Goal: Task Accomplishment & Management: Manage account settings

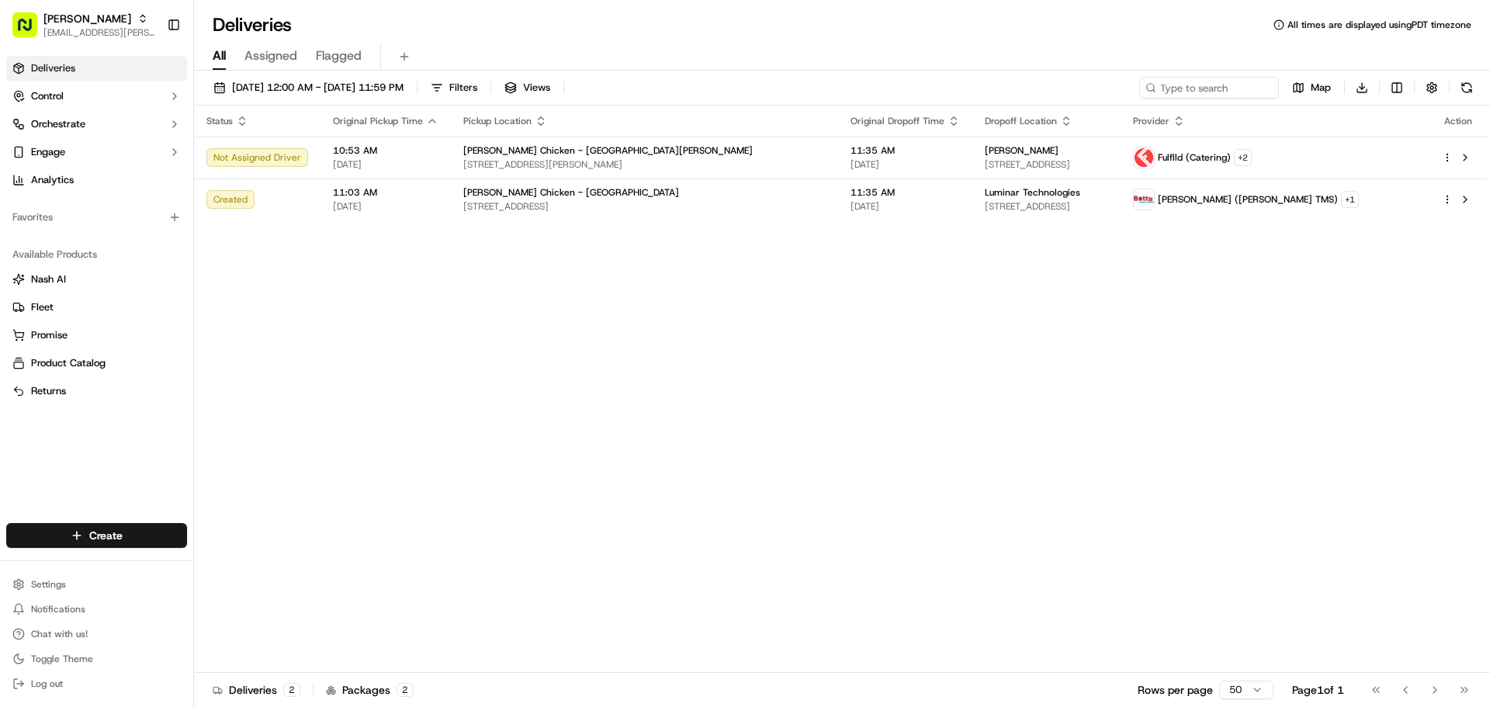
click at [434, 322] on div "Status Original Pickup Time Pickup Location Original Dropoff Time Dropoff Locat…" at bounding box center [840, 389] width 1293 height 567
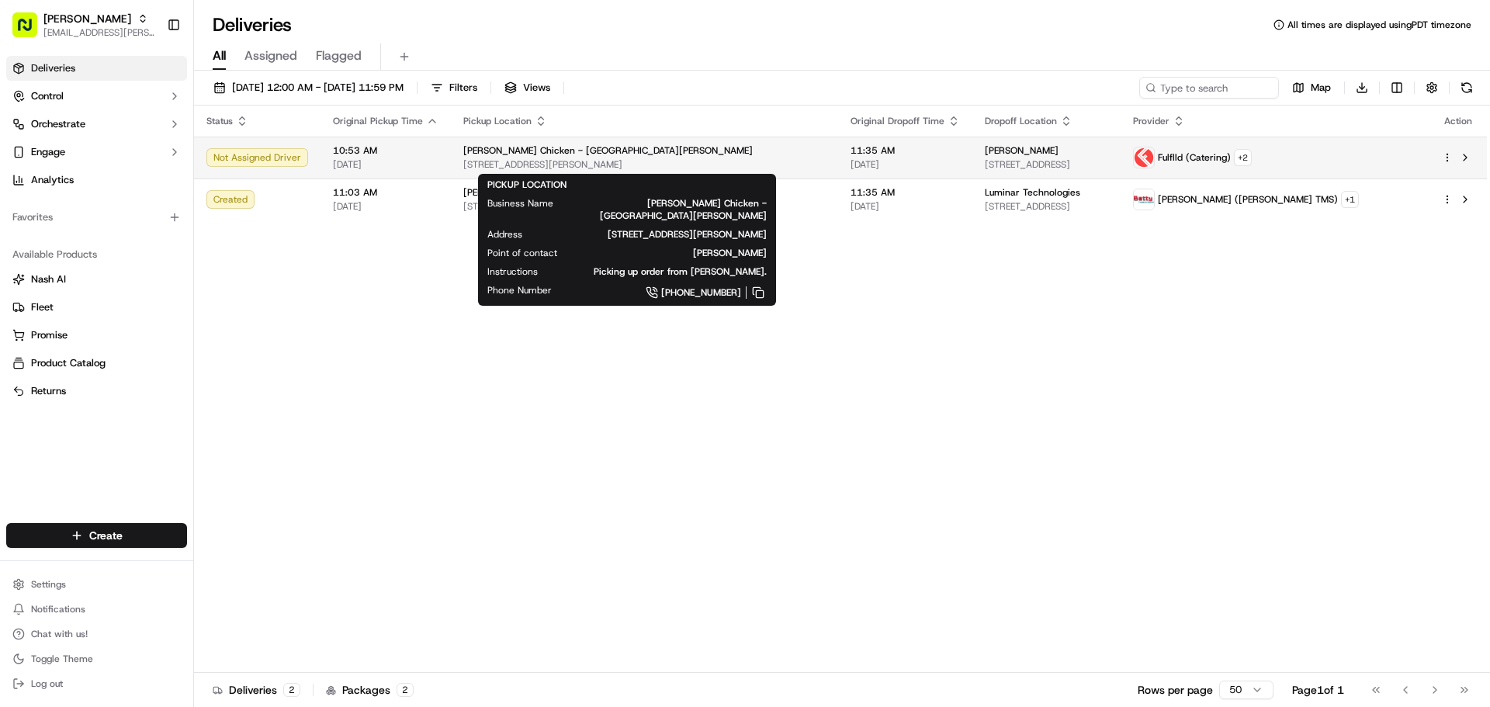
click at [621, 154] on div "Starbird Chicken - San Jose" at bounding box center [644, 150] width 362 height 12
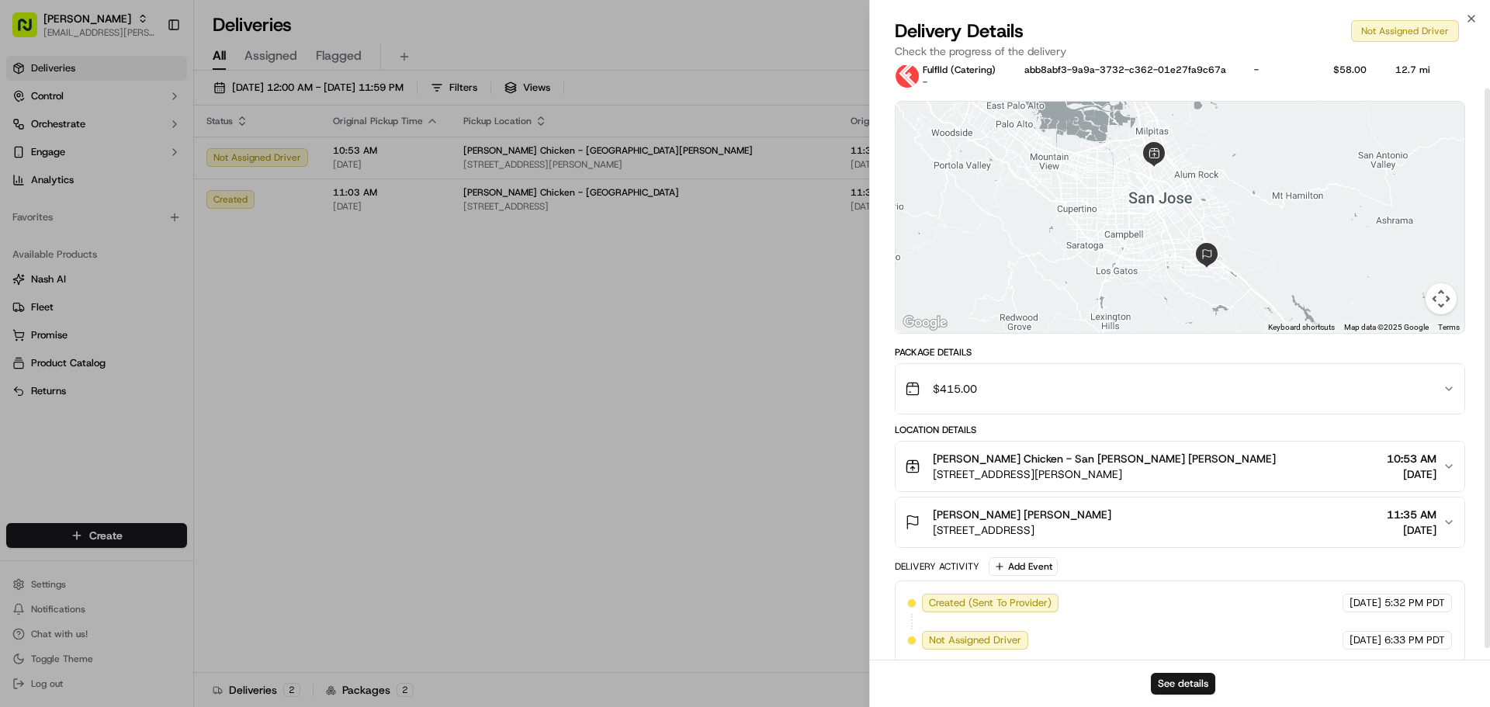
scroll to position [37, 0]
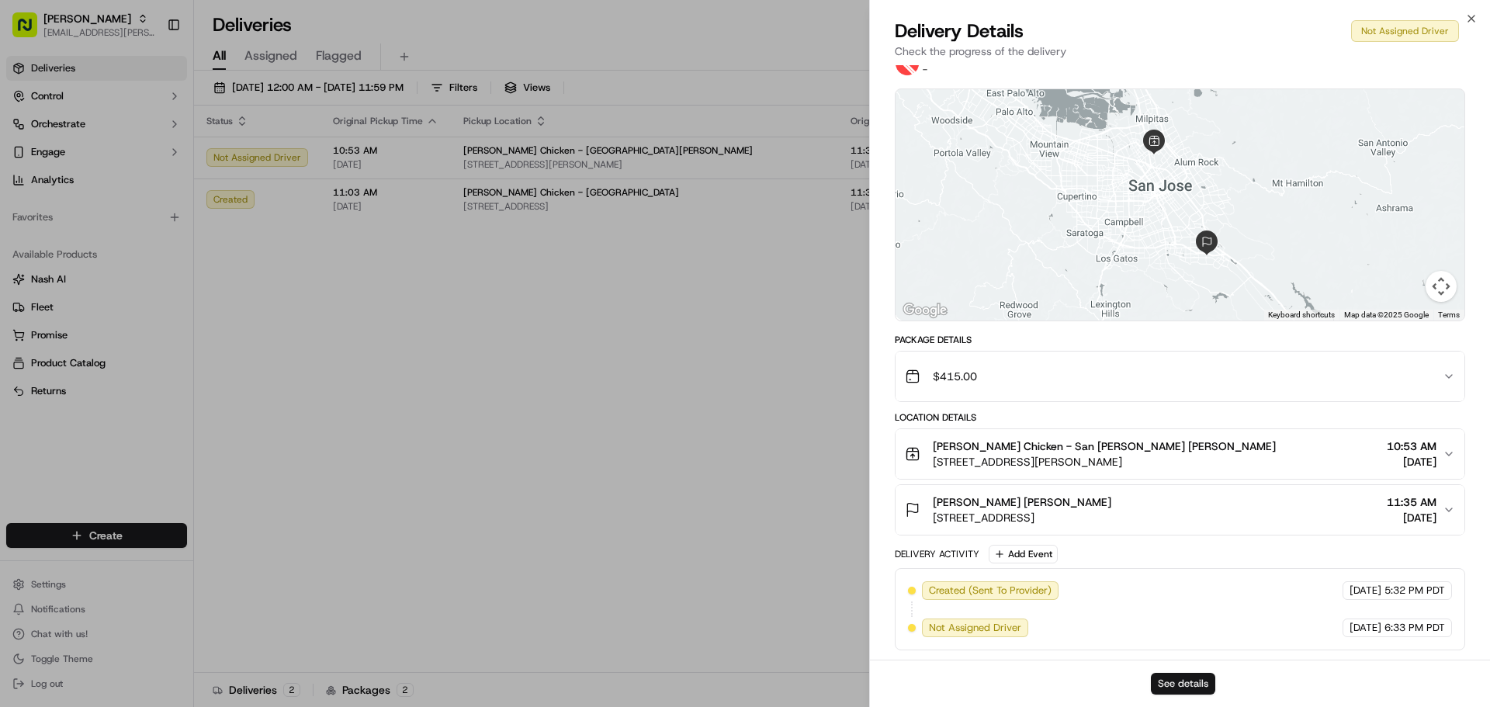
click at [1185, 691] on button "See details" at bounding box center [1183, 684] width 64 height 22
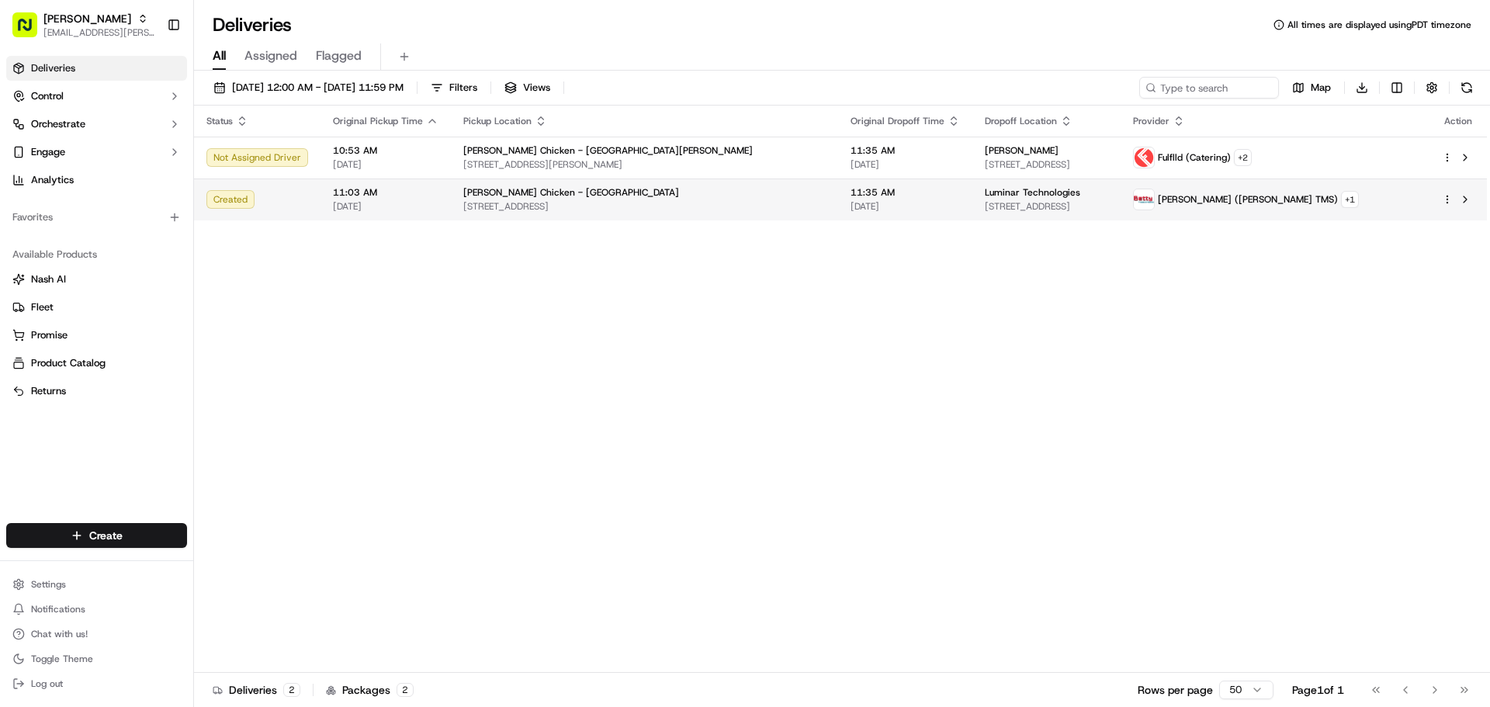
click at [1231, 205] on td "Betty (Nash TMS) + 1" at bounding box center [1275, 199] width 309 height 42
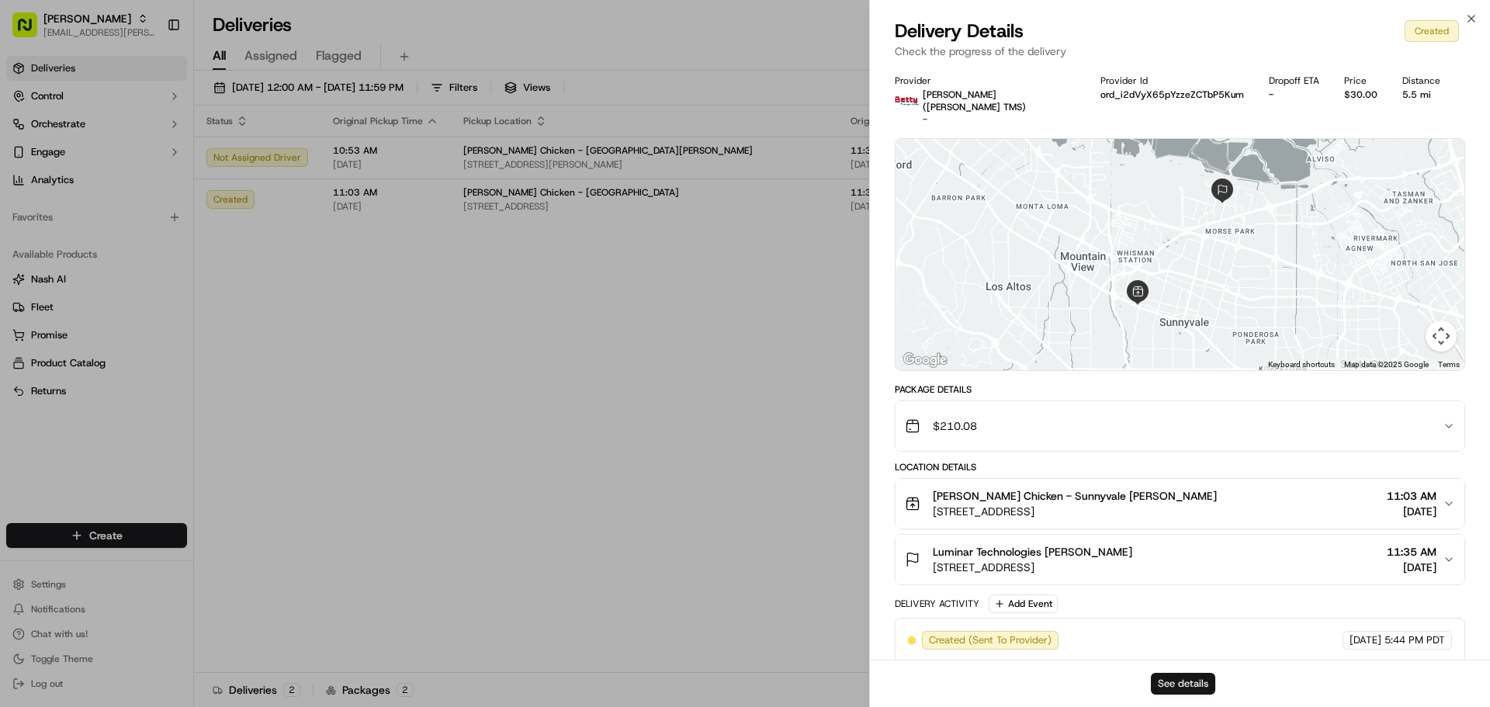
click at [1196, 687] on button "See details" at bounding box center [1183, 684] width 64 height 22
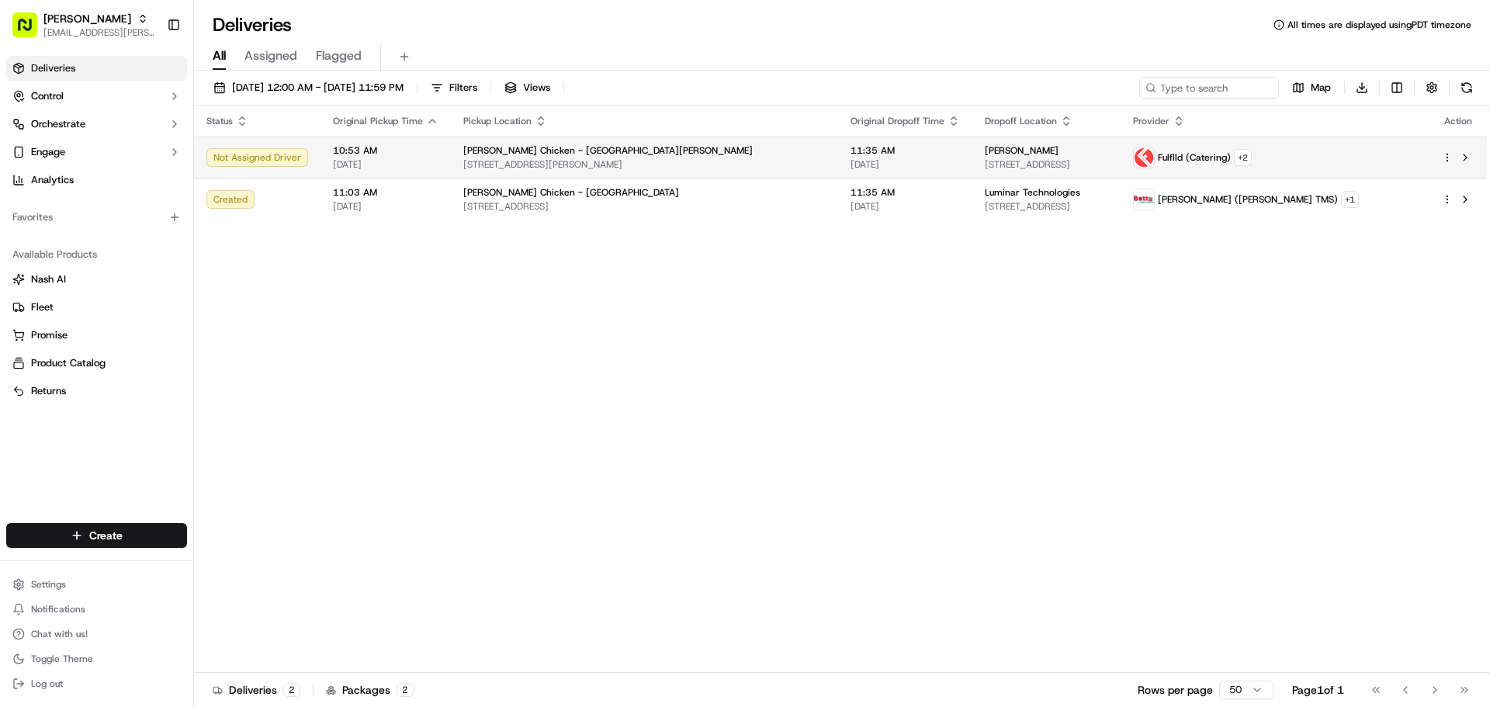
click at [1450, 157] on html "Starbird max.wills@starbirdchicken.com Toggle Sidebar Deliveries Control Orches…" at bounding box center [745, 353] width 1490 height 707
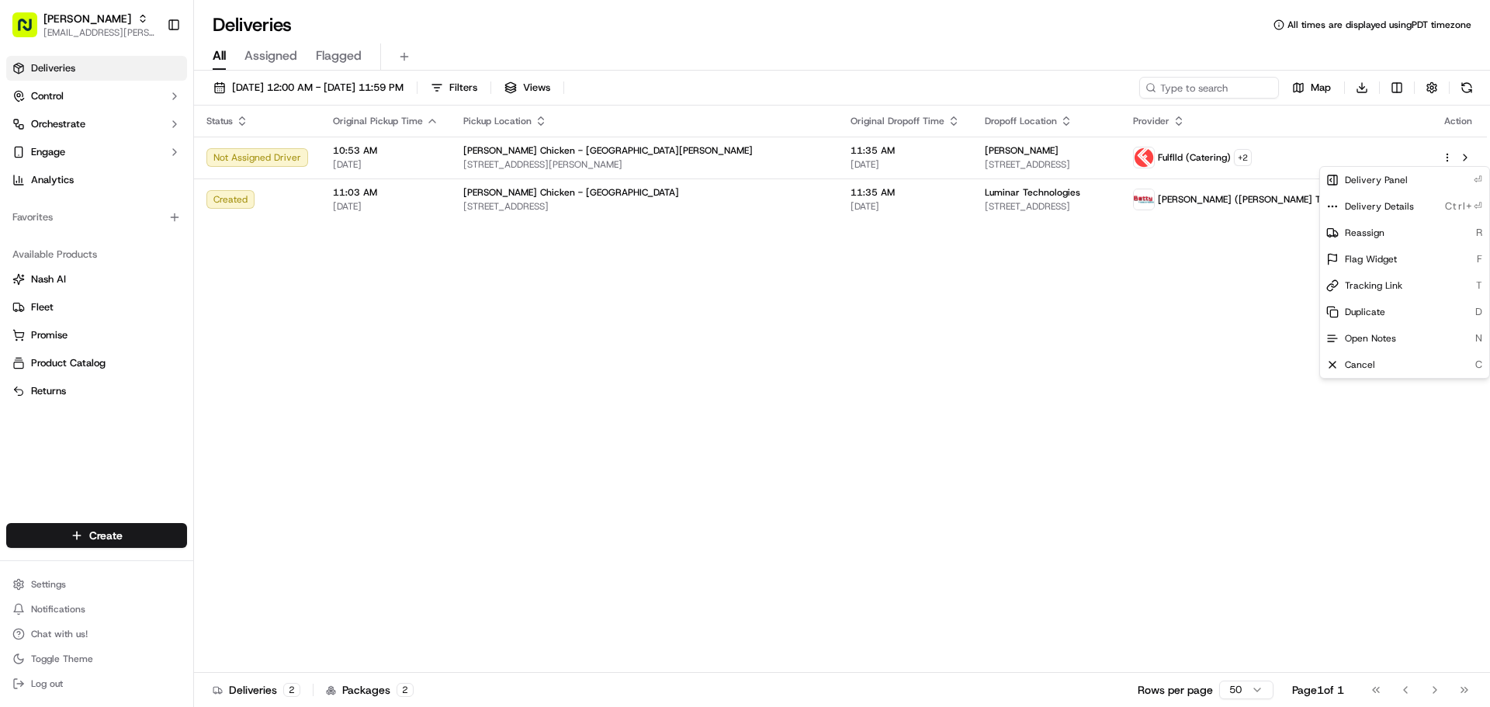
click at [698, 298] on html "Starbird max.wills@starbirdchicken.com Toggle Sidebar Deliveries Control Orches…" at bounding box center [745, 353] width 1490 height 707
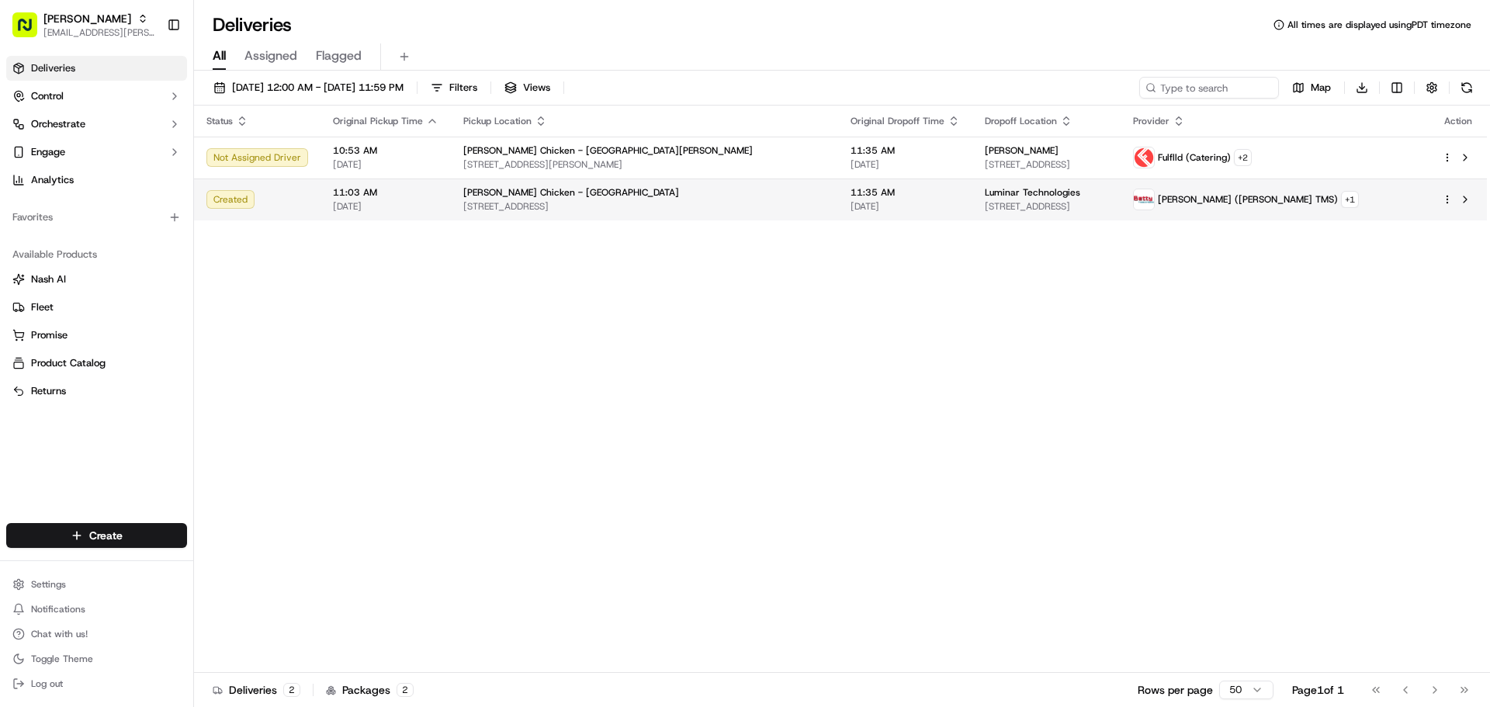
click at [572, 196] on span "Starbird Chicken - Sunnyvale" at bounding box center [571, 192] width 216 height 12
click at [1108, 190] on div "Luminar Technologies" at bounding box center [1046, 192] width 123 height 12
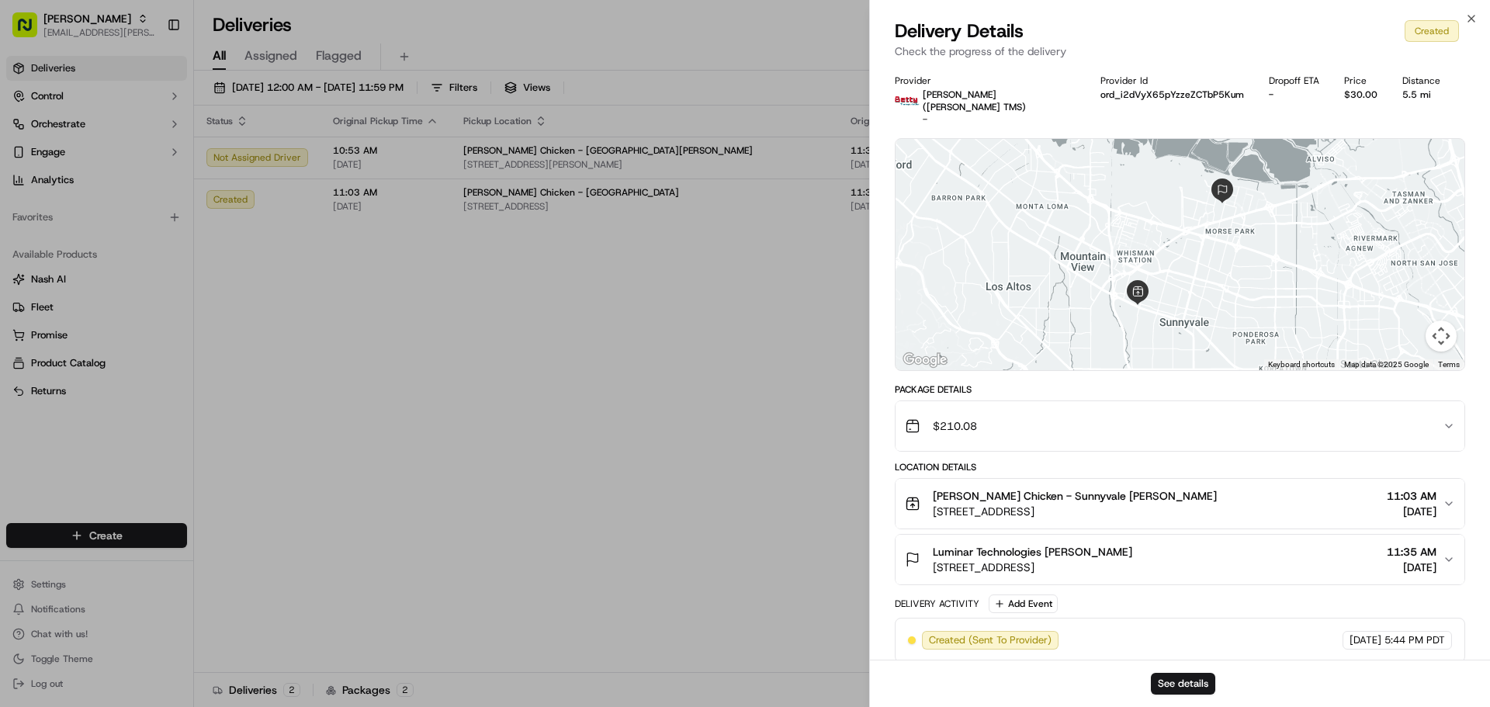
click at [1450, 401] on button "$210.08" at bounding box center [1179, 426] width 569 height 50
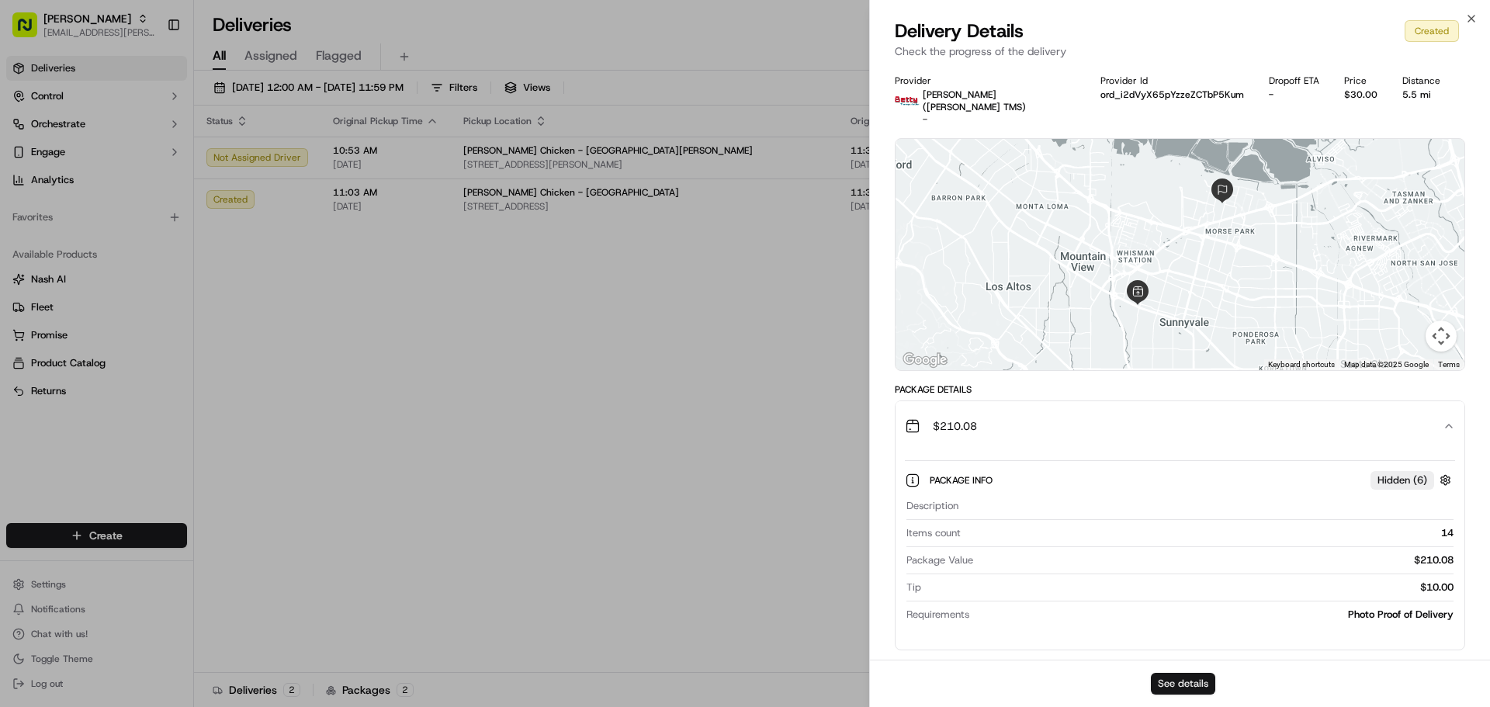
click at [1190, 682] on button "See details" at bounding box center [1183, 684] width 64 height 22
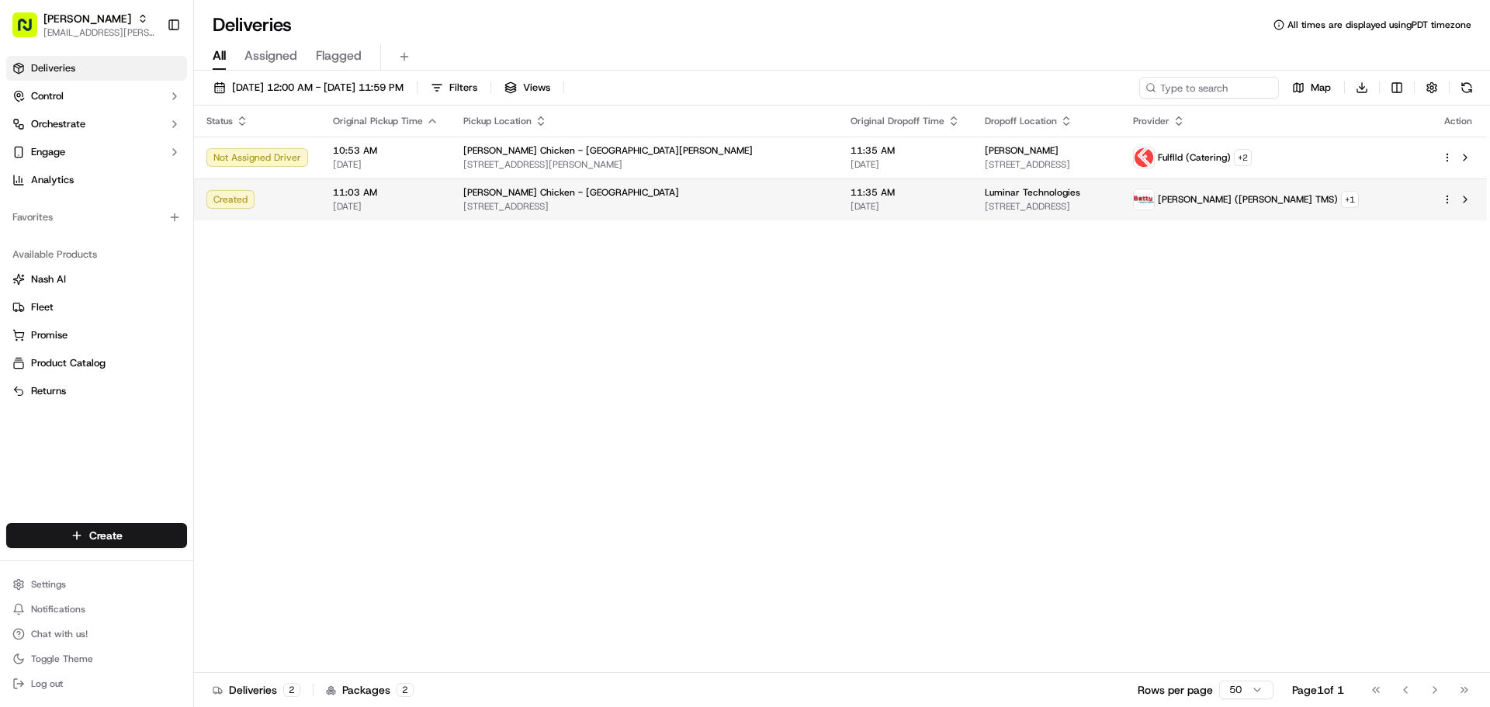
click at [1108, 192] on div "Luminar Technologies" at bounding box center [1046, 192] width 123 height 12
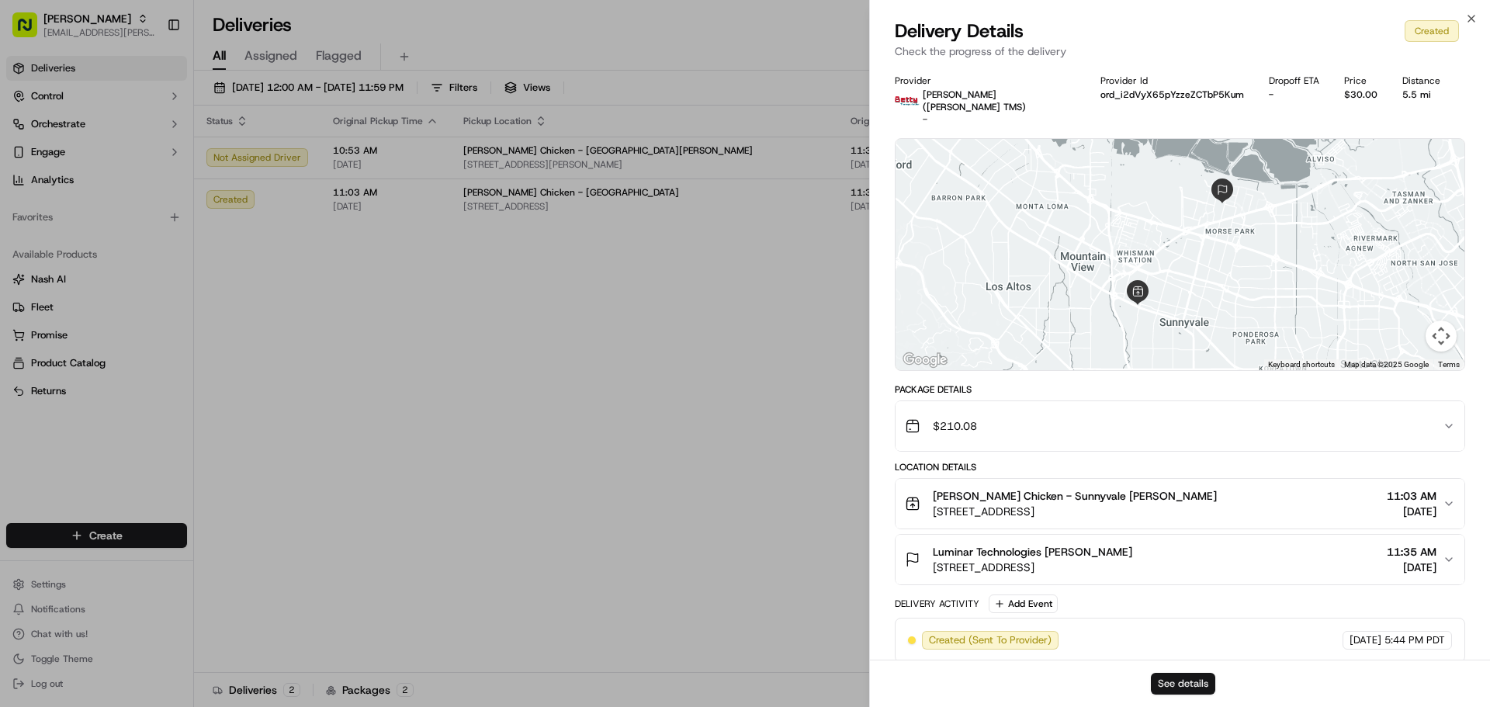
click at [1193, 681] on button "See details" at bounding box center [1183, 684] width 64 height 22
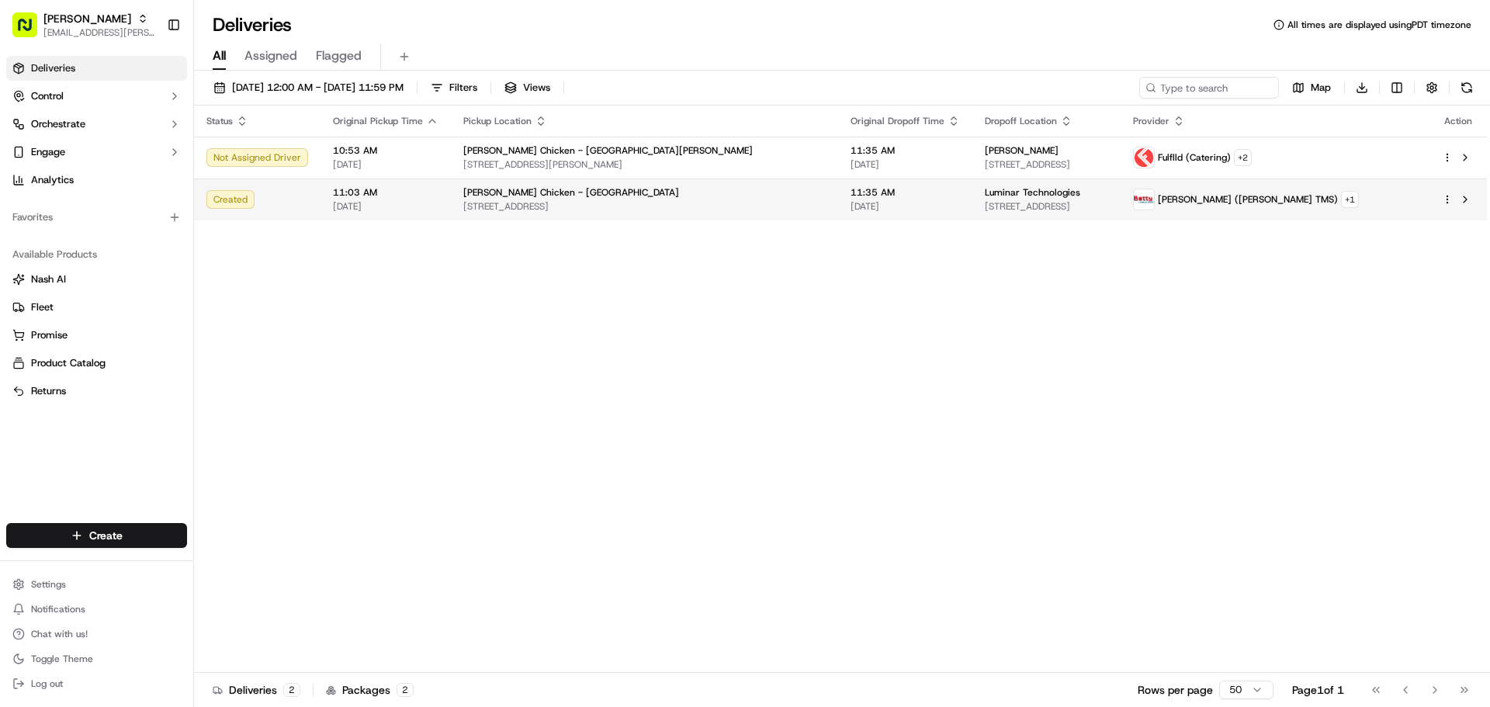
click at [1121, 193] on td "Luminar Technologies 151 Gibraltar Ct, Sunnyvale, CA 94089, USA" at bounding box center [1046, 199] width 148 height 42
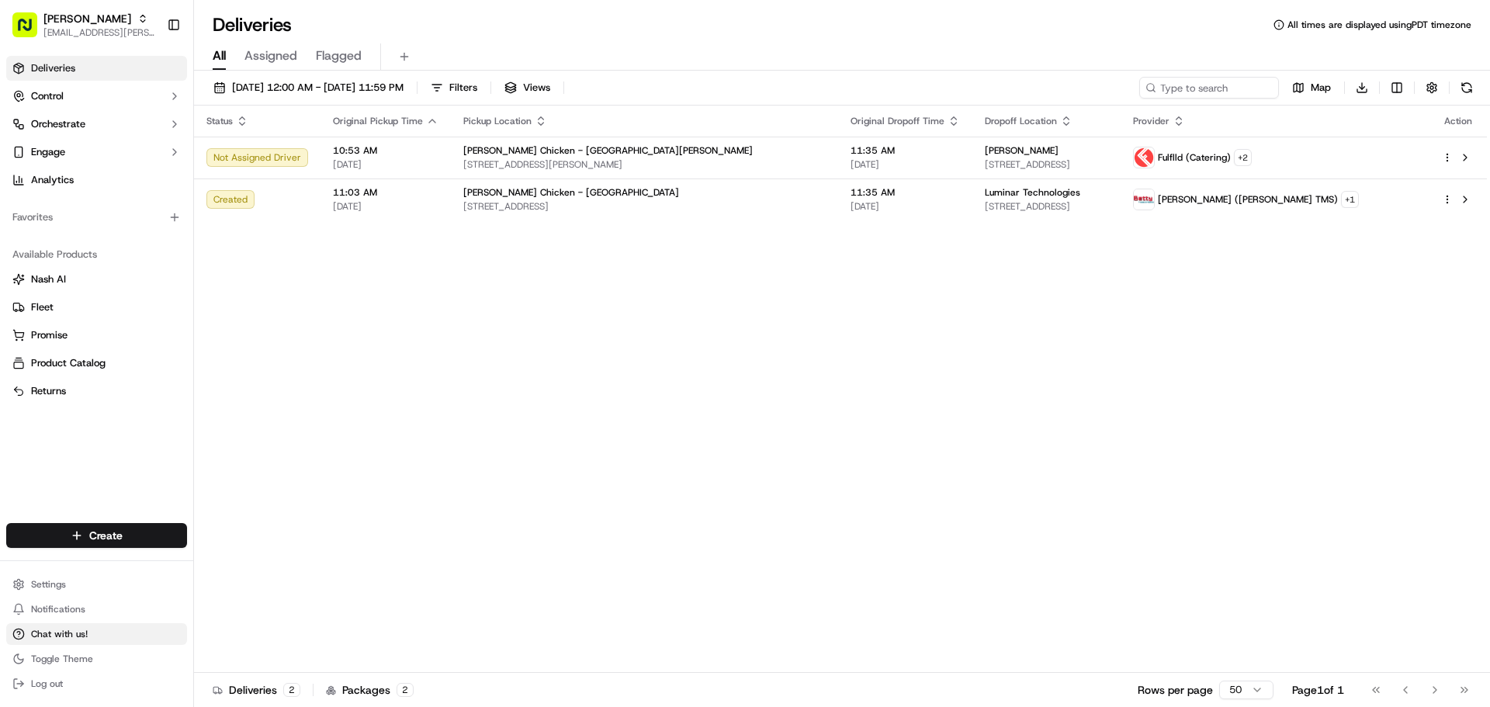
click at [74, 625] on button "Chat with us!" at bounding box center [96, 634] width 181 height 22
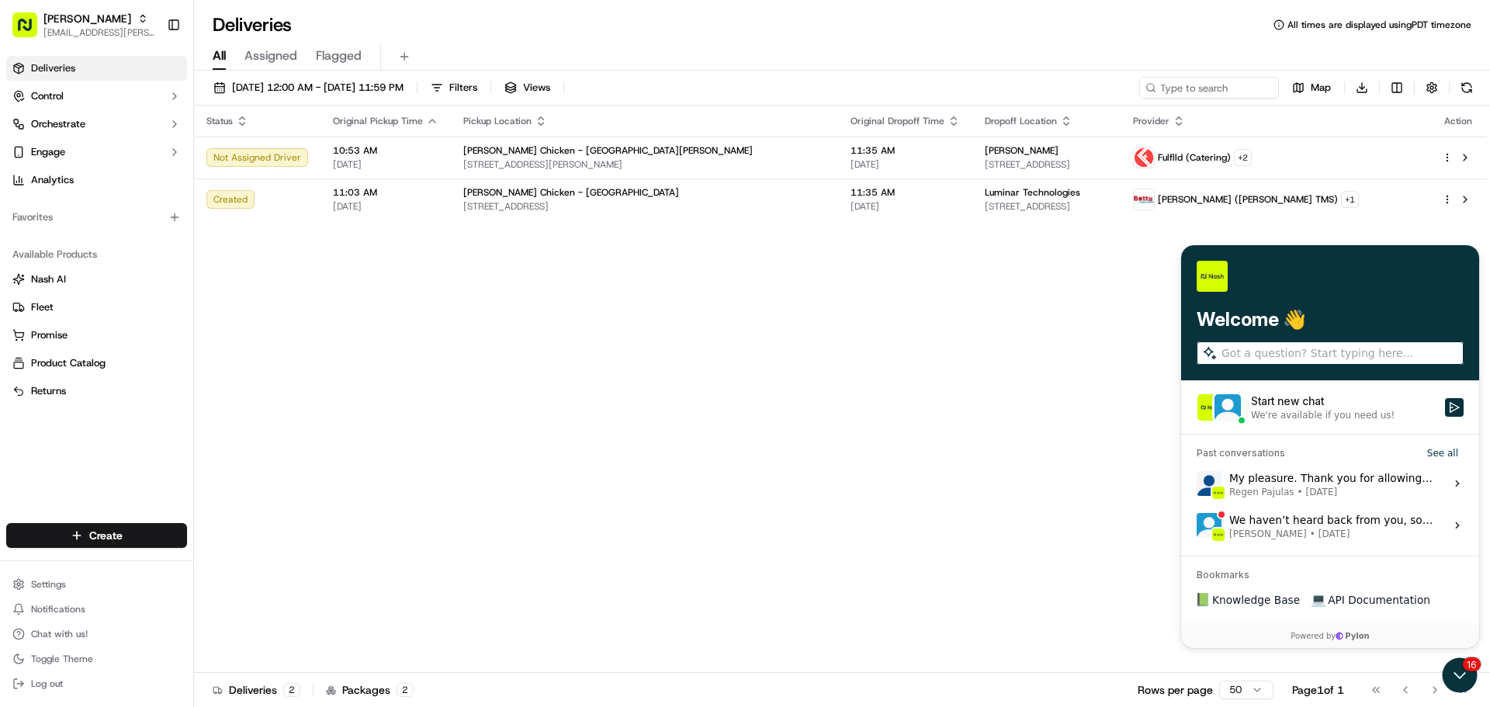
click at [1338, 397] on div "Start new chat" at bounding box center [1343, 401] width 185 height 16
click at [1445, 398] on button "Start new chat We're available if you need us!" at bounding box center [1454, 407] width 19 height 19
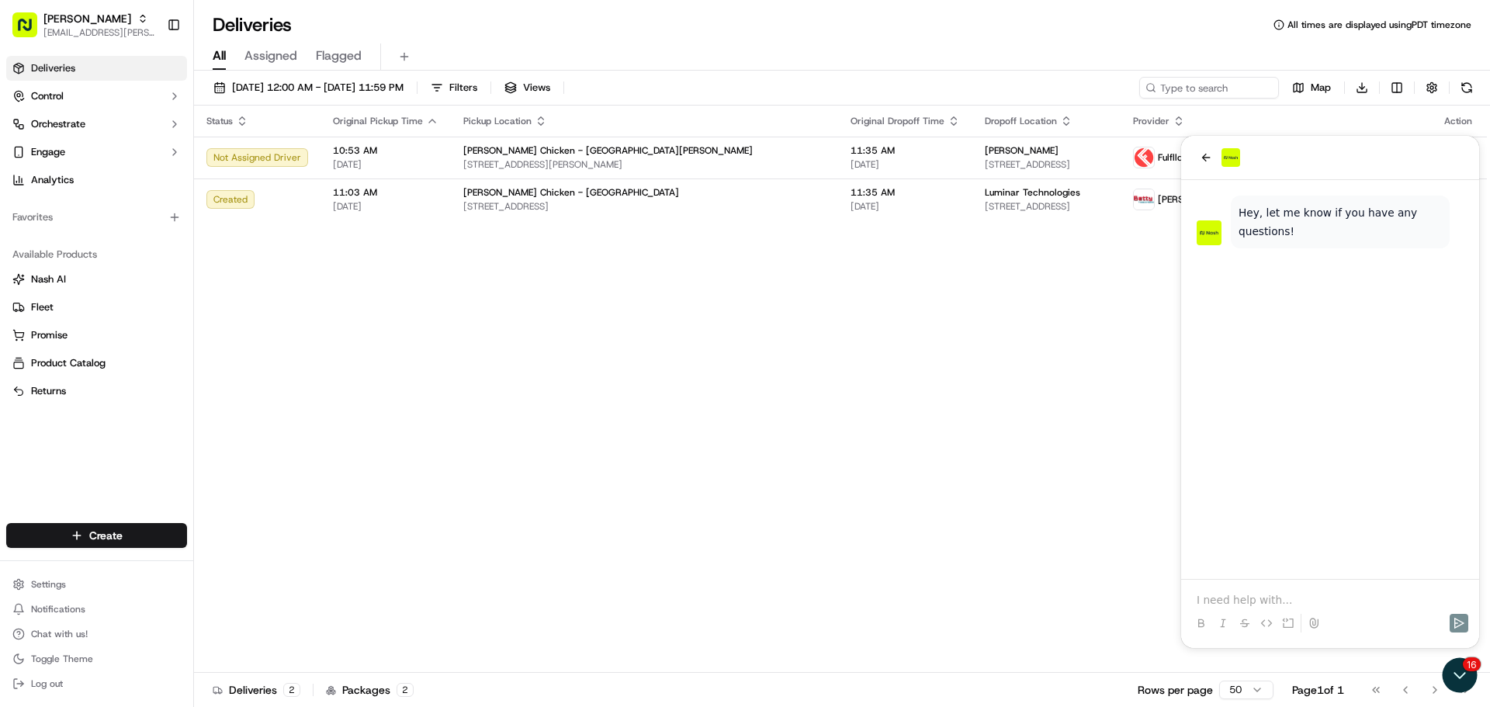
click at [1293, 596] on p at bounding box center [1330, 600] width 267 height 16
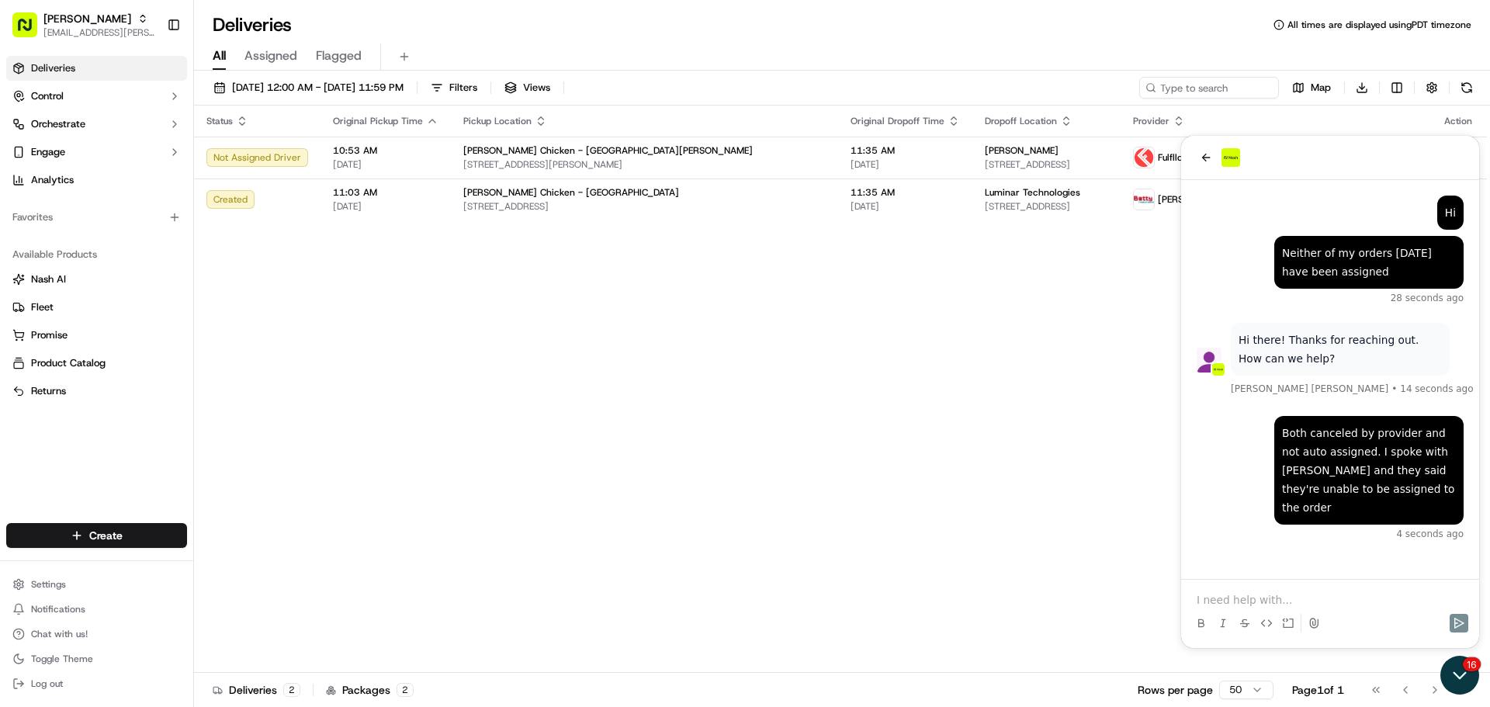
click at [1469, 685] on icon "Open customer support" at bounding box center [1459, 675] width 39 height 39
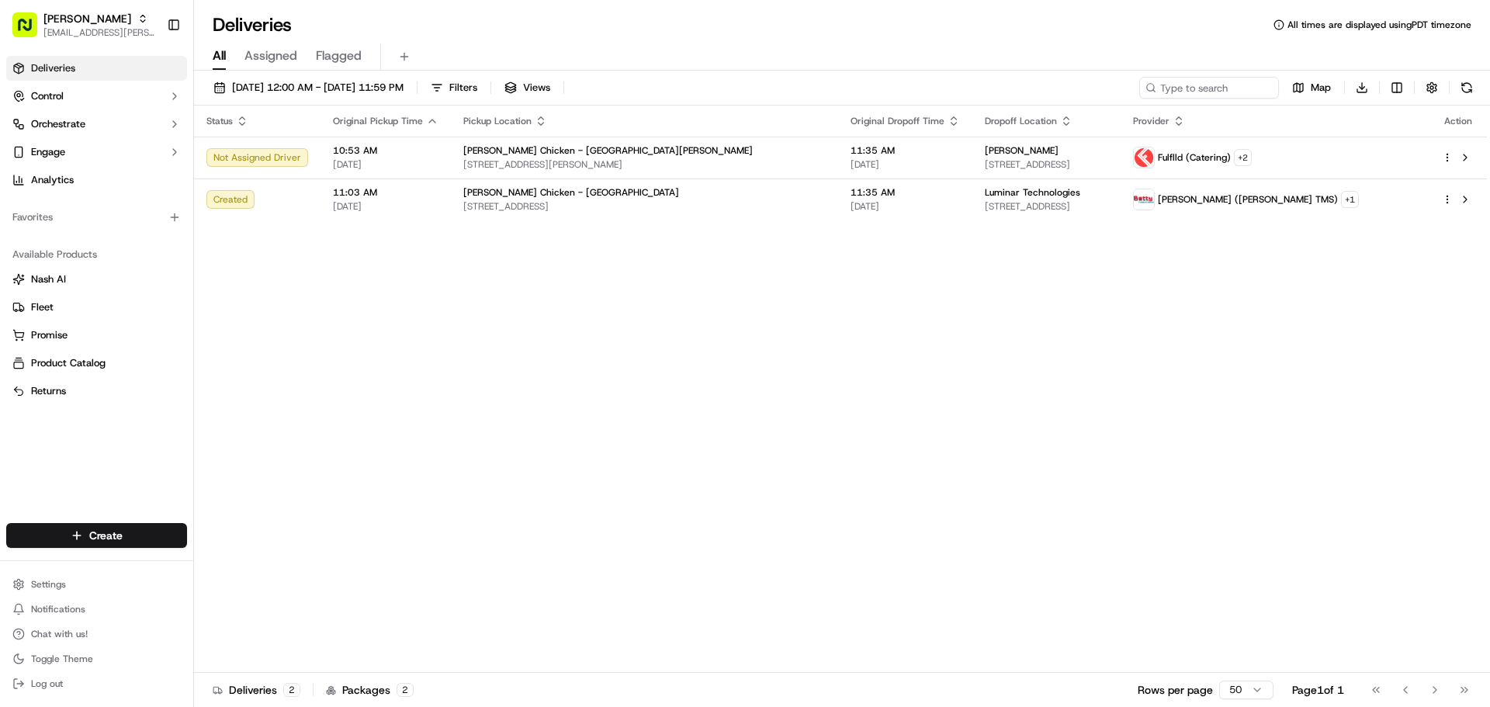
scroll to position [70, 0]
click at [65, 628] on span "Chat with us!" at bounding box center [59, 634] width 57 height 12
click at [92, 640] on button "Chat with us!" at bounding box center [96, 634] width 181 height 22
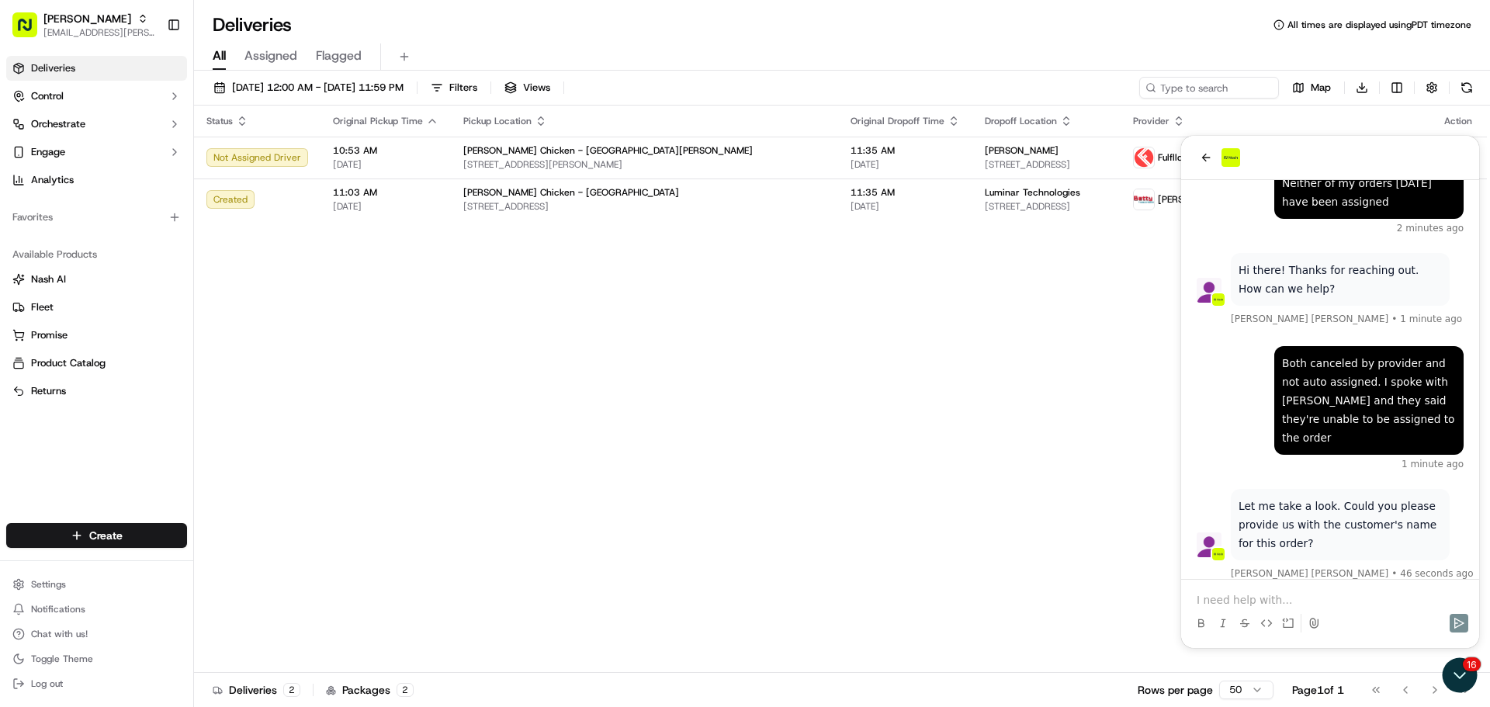
click at [1335, 596] on p at bounding box center [1330, 600] width 267 height 16
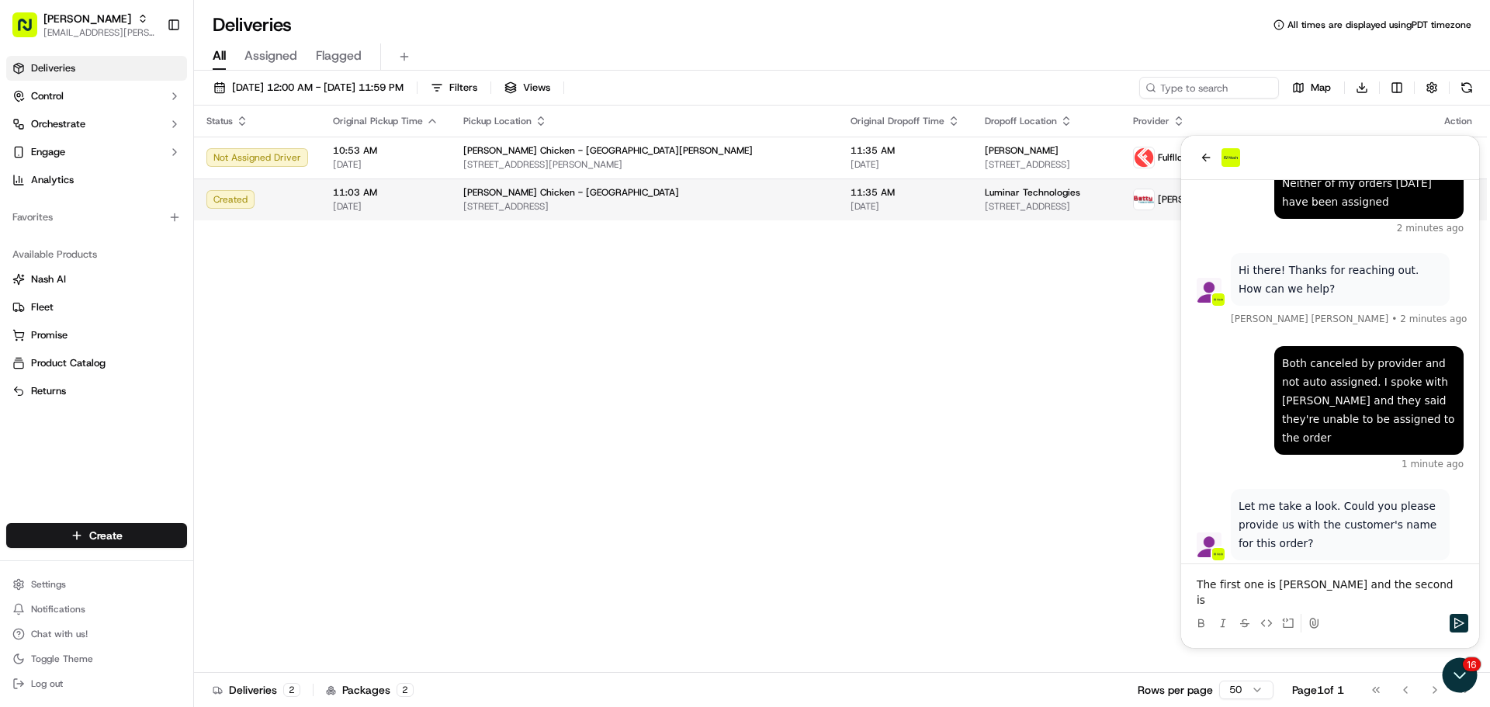
click at [630, 194] on div "Starbird Chicken - Sunnyvale" at bounding box center [644, 192] width 362 height 12
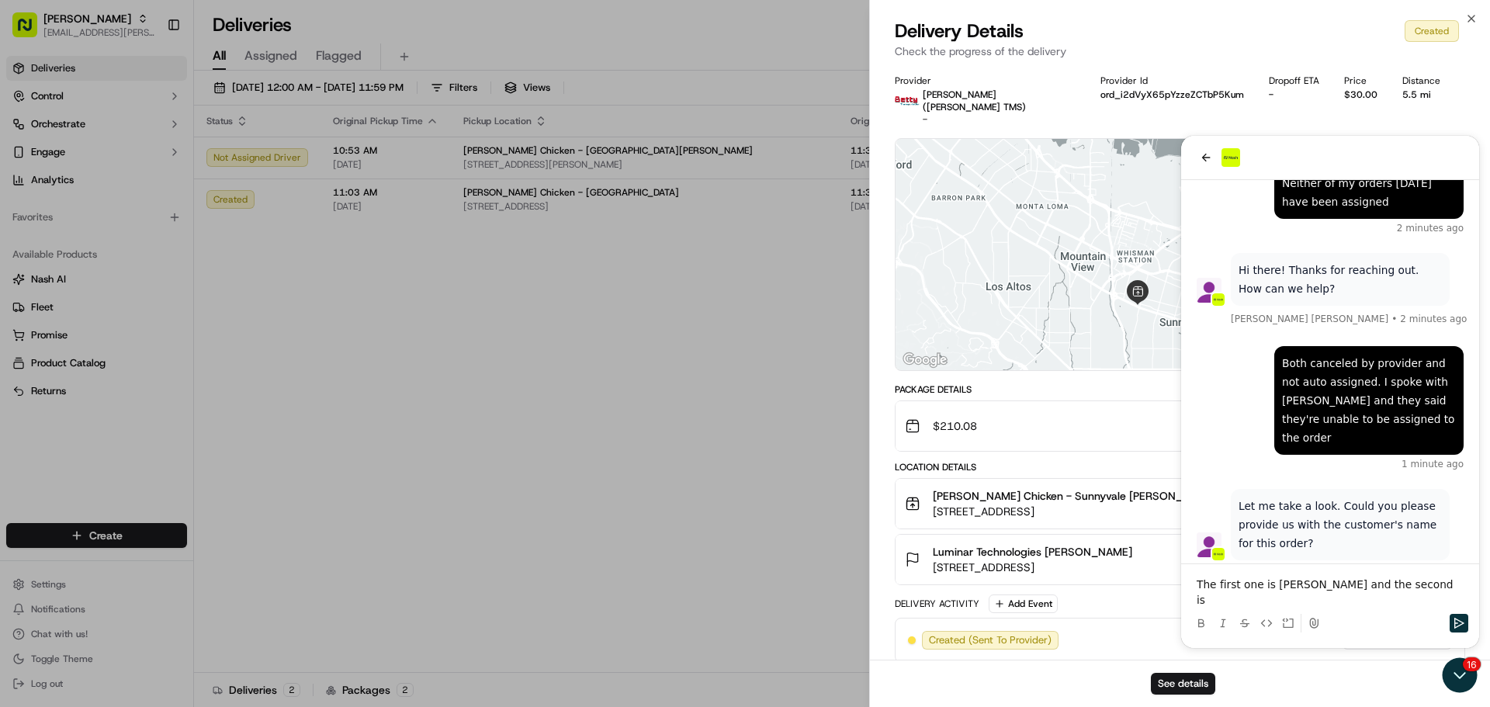
click at [1387, 603] on div "Delivery Activity Add Event Created (Sent To Provider) Betty (Nash TMS) 09/16/2…" at bounding box center [1180, 628] width 570 height 68
click at [1377, 601] on div "Delivery Activity Add Event Created (Sent To Provider) Betty (Nash TMS) 09/16/2…" at bounding box center [1180, 628] width 570 height 68
click at [1335, 601] on div "Delivery Activity Add Event Created (Sent To Provider) Betty (Nash TMS) 09/16/2…" at bounding box center [1180, 628] width 570 height 68
click at [1307, 535] on button "Luminar Technologies Michelle Mejia 151 Gibraltar Ct, Sunnyvale, CA 94089, USA …" at bounding box center [1179, 560] width 569 height 50
click at [1278, 601] on div "Dropoff Details Hidden ( 2 )" at bounding box center [1180, 614] width 550 height 26
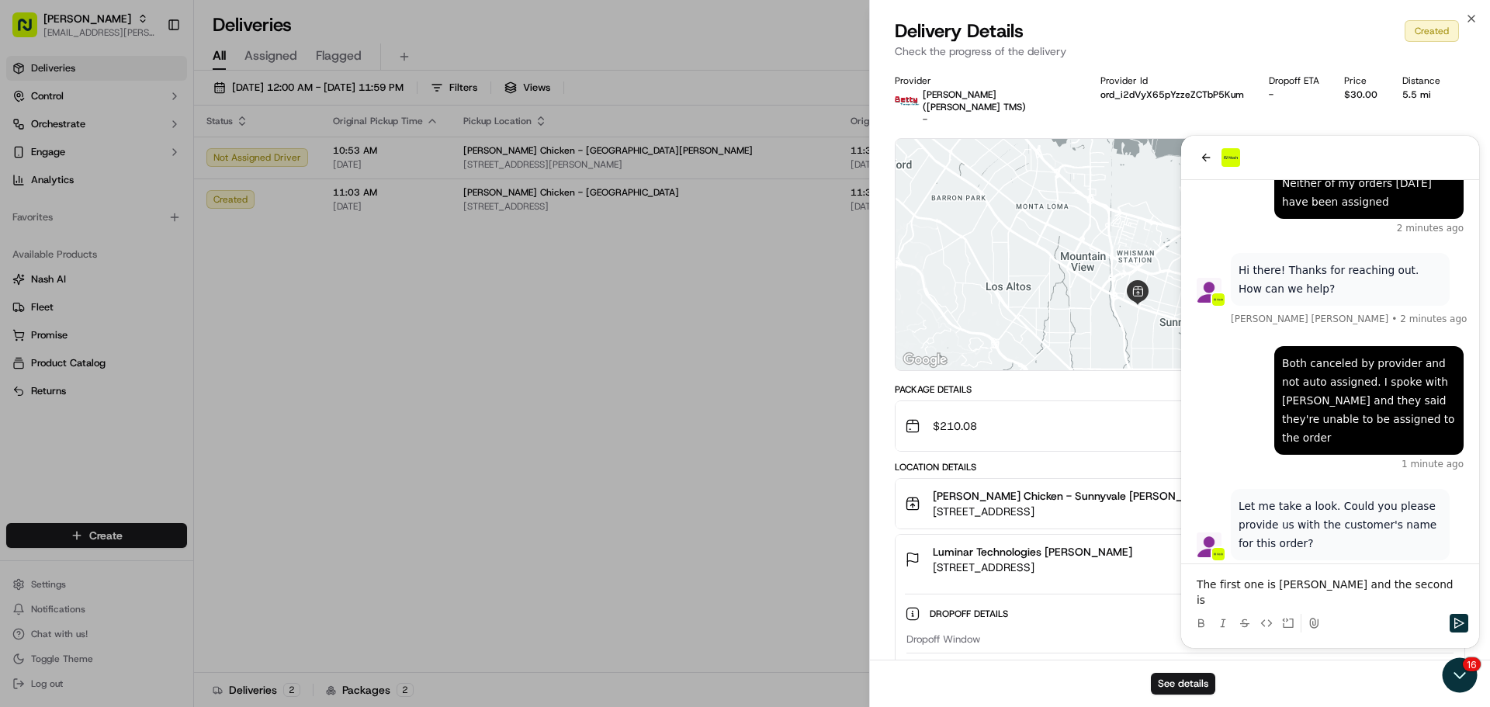
click at [1287, 608] on div "Dropoff Details Hidden ( 2 )" at bounding box center [1192, 613] width 525 height 19
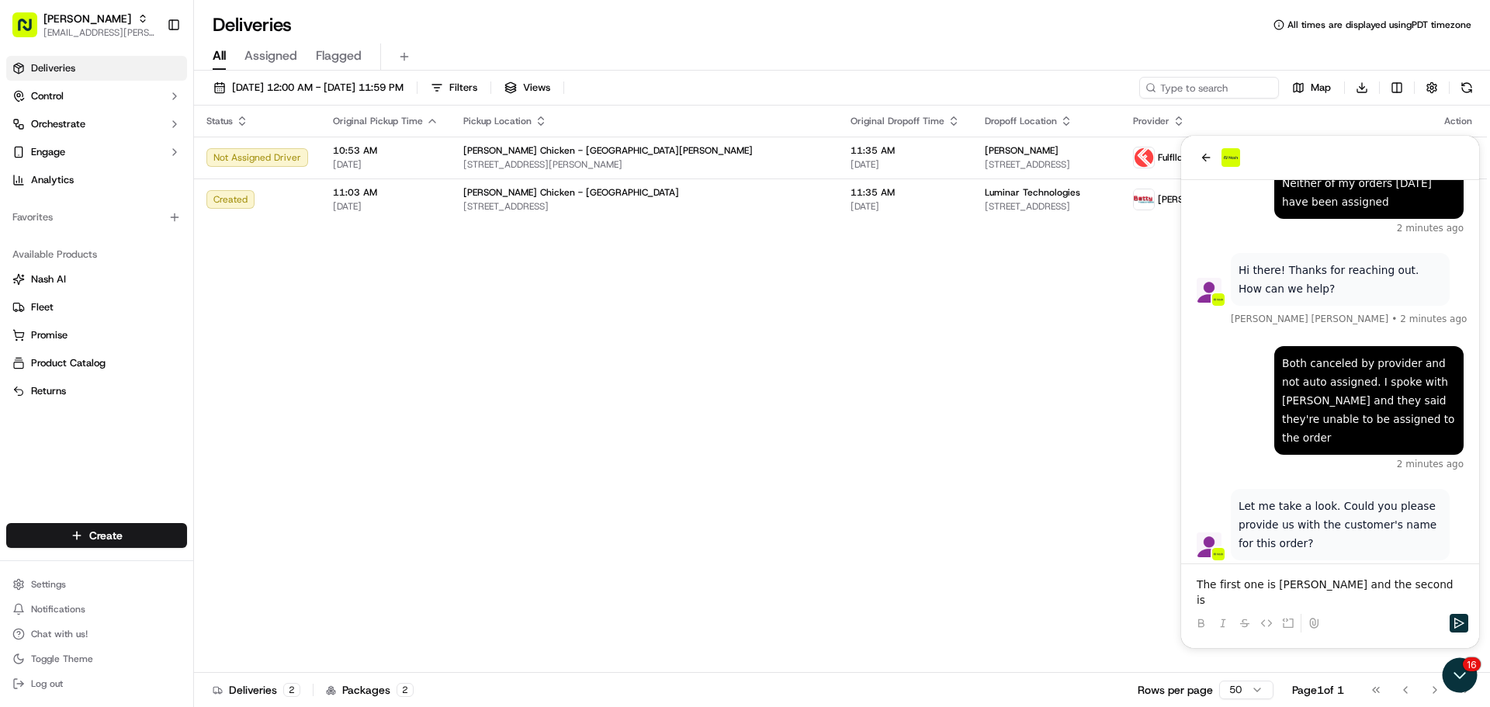
click at [1388, 604] on p "The first one is Rachel and the second is" at bounding box center [1330, 592] width 267 height 31
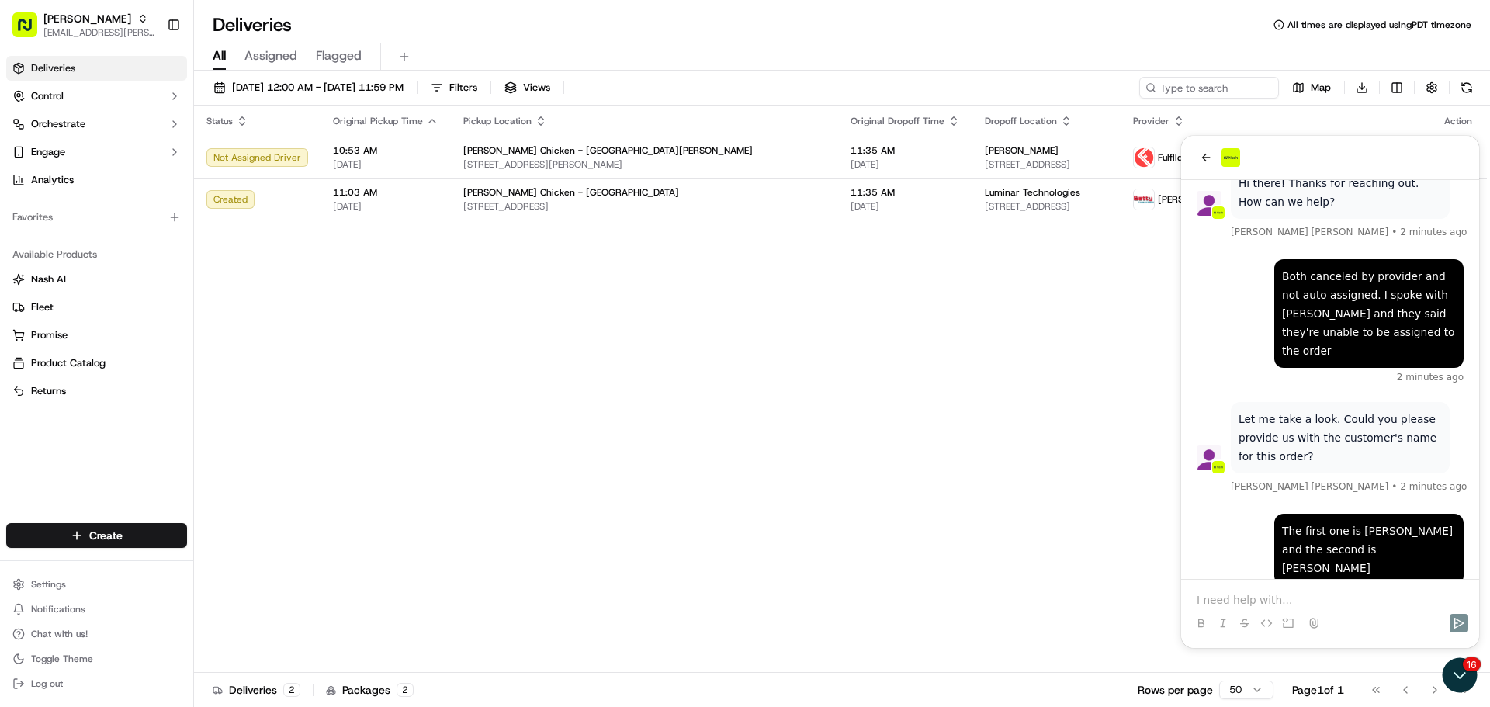
click at [1241, 600] on p at bounding box center [1330, 600] width 267 height 16
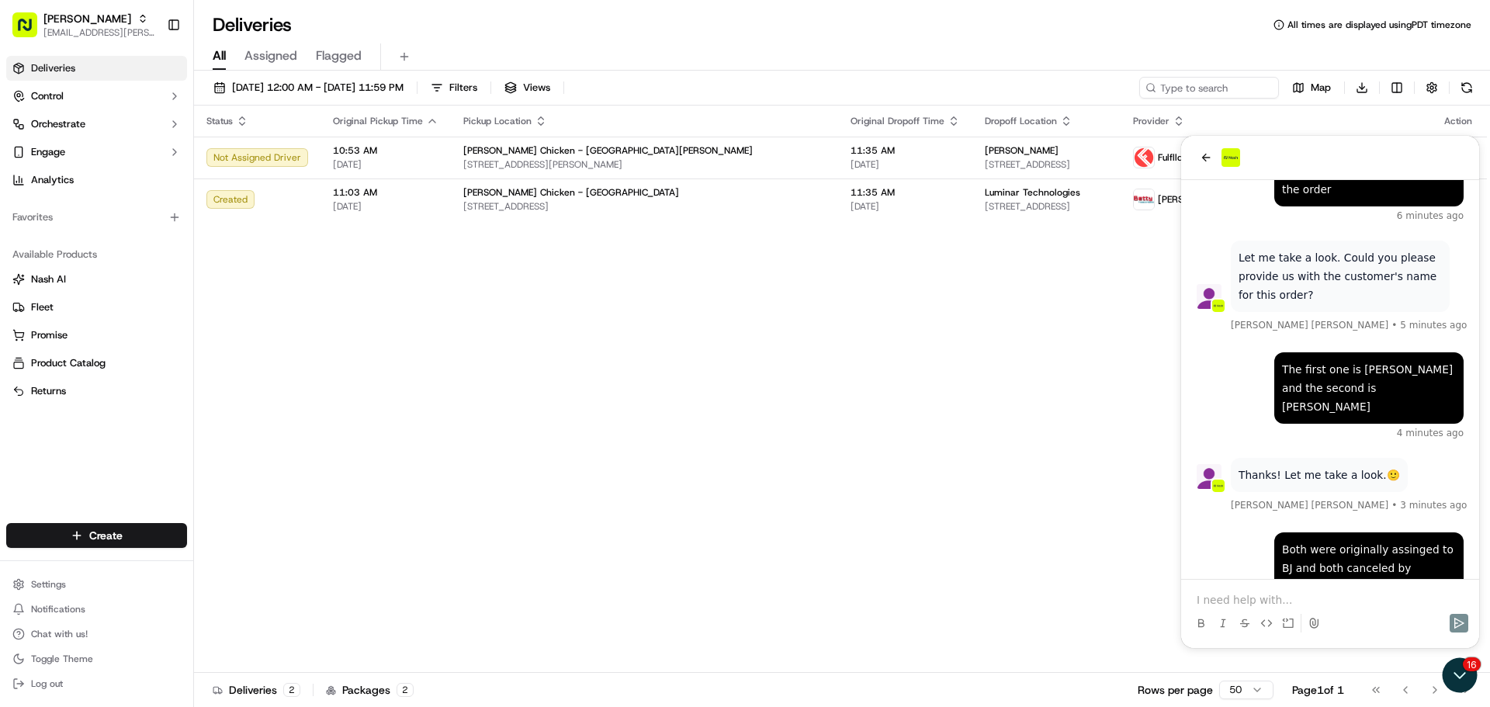
scroll to position [504, 0]
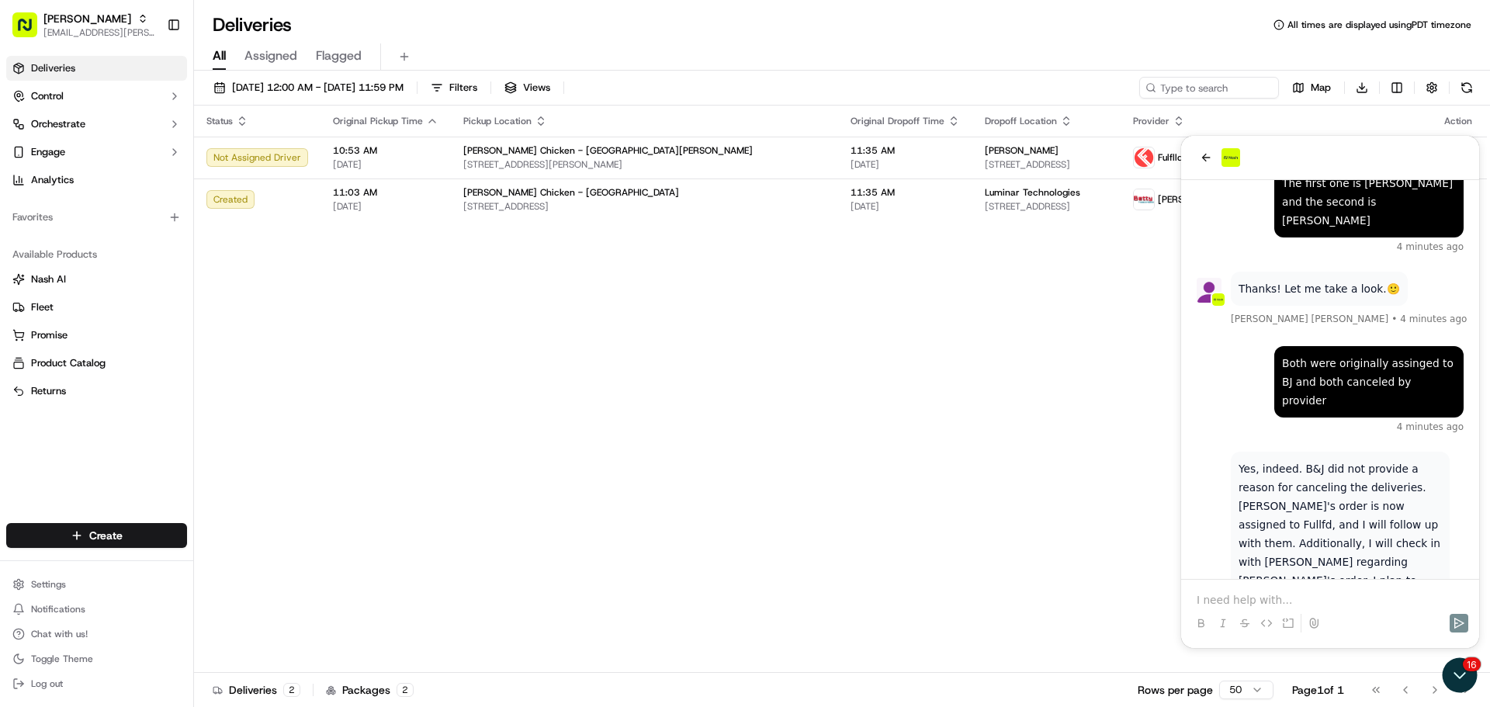
click at [1244, 602] on p at bounding box center [1330, 600] width 267 height 16
click at [1243, 601] on p at bounding box center [1330, 600] width 267 height 16
click at [1235, 601] on p "Unnaceptable if both were canceled without reason" at bounding box center [1330, 592] width 267 height 31
click at [1446, 598] on p "Unacceptable if both were canceled without reason" at bounding box center [1330, 592] width 267 height 31
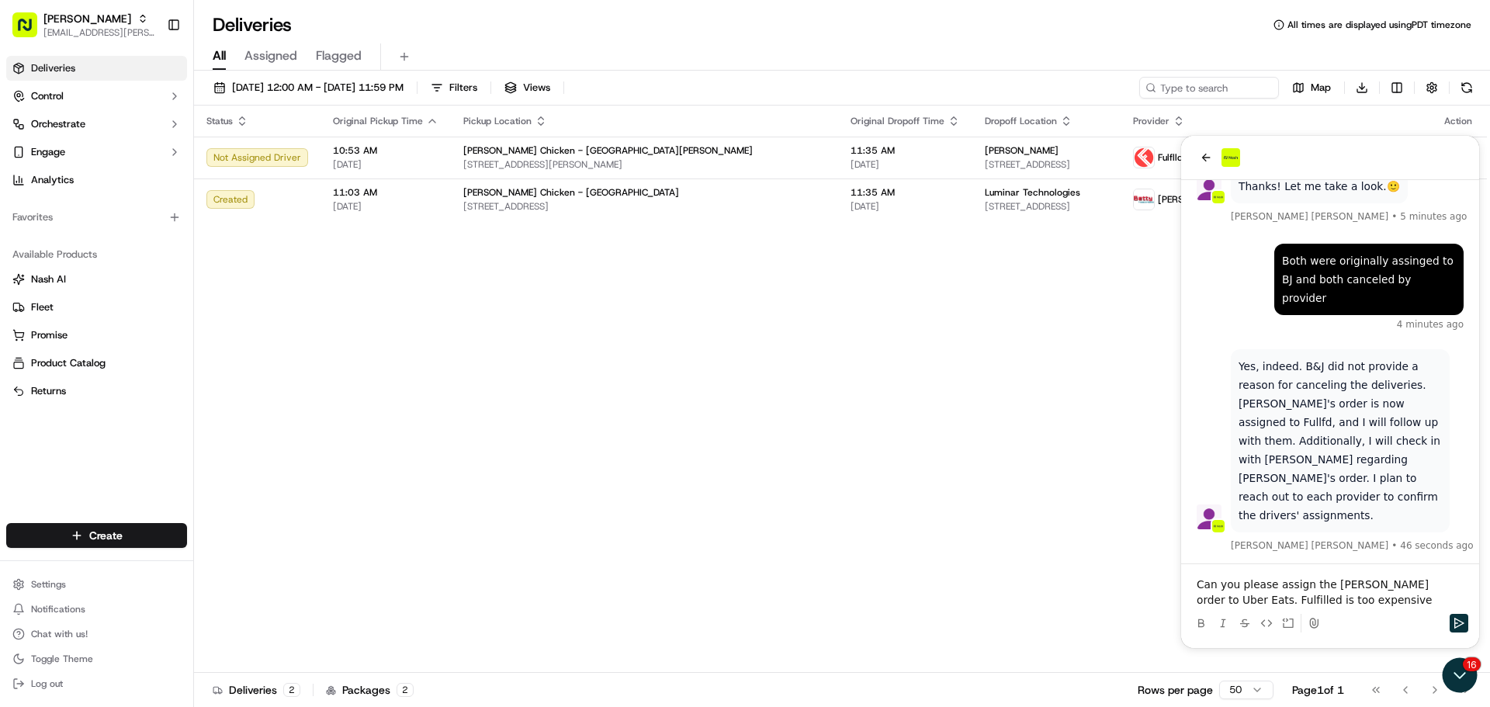
scroll to position [669, 0]
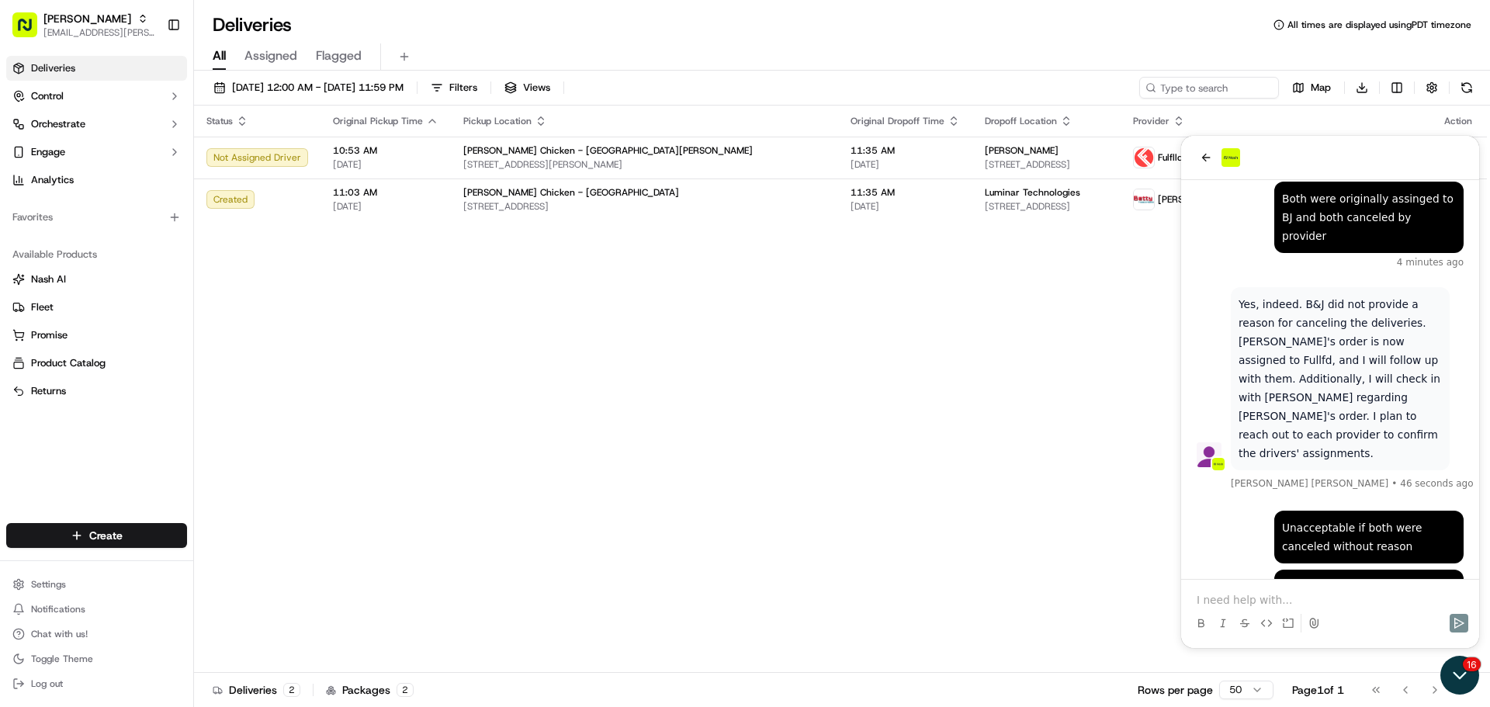
click at [1477, 670] on div "16" at bounding box center [1461, 675] width 42 height 39
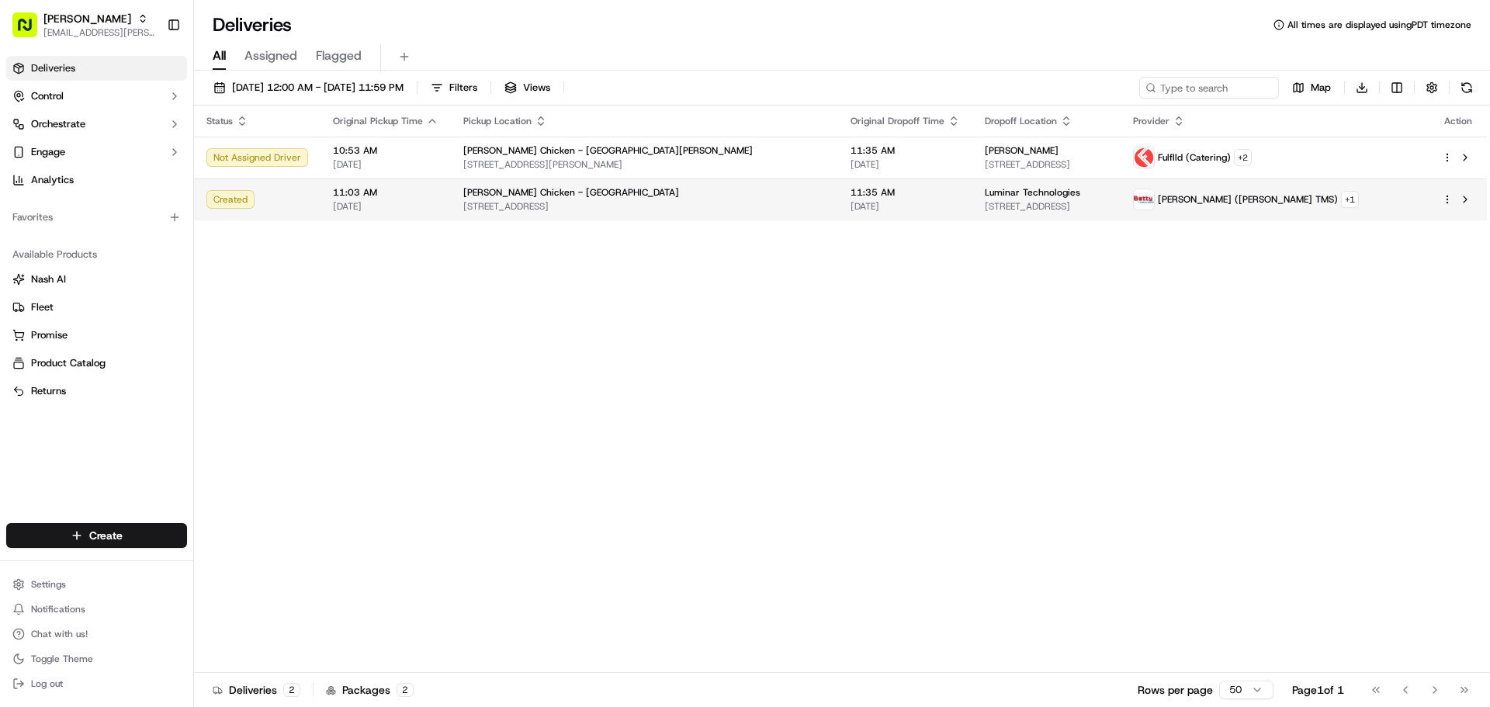
click at [1444, 199] on html "Starbird max.wills@starbirdchicken.com Toggle Sidebar Deliveries Control Orches…" at bounding box center [745, 353] width 1490 height 707
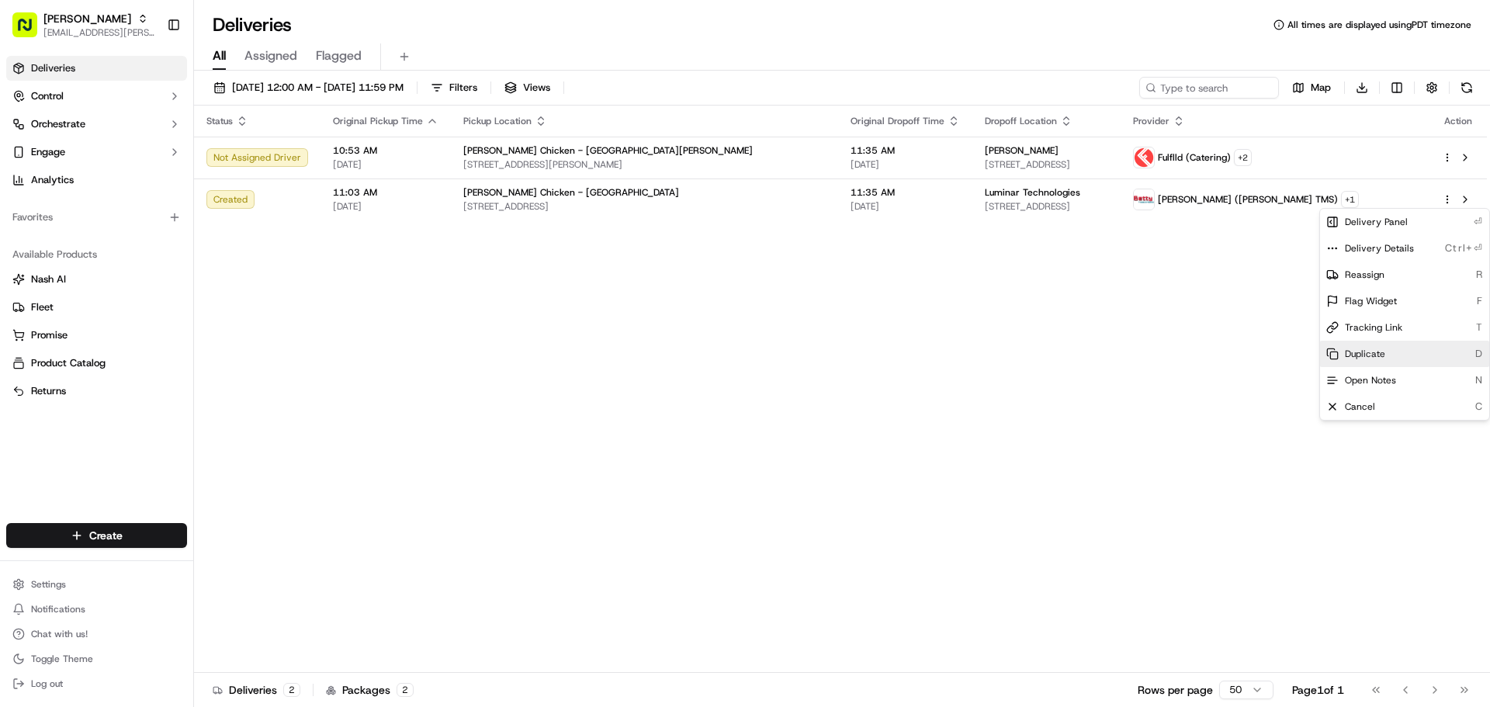
click at [1356, 345] on div "Duplicate D" at bounding box center [1404, 354] width 169 height 26
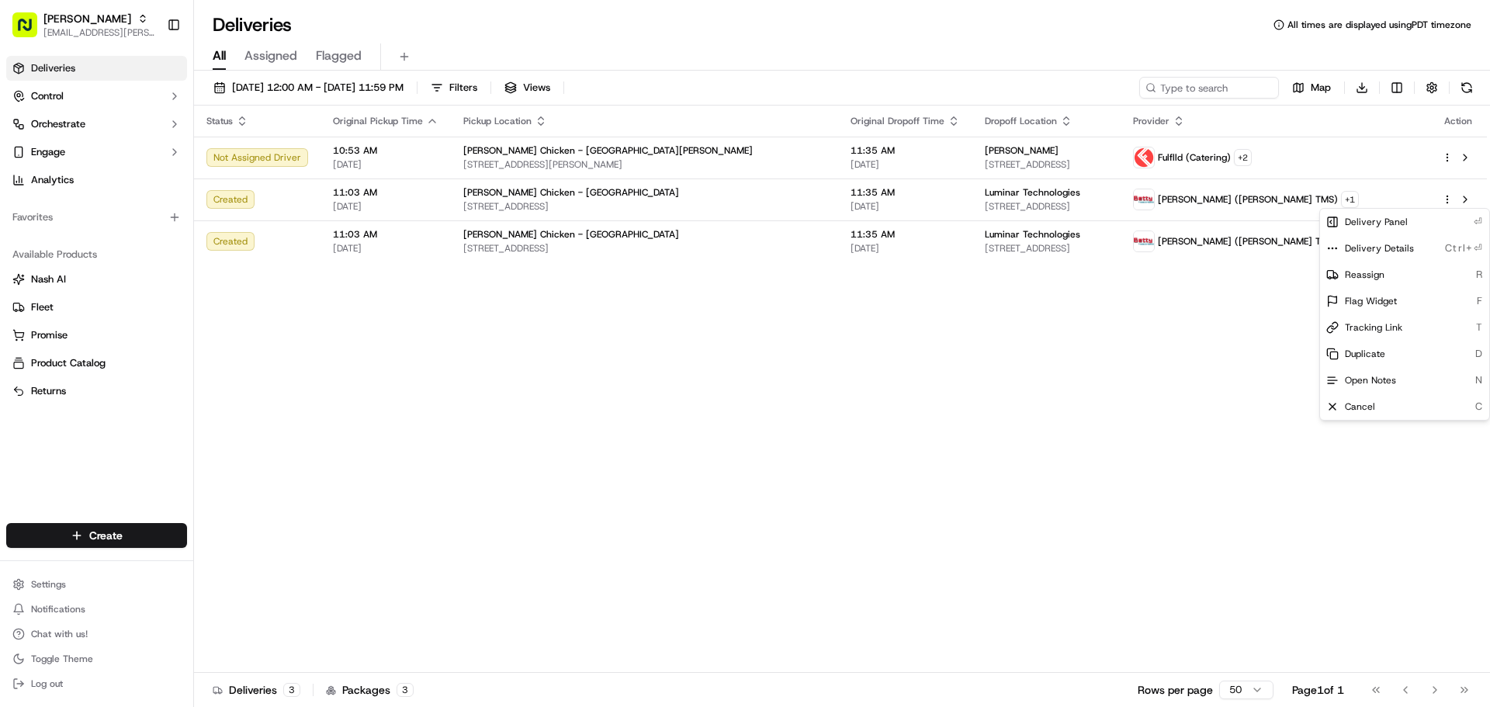
scroll to position [762, 0]
click at [627, 392] on html "Starbird max.wills@starbirdchicken.com Toggle Sidebar Deliveries Control Orches…" at bounding box center [745, 353] width 1490 height 707
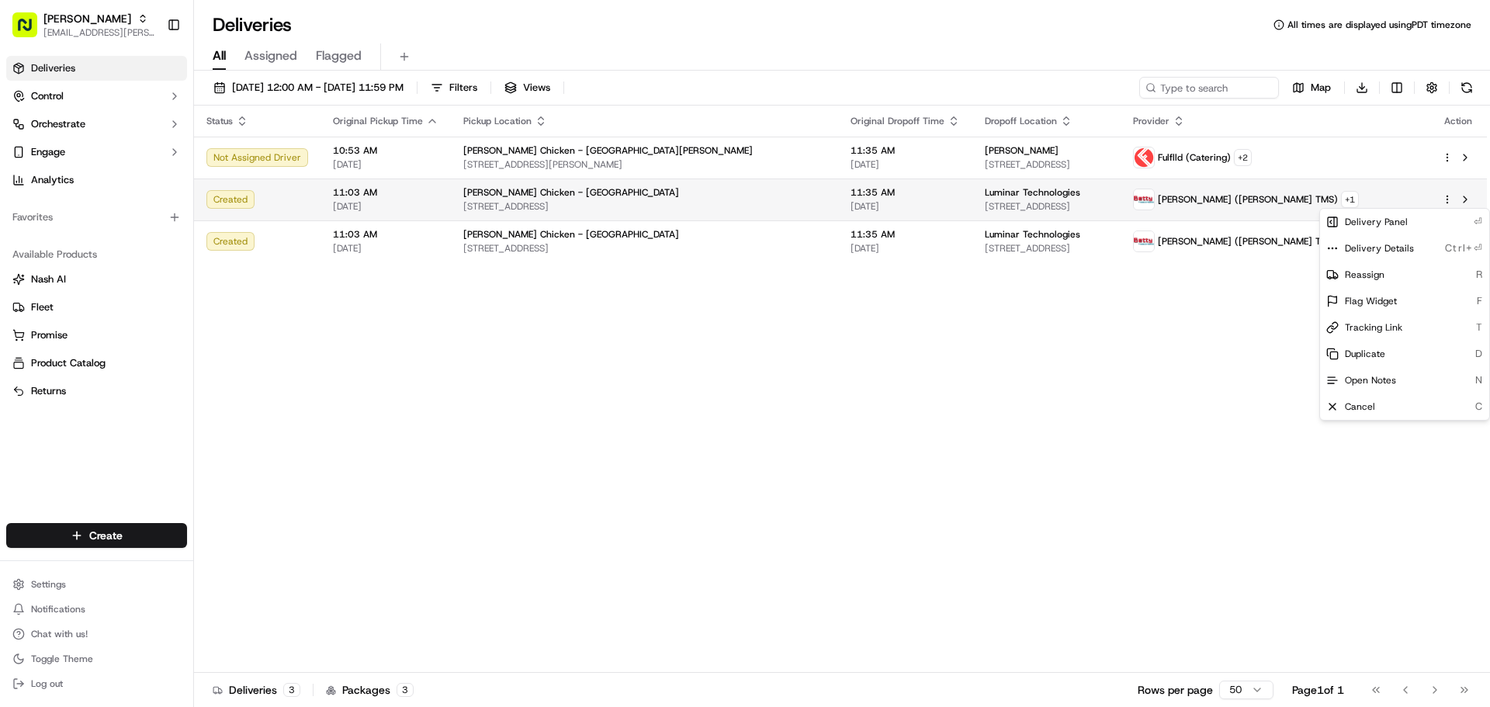
click at [1446, 198] on html "Starbird max.wills@starbirdchicken.com Toggle Sidebar Deliveries Control Orches…" at bounding box center [745, 353] width 1490 height 707
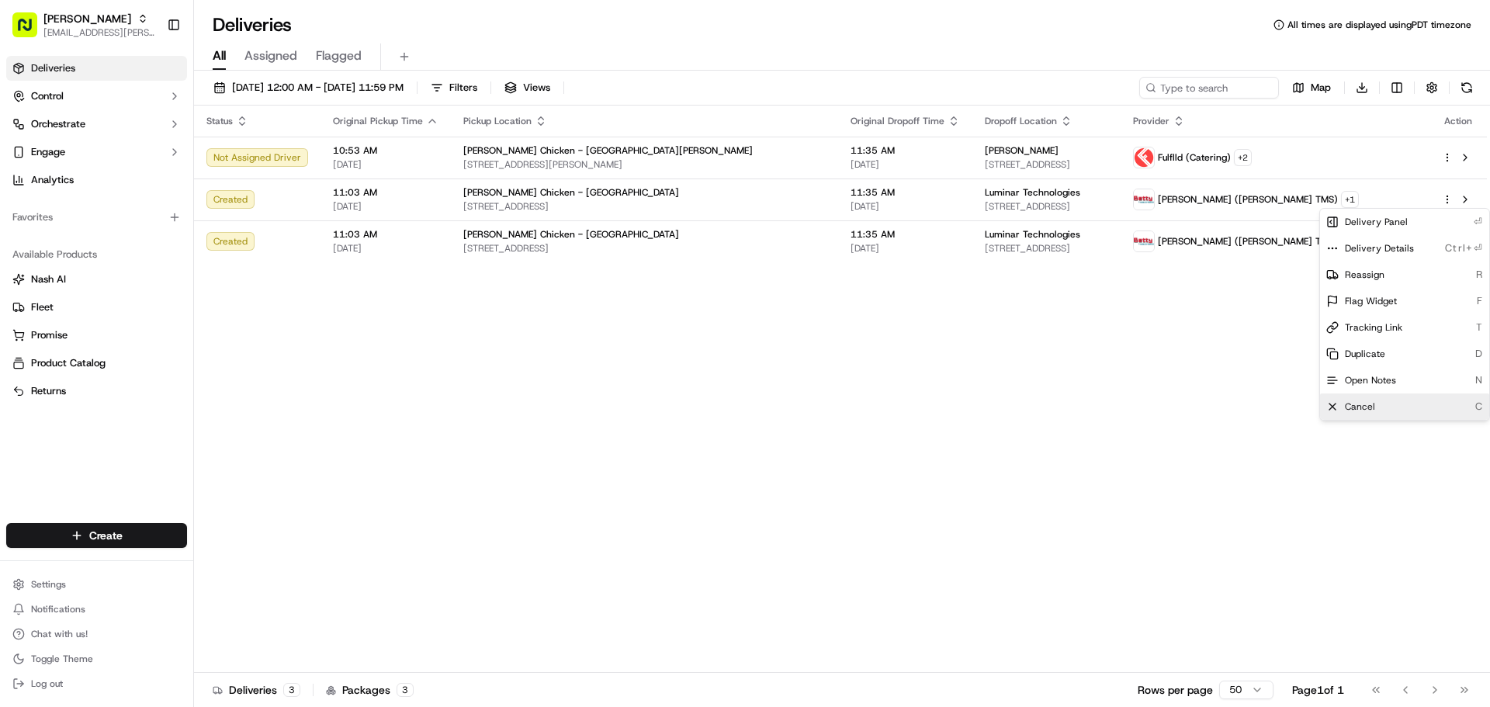
click at [1346, 404] on span "Cancel" at bounding box center [1360, 406] width 30 height 12
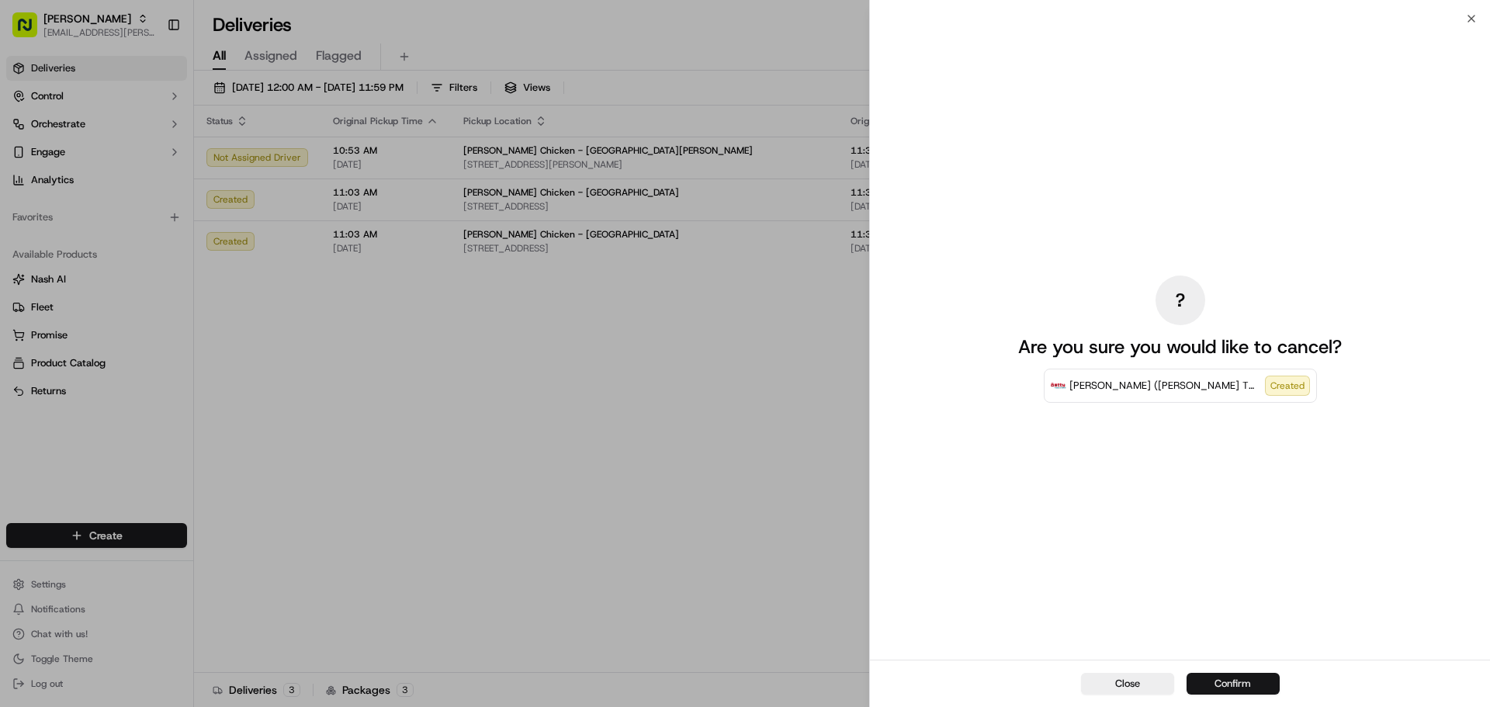
click at [1223, 678] on button "Confirm" at bounding box center [1232, 684] width 93 height 22
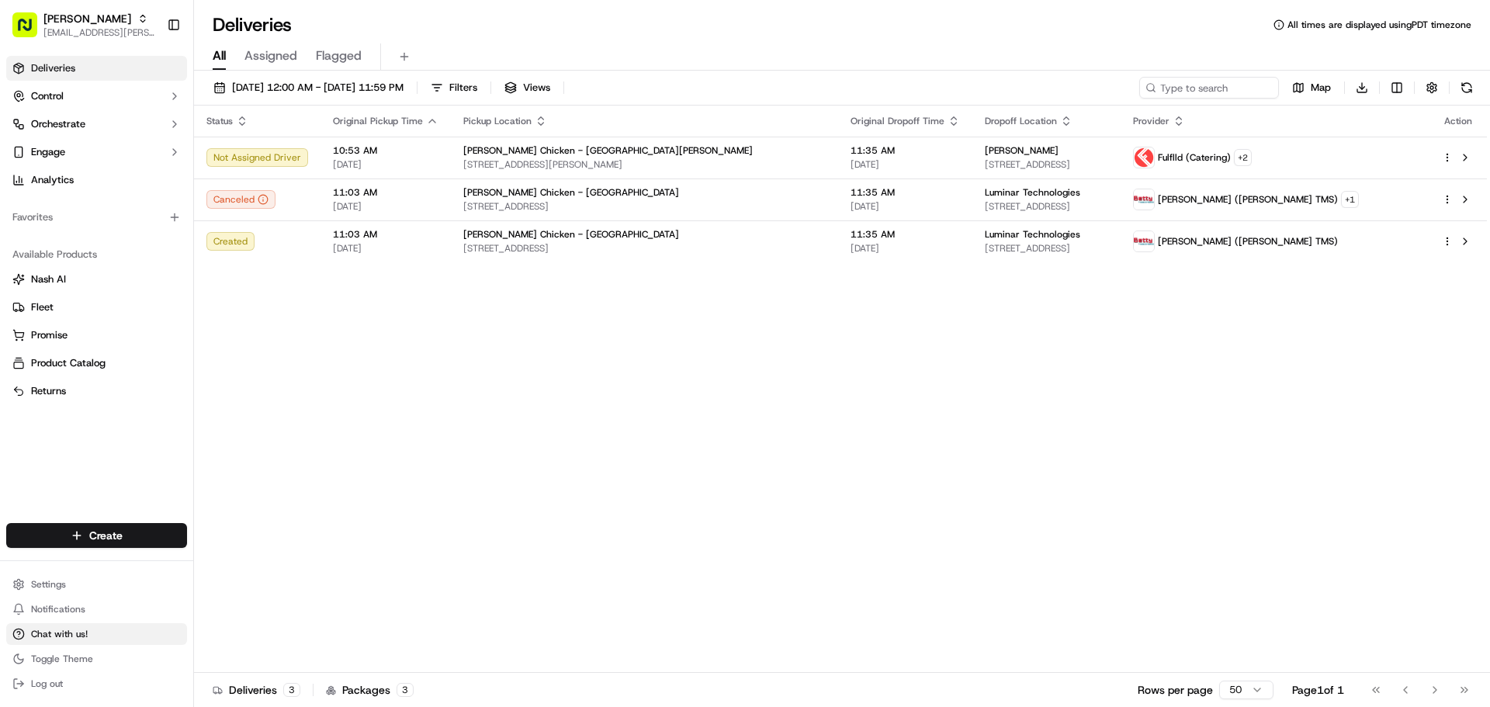
click at [94, 627] on button "Chat with us!" at bounding box center [96, 634] width 181 height 22
click at [71, 635] on span "Chat with us!" at bounding box center [59, 634] width 57 height 12
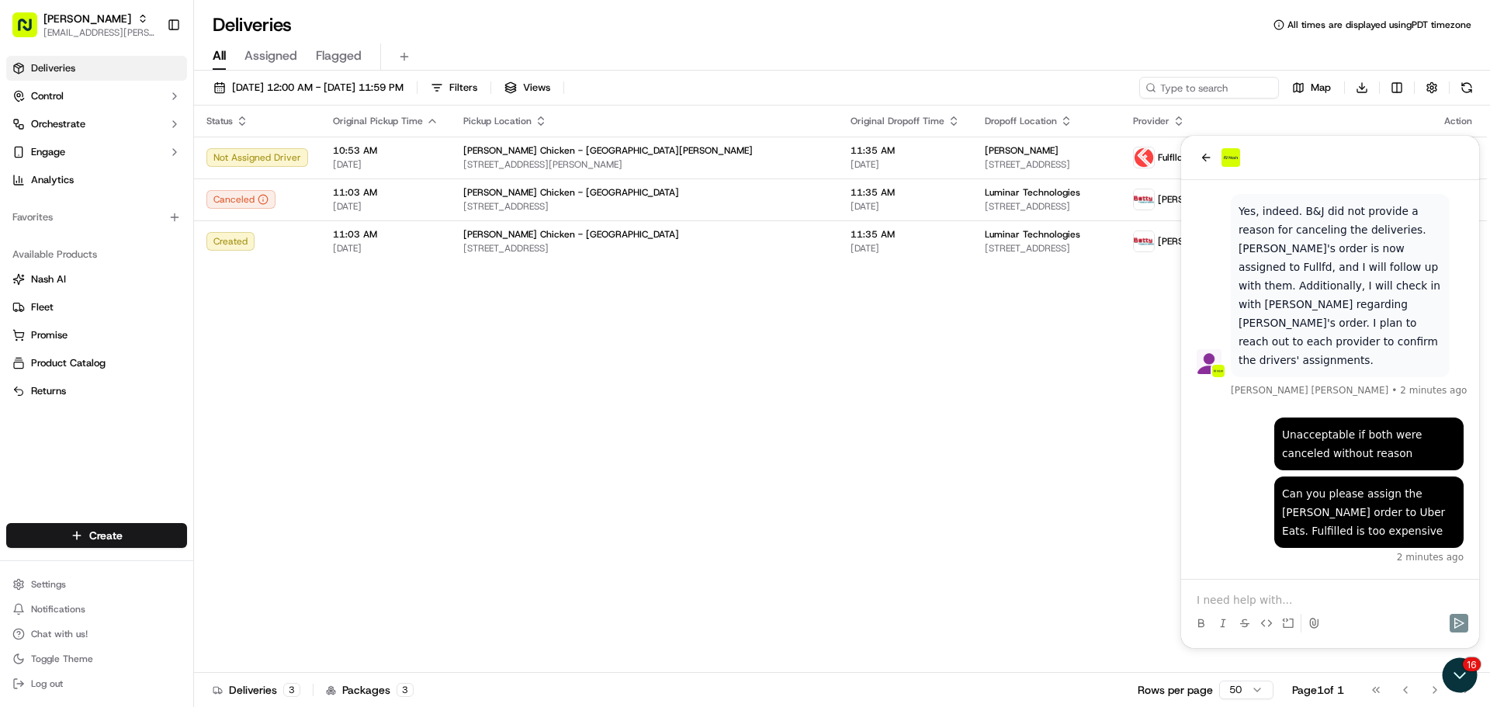
click at [1225, 596] on p at bounding box center [1330, 600] width 267 height 16
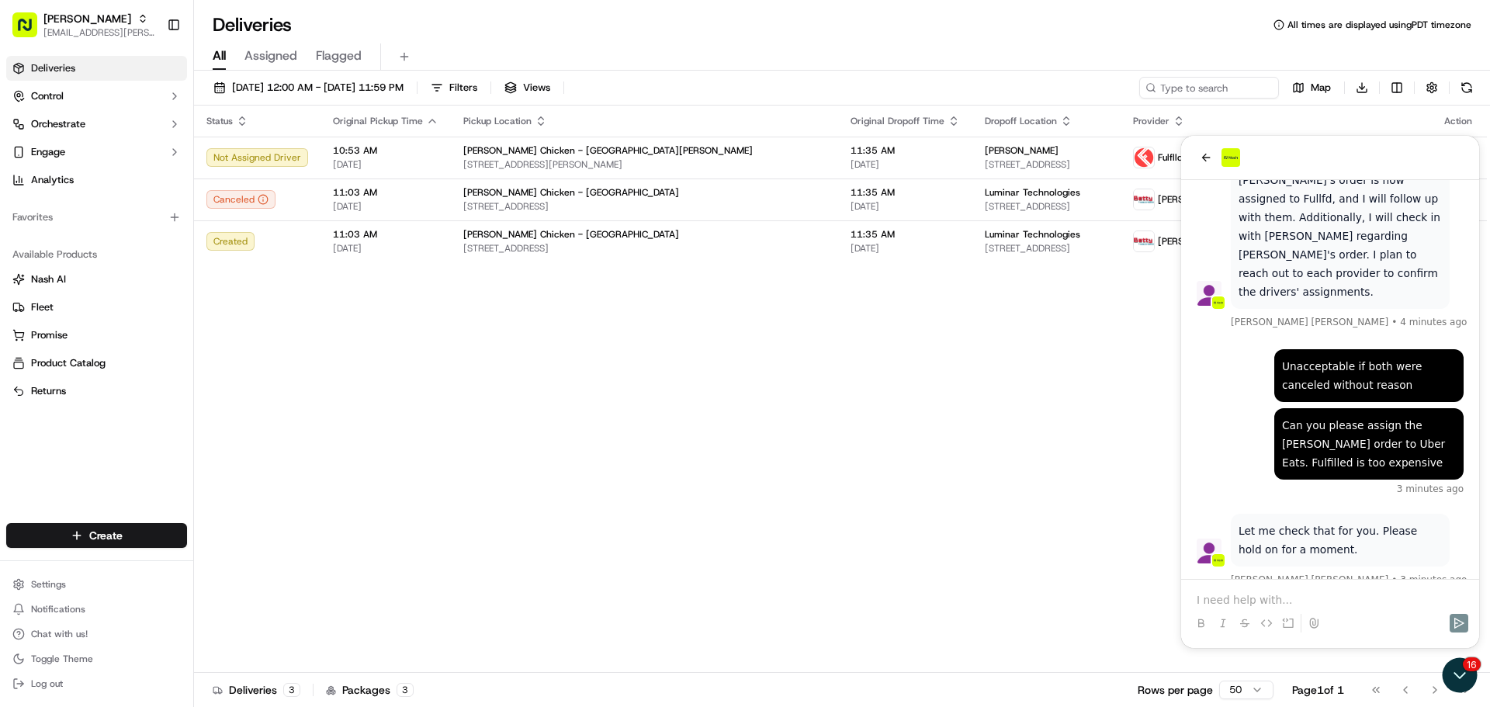
scroll to position [1006, 0]
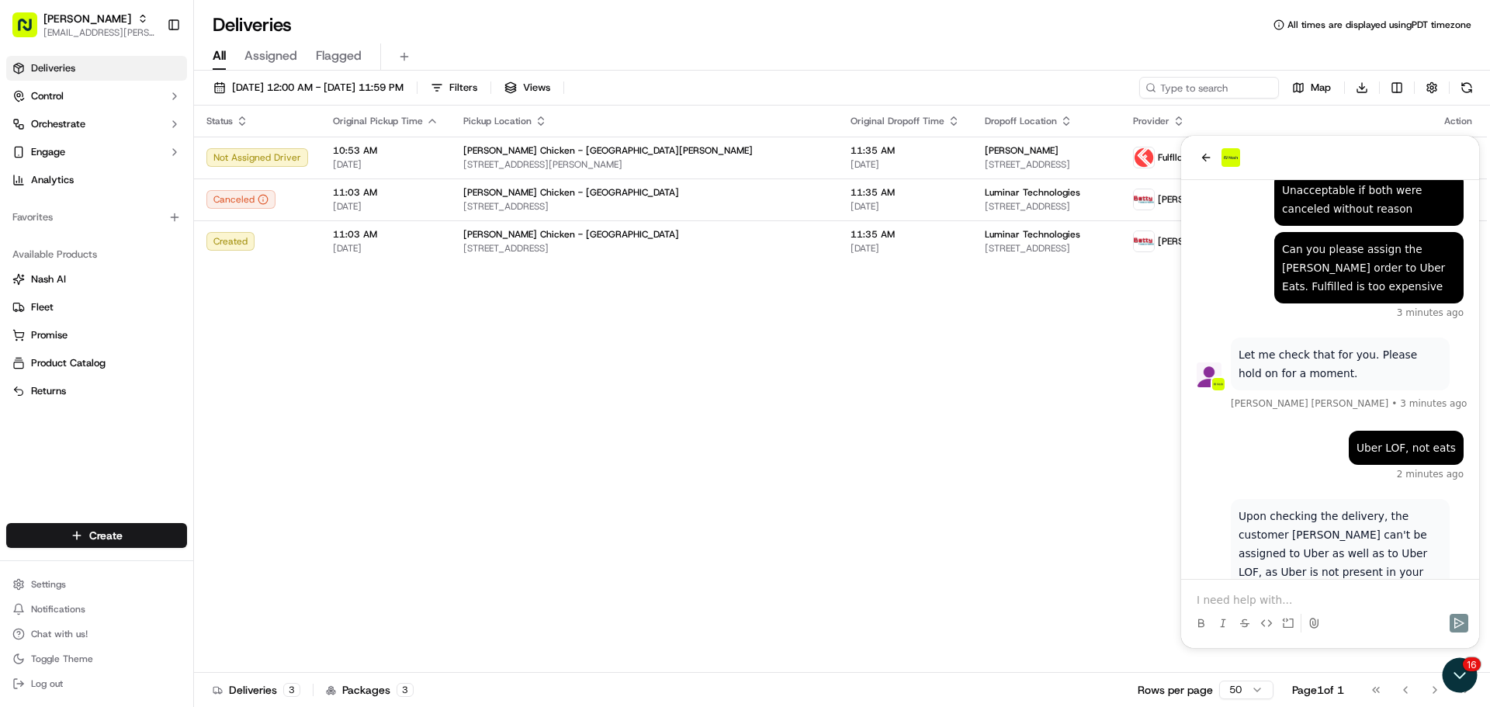
click at [909, 455] on div "Status Original Pickup Time Pickup Location Original Dropoff Time Dropoff Locat…" at bounding box center [840, 389] width 1293 height 567
click at [1451, 661] on icon "Open customer support" at bounding box center [1459, 675] width 39 height 39
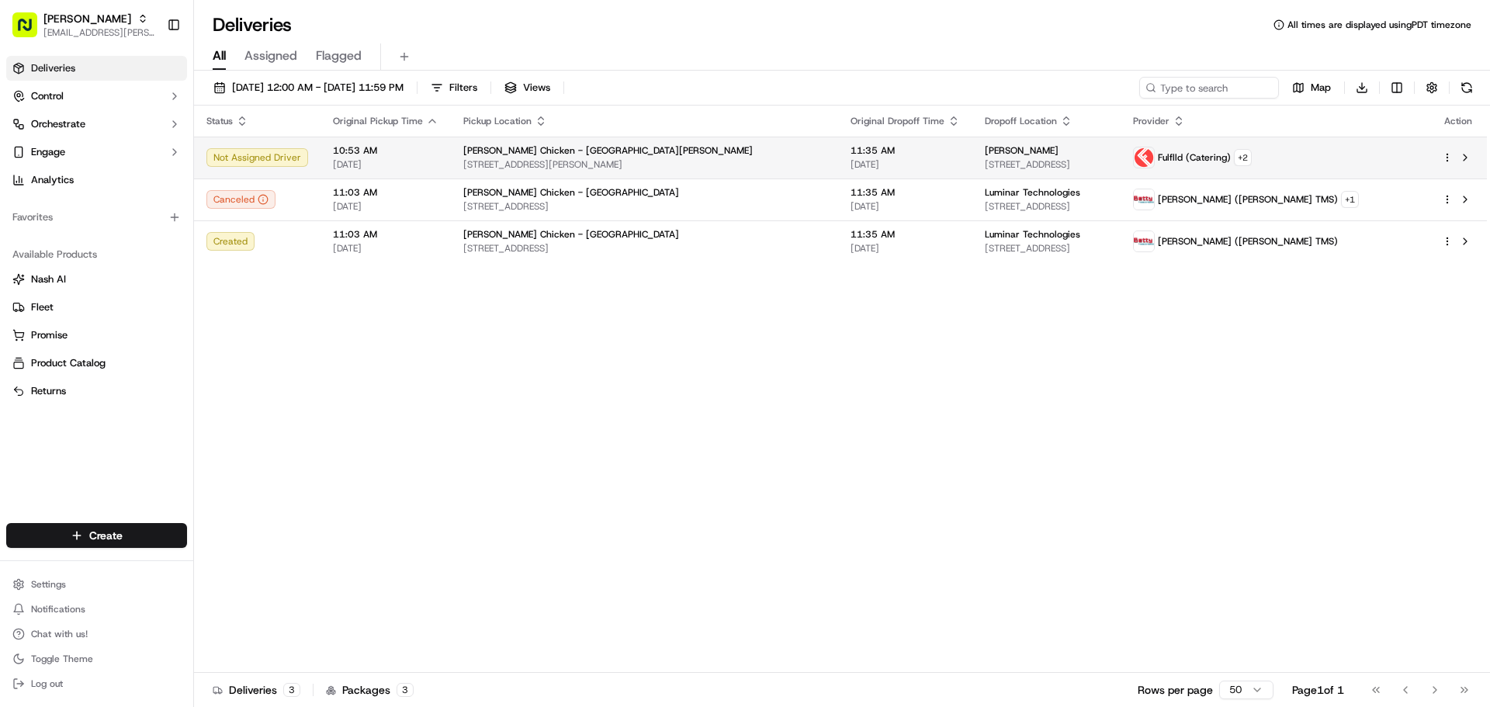
click at [1445, 159] on html "Starbird max.wills@starbirdchicken.com Toggle Sidebar Deliveries Control Orches…" at bounding box center [745, 353] width 1490 height 707
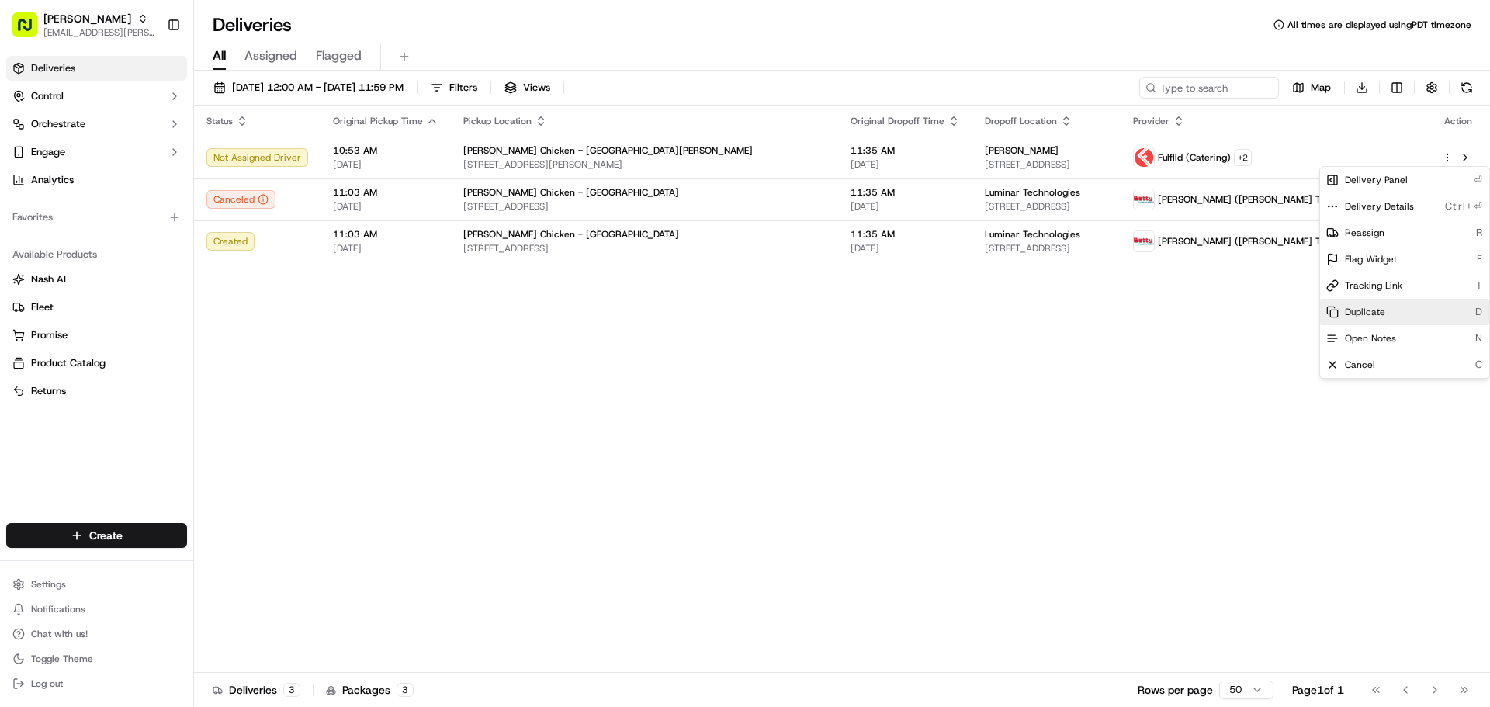
click at [1365, 303] on div "Duplicate D" at bounding box center [1404, 312] width 169 height 26
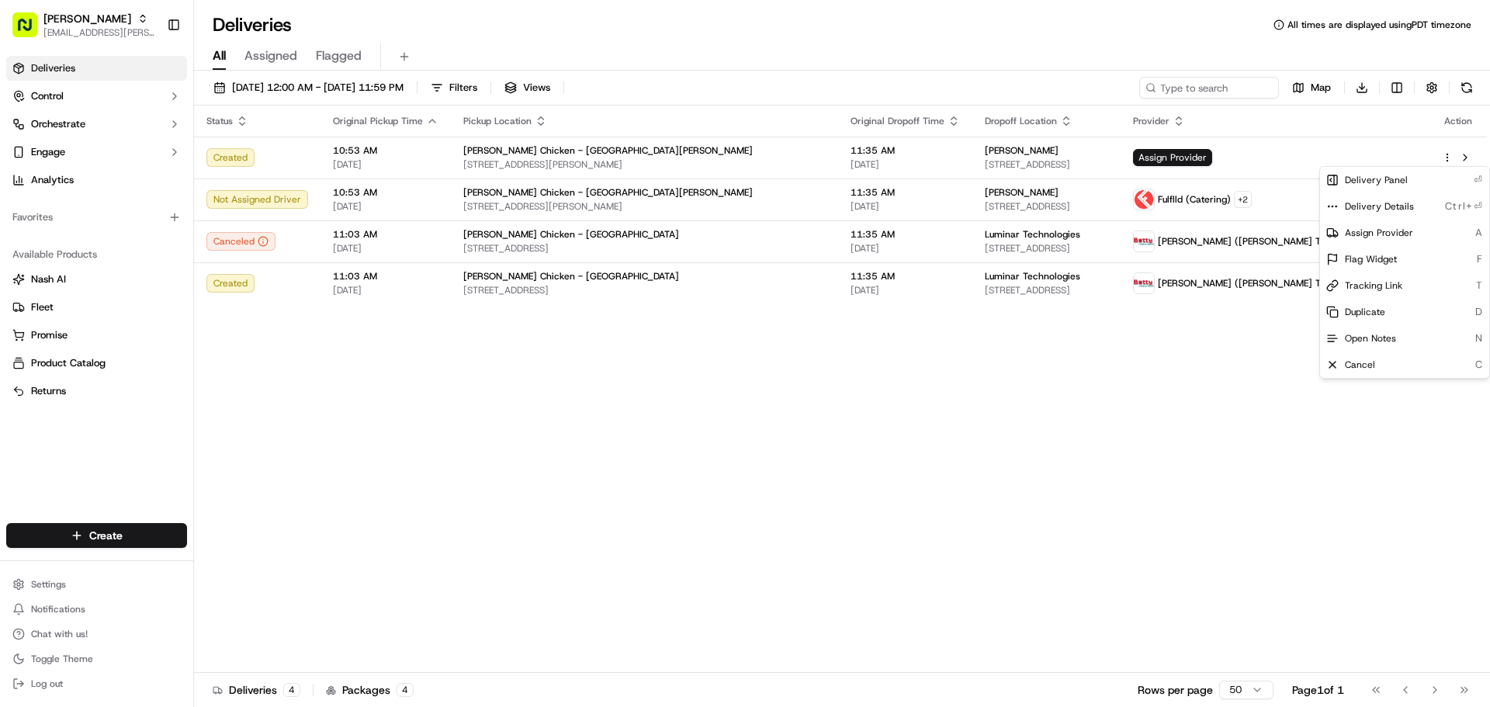
click at [1025, 369] on html "Starbird max.wills@starbirdchicken.com Toggle Sidebar Deliveries Control Orches…" at bounding box center [745, 353] width 1490 height 707
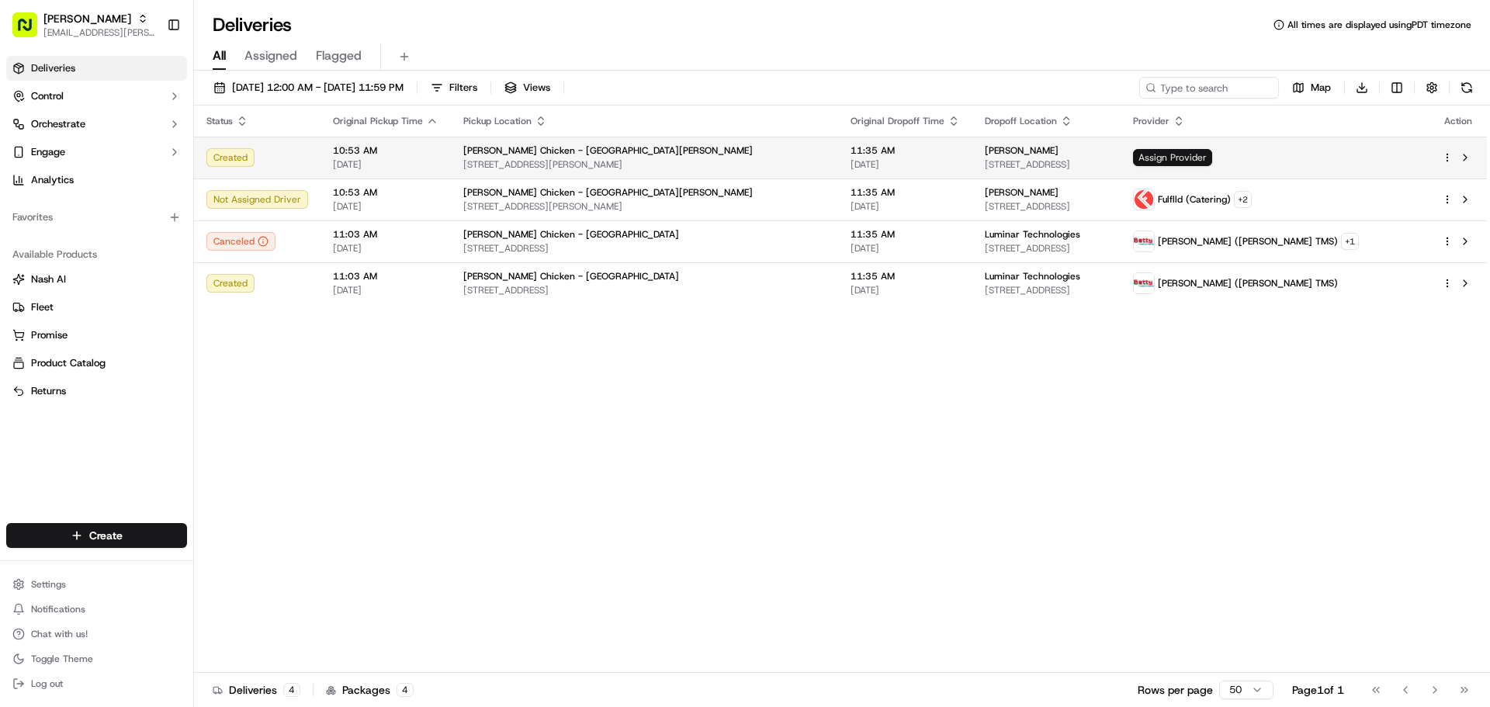
click at [1212, 161] on span "Assign Provider" at bounding box center [1172, 157] width 79 height 17
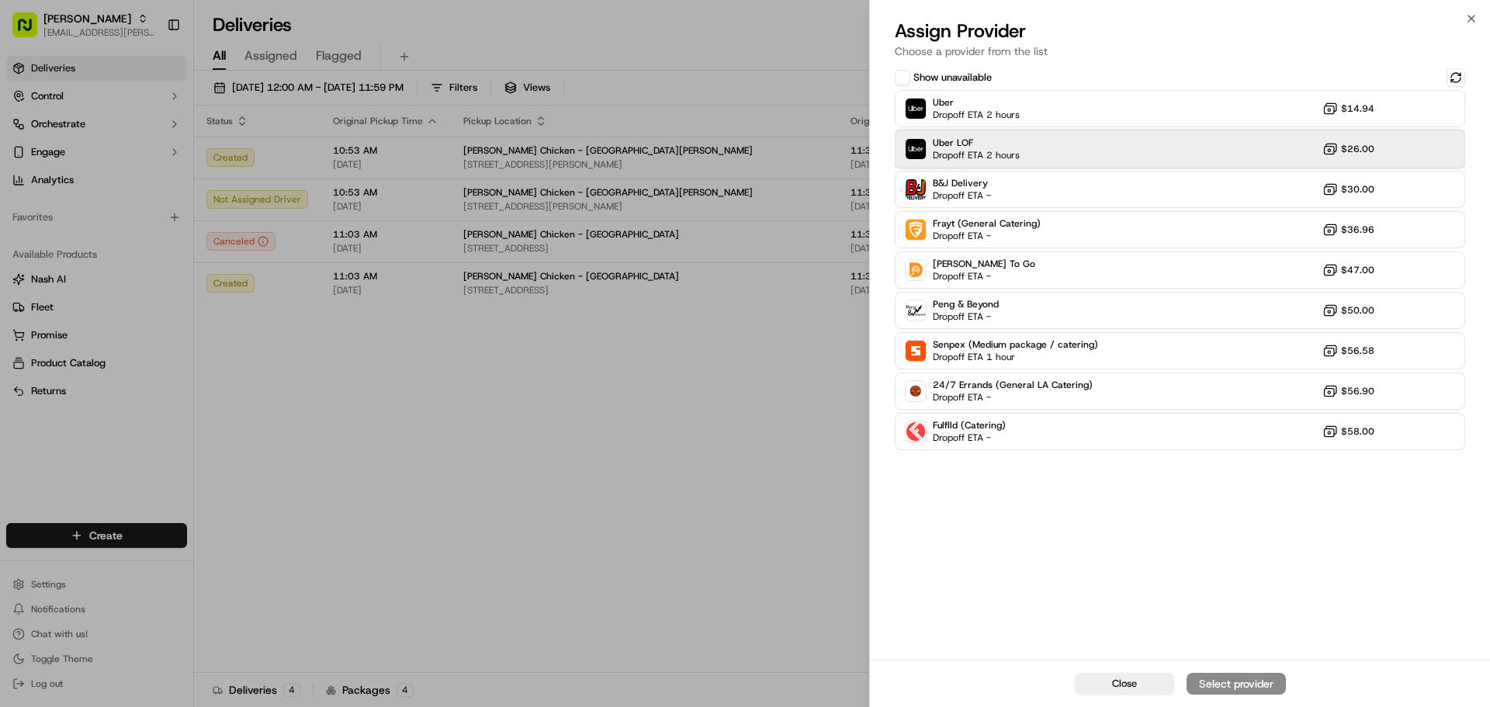
click at [1117, 151] on div "Uber LOF Dropoff ETA 2 hours $26.00" at bounding box center [1180, 148] width 570 height 37
click at [1264, 675] on button "Assign Provider" at bounding box center [1235, 684] width 99 height 22
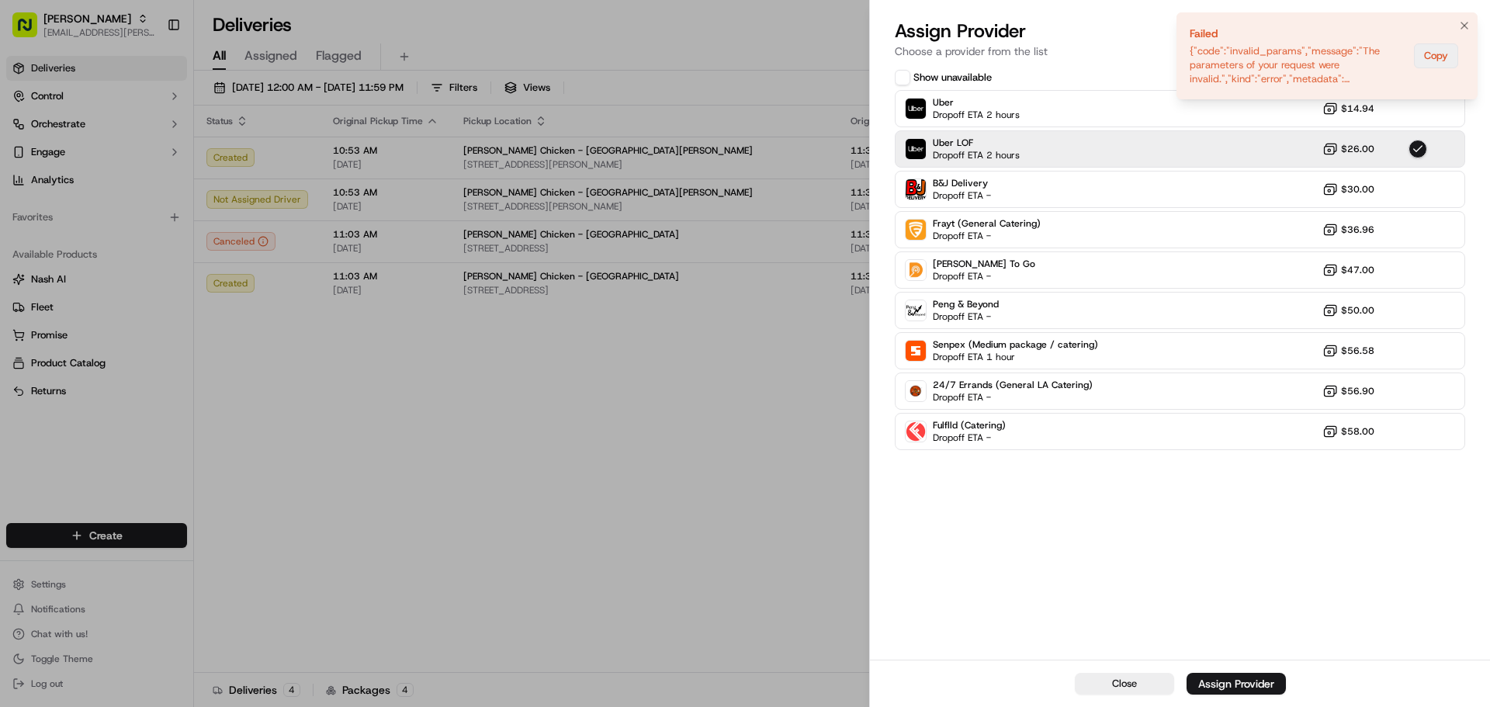
click at [1425, 50] on button "Copy" at bounding box center [1436, 55] width 44 height 25
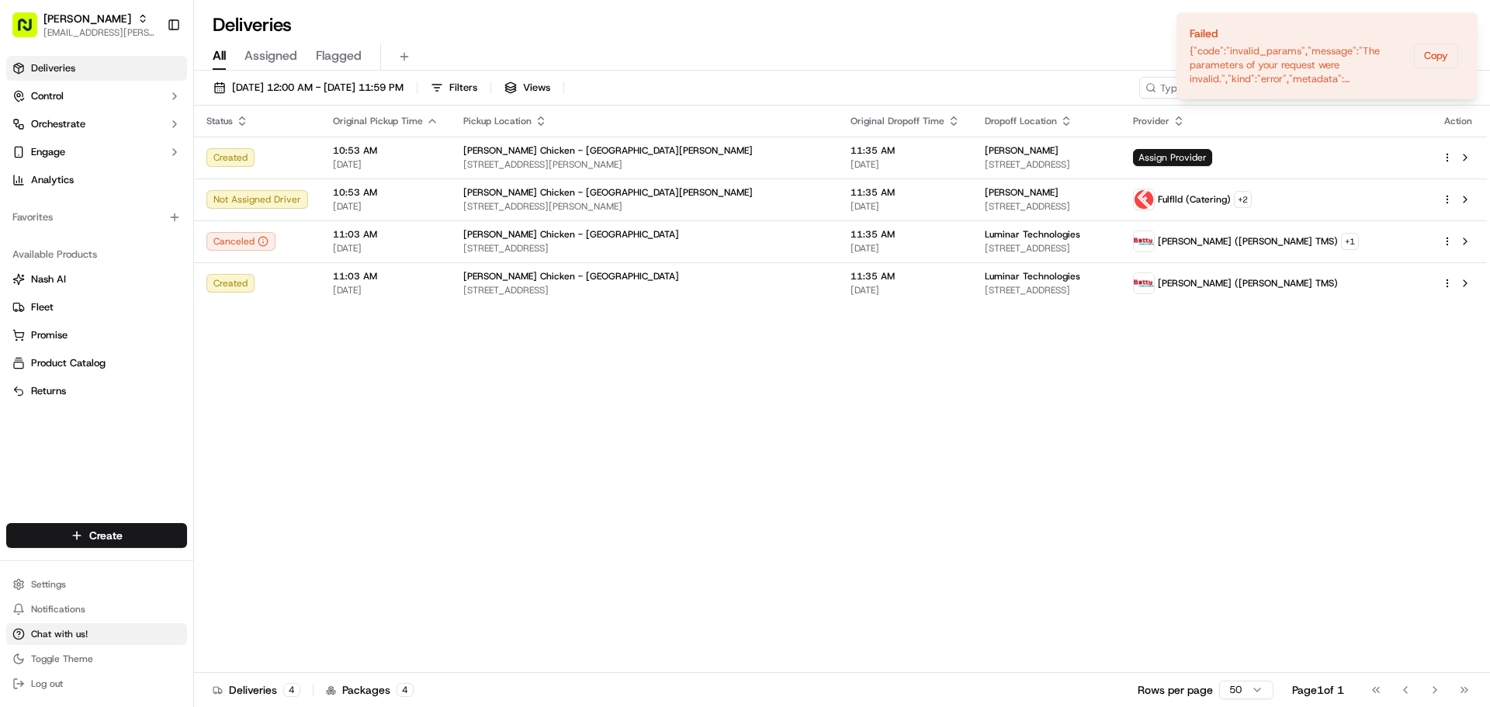
click at [67, 630] on span "Chat with us!" at bounding box center [59, 634] width 57 height 12
click at [68, 625] on button "Chat with us!" at bounding box center [96, 634] width 181 height 22
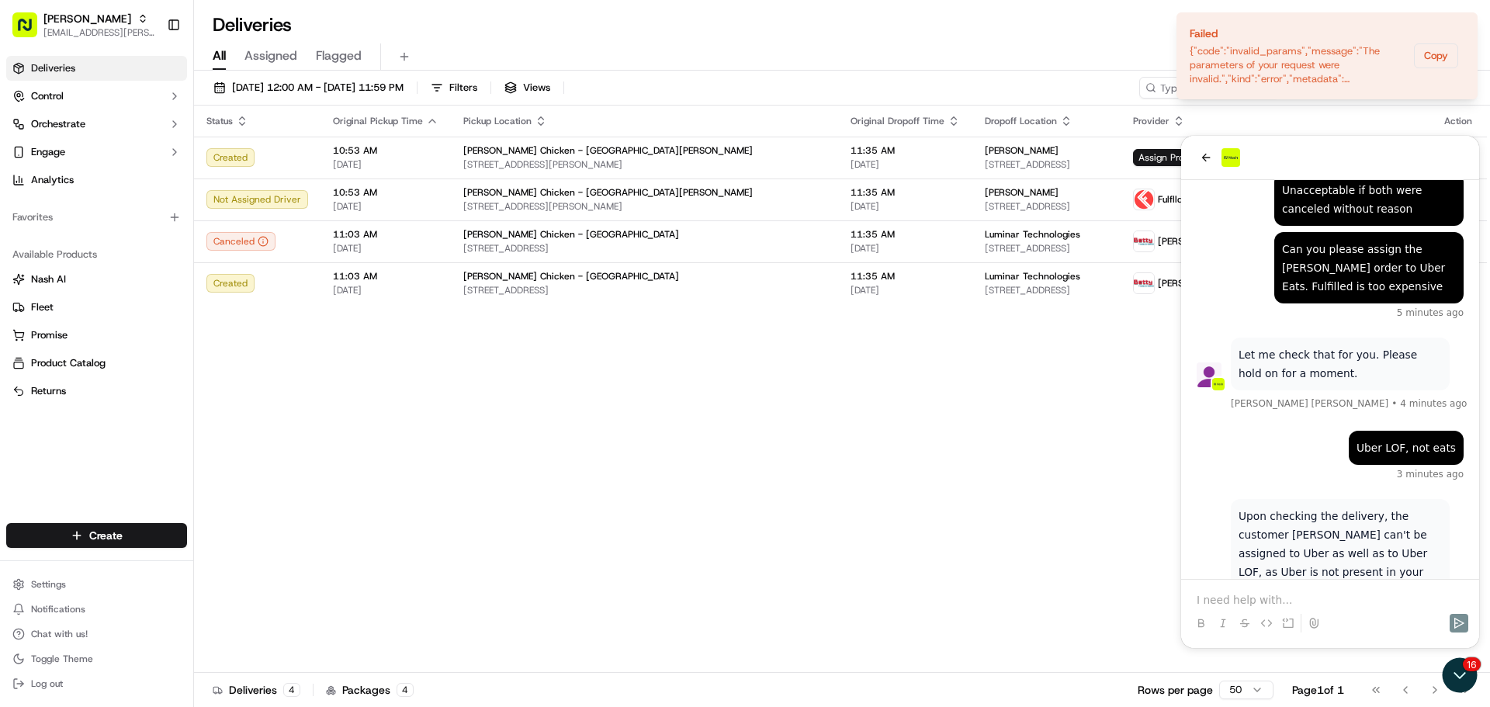
click at [1255, 604] on p at bounding box center [1330, 600] width 267 height 16
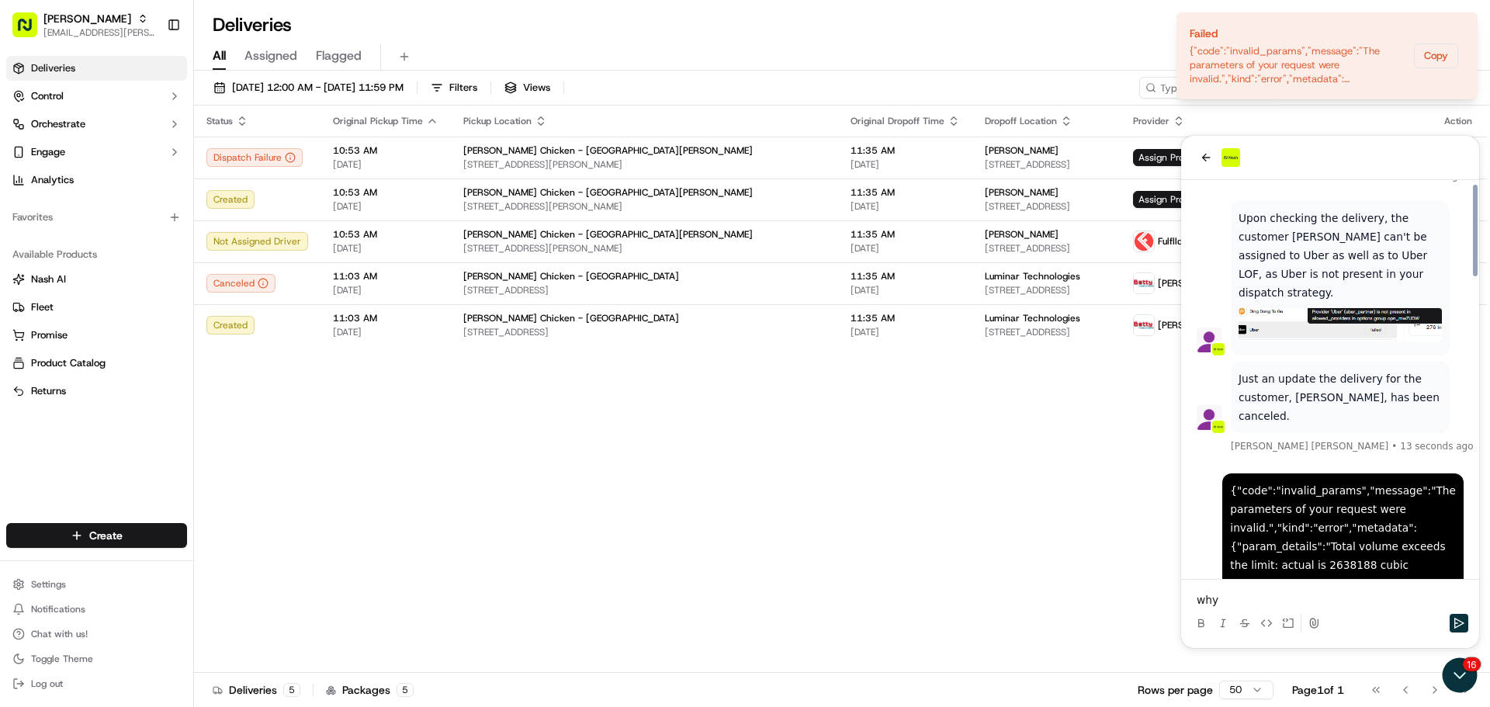
scroll to position [1345, 0]
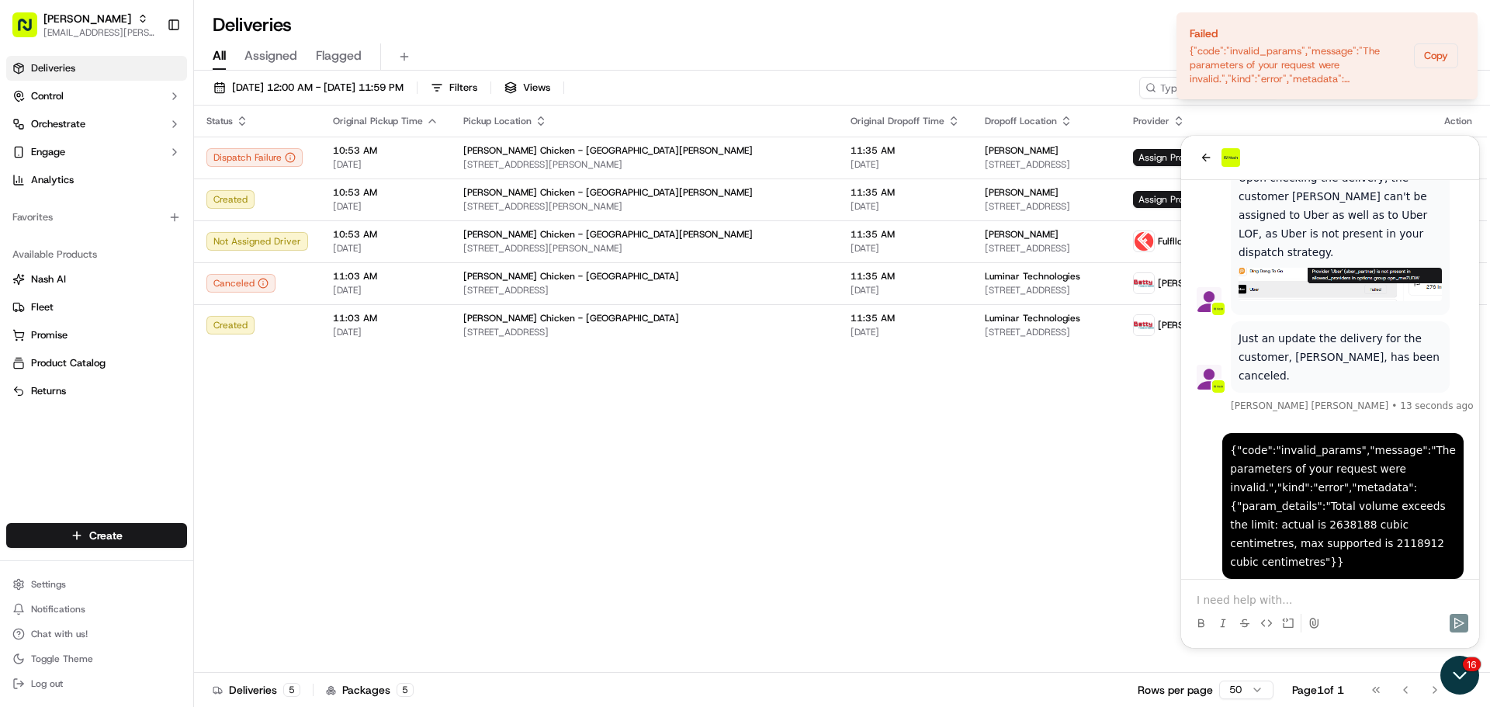
click at [1455, 669] on icon "Open customer support" at bounding box center [1459, 675] width 39 height 39
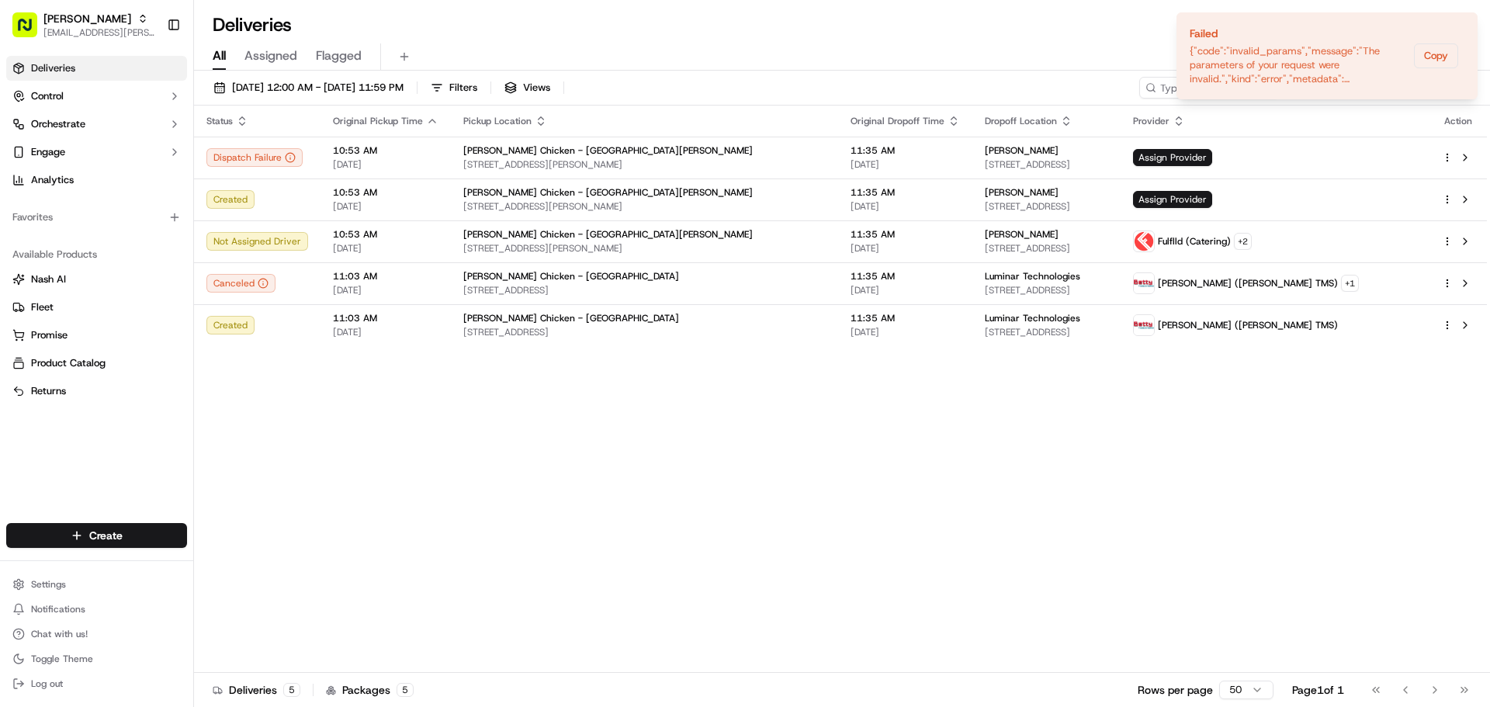
click at [829, 360] on div "Status Original Pickup Time Pickup Location Original Dropoff Time Dropoff Locat…" at bounding box center [840, 389] width 1293 height 567
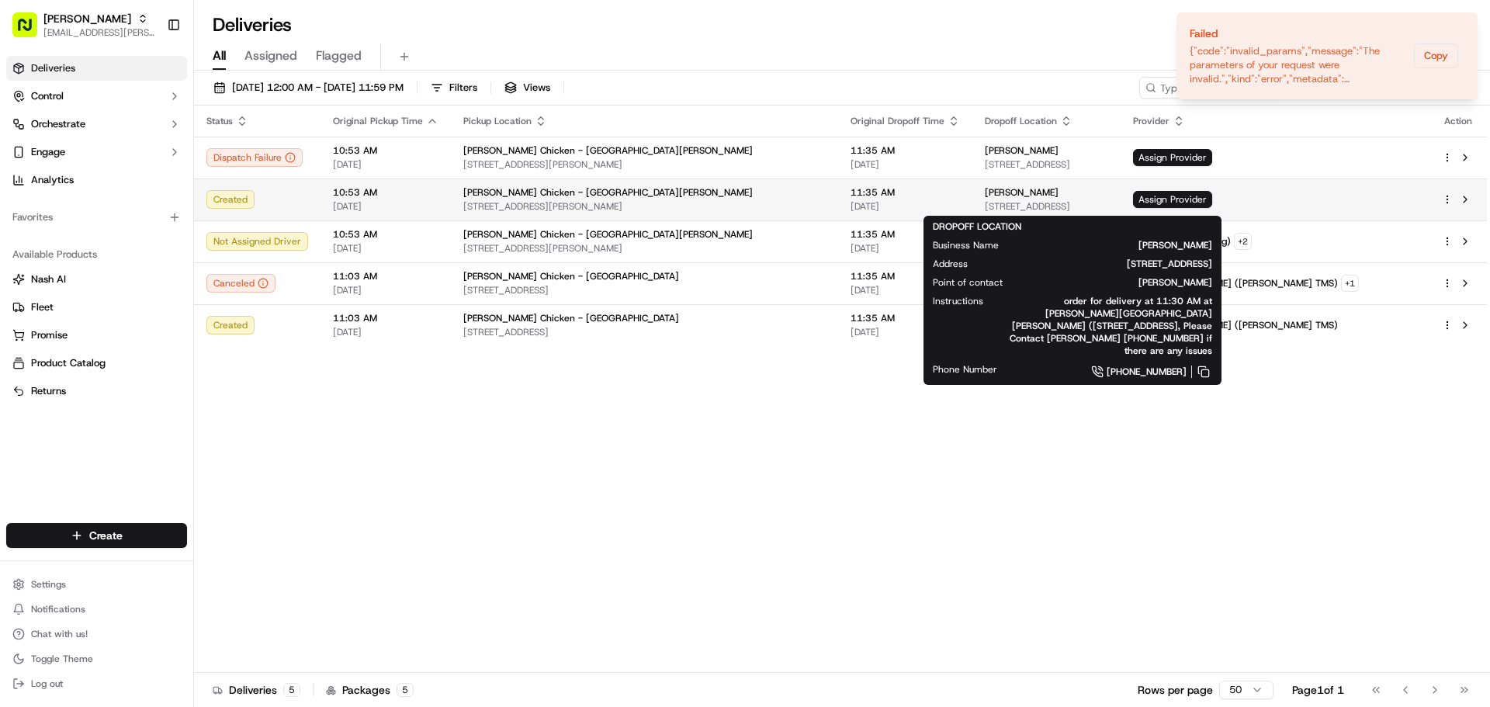
click at [1108, 192] on div "Kaiser" at bounding box center [1046, 192] width 123 height 12
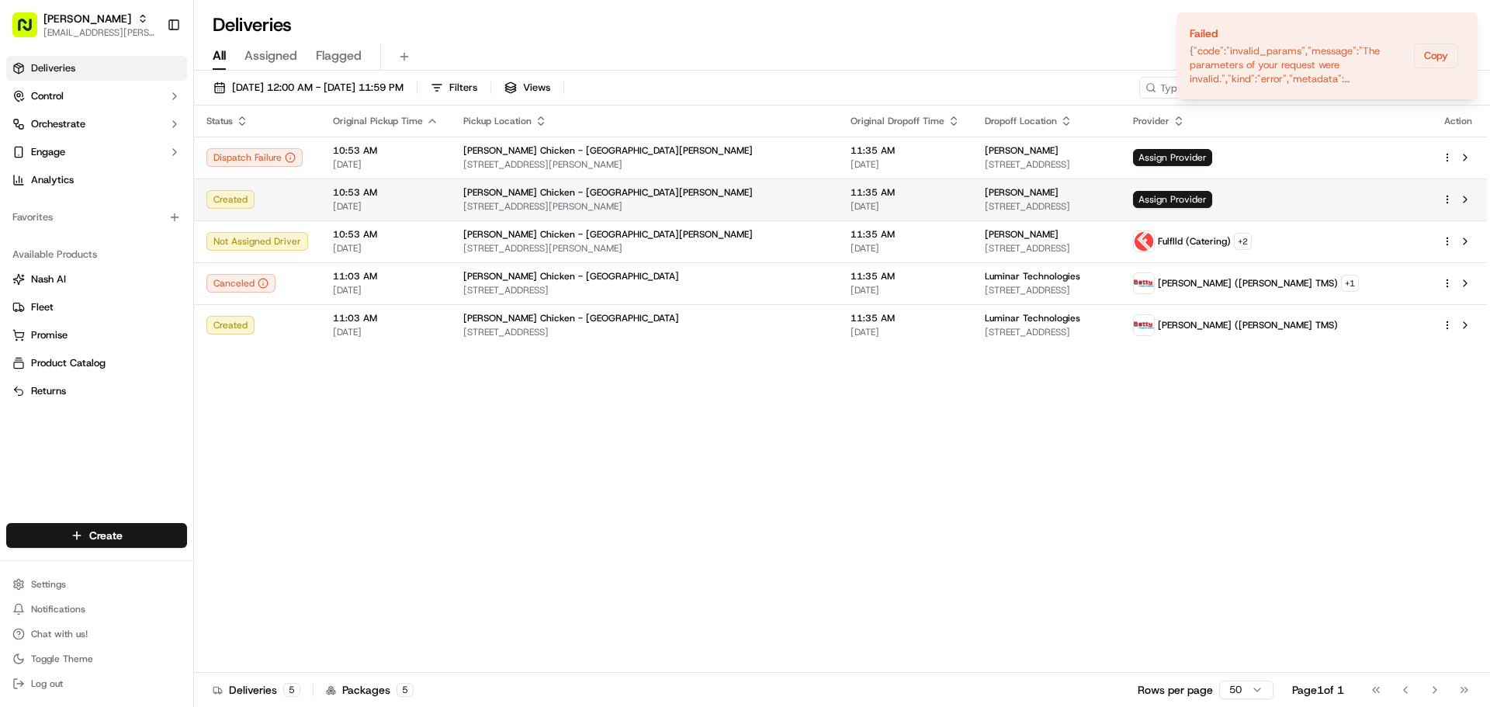
click at [1444, 198] on html "Starbird max.wills@starbirdchicken.com Toggle Sidebar Deliveries Control Orches…" at bounding box center [745, 353] width 1490 height 707
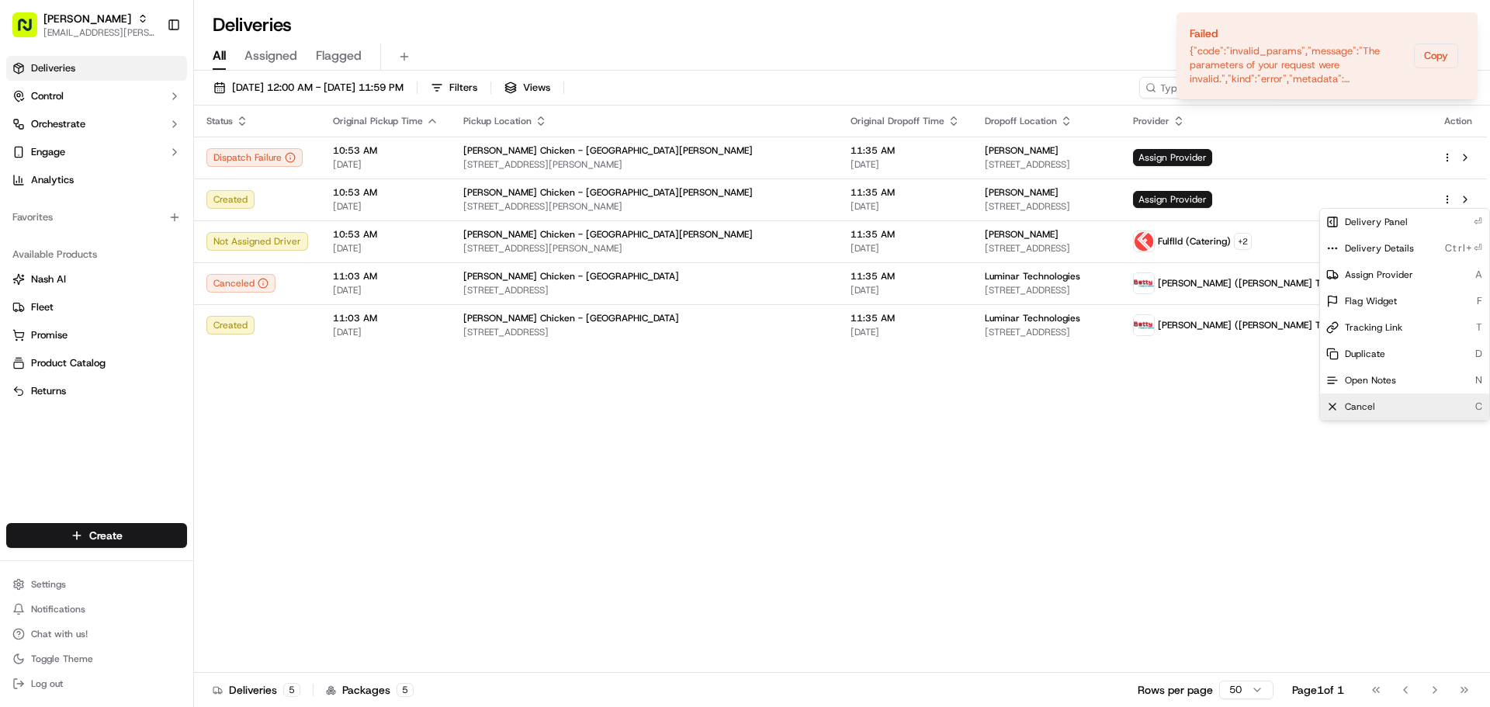
click at [1370, 411] on span "Cancel" at bounding box center [1360, 406] width 30 height 12
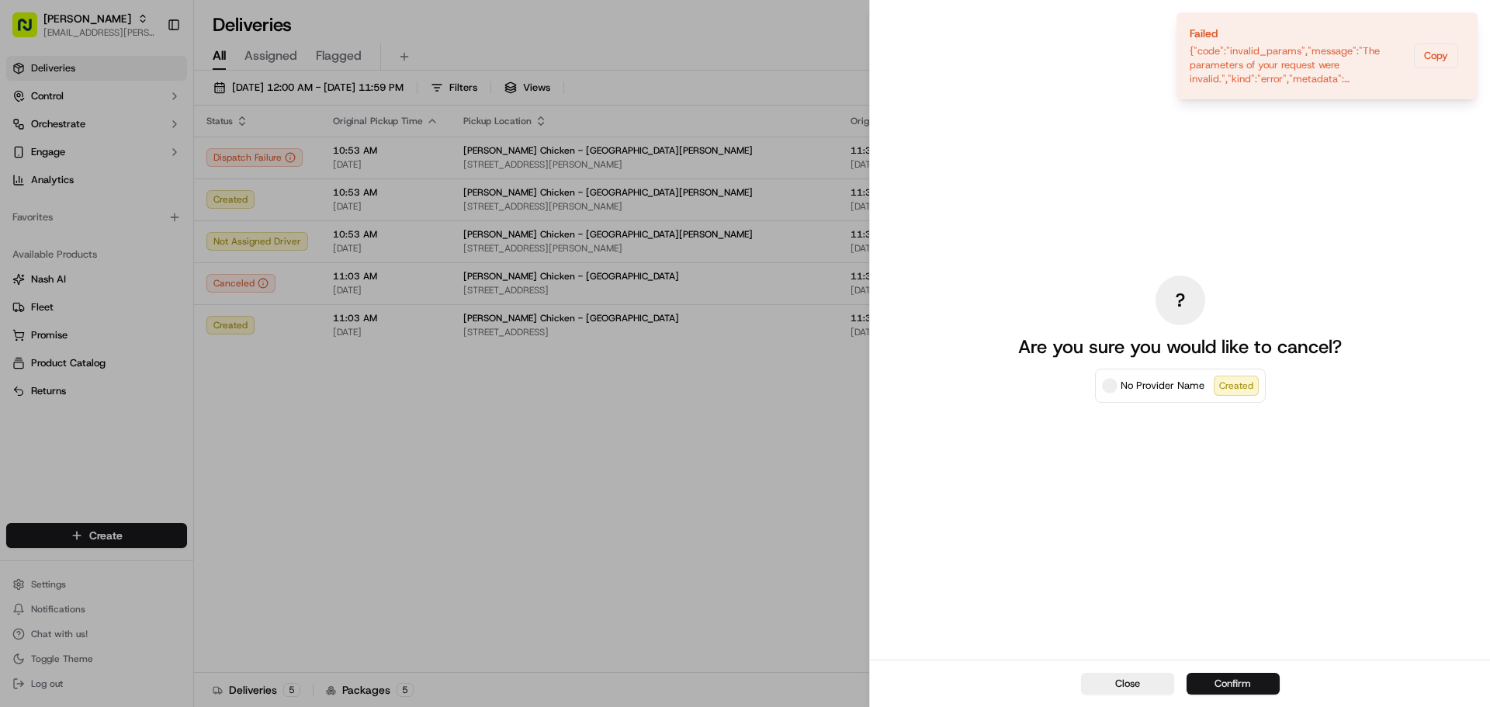
click at [1232, 684] on button "Confirm" at bounding box center [1232, 684] width 93 height 22
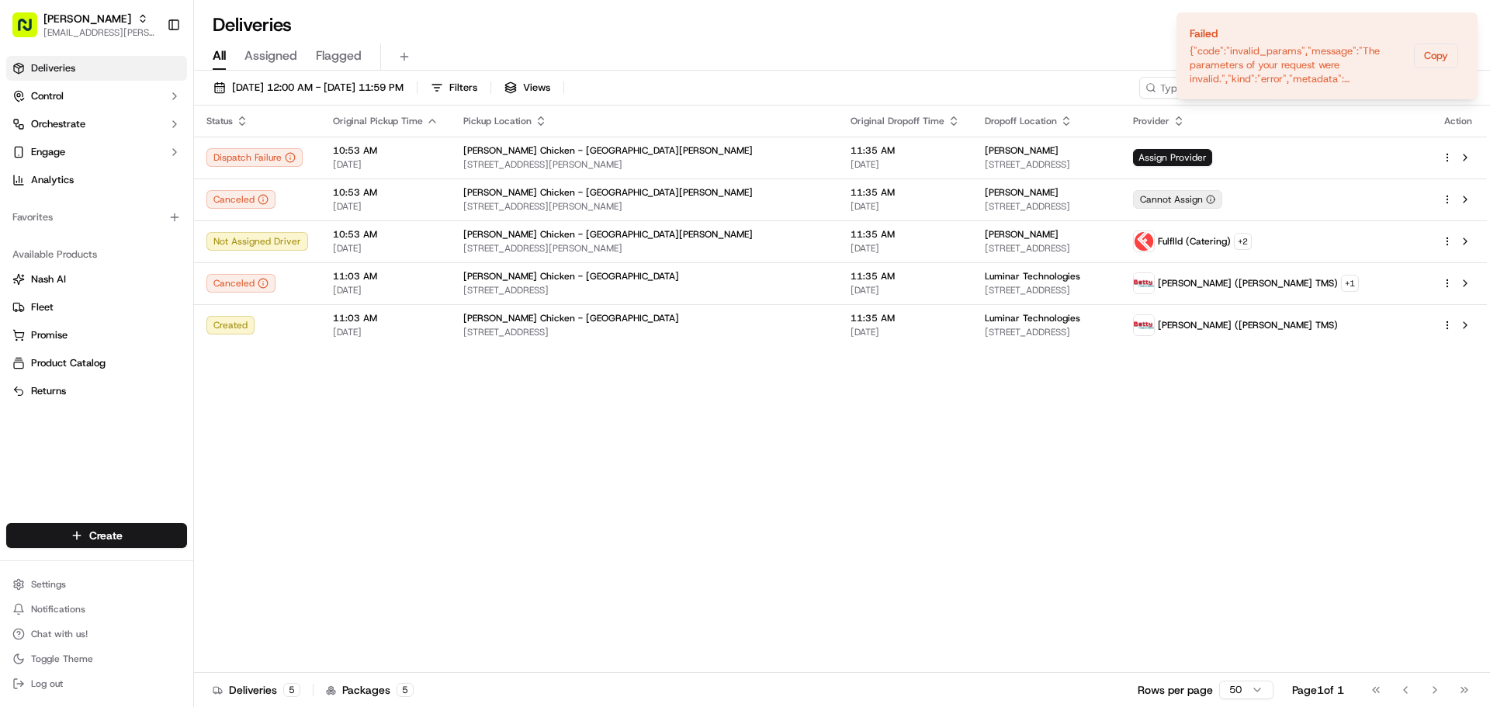
click at [818, 442] on div "Status Original Pickup Time Pickup Location Original Dropoff Time Dropoff Locat…" at bounding box center [840, 389] width 1293 height 567
click at [1467, 24] on icon "Notifications (F8)" at bounding box center [1464, 25] width 12 height 12
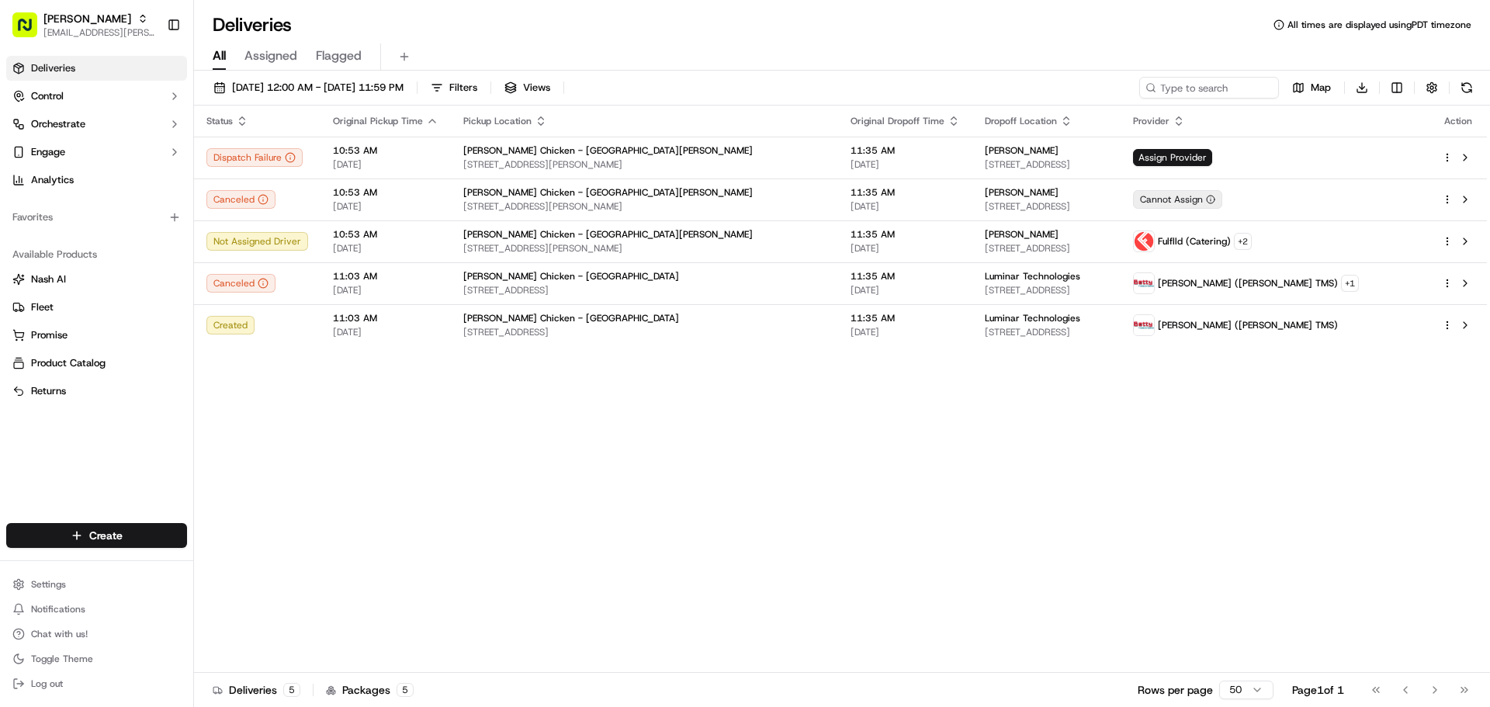
drag, startPoint x: 761, startPoint y: 701, endPoint x: 762, endPoint y: 720, distance: 18.6
drag, startPoint x: 762, startPoint y: 720, endPoint x: 664, endPoint y: 532, distance: 212.4
click at [664, 532] on div "Status Original Pickup Time Pickup Location Original Dropoff Time Dropoff Locat…" at bounding box center [840, 389] width 1293 height 567
click at [73, 631] on span "Chat with us!" at bounding box center [59, 634] width 57 height 12
click at [66, 627] on button "Chat with us!" at bounding box center [96, 634] width 181 height 22
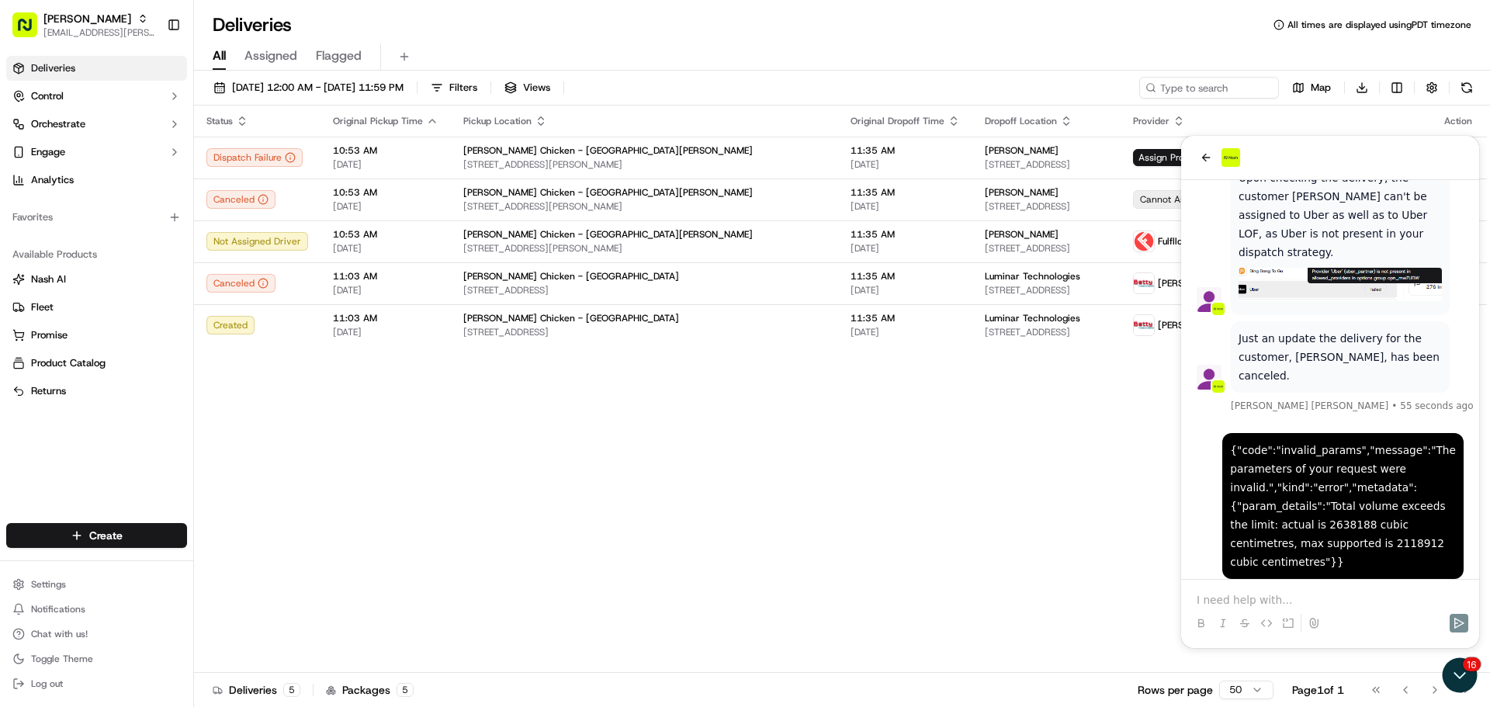
click at [696, 531] on div "Status Original Pickup Time Pickup Location Original Dropoff Time Dropoff Locat…" at bounding box center [840, 389] width 1293 height 567
click at [1456, 678] on icon "Open customer support" at bounding box center [1459, 675] width 39 height 39
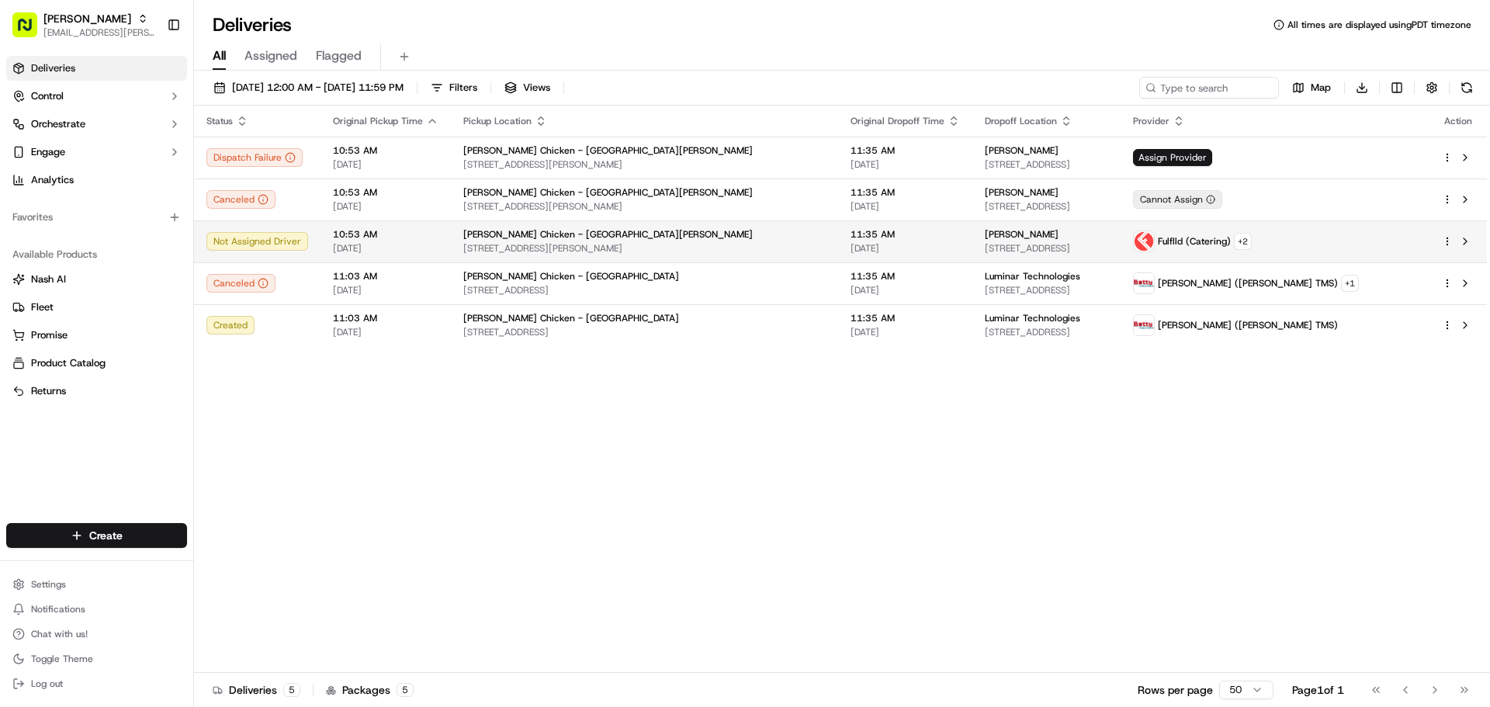
click at [1025, 237] on div "Kaiser" at bounding box center [1046, 234] width 123 height 12
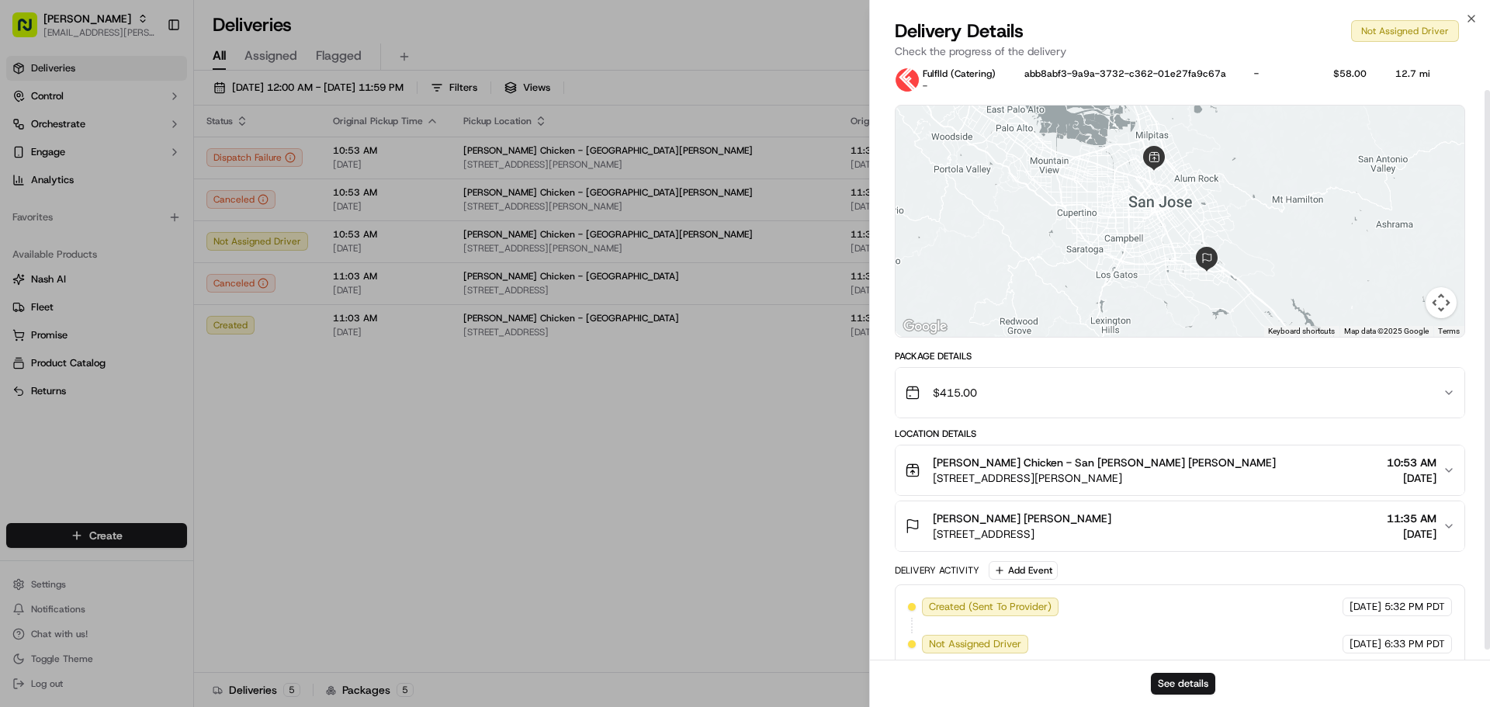
scroll to position [37, 0]
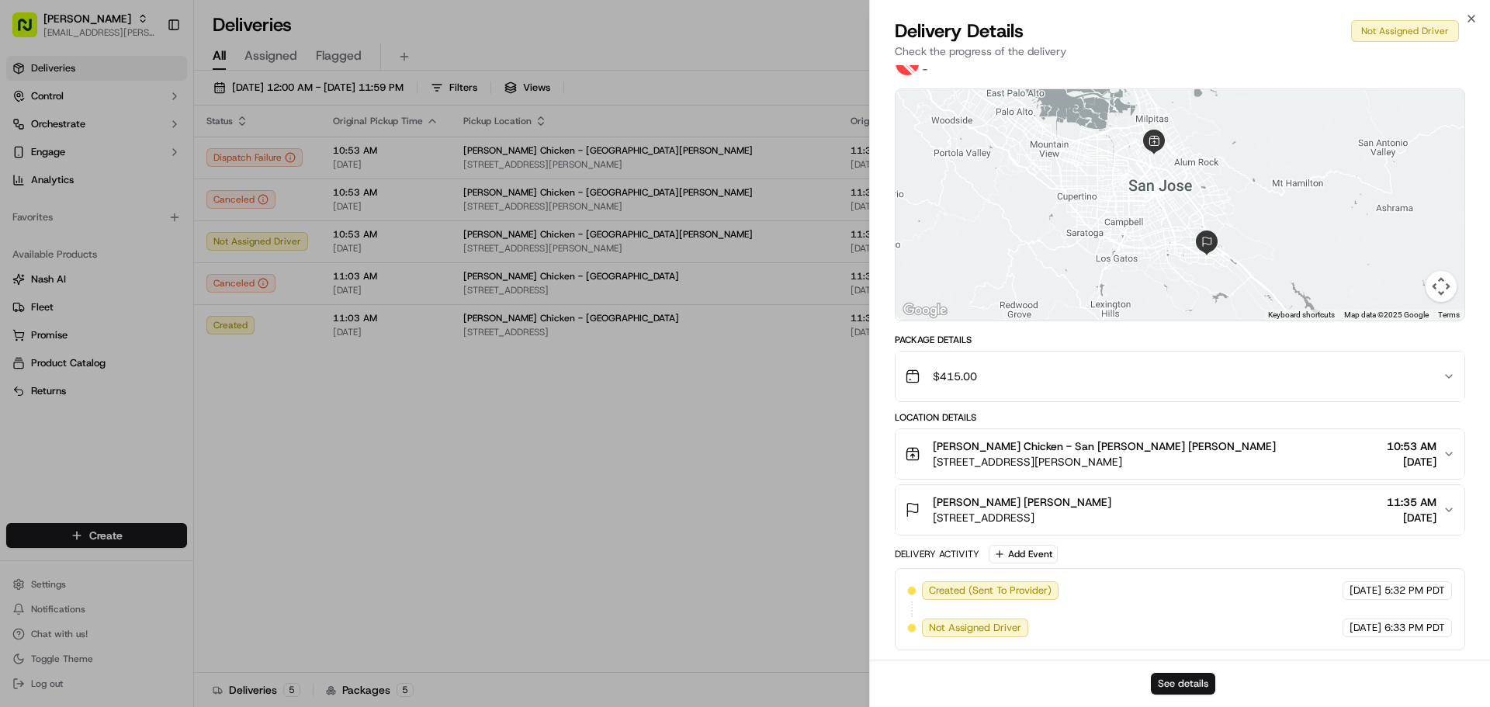
click at [1163, 684] on button "See details" at bounding box center [1183, 684] width 64 height 22
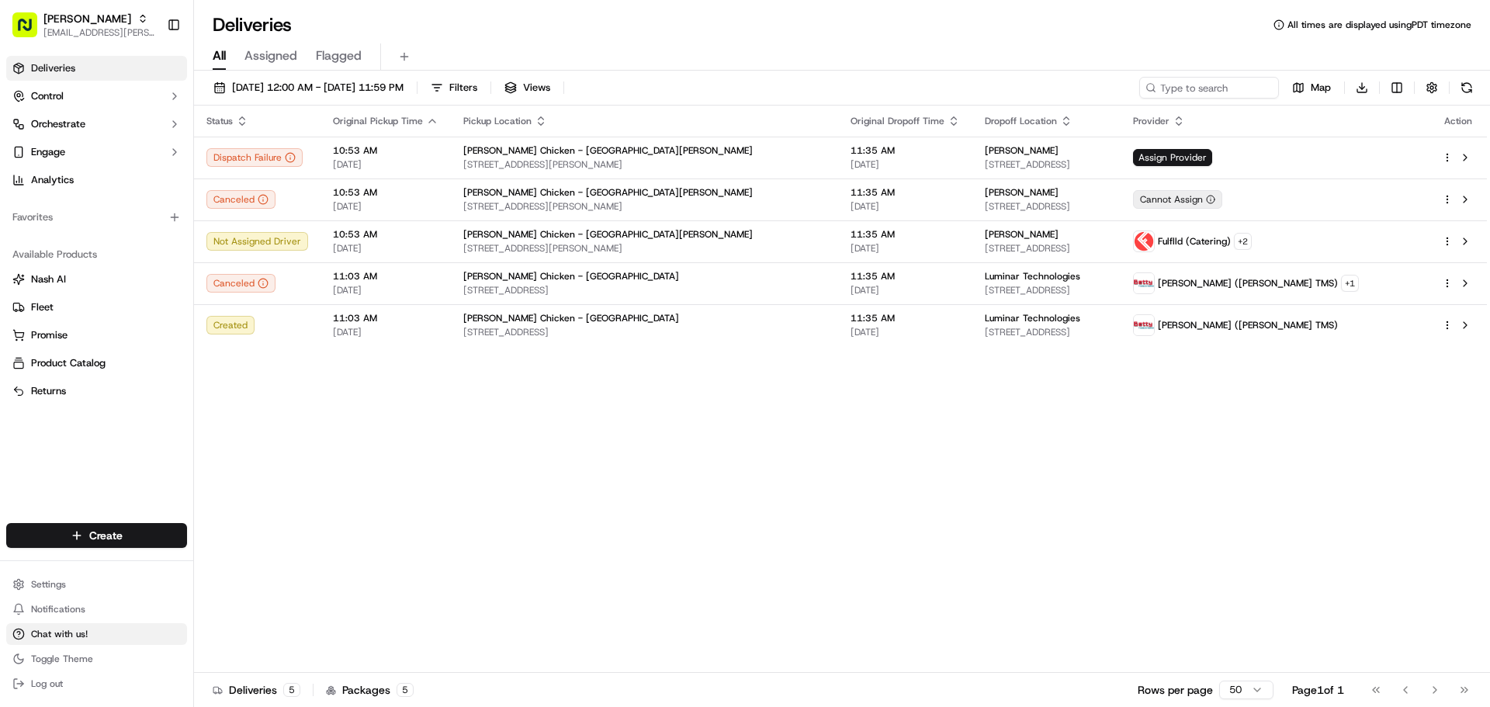
click at [55, 639] on span "Chat with us!" at bounding box center [59, 634] width 57 height 12
click at [57, 632] on span "Chat with us!" at bounding box center [59, 634] width 57 height 12
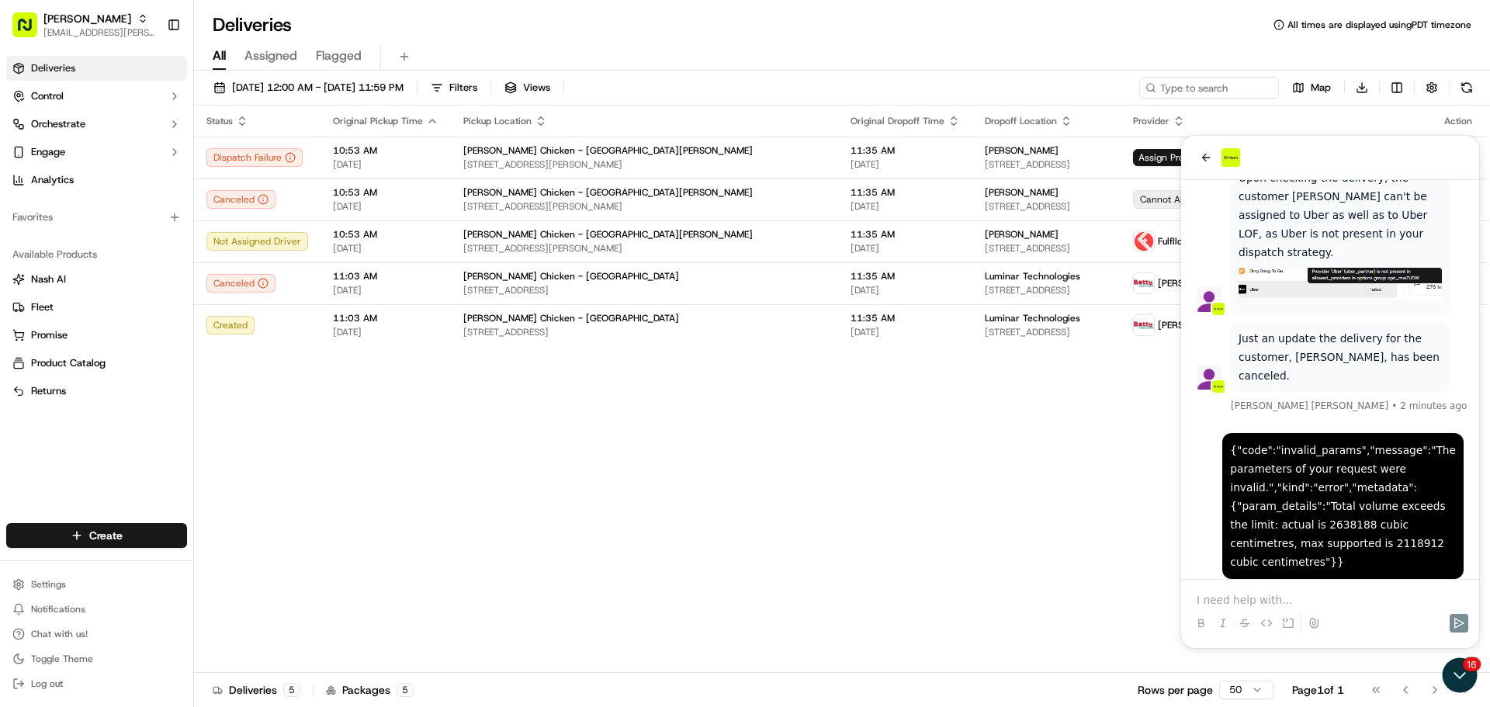
click at [570, 537] on div "Status Original Pickup Time Pickup Location Original Dropoff Time Dropoff Locat…" at bounding box center [840, 389] width 1293 height 567
click at [1453, 664] on icon "Open customer support" at bounding box center [1459, 675] width 39 height 39
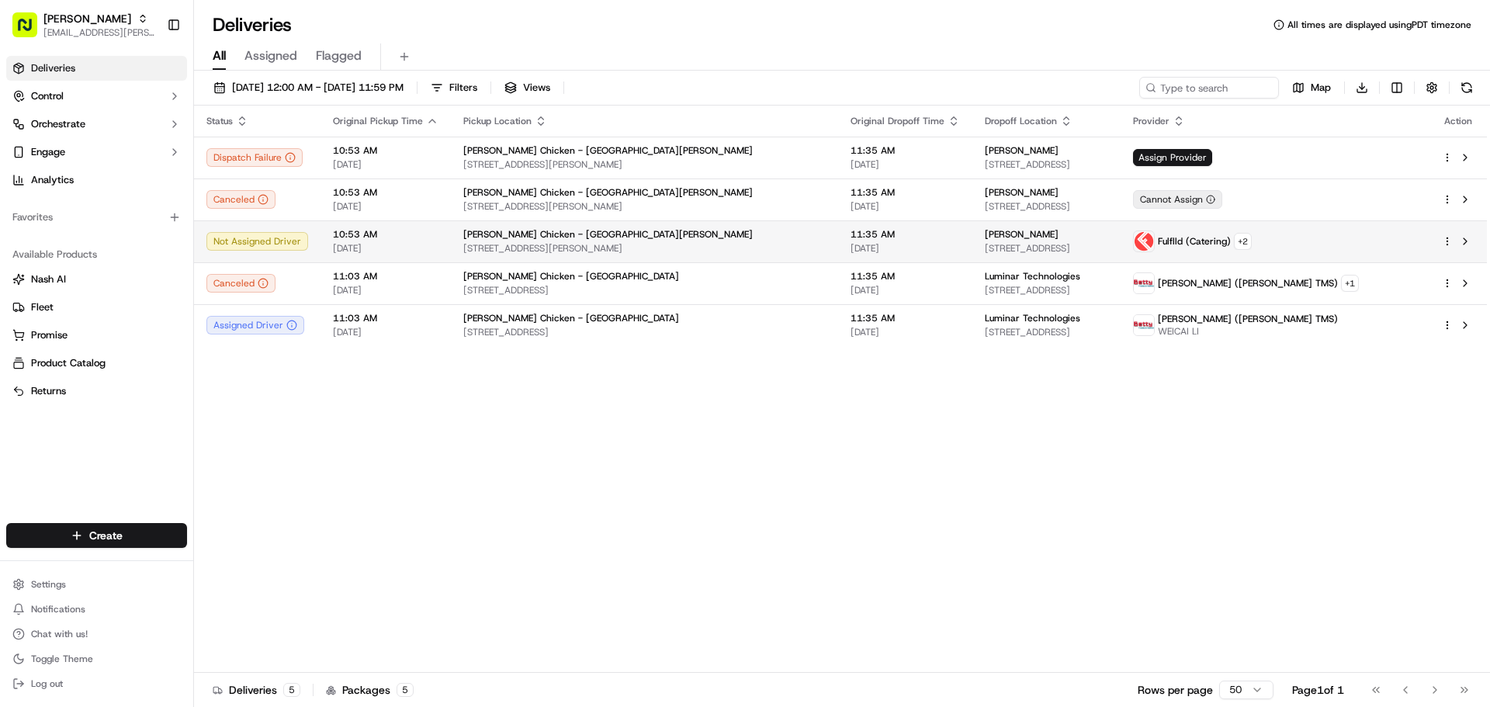
scroll to position [1612, 0]
click at [54, 632] on span "Chat with us!" at bounding box center [59, 634] width 57 height 12
click at [36, 633] on span "Chat with us!" at bounding box center [59, 634] width 57 height 12
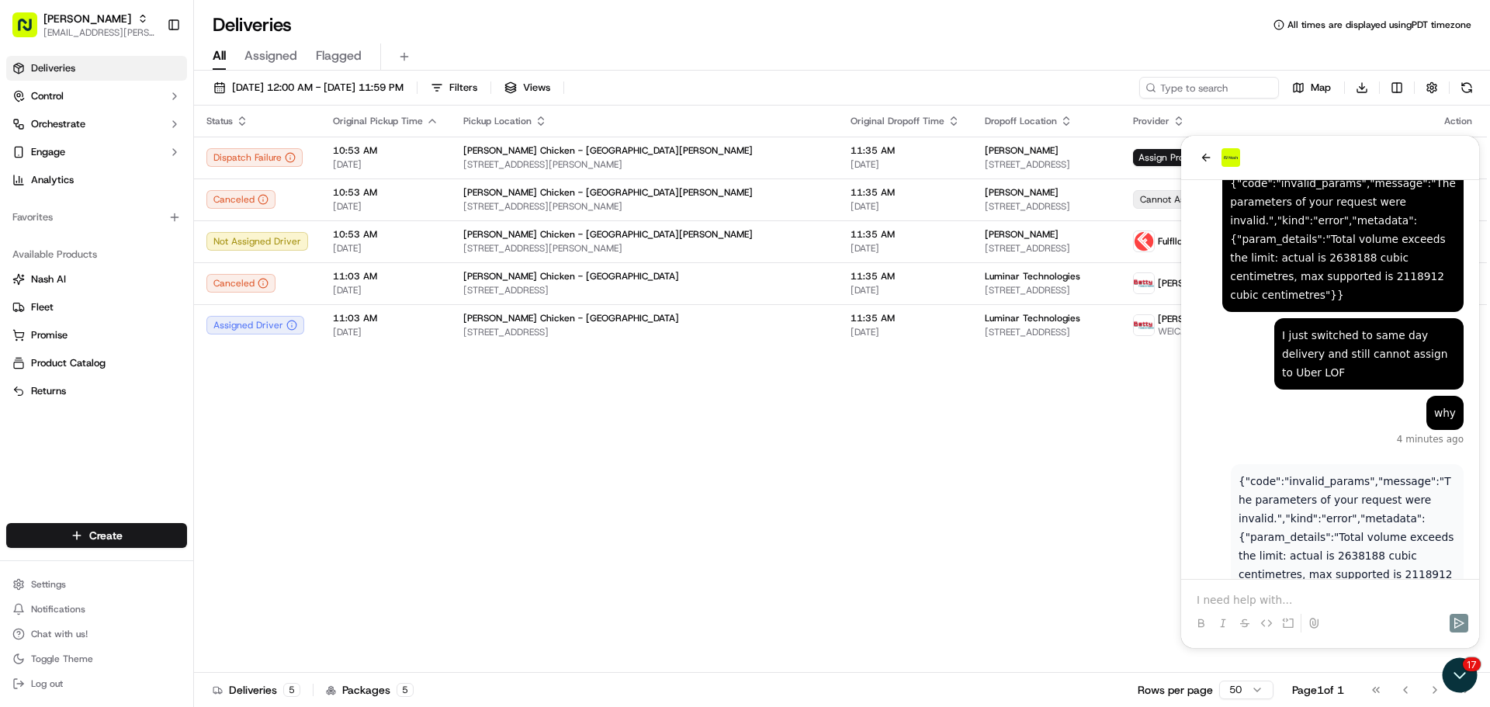
click at [1251, 603] on p at bounding box center [1330, 600] width 267 height 16
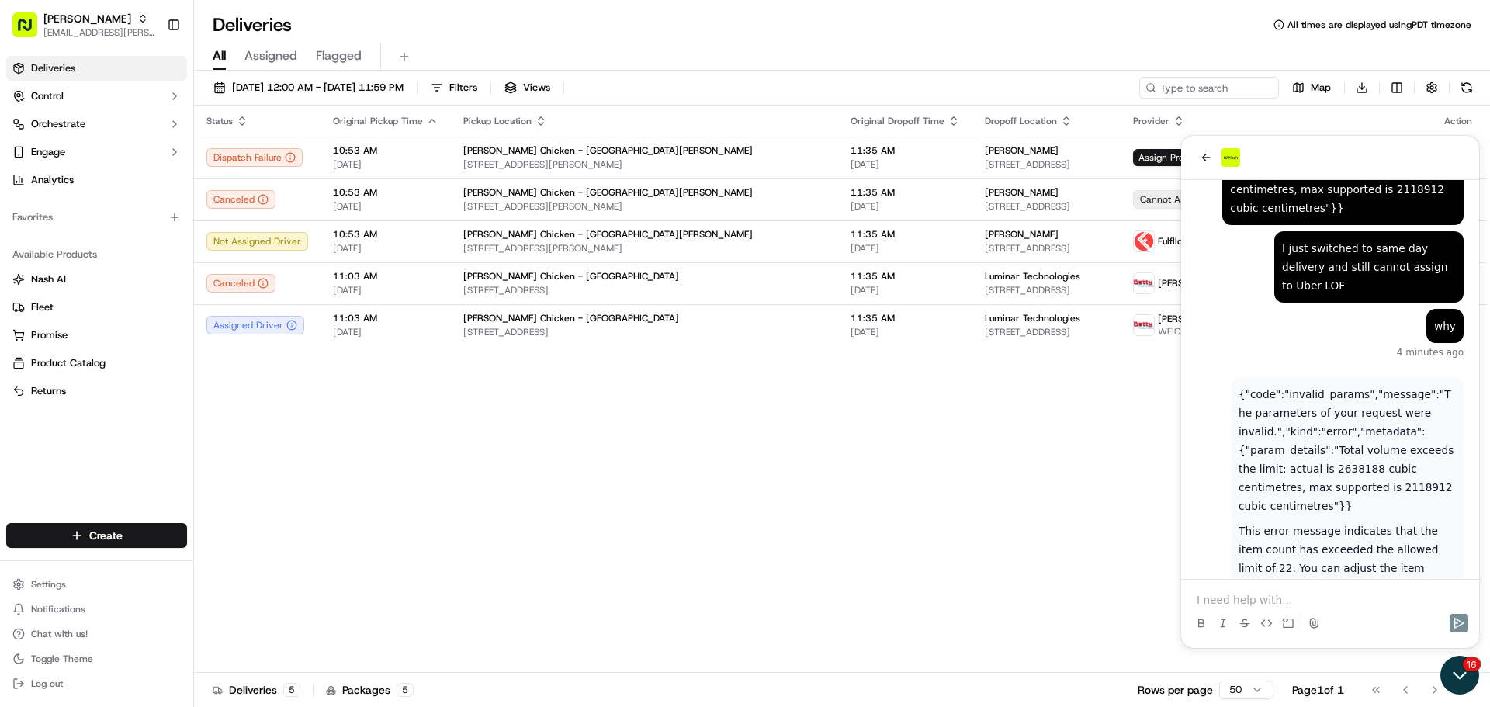
click at [1460, 674] on icon "Open customer support" at bounding box center [1459, 675] width 39 height 39
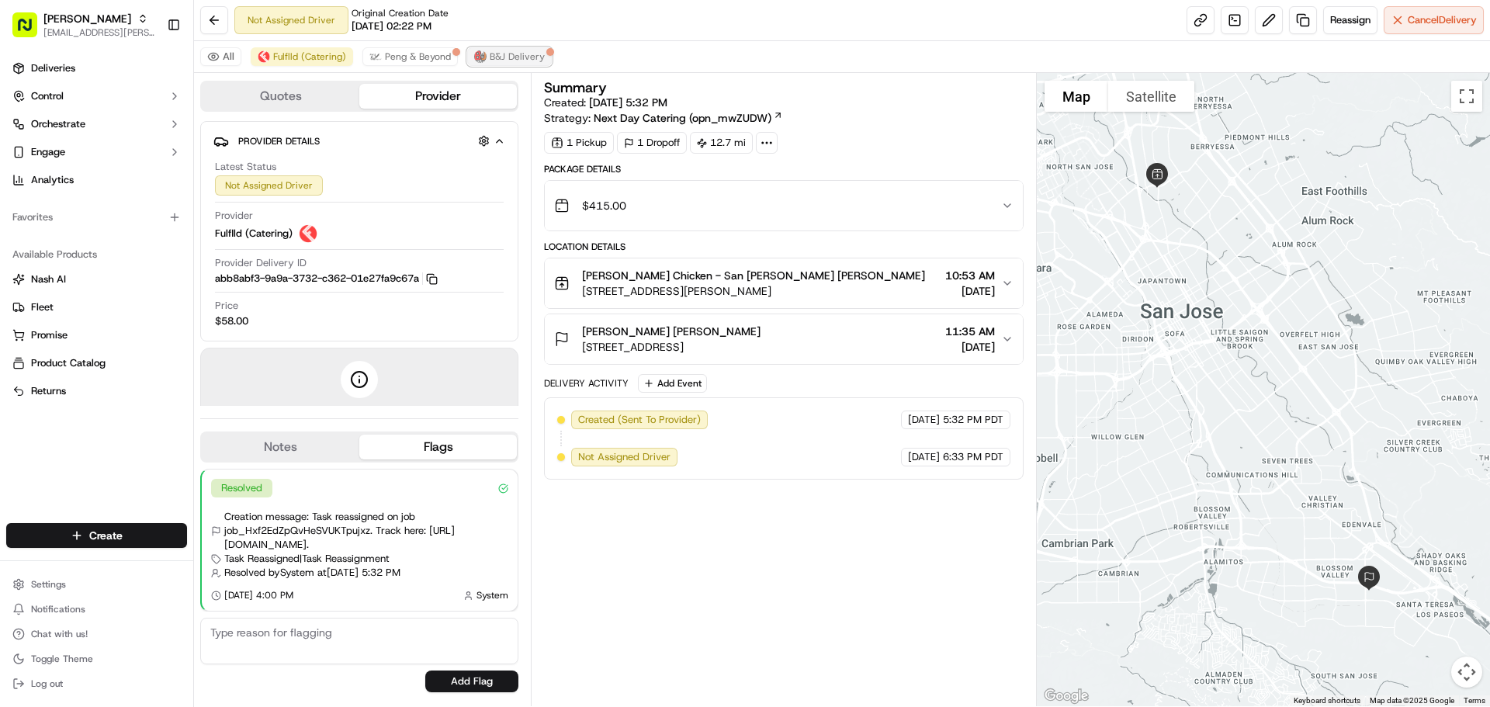
click at [501, 64] on button "B&J Delivery" at bounding box center [509, 56] width 85 height 19
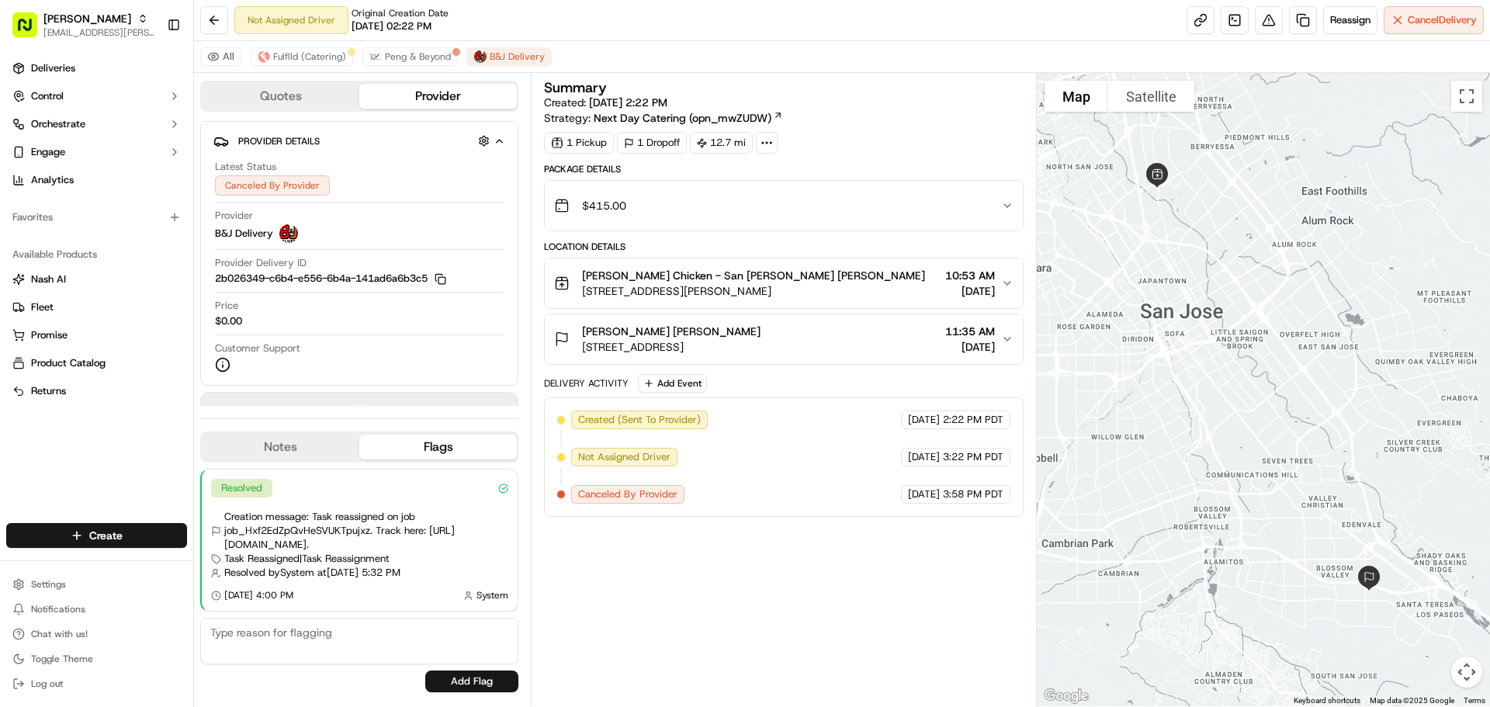
click at [997, 334] on div "Kaiser Rachel Gee 276 International Cir, San Jose, CA 95119, USA 11:35 AM 09/17…" at bounding box center [777, 339] width 446 height 31
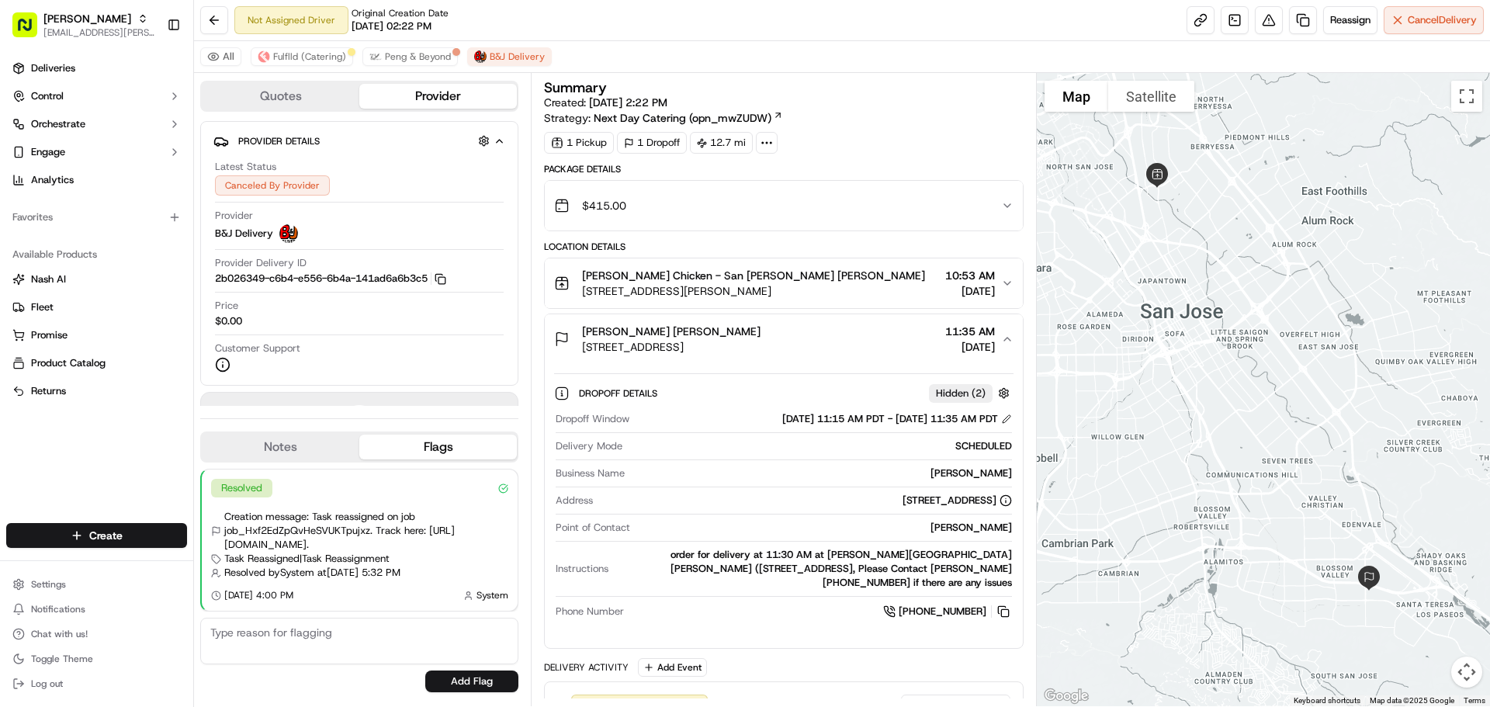
click at [997, 334] on div "[PERSON_NAME] [PERSON_NAME] [STREET_ADDRESS] 11:35 AM [DATE]" at bounding box center [777, 339] width 446 height 31
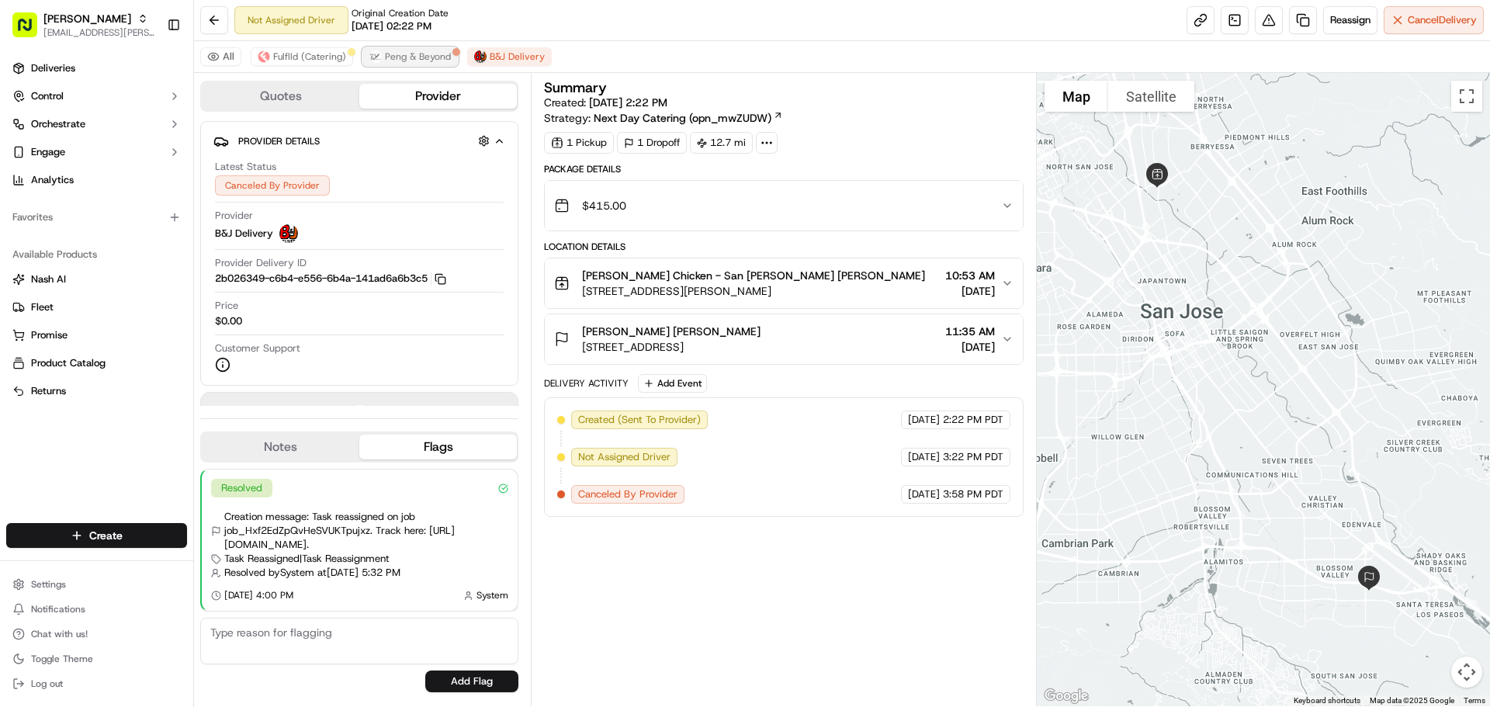
click at [409, 54] on span "Peng & Beyond" at bounding box center [418, 56] width 66 height 12
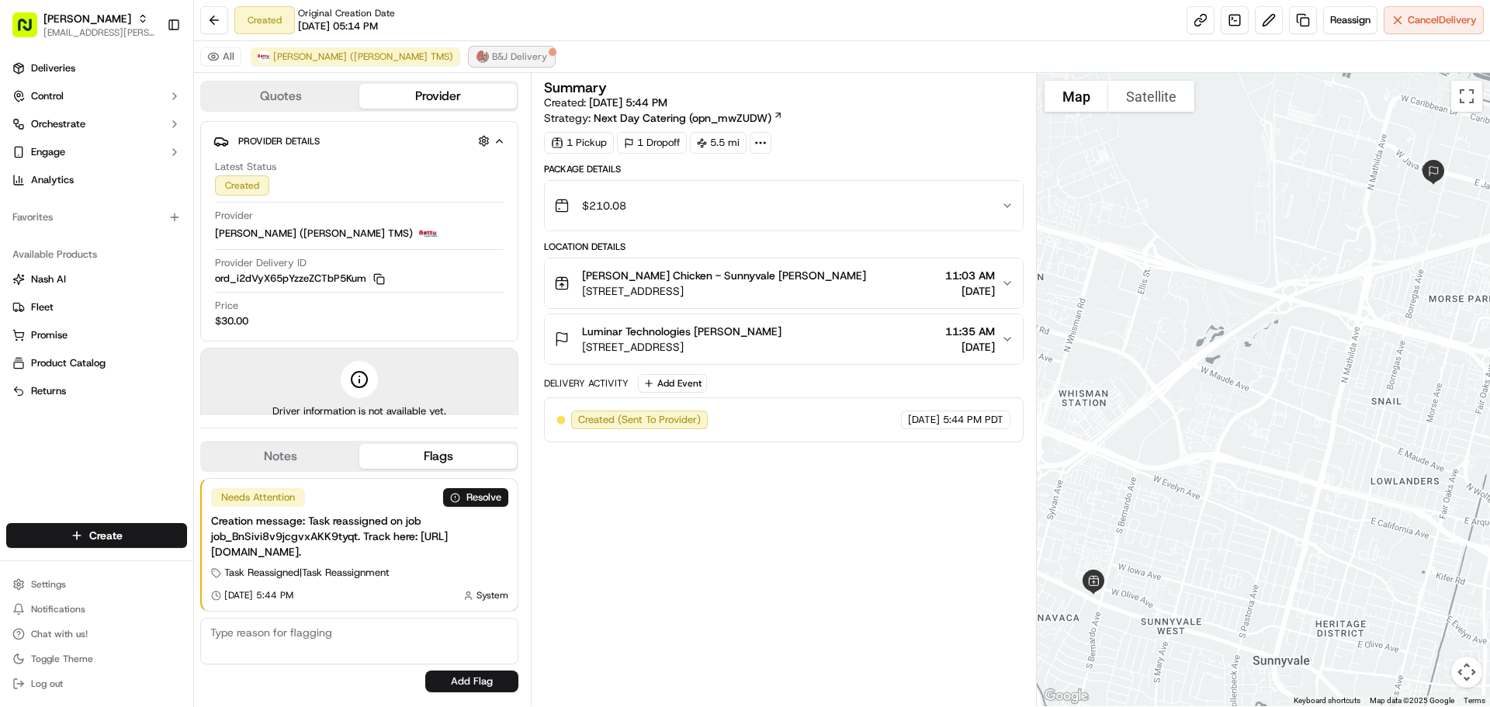
click at [492, 56] on span "B&J Delivery" at bounding box center [519, 56] width 55 height 12
click at [492, 61] on span "B&J Delivery" at bounding box center [519, 56] width 55 height 12
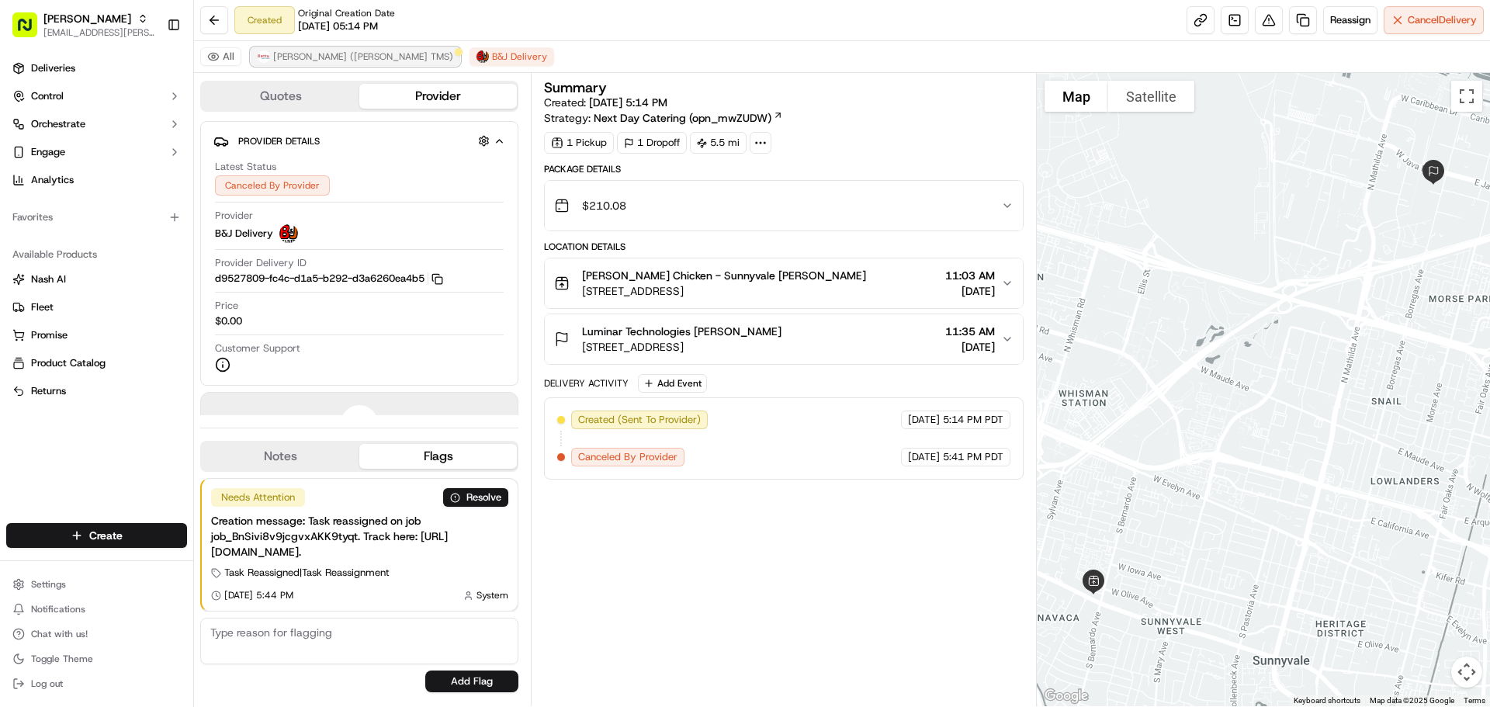
click at [324, 54] on span "Betty (Nash TMS)" at bounding box center [363, 56] width 180 height 12
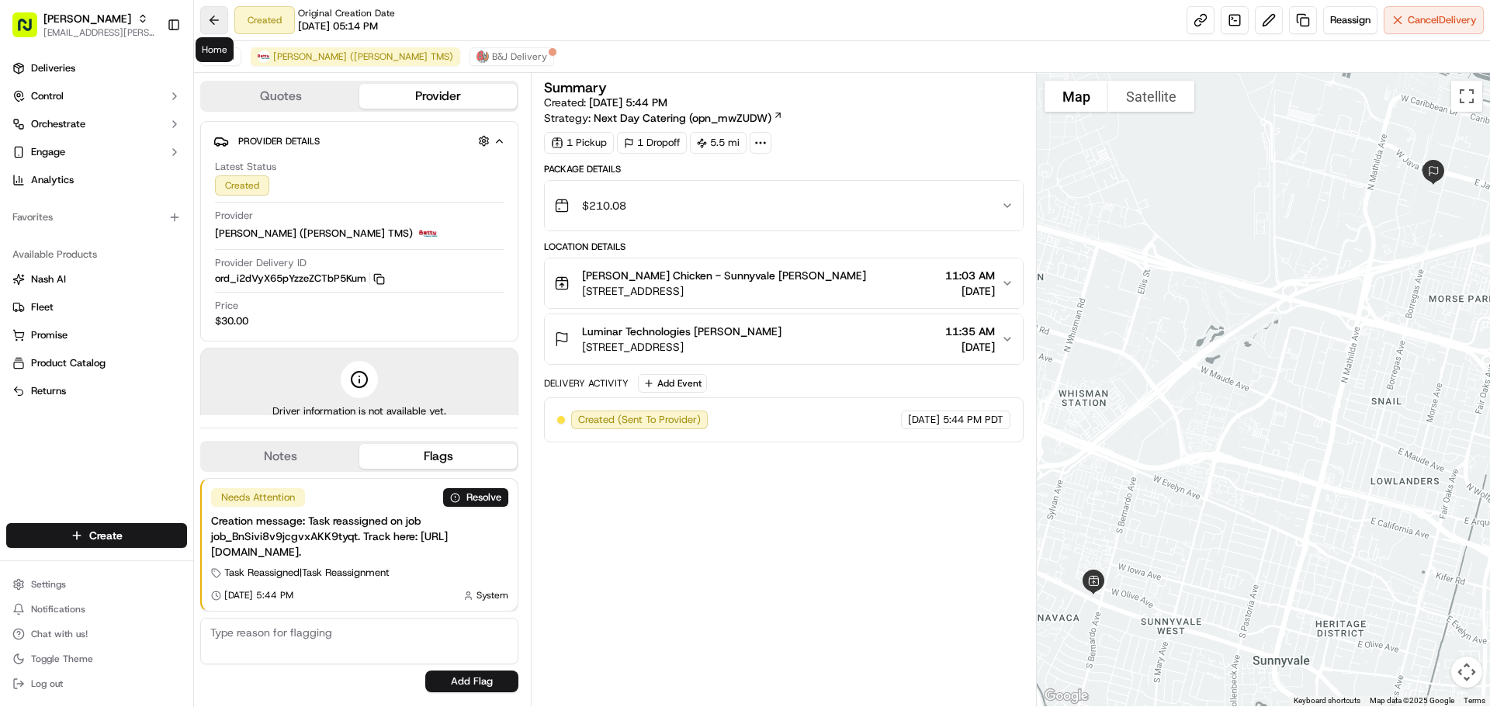
click at [218, 23] on button at bounding box center [214, 20] width 28 height 28
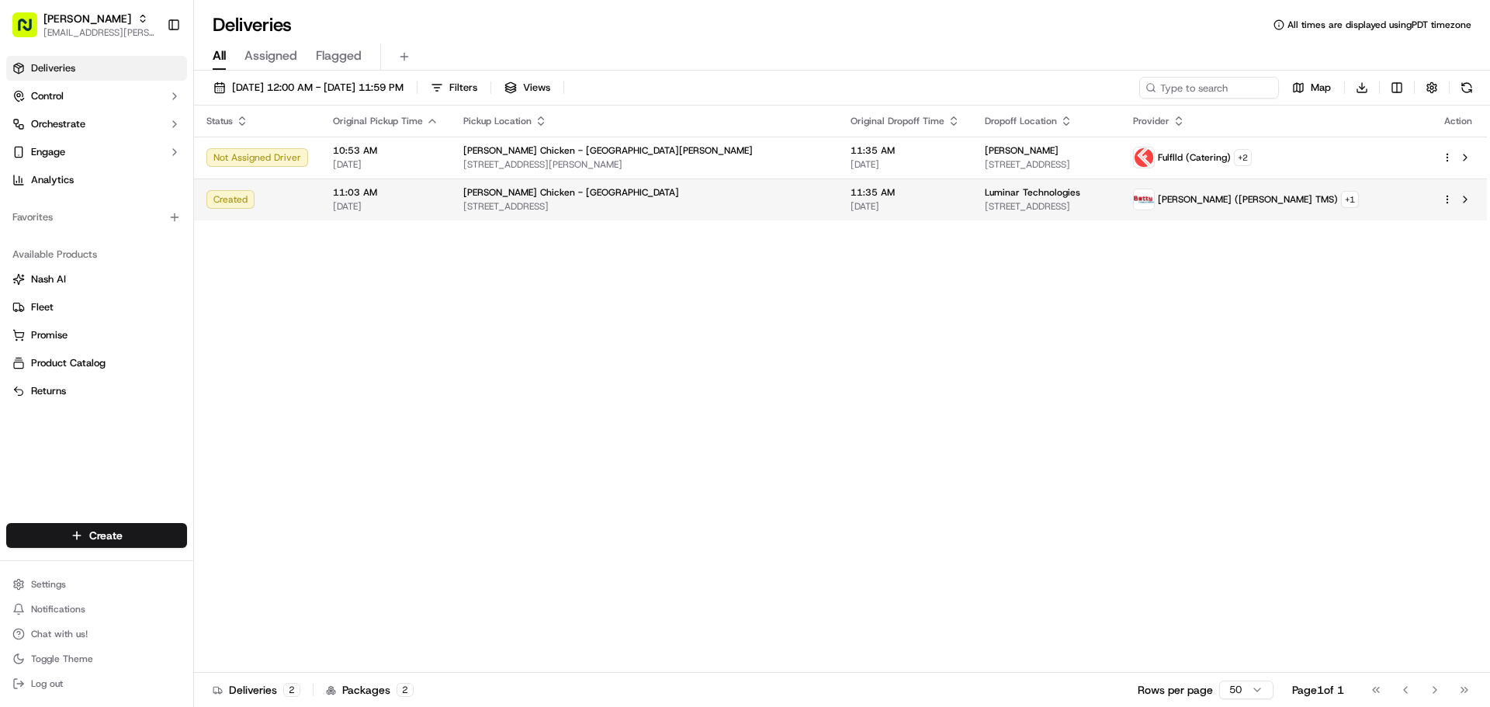
click at [536, 197] on span "Starbird Chicken - Sunnyvale" at bounding box center [571, 192] width 216 height 12
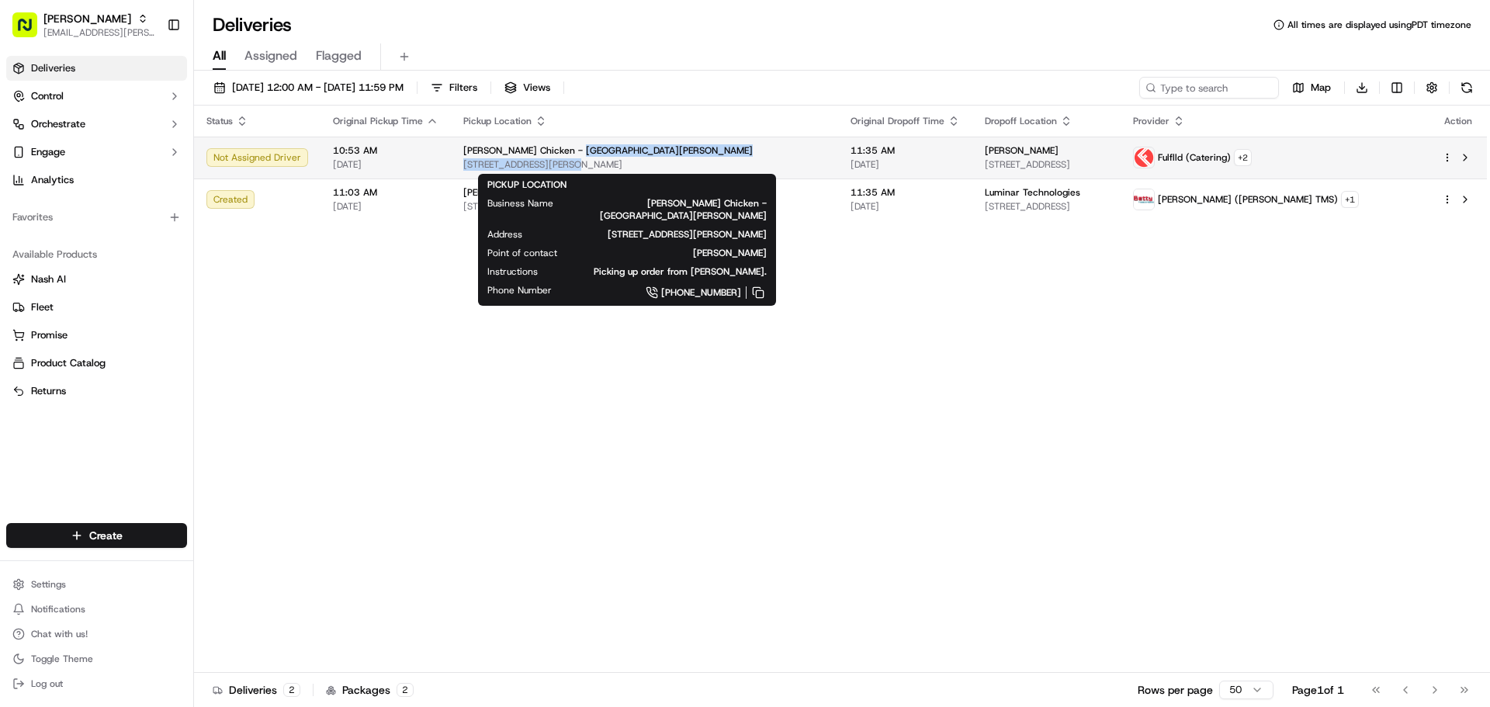
click at [563, 158] on div "Starbird Chicken - San Jose 1088 E Brokaw Rd, San Jose, CA 95131, USA" at bounding box center [644, 157] width 362 height 26
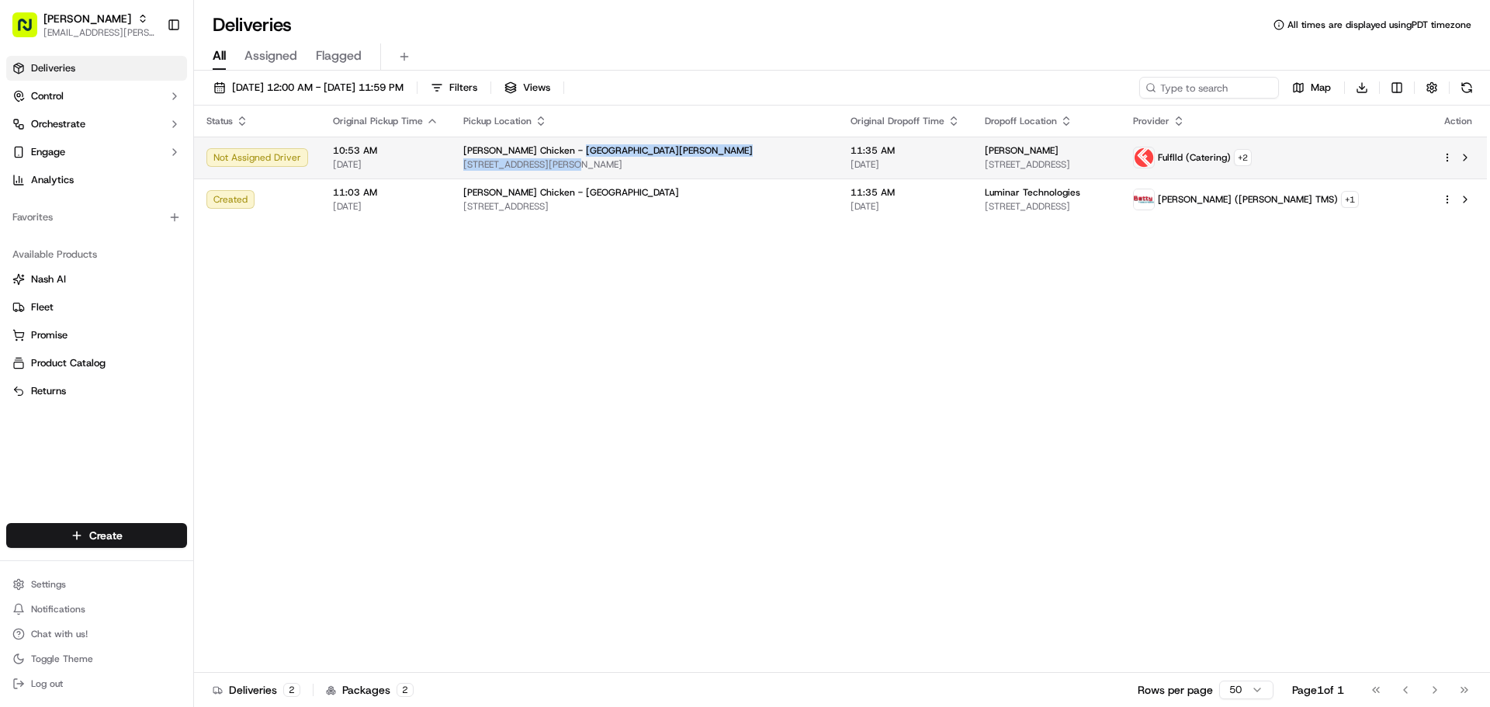
click at [504, 167] on span "[STREET_ADDRESS][PERSON_NAME]" at bounding box center [644, 164] width 362 height 12
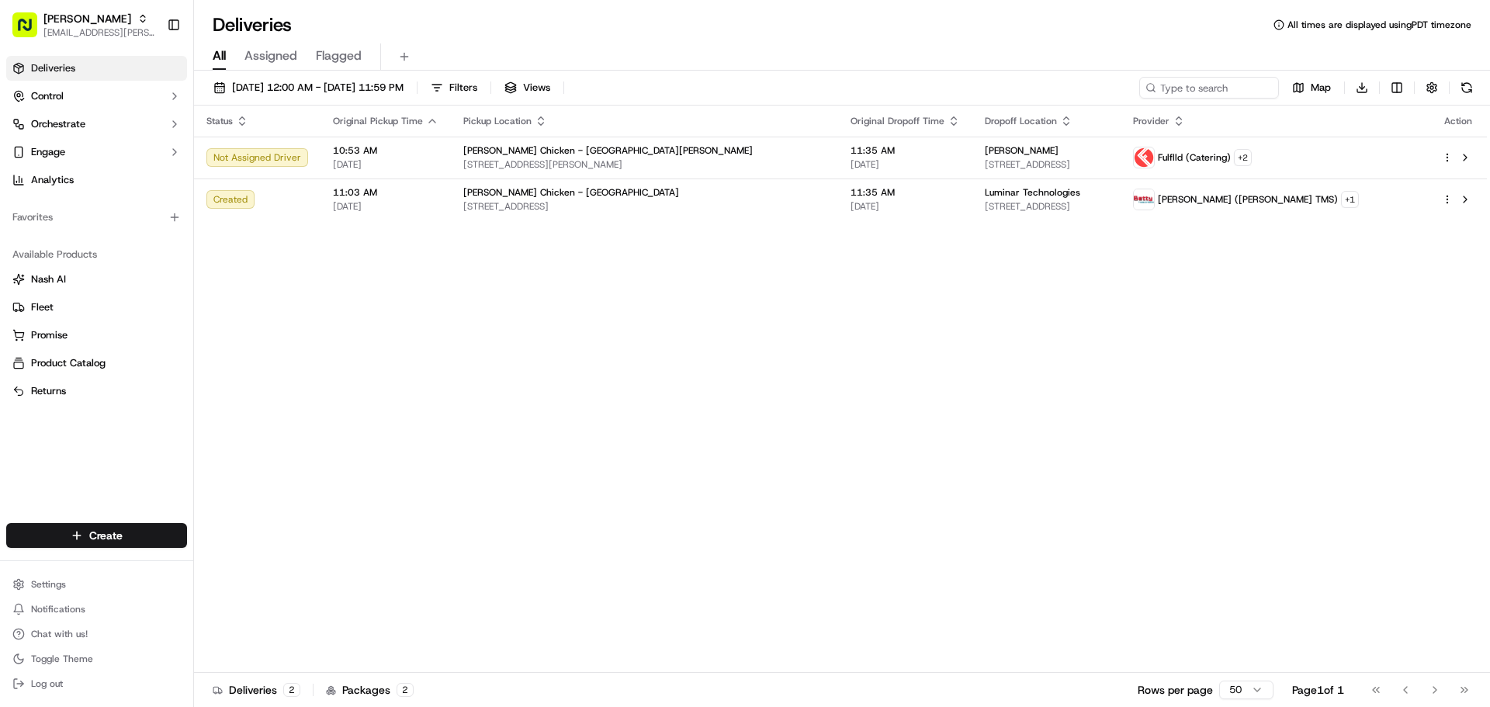
click at [843, 334] on div "Status Original Pickup Time Pickup Location Original Dropoff Time Dropoff Locat…" at bounding box center [840, 389] width 1293 height 567
drag, startPoint x: 559, startPoint y: 214, endPoint x: 599, endPoint y: 251, distance: 54.4
click at [599, 248] on div "Status Original Pickup Time Pickup Location Original Dropoff Time Dropoff Locat…" at bounding box center [840, 389] width 1293 height 567
click at [535, 400] on div "Status Original Pickup Time Pickup Location Original Dropoff Time Dropoff Locat…" at bounding box center [840, 389] width 1293 height 567
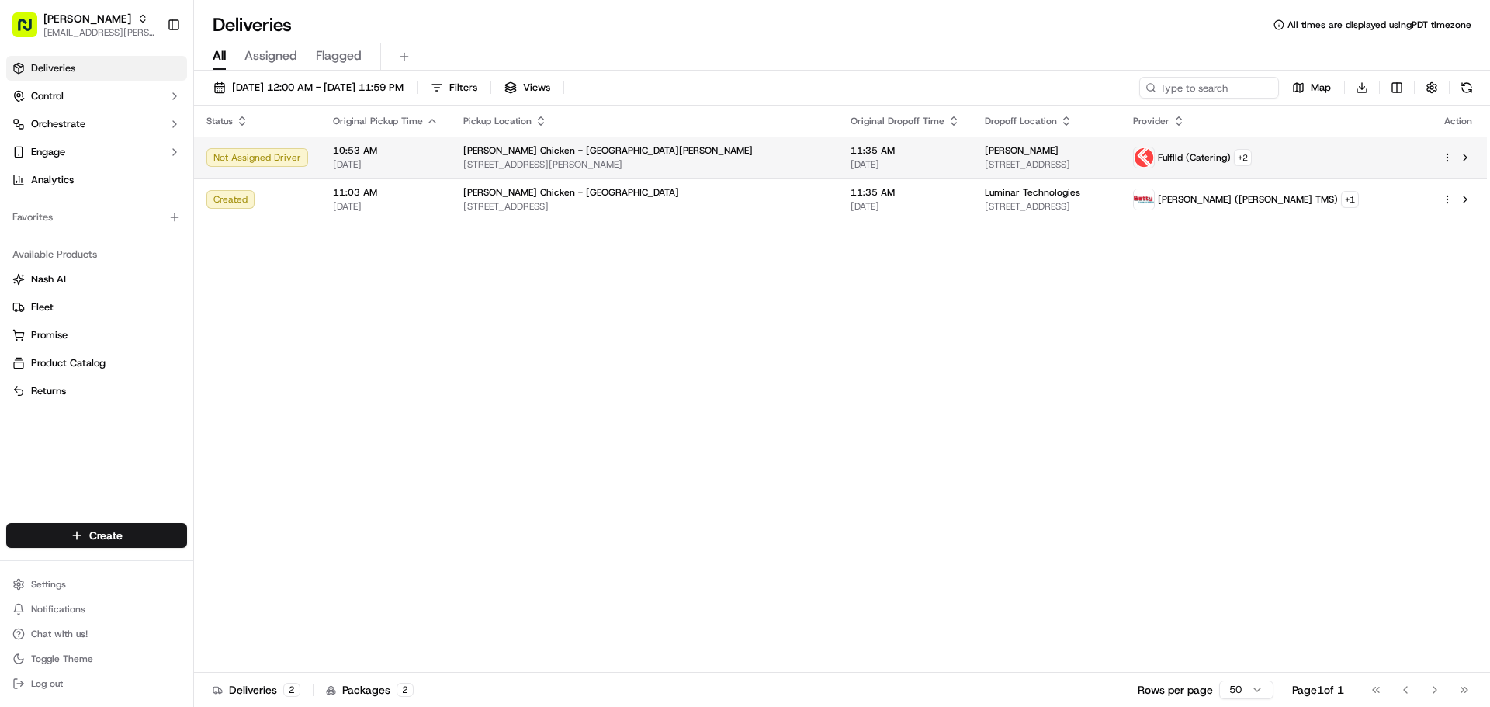
click at [1108, 153] on div "[PERSON_NAME]" at bounding box center [1046, 150] width 123 height 12
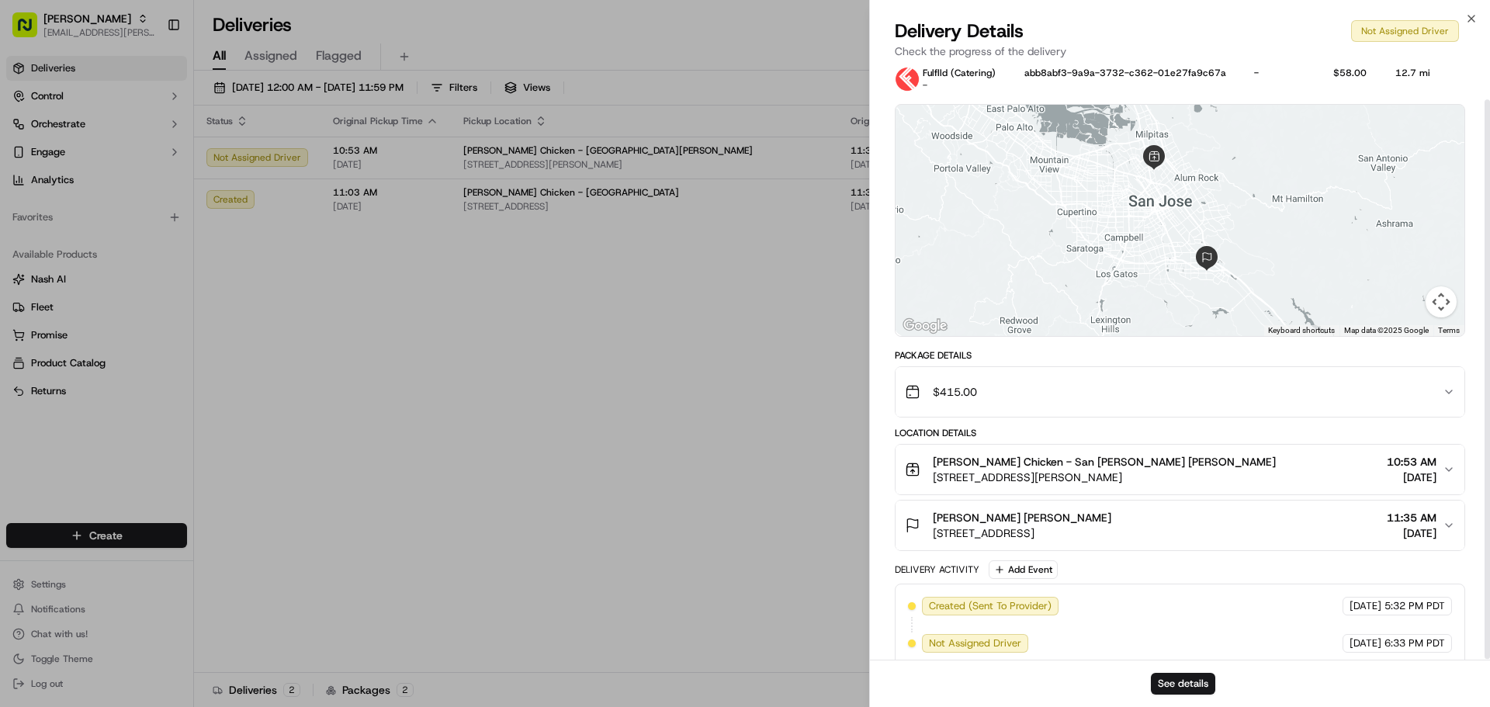
scroll to position [37, 0]
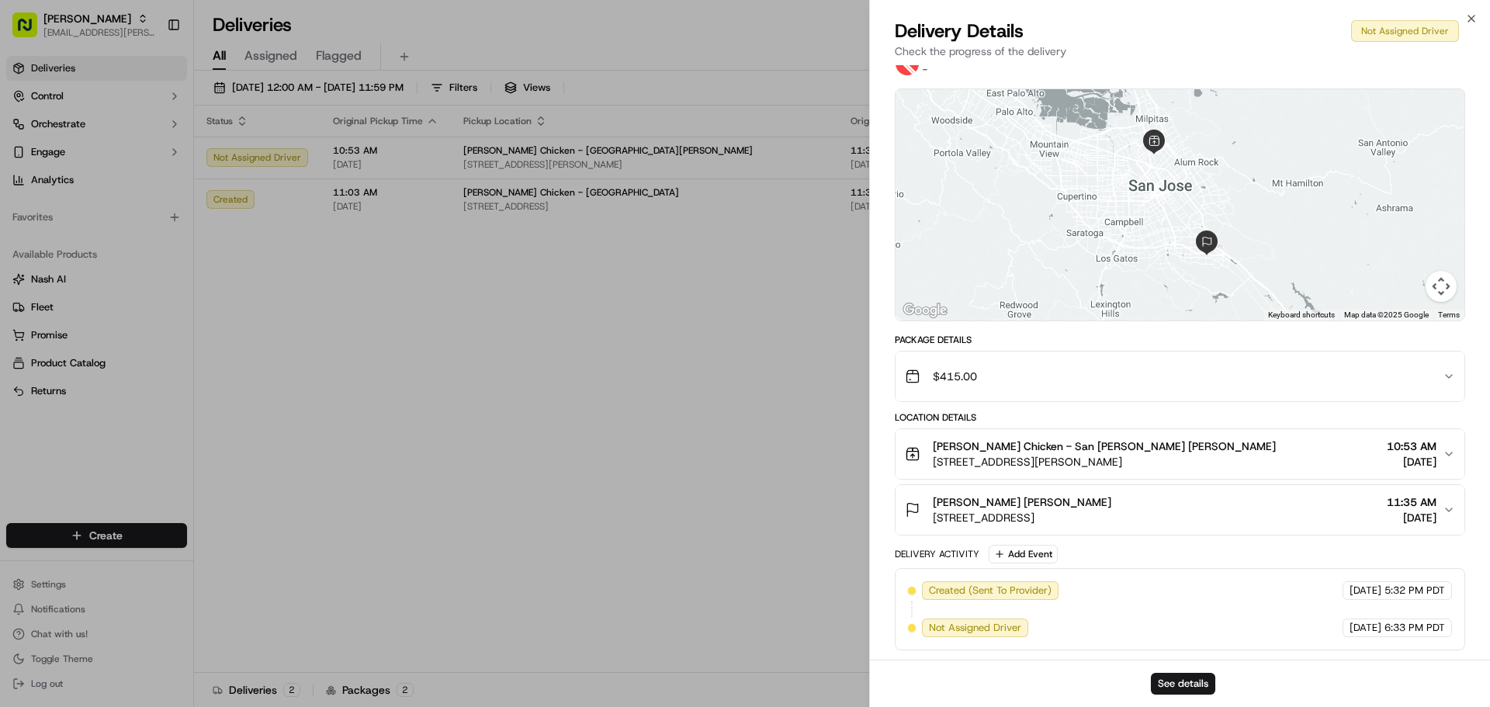
click at [1445, 374] on icon "button" at bounding box center [1449, 376] width 12 height 12
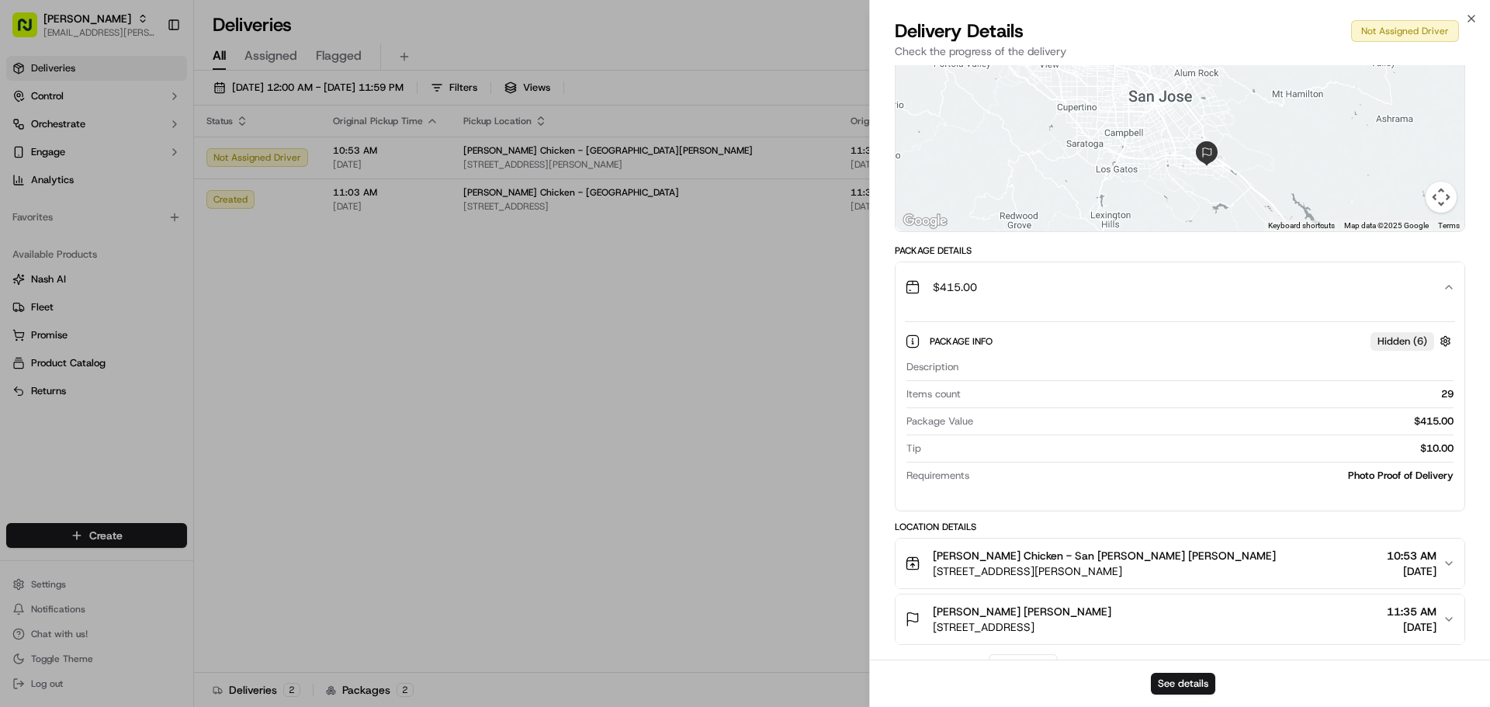
scroll to position [3, 0]
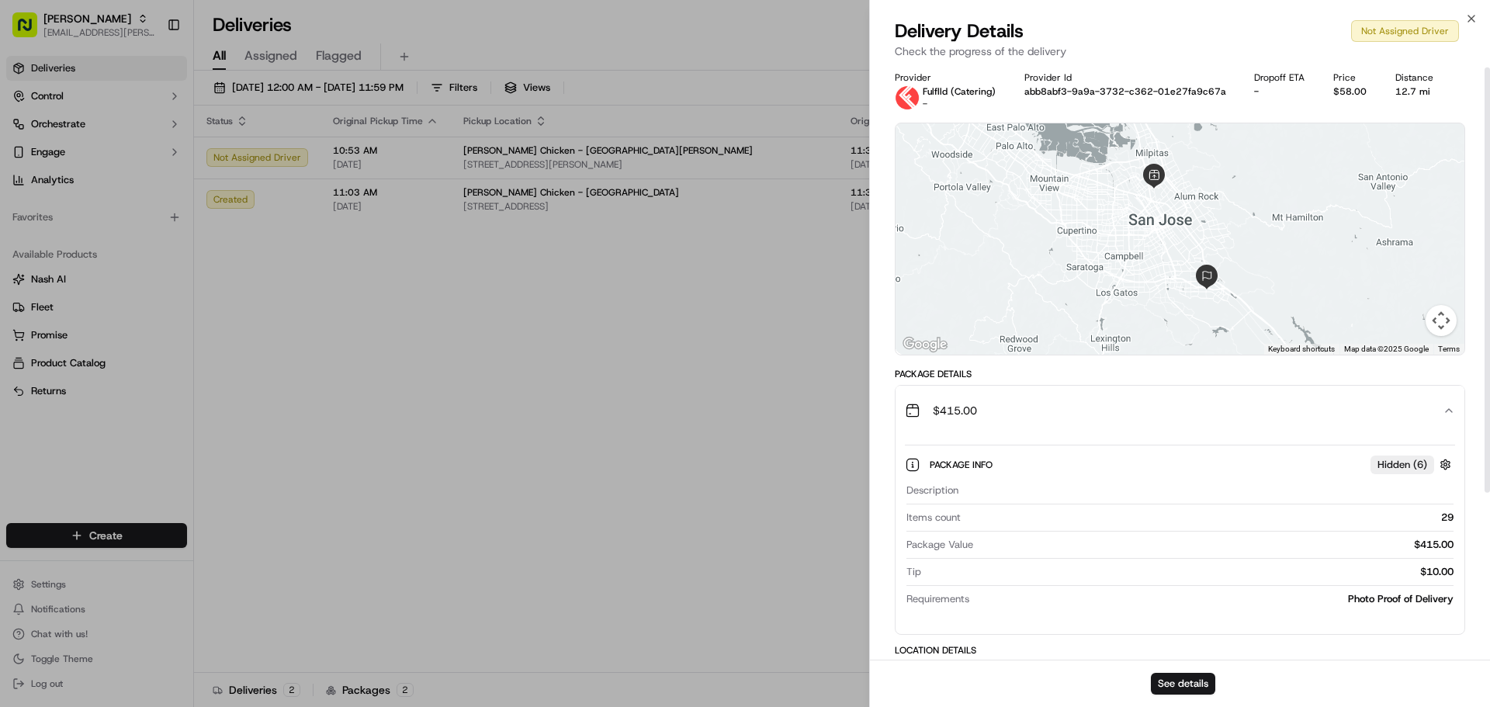
click at [1446, 413] on icon "button" at bounding box center [1449, 410] width 12 height 12
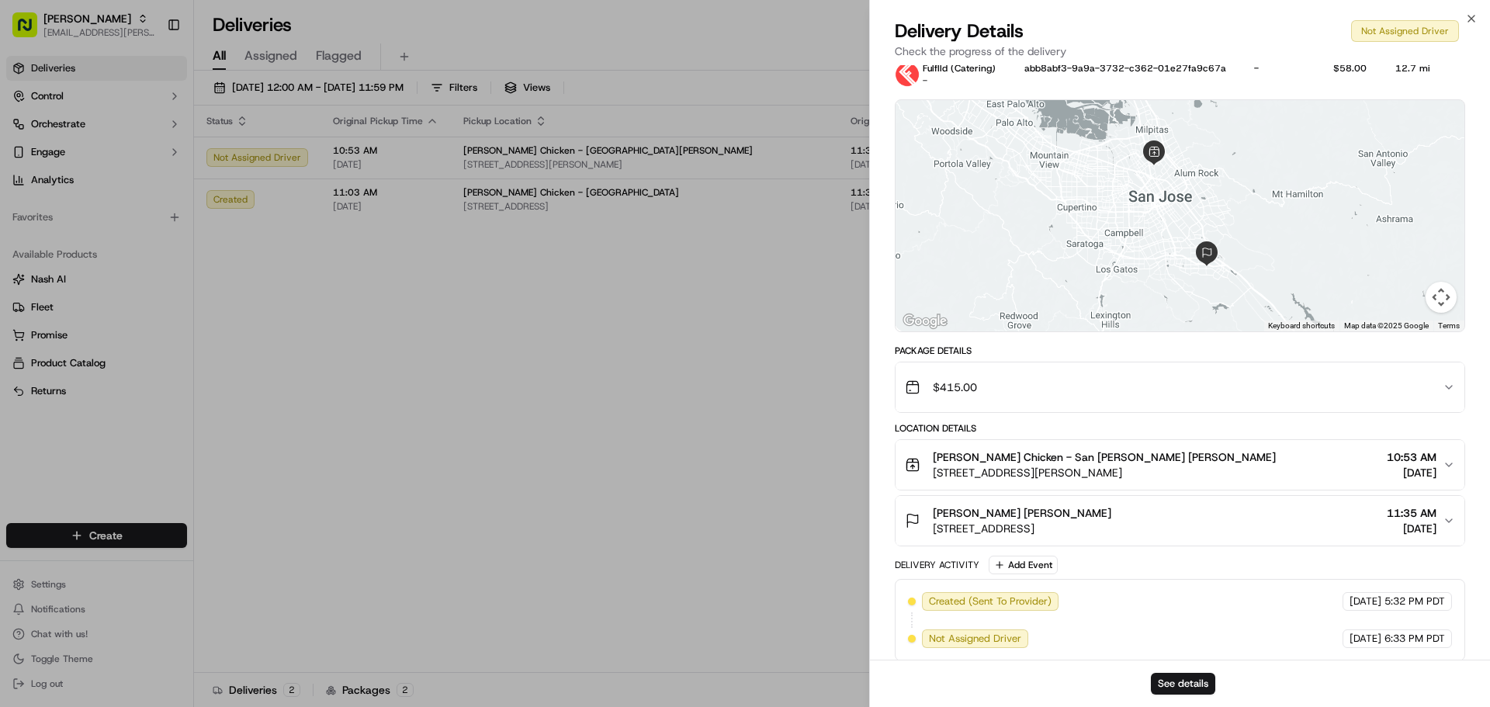
scroll to position [37, 0]
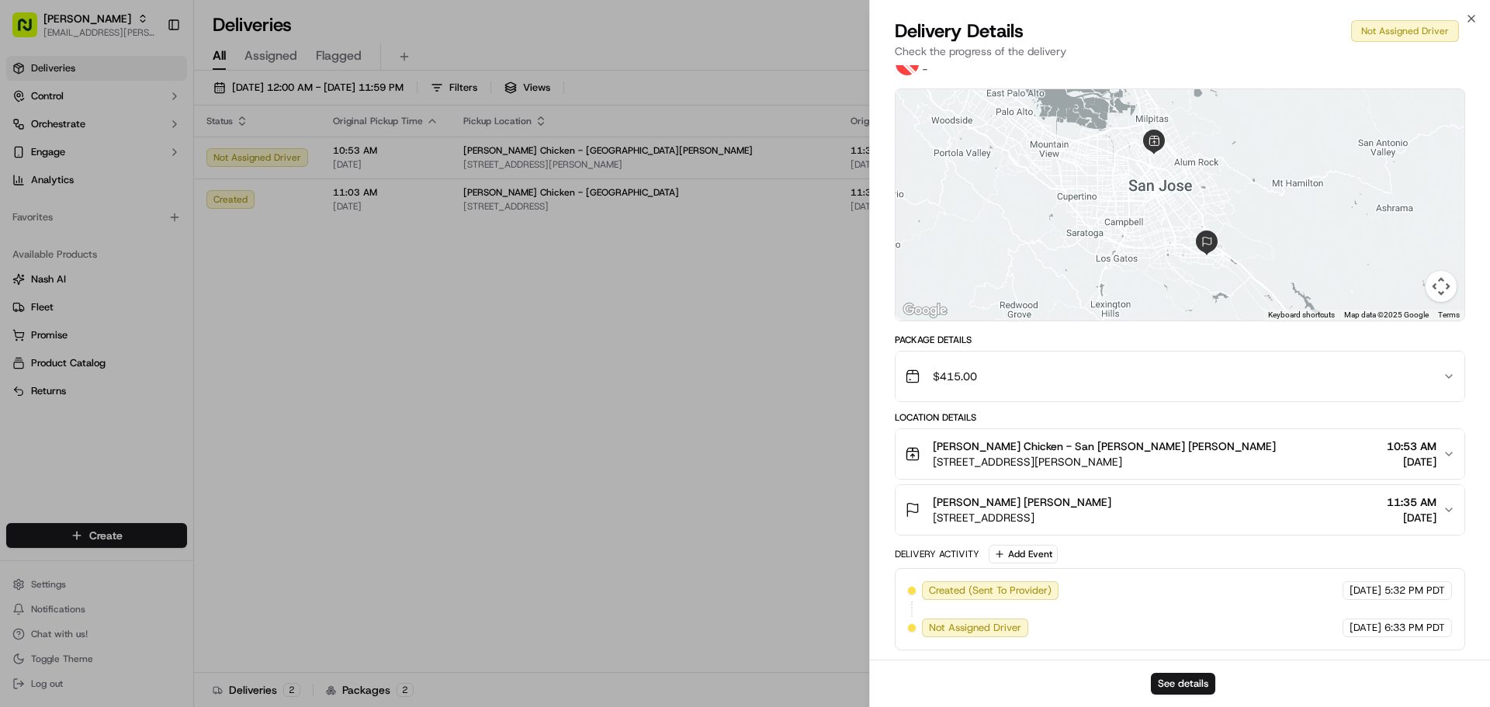
click at [1443, 499] on button "Kaiser Rachel Gee 276 International Cir, San Jose, CA 95119, USA 11:35 AM 09/17…" at bounding box center [1179, 510] width 569 height 50
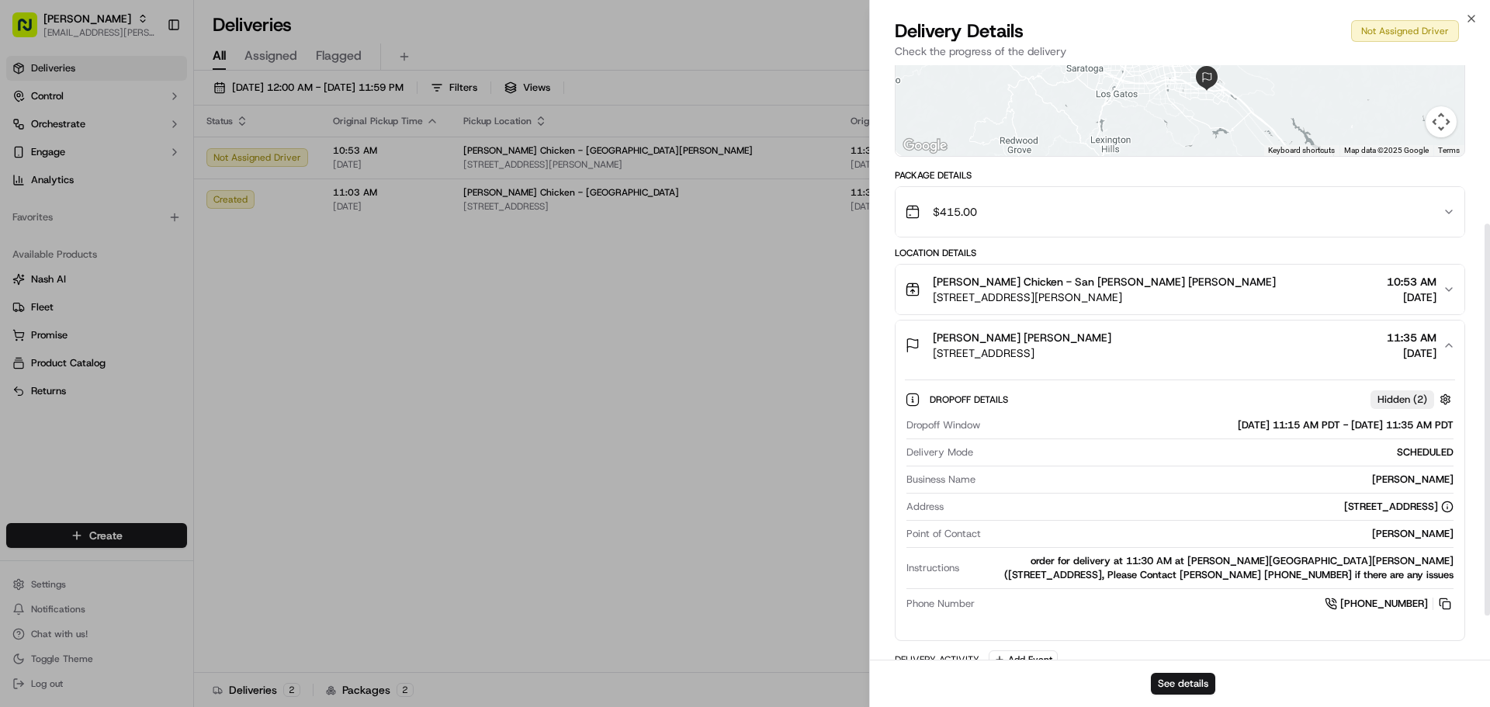
scroll to position [307, 0]
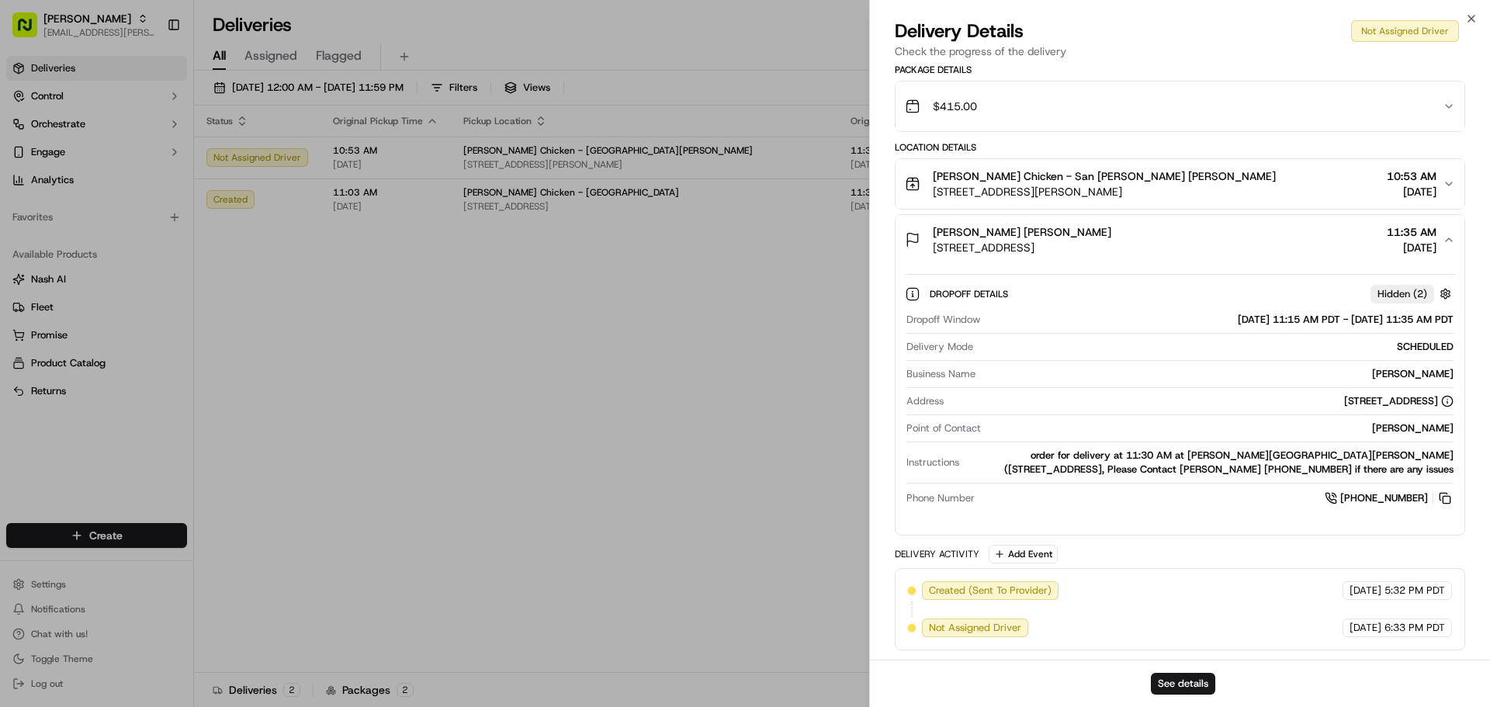
click at [1446, 237] on icon "button" at bounding box center [1449, 240] width 12 height 12
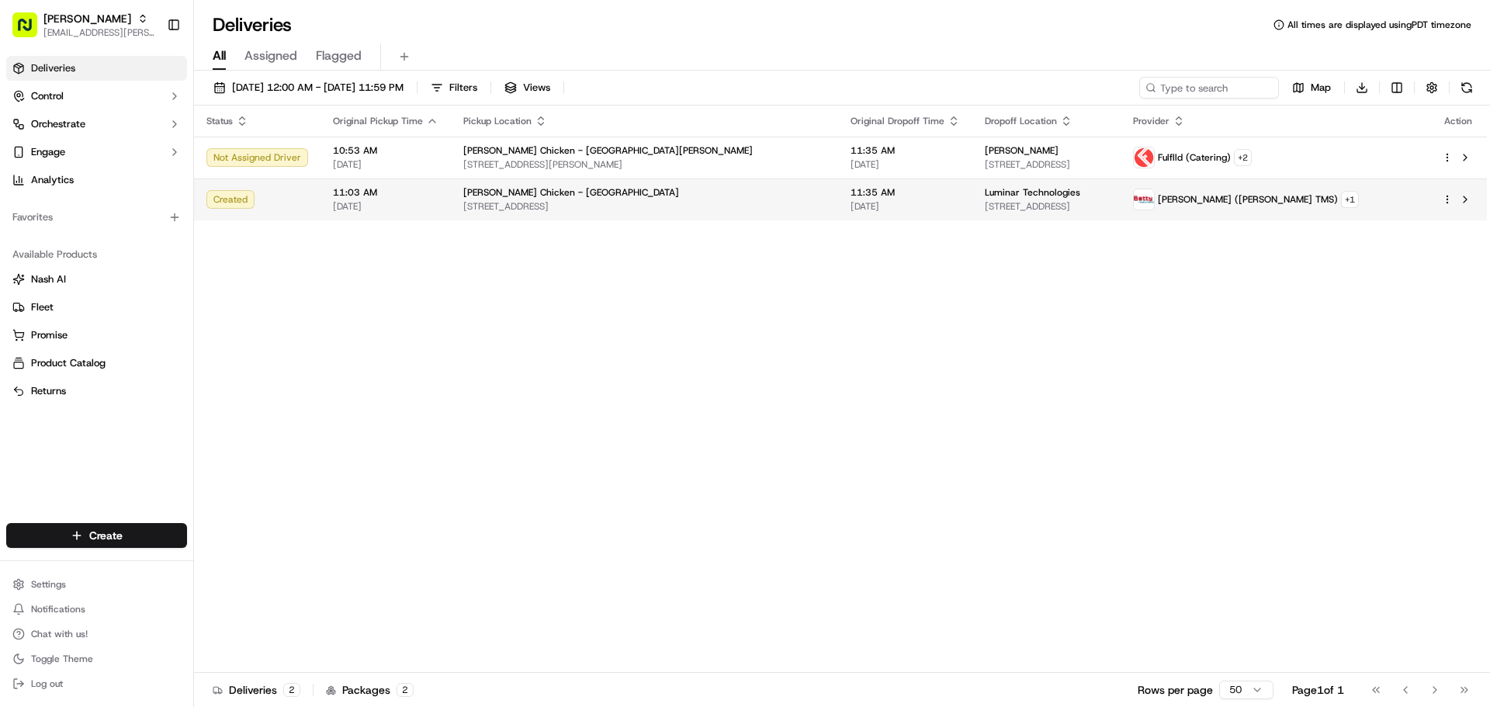
click at [548, 219] on div "Status Original Pickup Time Pickup Location Original Dropoff Time Dropoff Locat…" at bounding box center [840, 389] width 1293 height 567
click at [721, 181] on td "Starbird Chicken - Sunnyvale 1241 W El Camino Real, Sunnyvale, CA 94086, USA" at bounding box center [644, 199] width 387 height 42
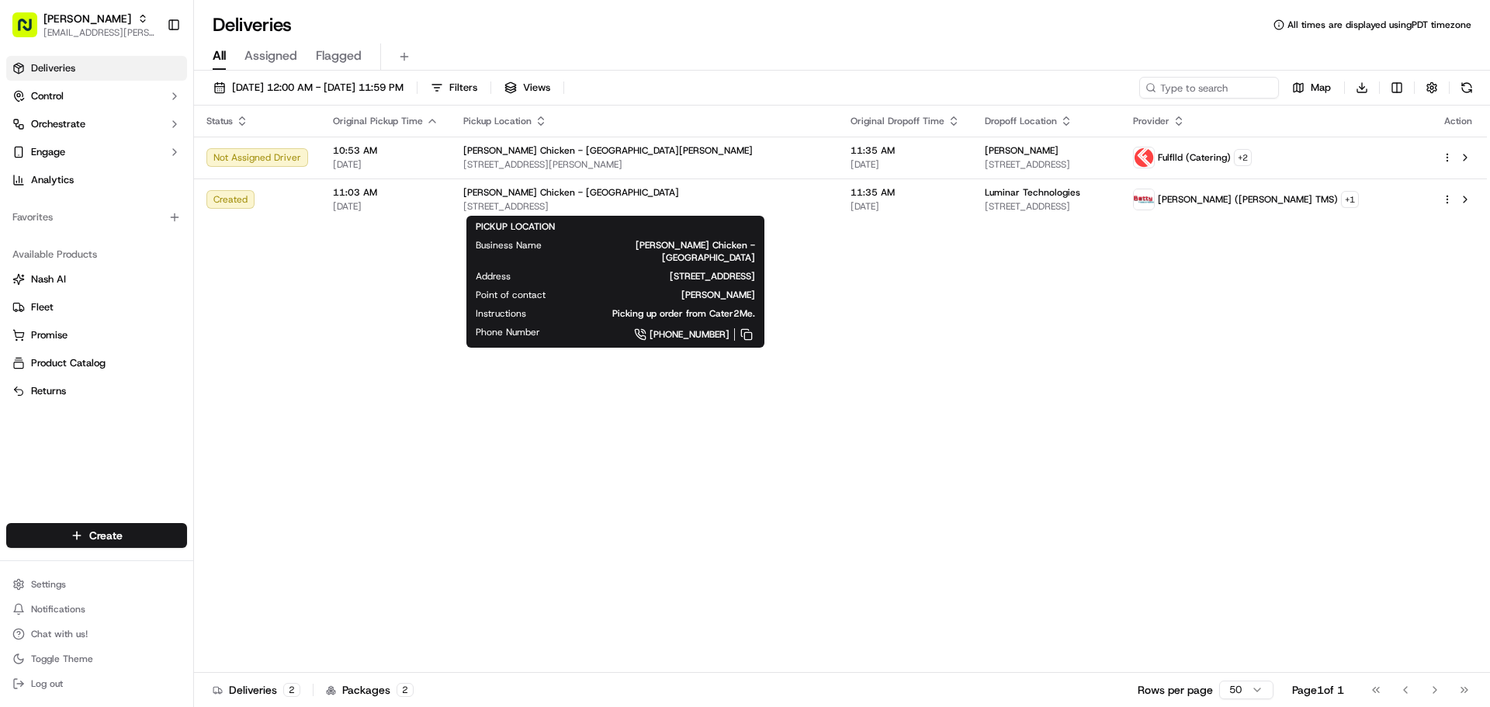
drag, startPoint x: 1027, startPoint y: 349, endPoint x: 1024, endPoint y: 340, distance: 9.8
click at [1027, 342] on div "Status Original Pickup Time Pickup Location Original Dropoff Time Dropoff Locat…" at bounding box center [840, 389] width 1293 height 567
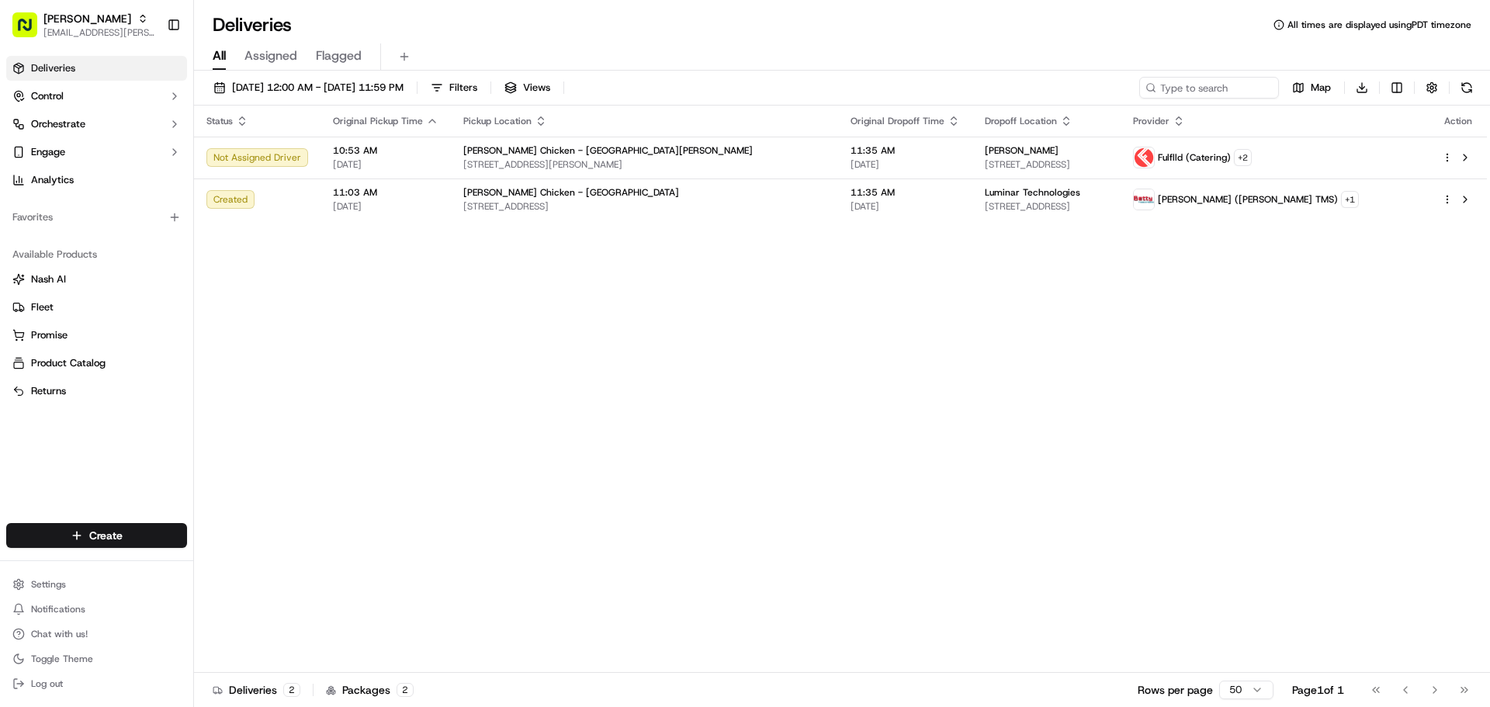
click at [999, 341] on div "Status Original Pickup Time Pickup Location Original Dropoff Time Dropoff Locat…" at bounding box center [840, 389] width 1293 height 567
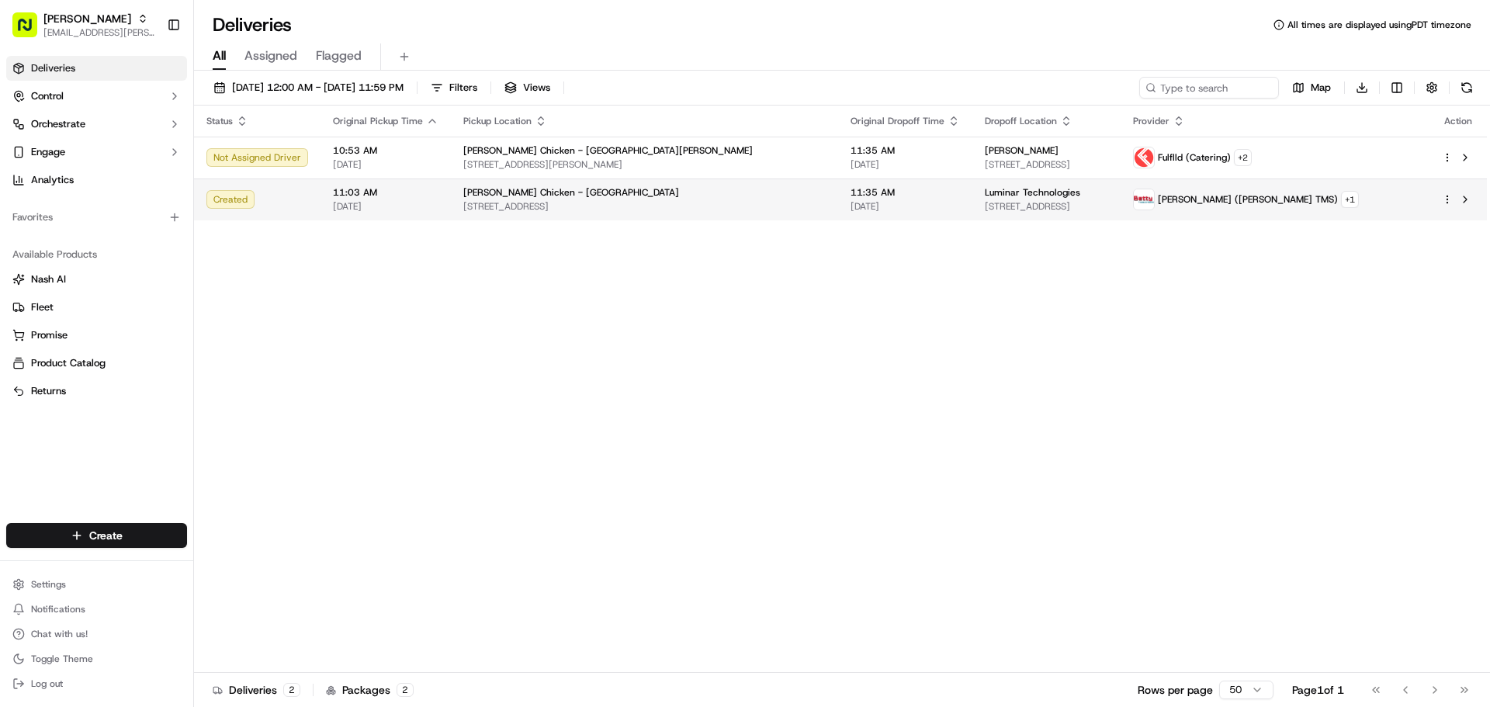
click at [390, 195] on span "11:03 AM" at bounding box center [386, 192] width 106 height 12
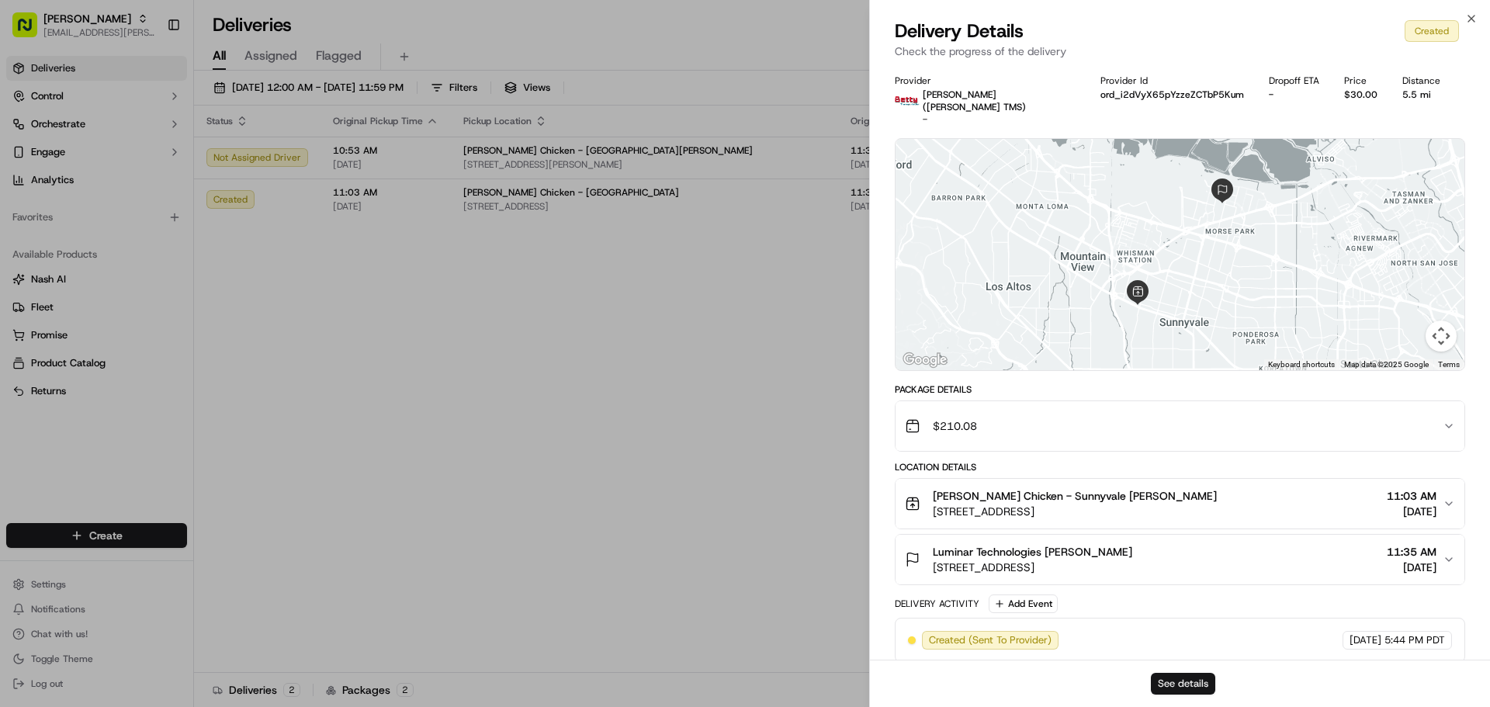
click at [1174, 680] on button "See details" at bounding box center [1183, 684] width 64 height 22
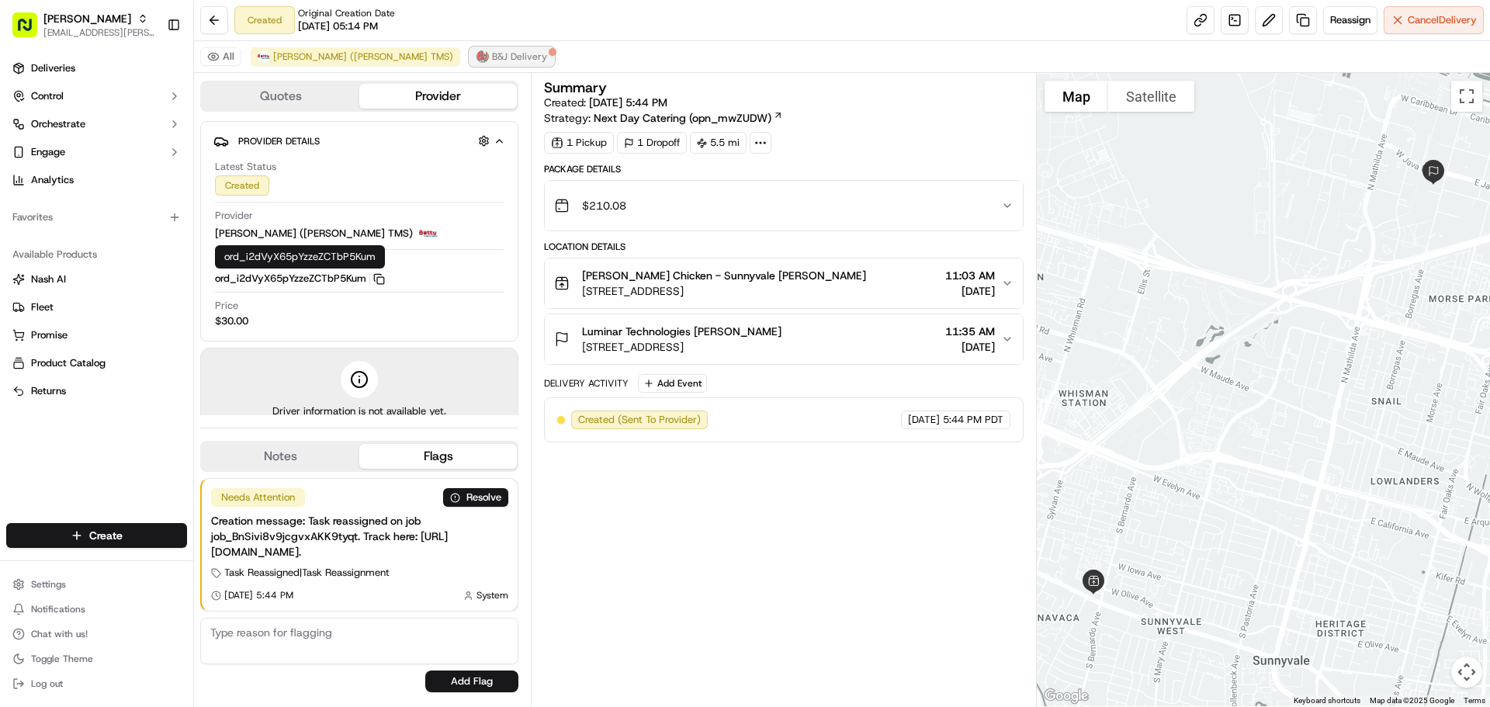
click at [492, 53] on span "B&J Delivery" at bounding box center [519, 56] width 55 height 12
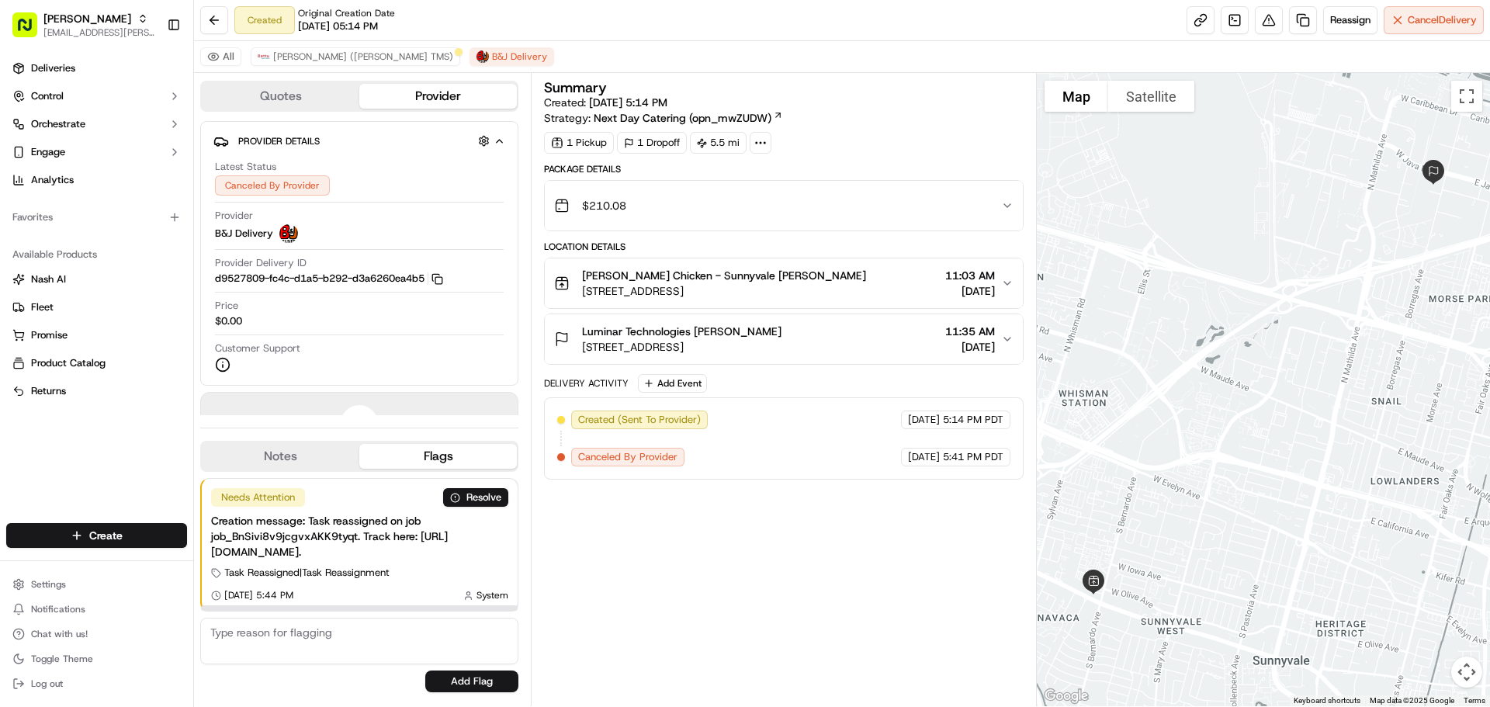
click at [596, 537] on div "Summary Created: 09/16/2025 5:14 PM Strategy: Next Day Catering (opn_mwZUDW) 1 …" at bounding box center [783, 390] width 479 height 618
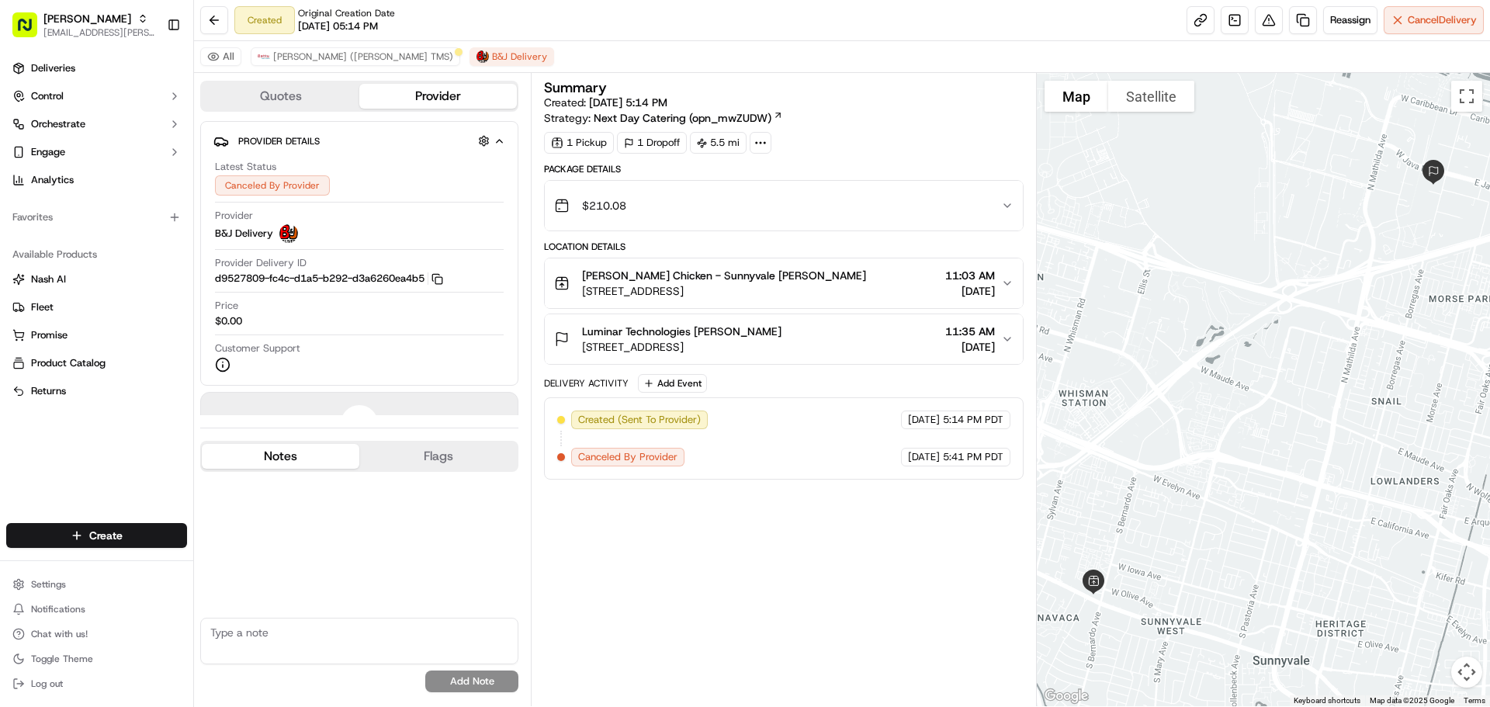
click at [290, 455] on button "Notes" at bounding box center [281, 456] width 158 height 25
click at [425, 458] on button "Flags" at bounding box center [438, 456] width 158 height 25
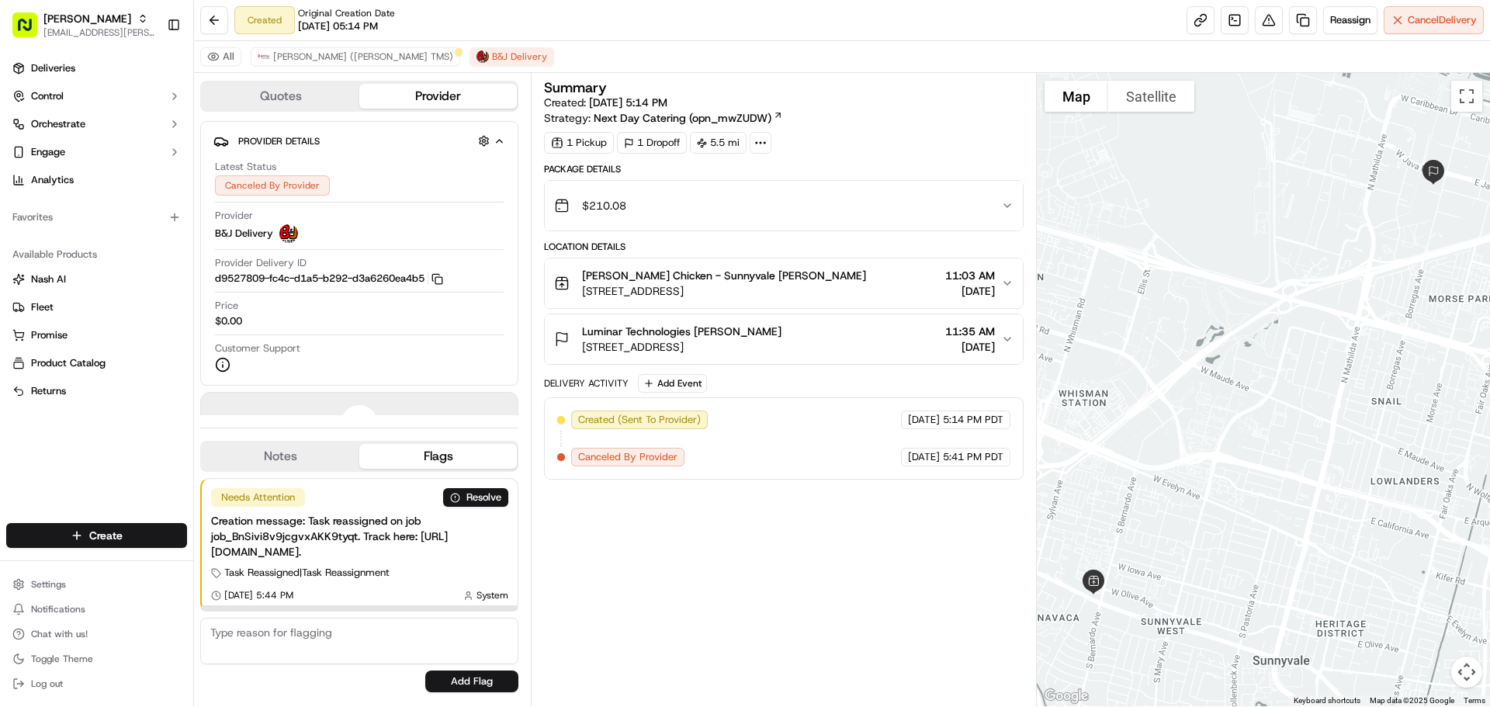
click at [338, 568] on span "Task Reassigned | Task Reassignment" at bounding box center [306, 573] width 165 height 14
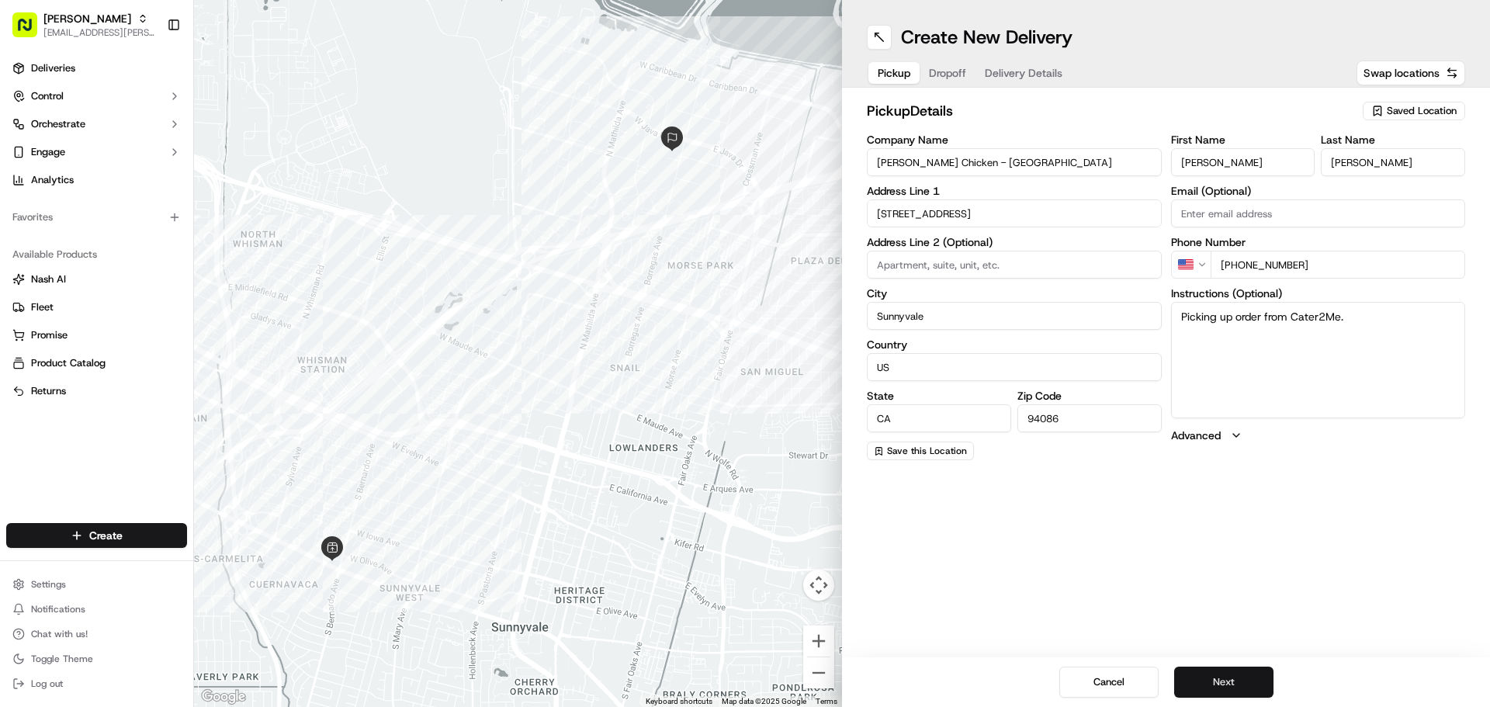
click at [1207, 670] on button "Next" at bounding box center [1223, 682] width 99 height 31
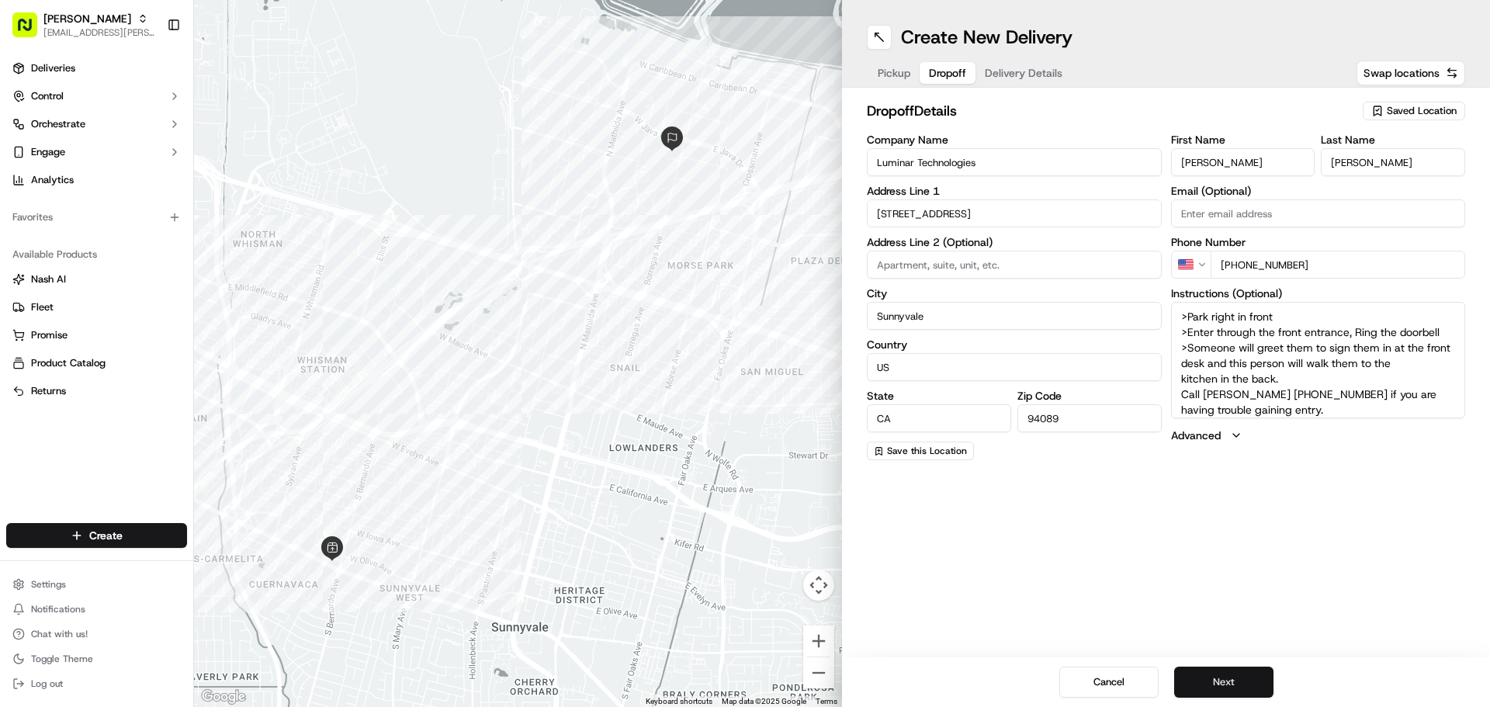
click at [1207, 670] on button "Next" at bounding box center [1223, 682] width 99 height 31
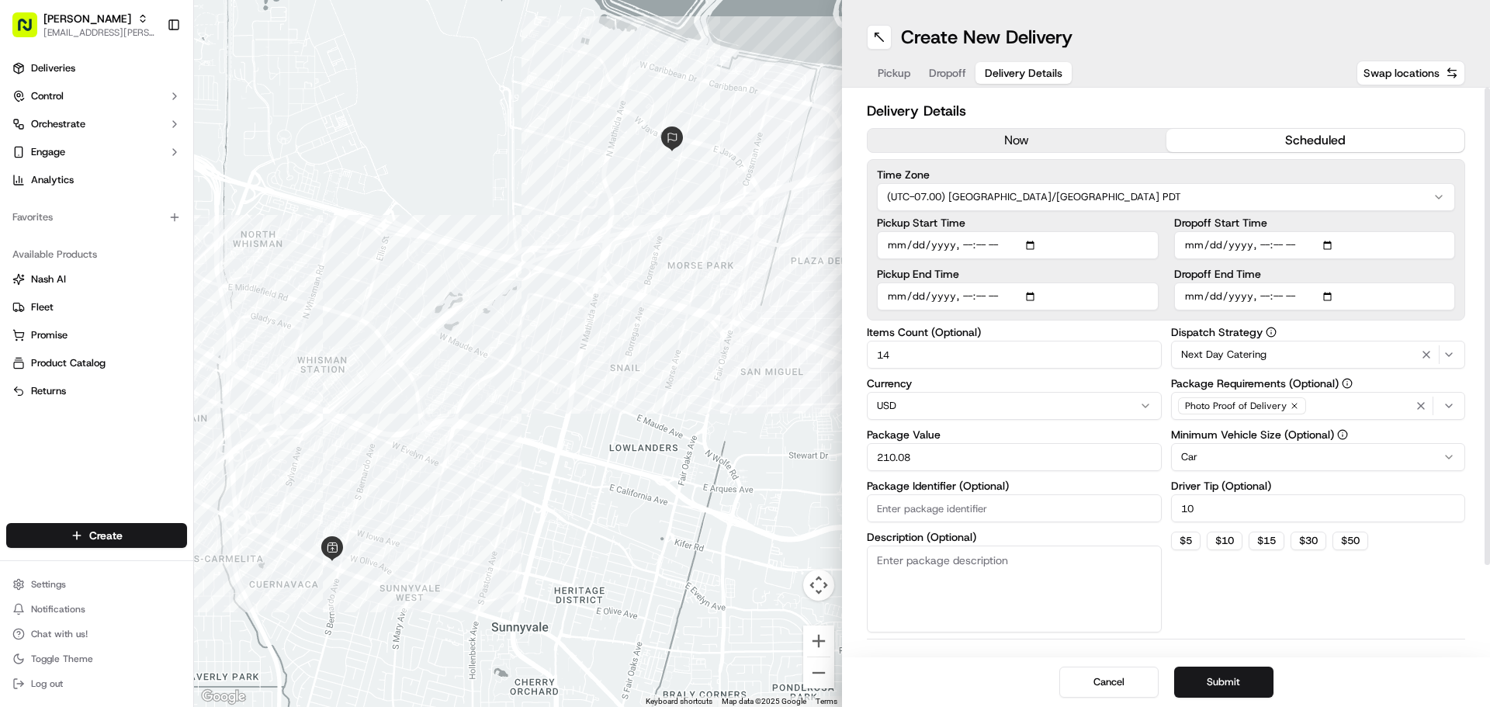
click at [1006, 114] on h2 "Delivery Details" at bounding box center [1166, 111] width 598 height 22
click at [1032, 293] on input "Pickup End Time" at bounding box center [1018, 296] width 282 height 28
click at [1032, 244] on input "Pickup Start Time" at bounding box center [1018, 245] width 282 height 28
click at [1245, 350] on span "Next Day Catering" at bounding box center [1223, 355] width 85 height 14
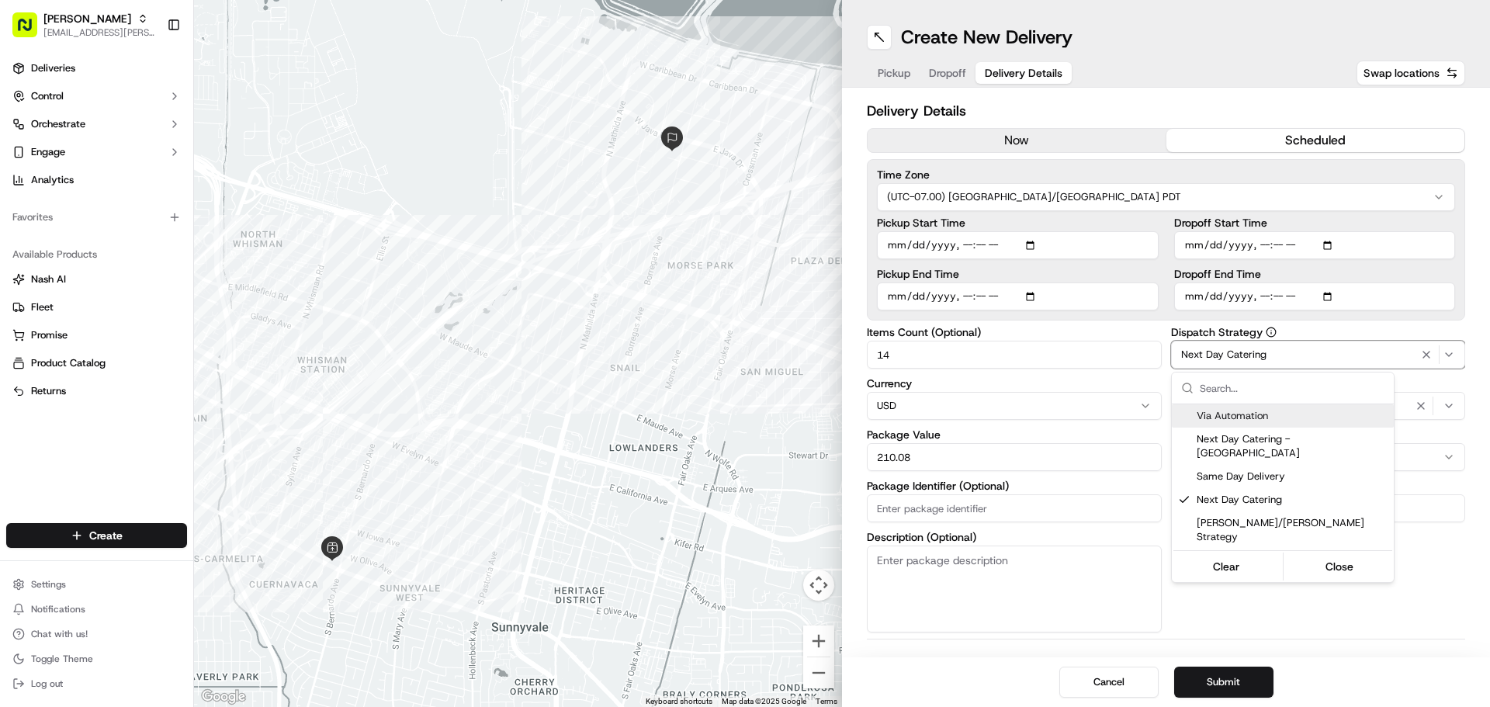
click at [1249, 417] on span "Via Automation" at bounding box center [1292, 416] width 191 height 14
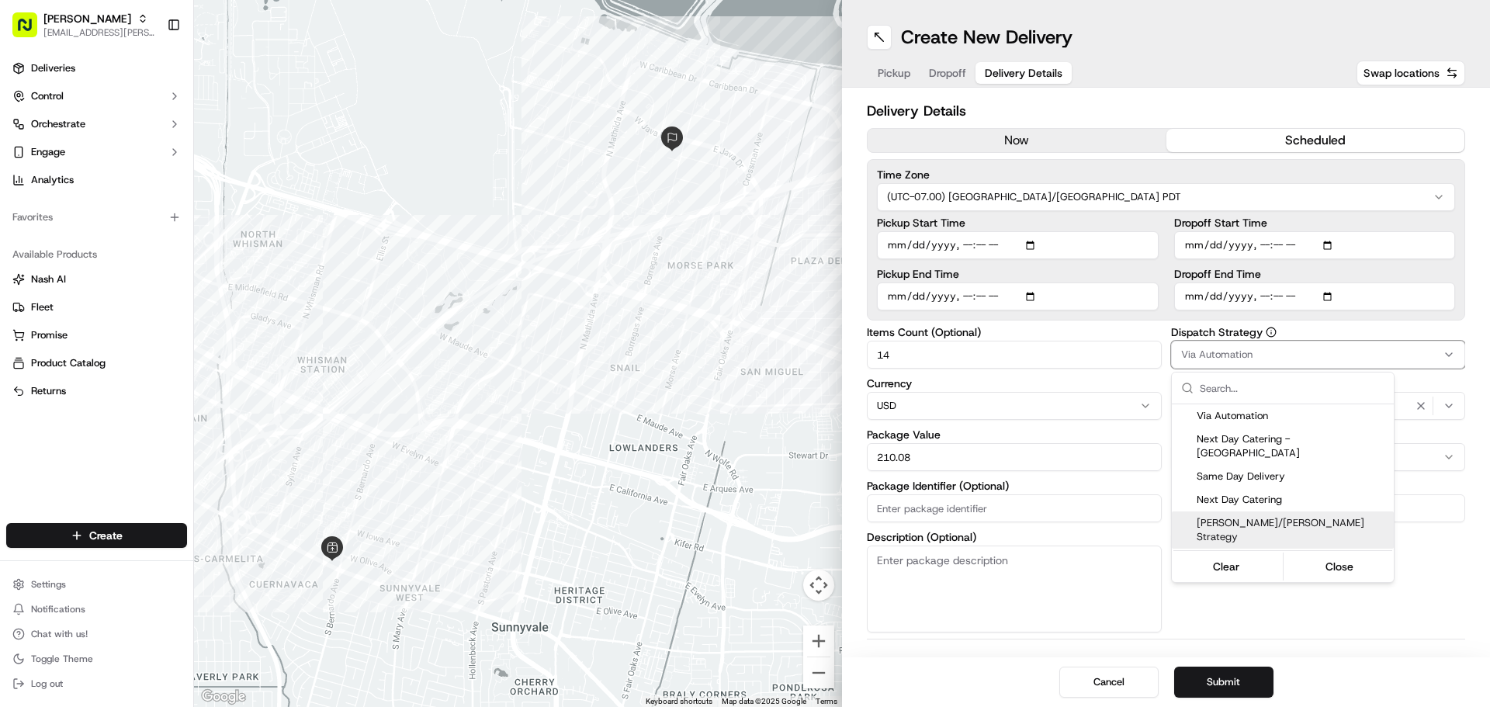
click at [1437, 543] on html "Starbird max.wills@starbirdchicken.com Toggle Sidebar Deliveries Control Orches…" at bounding box center [745, 353] width 1490 height 707
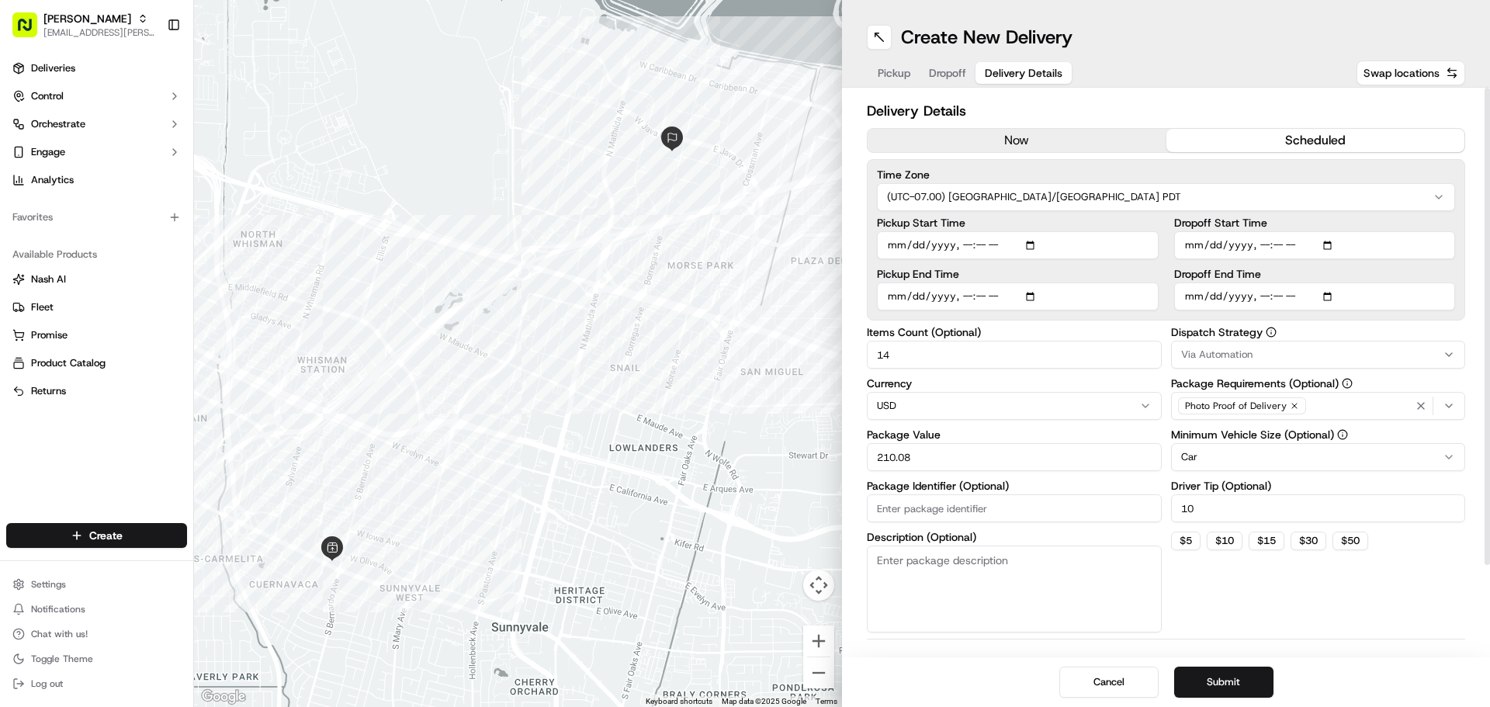
click at [1240, 665] on div "Cancel Submit" at bounding box center [1166, 682] width 648 height 50
click at [1241, 681] on button "Submit" at bounding box center [1223, 682] width 99 height 31
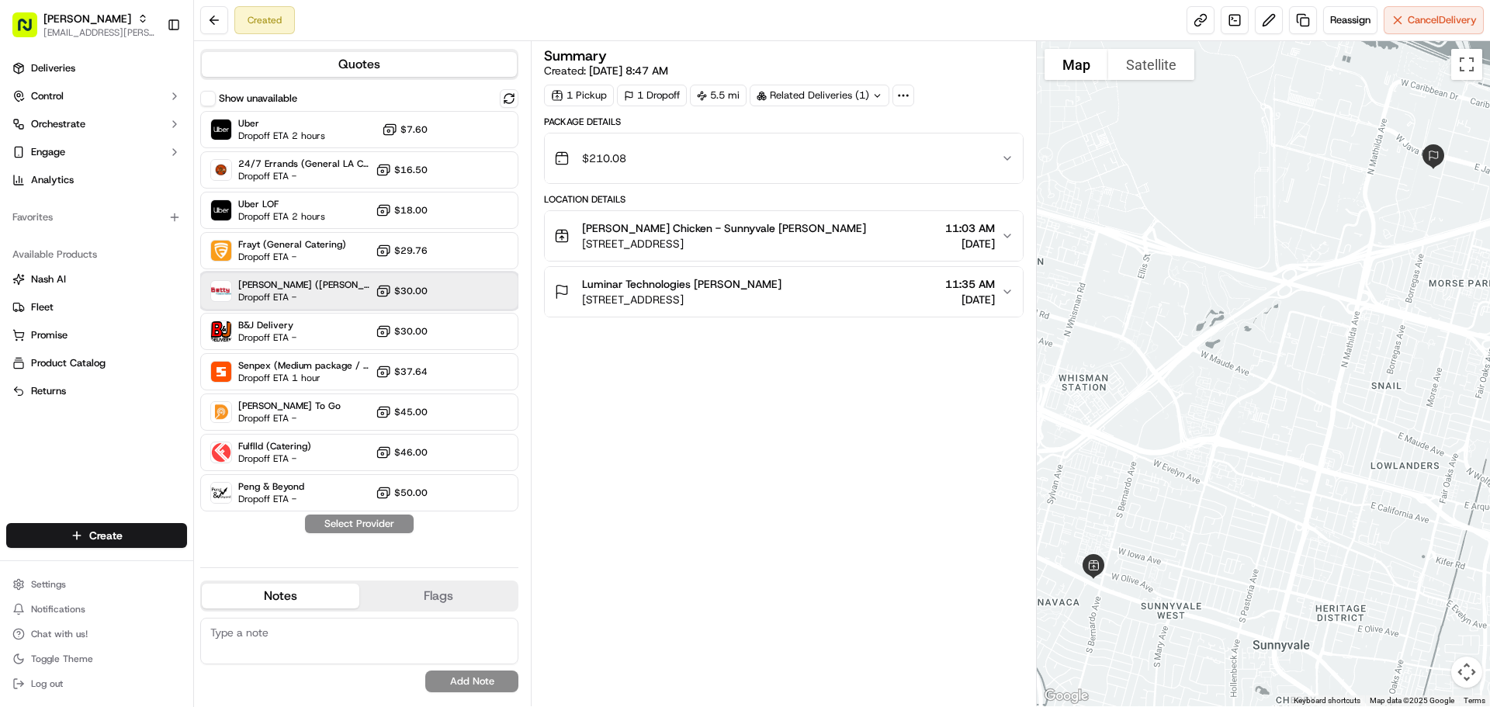
click at [401, 302] on div "Betty (Nash TMS) Dropoff ETA - $30.00" at bounding box center [359, 290] width 318 height 37
click at [388, 522] on button "Assign Provider" at bounding box center [359, 523] width 110 height 19
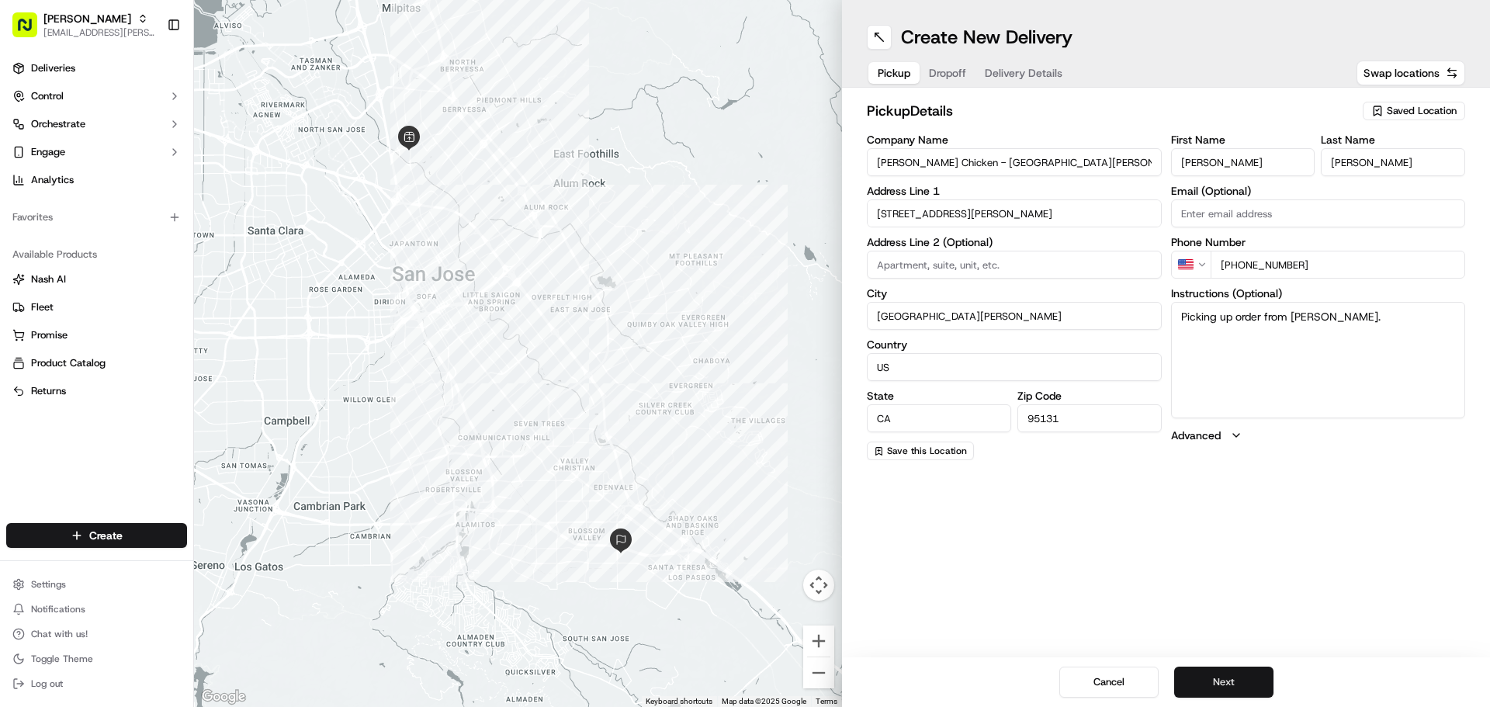
click at [1228, 680] on button "Next" at bounding box center [1223, 682] width 99 height 31
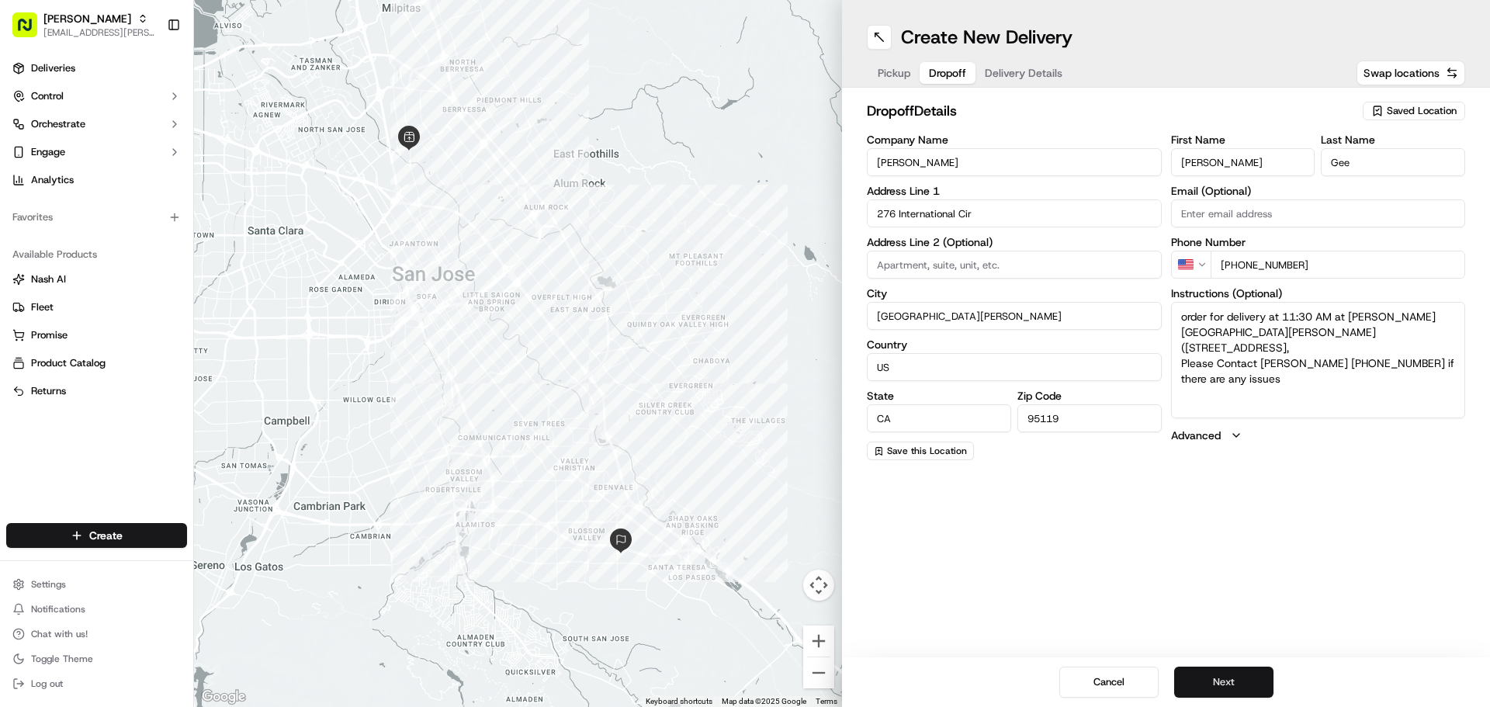
click at [1228, 680] on button "Next" at bounding box center [1223, 682] width 99 height 31
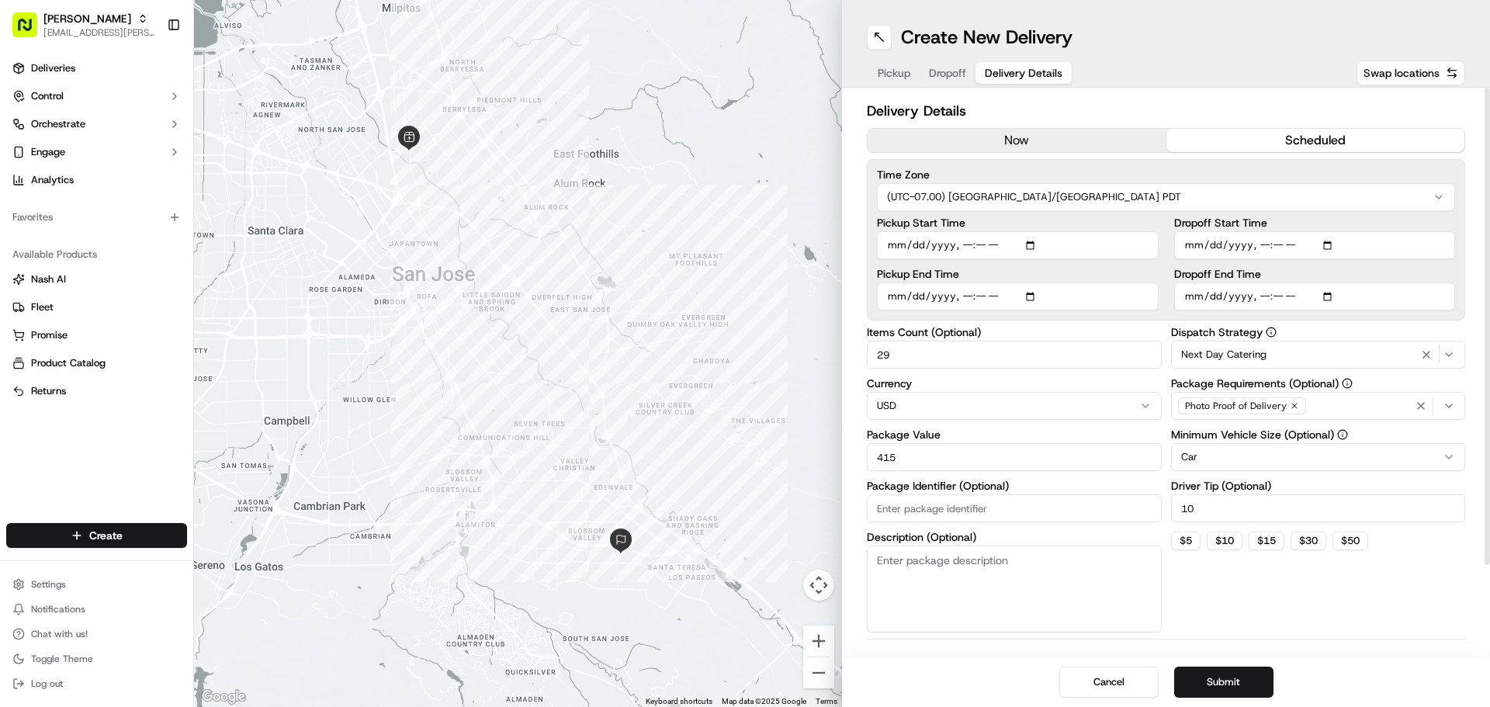
click at [1030, 248] on input "Pickup Start Time" at bounding box center [1018, 245] width 282 height 28
click at [1028, 293] on input "Pickup End Time" at bounding box center [1018, 296] width 282 height 28
click at [1299, 354] on div "Next Day Catering" at bounding box center [1318, 354] width 287 height 19
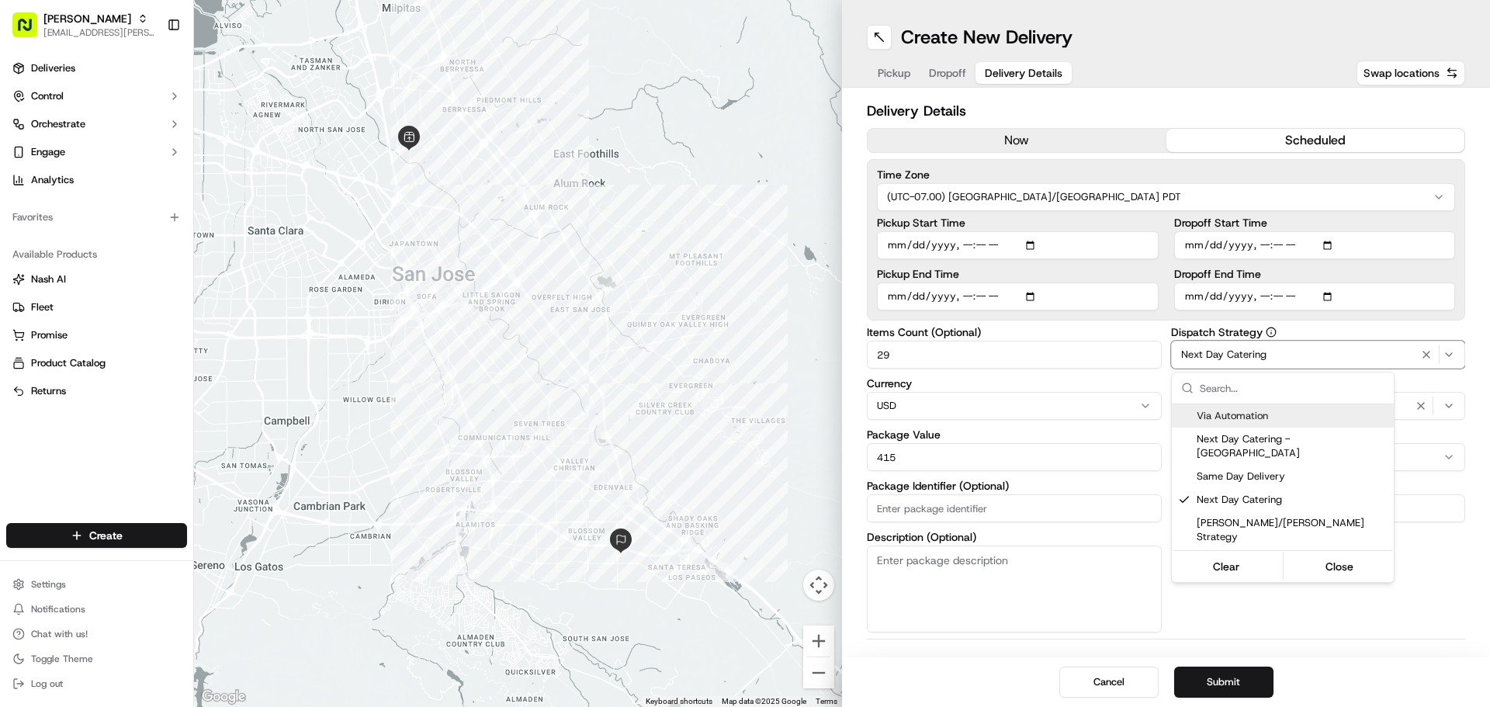
click at [1236, 423] on div "Via Automation" at bounding box center [1283, 415] width 222 height 23
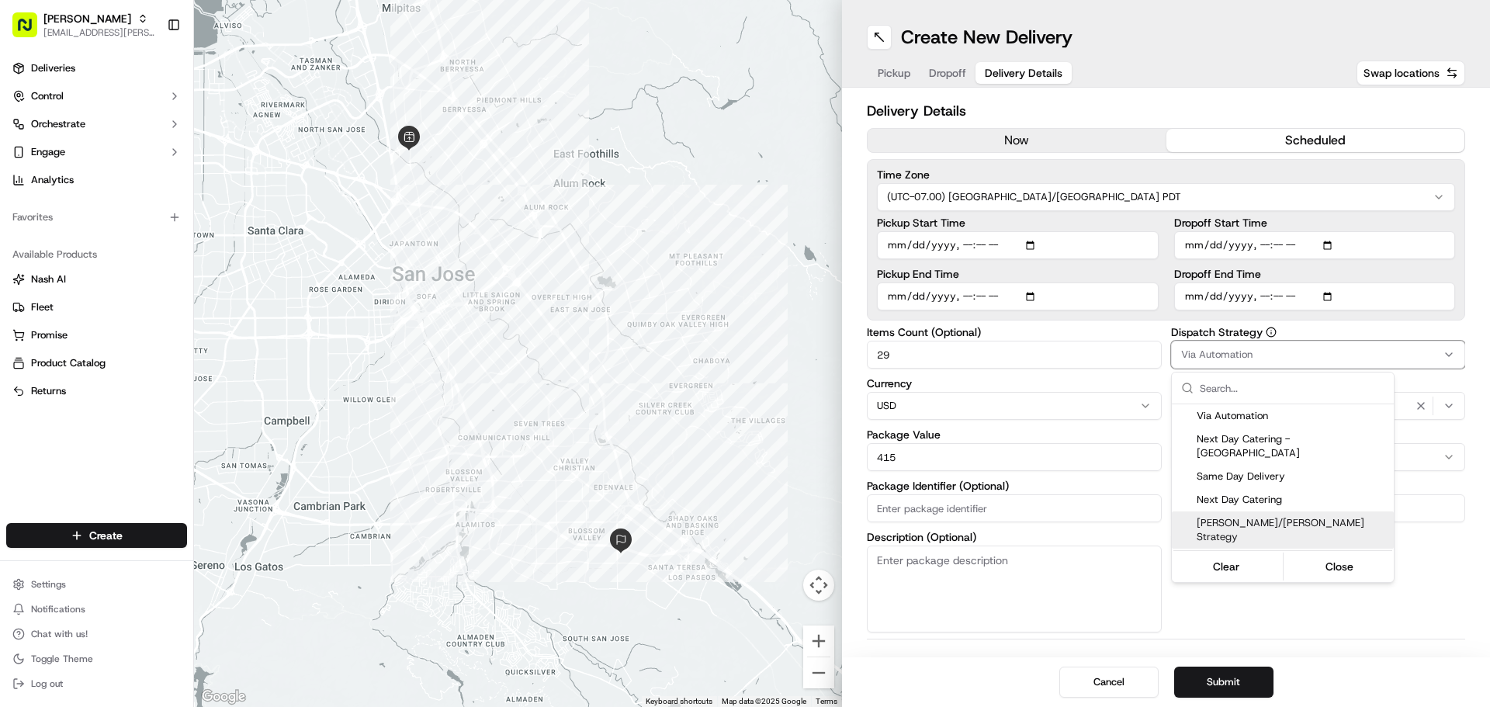
click at [1357, 604] on html "Starbird [EMAIL_ADDRESS][PERSON_NAME][DOMAIN_NAME] Toggle Sidebar Deliveries Co…" at bounding box center [745, 353] width 1490 height 707
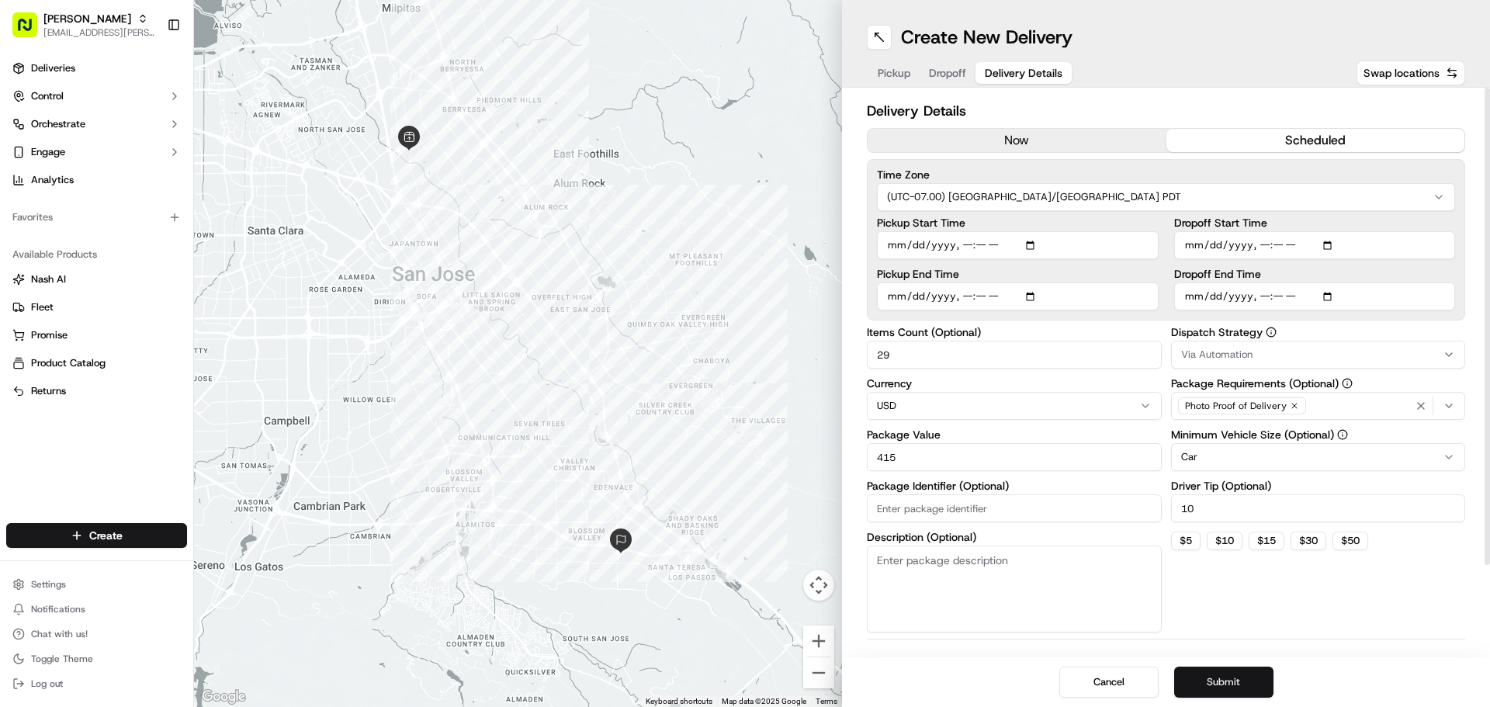
click at [1236, 672] on button "Submit" at bounding box center [1223, 682] width 99 height 31
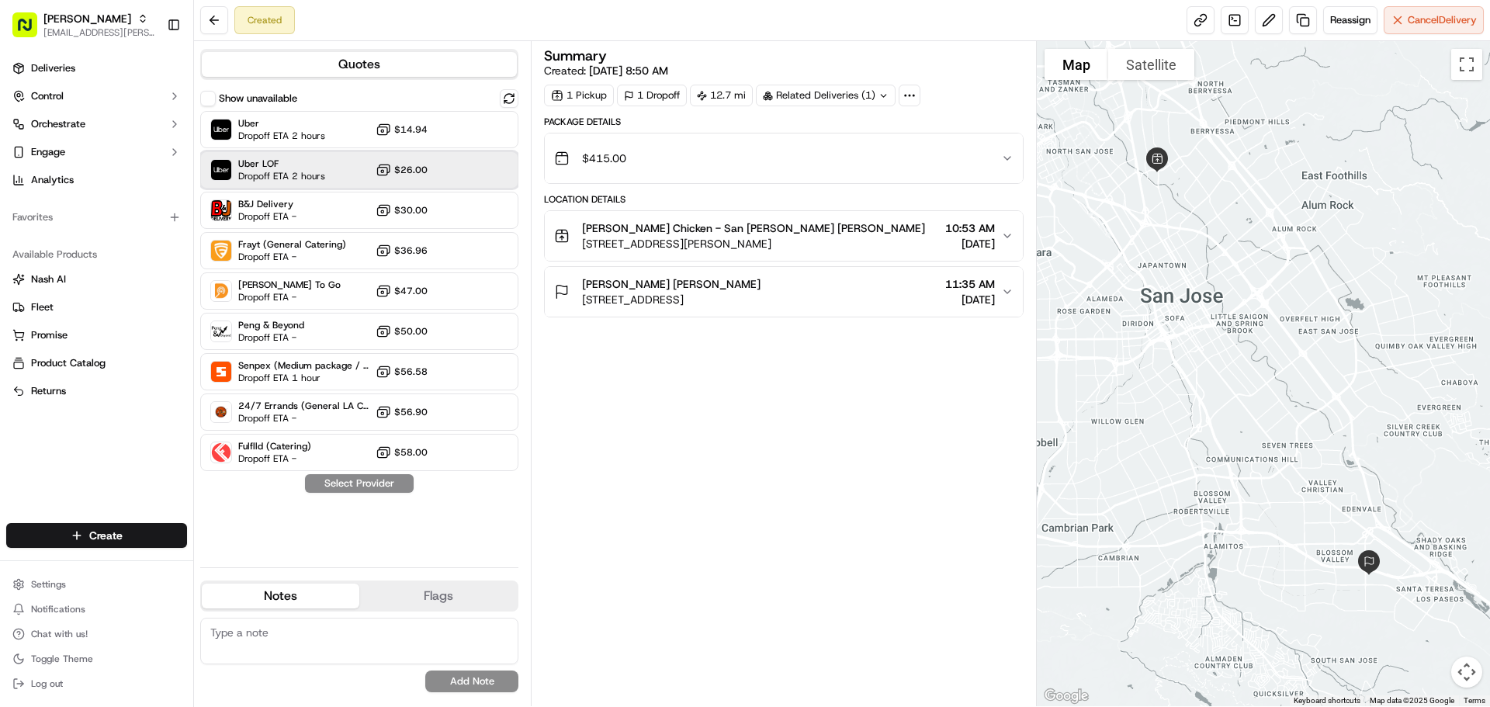
click at [327, 172] on div "Uber LOF Dropoff ETA 2 hours $26.00" at bounding box center [359, 169] width 318 height 37
click at [396, 480] on button "Assign Provider" at bounding box center [359, 483] width 110 height 19
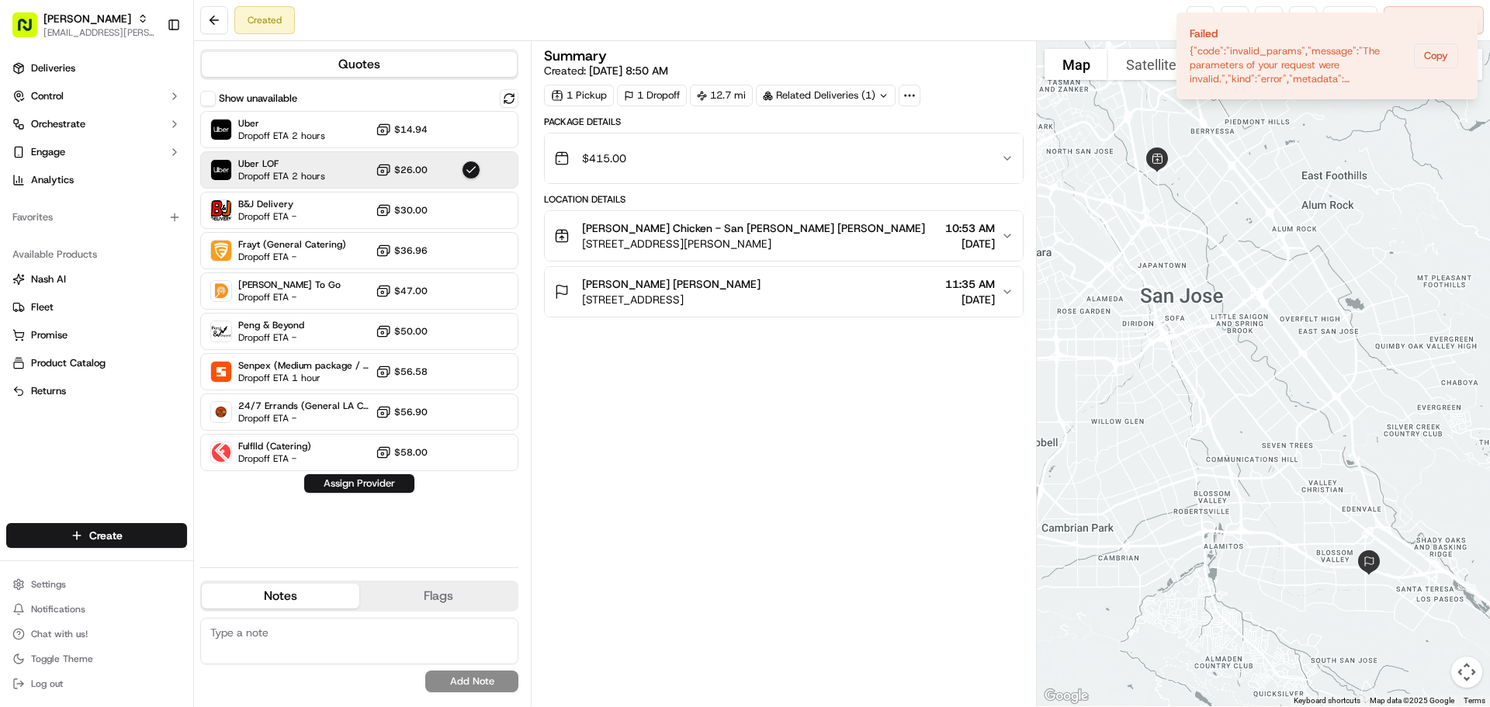
click at [366, 483] on button "Assign Provider" at bounding box center [359, 483] width 110 height 19
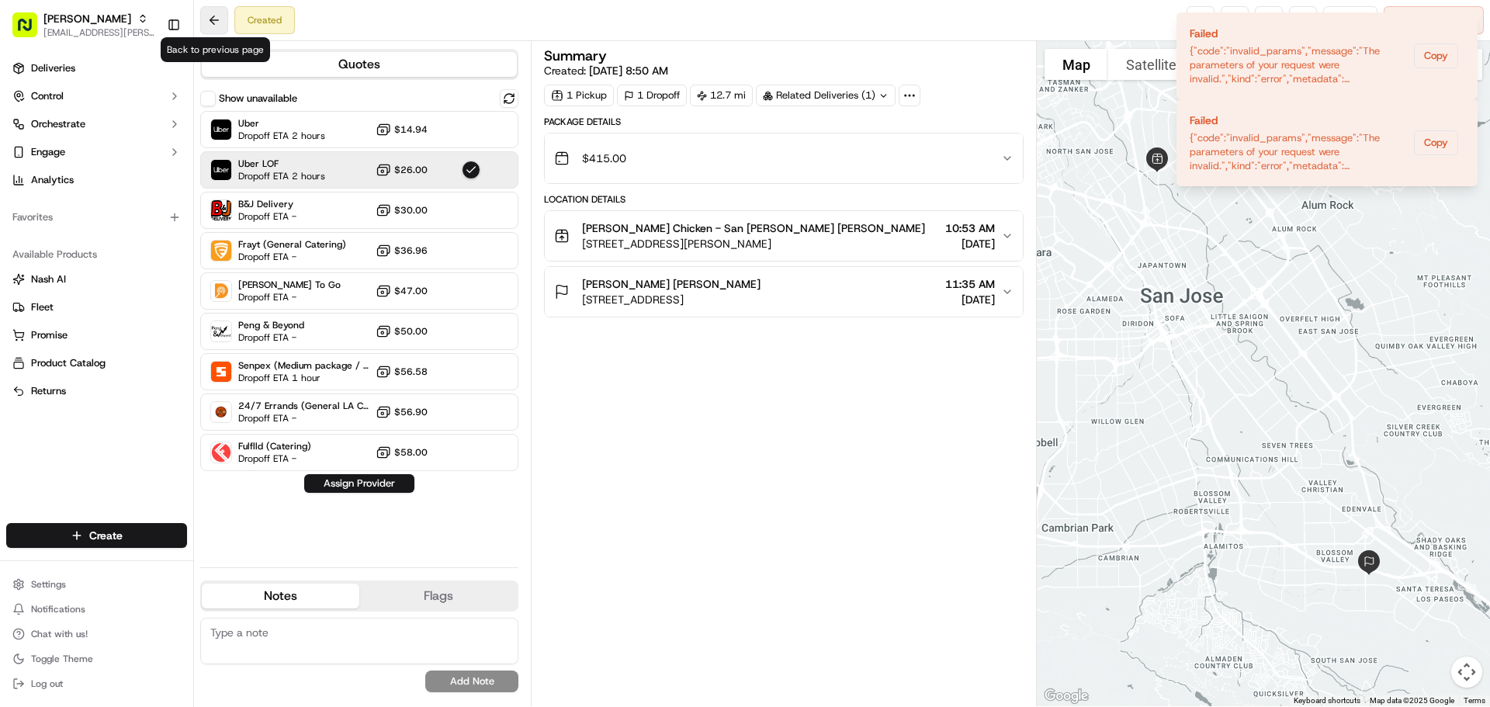
click at [214, 14] on button at bounding box center [214, 20] width 28 height 28
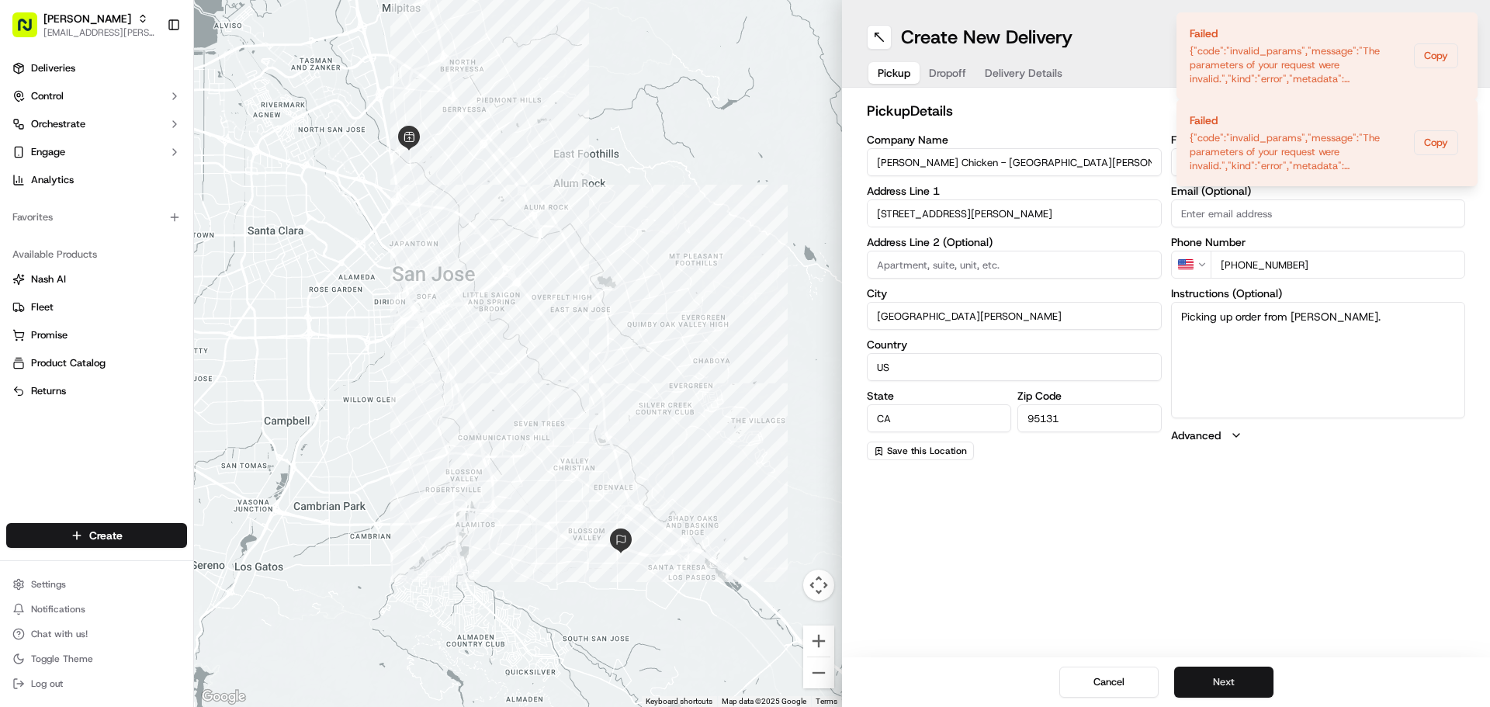
click at [1244, 679] on button "Next" at bounding box center [1223, 682] width 99 height 31
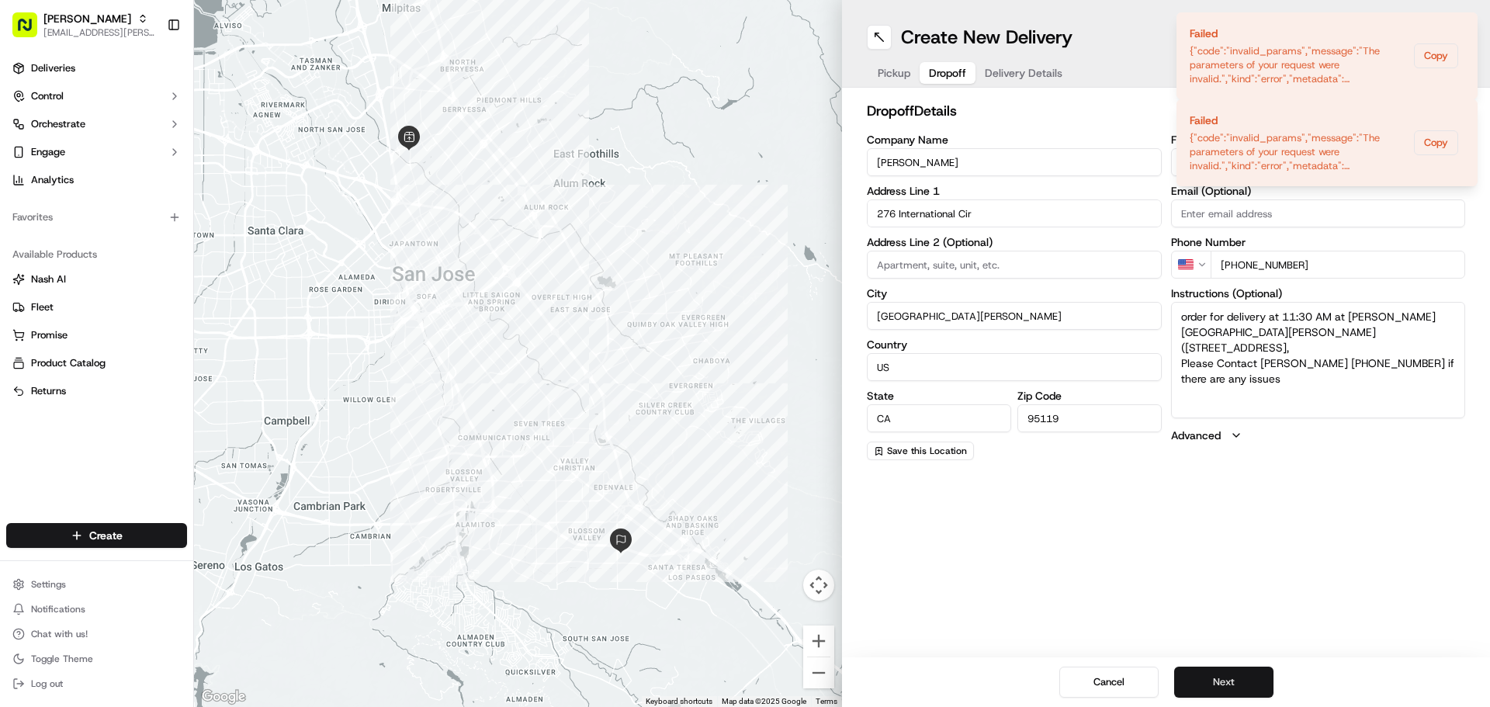
click at [1244, 679] on button "Next" at bounding box center [1223, 682] width 99 height 31
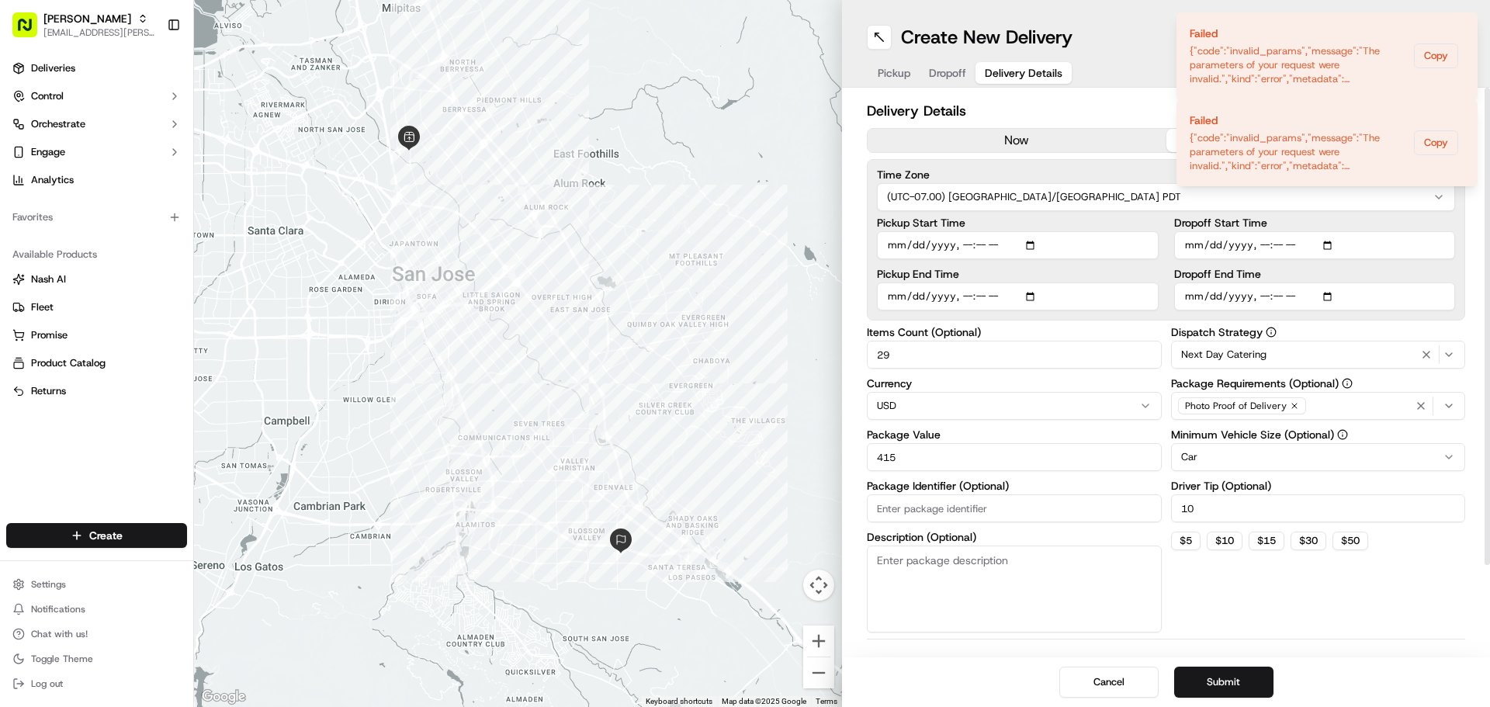
click at [1217, 359] on span "Next Day Catering" at bounding box center [1223, 355] width 85 height 14
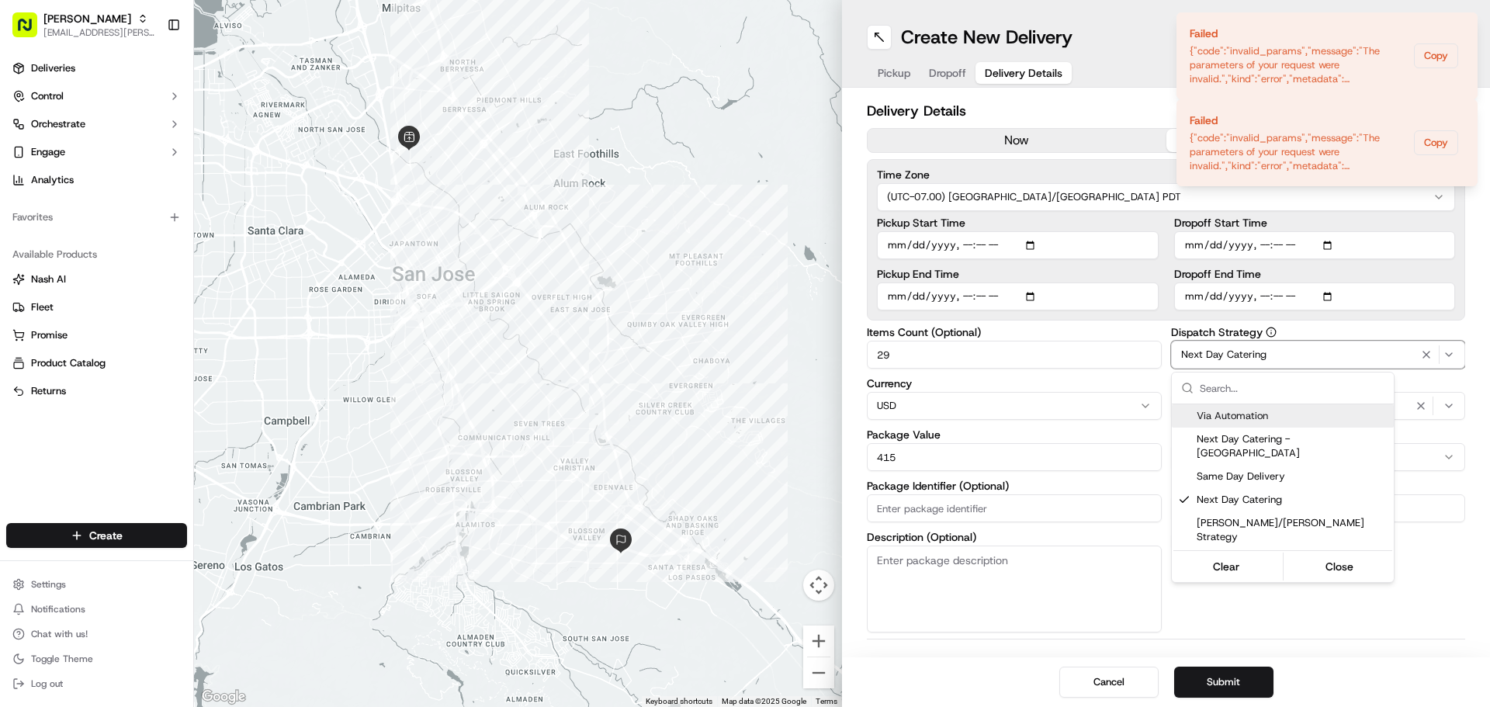
click at [1226, 425] on div "Via Automation" at bounding box center [1283, 415] width 222 height 23
click at [1207, 469] on span "Same Day Delivery" at bounding box center [1292, 476] width 191 height 14
click at [1438, 593] on html "Starbird max.wills@starbirdchicken.com Toggle Sidebar Deliveries Control Orches…" at bounding box center [745, 353] width 1490 height 707
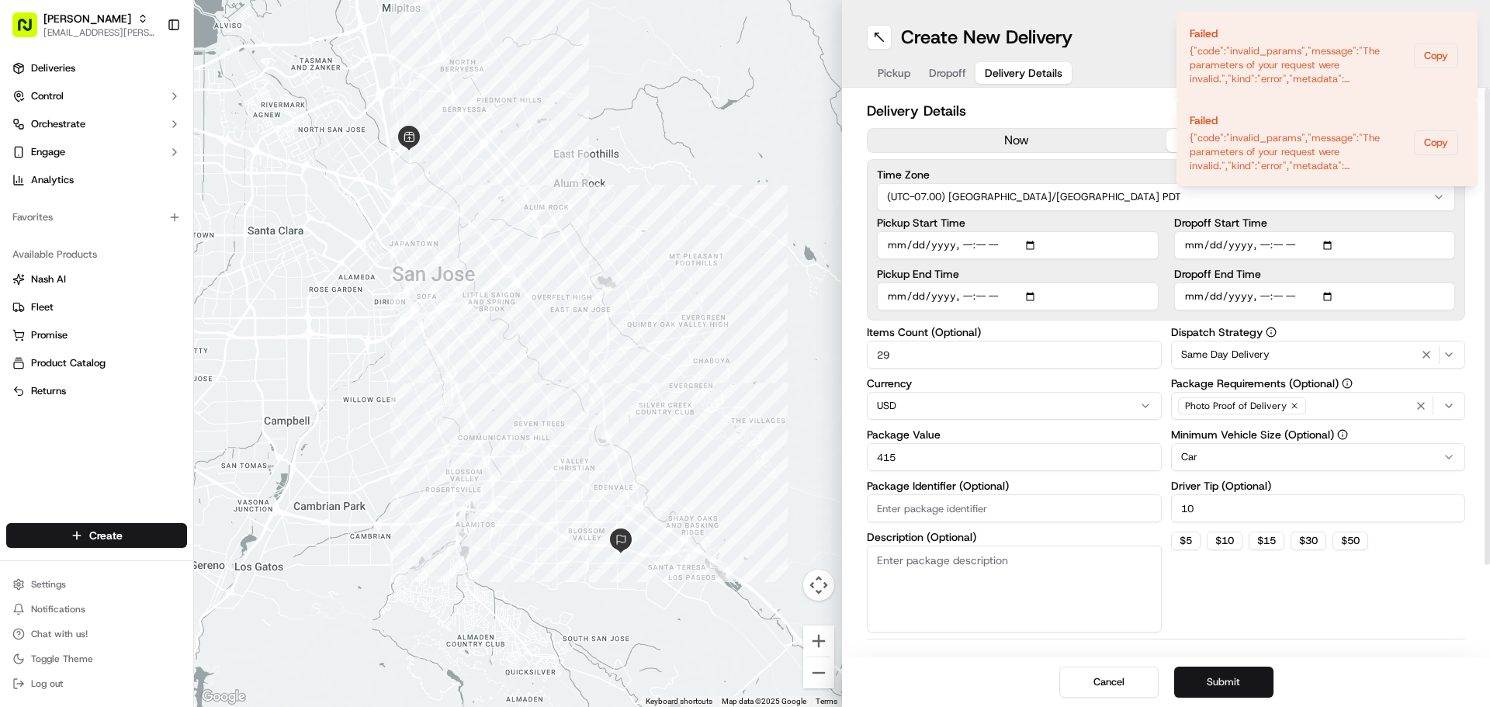
click at [1235, 674] on button "Submit" at bounding box center [1223, 682] width 99 height 31
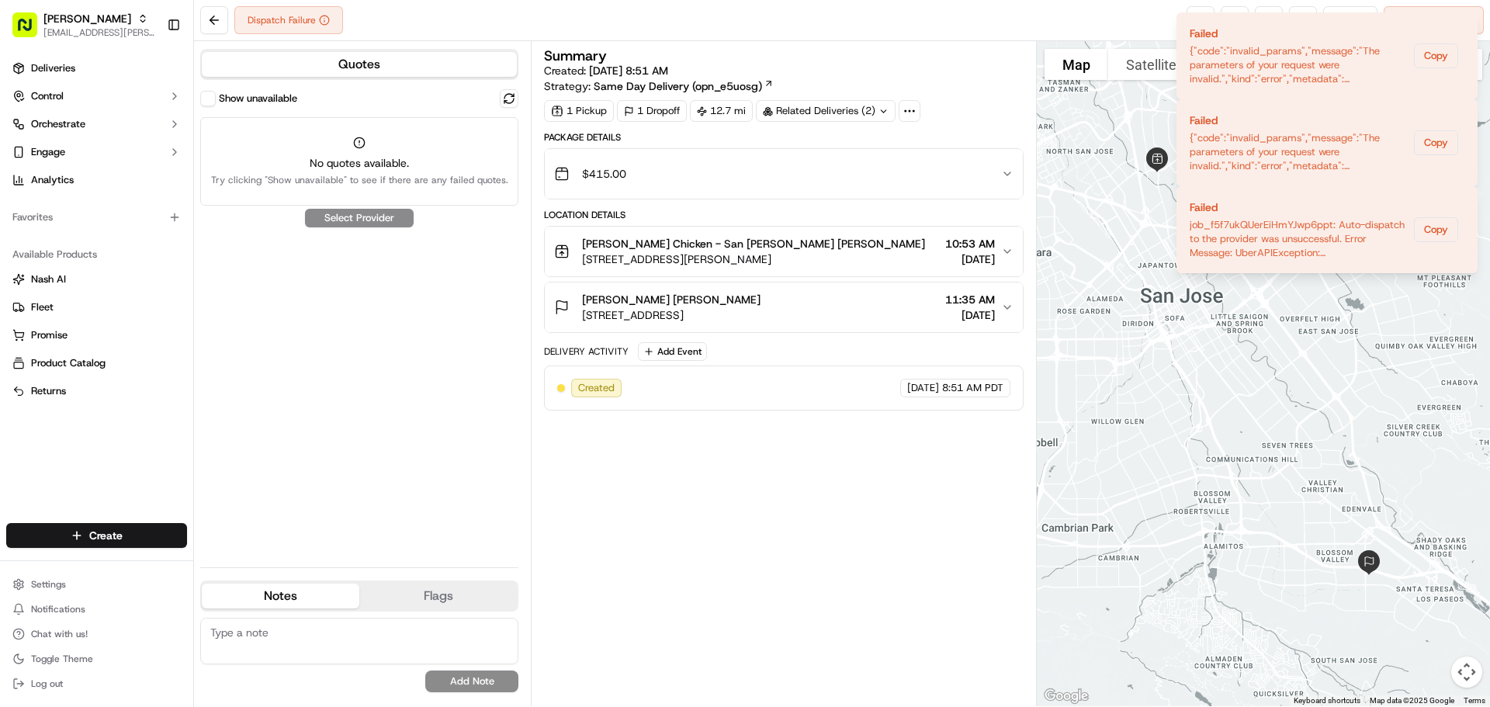
click at [776, 505] on div "Summary Created: 09/17/2025 8:51 AM Strategy: Same Day Delivery (opn_e5uosg) 1 …" at bounding box center [783, 373] width 479 height 649
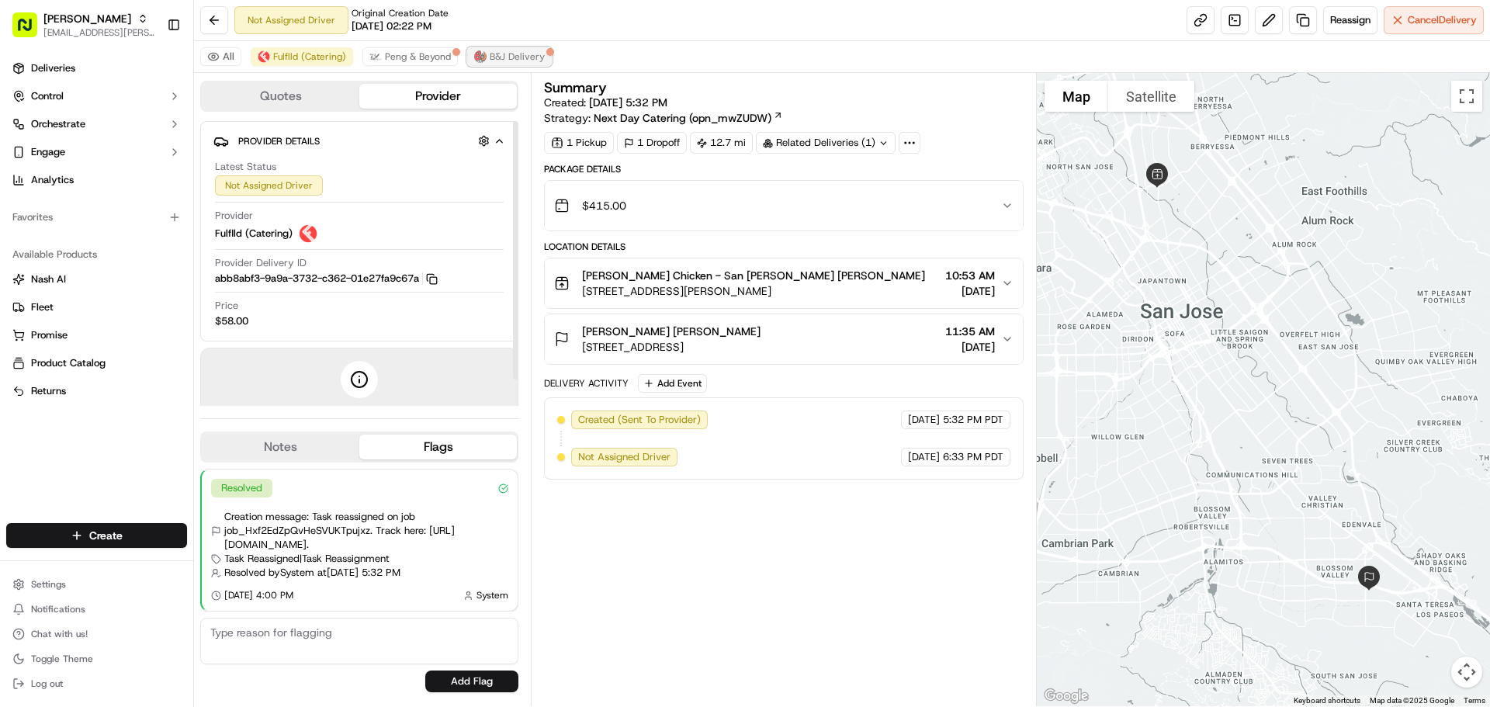
click at [505, 59] on span "B&J Delivery" at bounding box center [517, 56] width 55 height 12
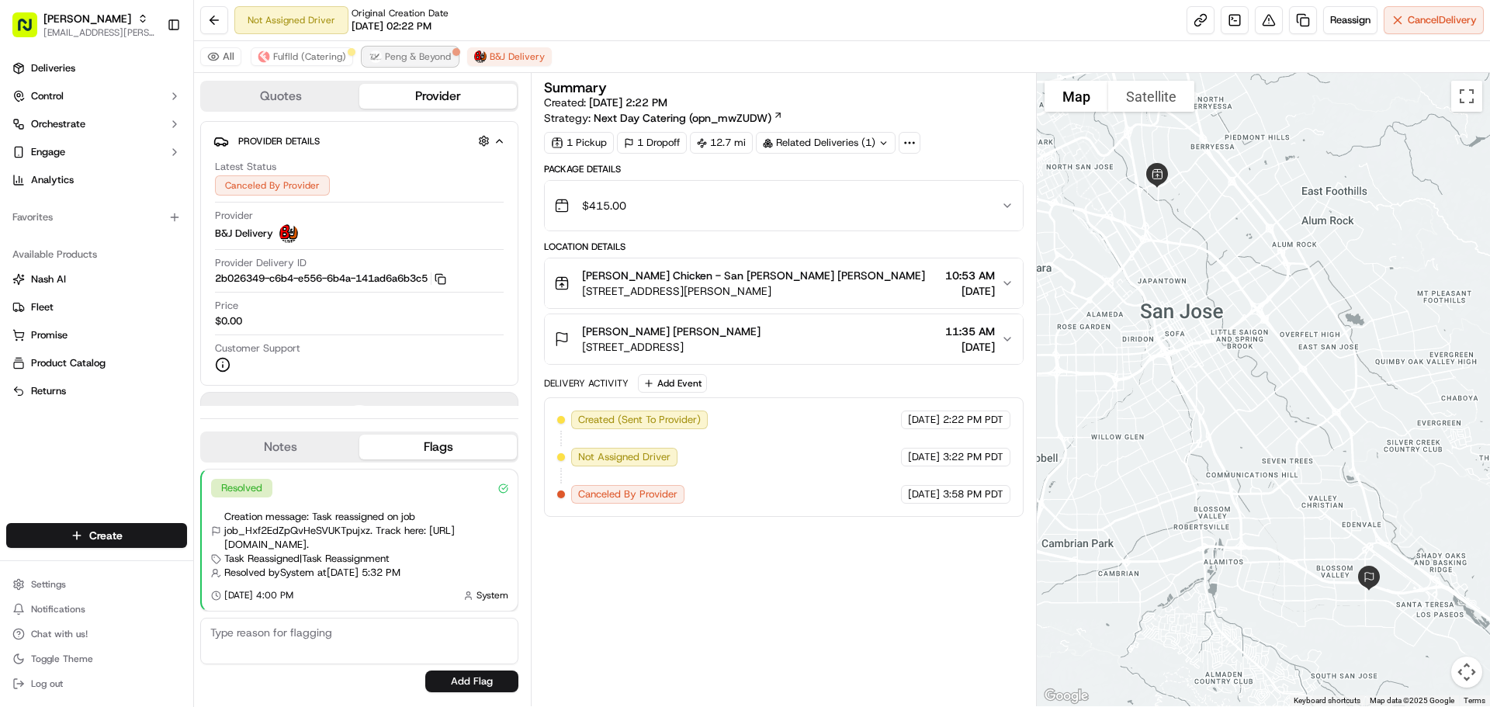
click at [390, 57] on span "Peng & Beyond" at bounding box center [418, 56] width 66 height 12
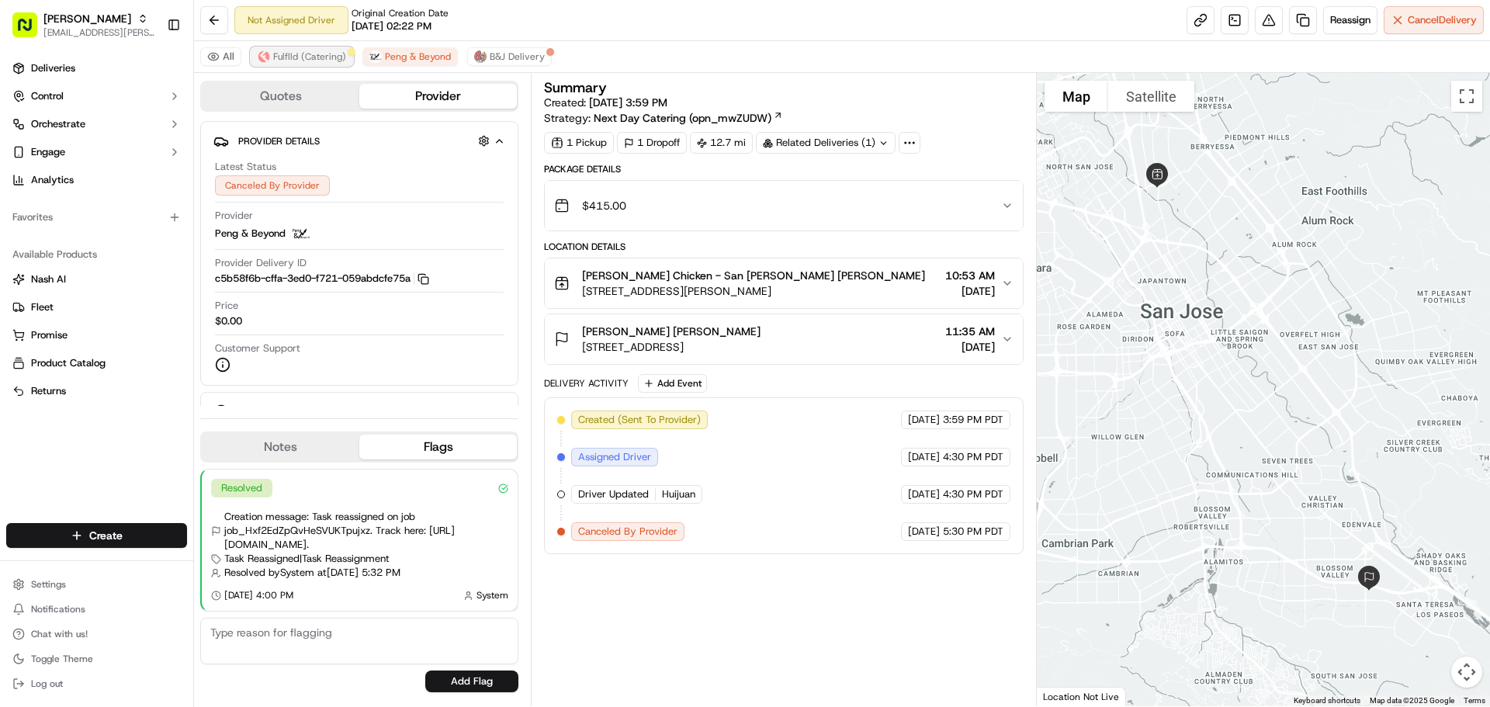
click at [312, 57] on span "Fulflld (Catering)" at bounding box center [309, 56] width 73 height 12
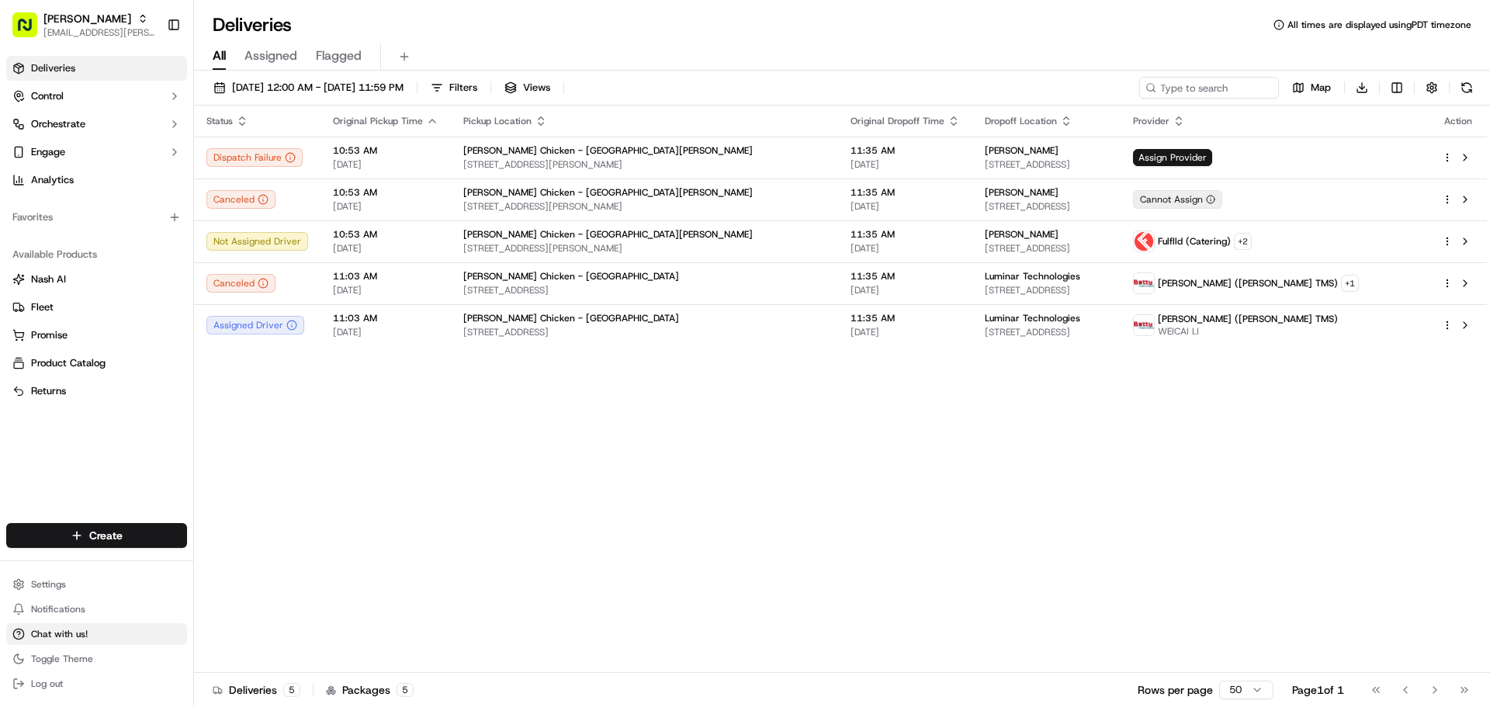
click at [73, 633] on span "Chat with us!" at bounding box center [59, 634] width 57 height 12
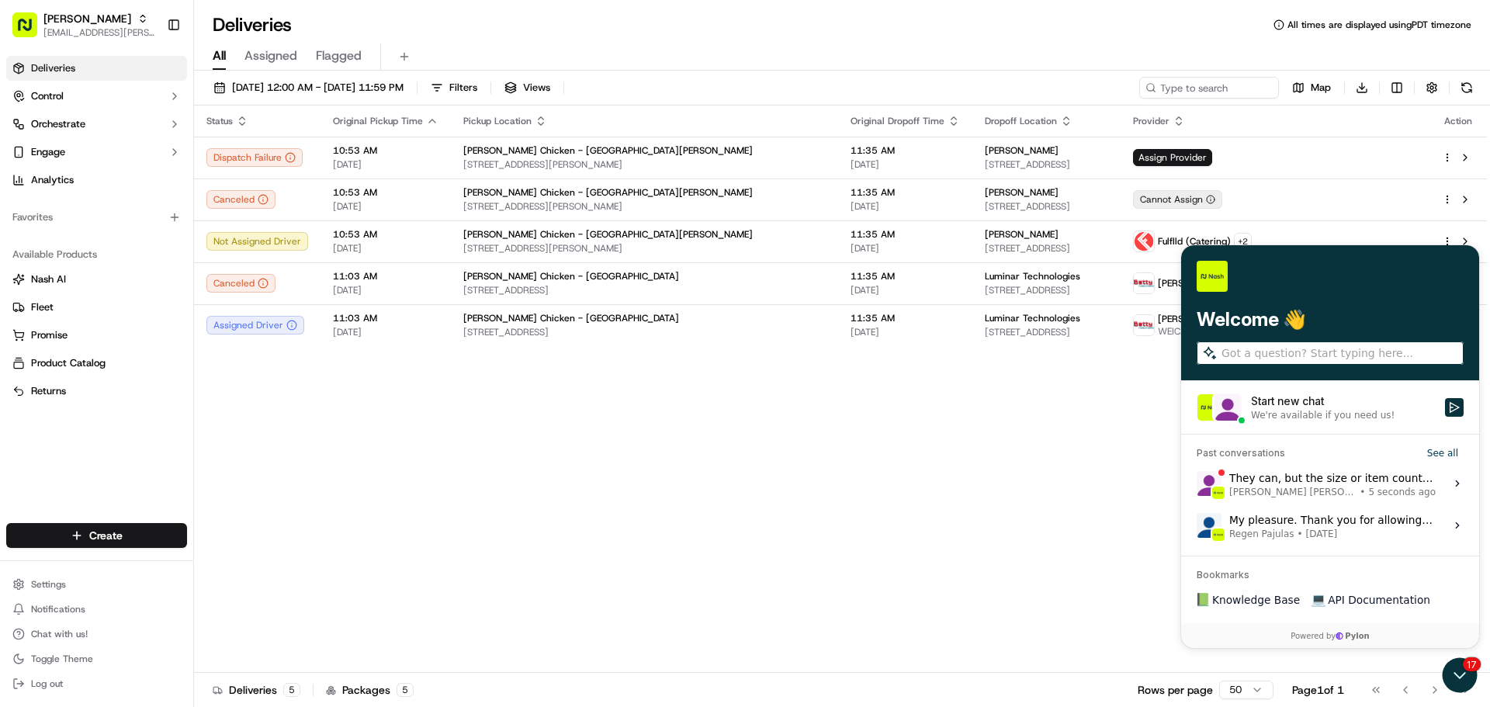
click at [1288, 476] on div "They can, but the size or item count exceeded the supported cubic volume. [PERS…" at bounding box center [1332, 483] width 206 height 29
click at [1197, 483] on button "View issue" at bounding box center [1196, 483] width 1 height 1
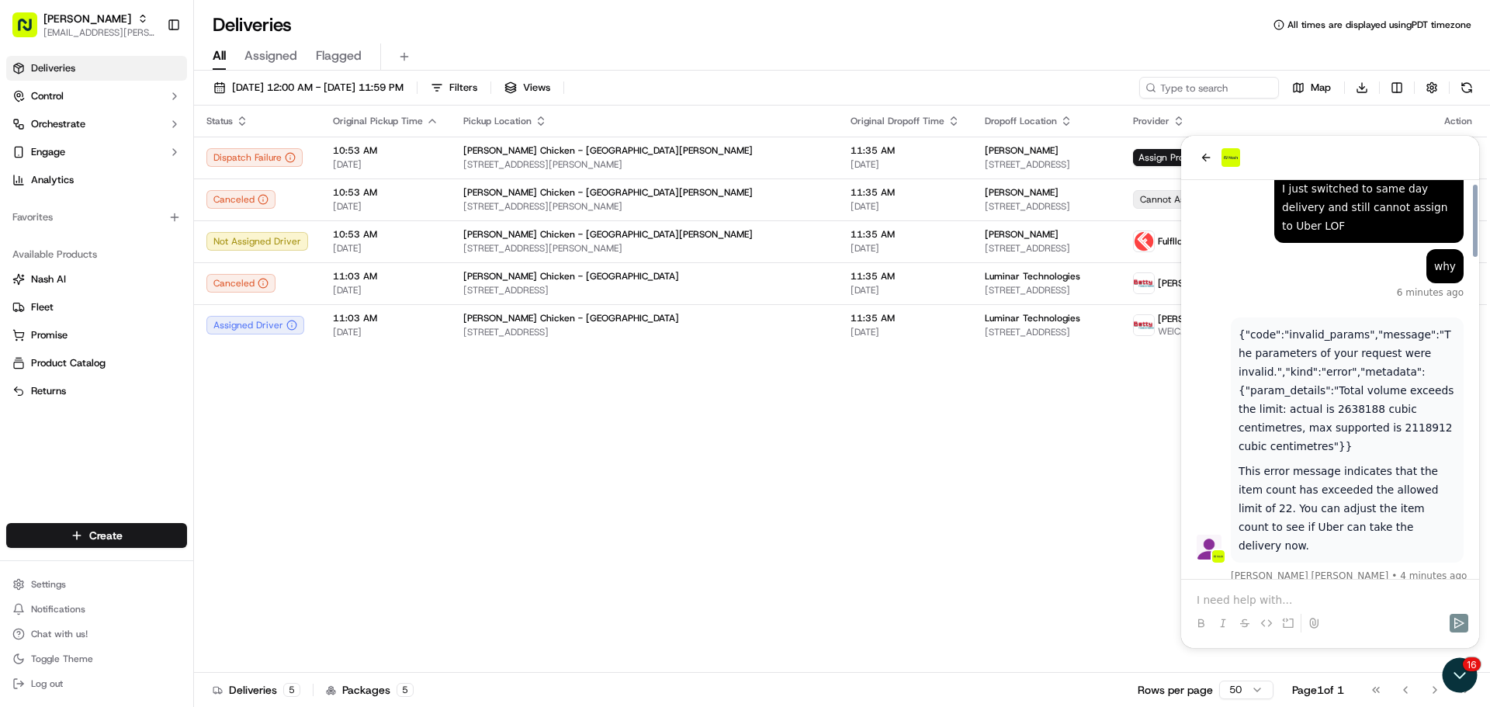
scroll to position [1792, 0]
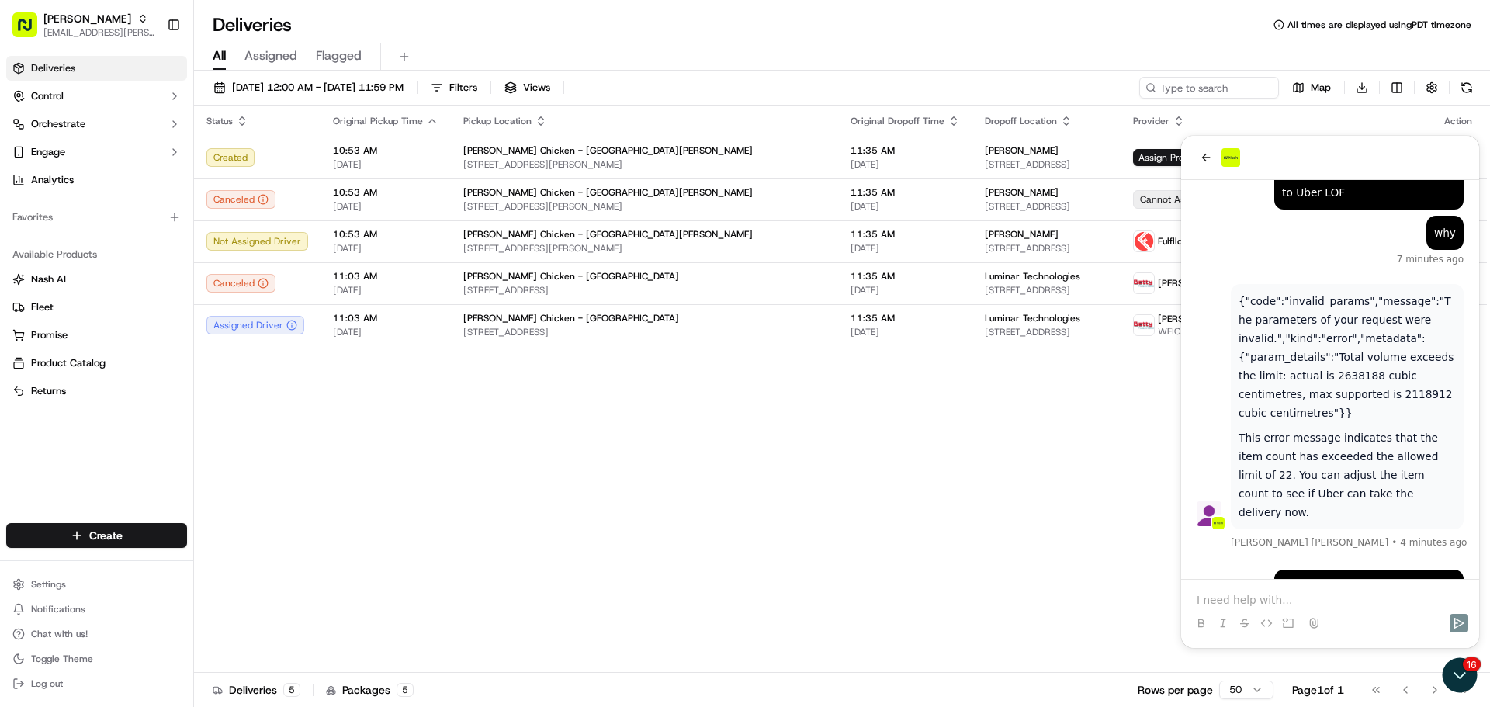
click at [1231, 603] on p at bounding box center [1330, 600] width 267 height 16
click at [945, 480] on div "Status Original Pickup Time Pickup Location Original Dropoff Time Dropoff Locat…" at bounding box center [840, 389] width 1293 height 567
click at [1453, 667] on icon "Open customer support" at bounding box center [1459, 675] width 39 height 39
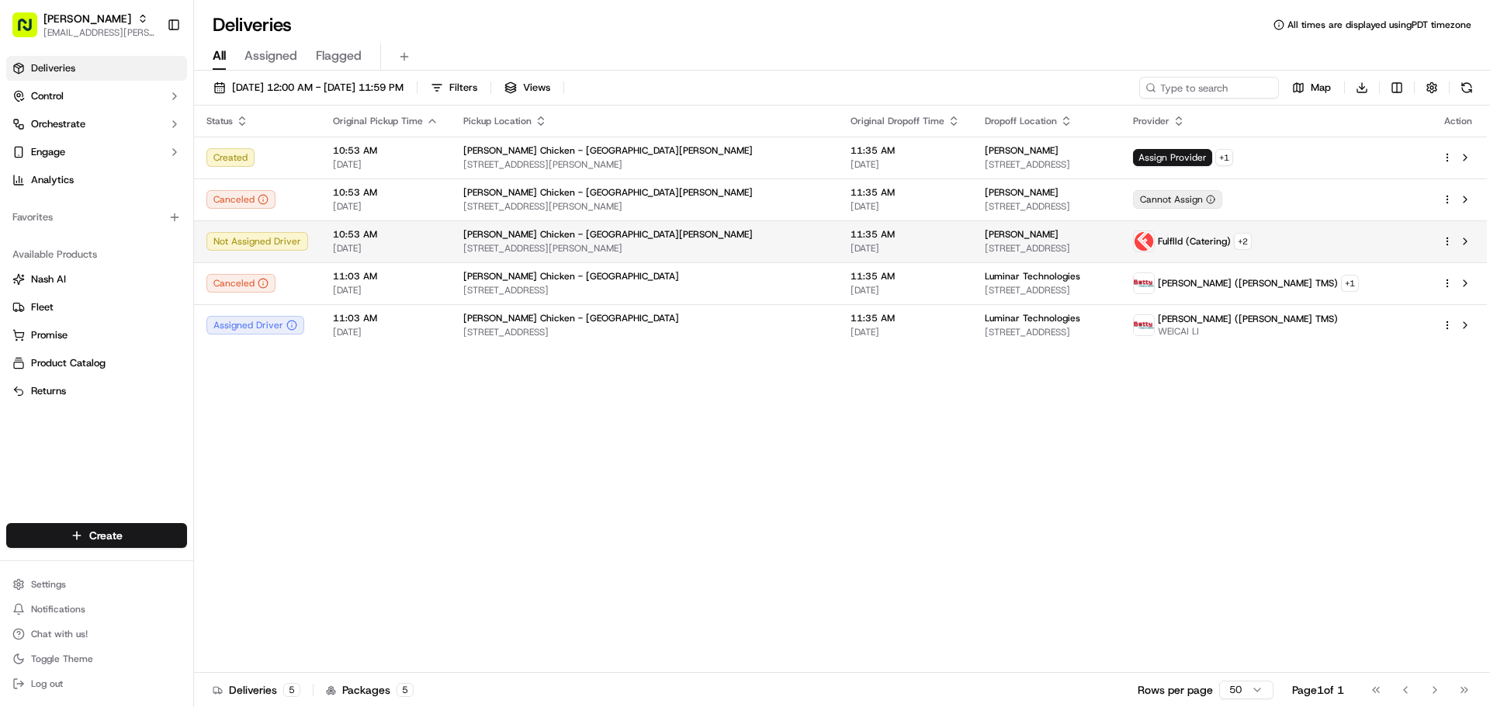
click at [1443, 238] on html "Starbird [EMAIL_ADDRESS][PERSON_NAME][DOMAIN_NAME] Toggle Sidebar Deliveries Co…" at bounding box center [745, 353] width 1490 height 707
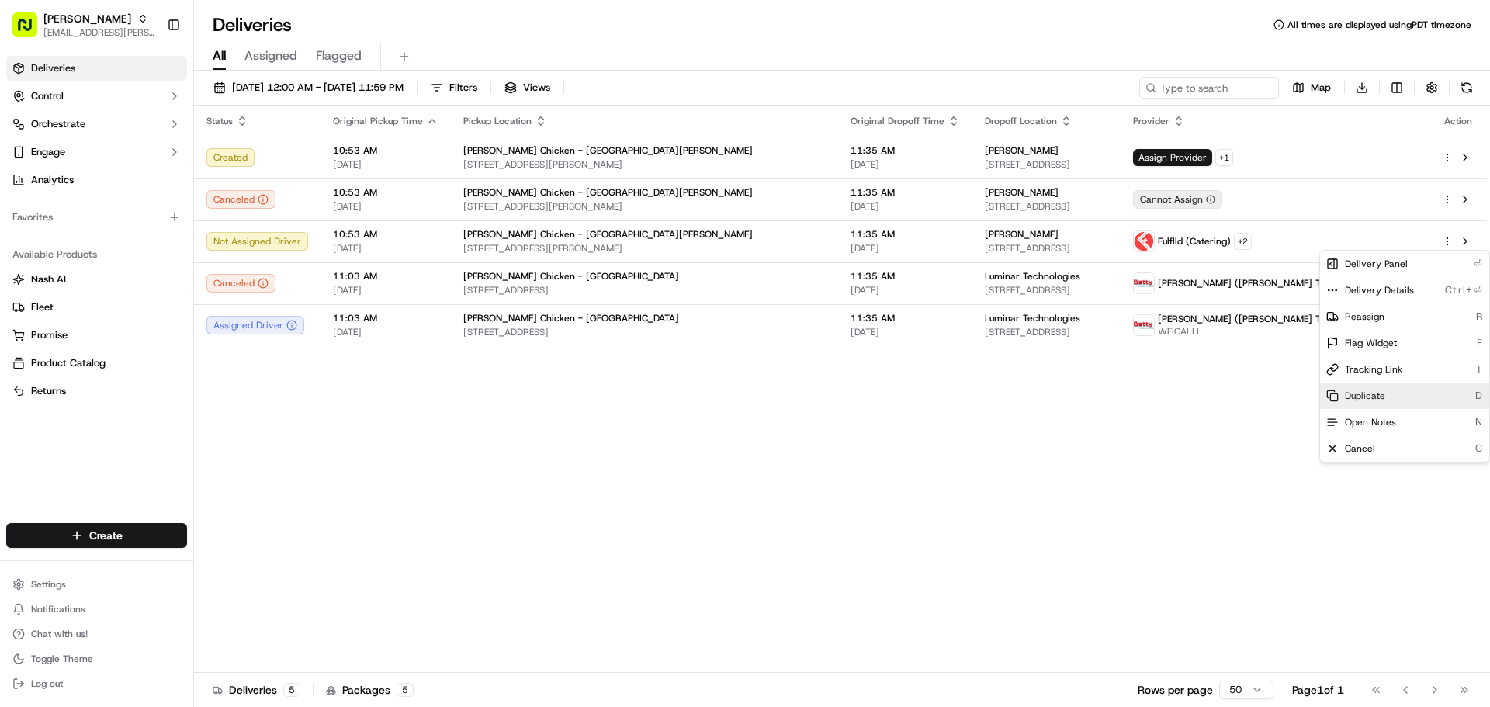
click at [1358, 392] on span "Duplicate" at bounding box center [1365, 396] width 40 height 12
click at [702, 411] on html "Starbird [EMAIL_ADDRESS][PERSON_NAME][DOMAIN_NAME] Toggle Sidebar Deliveries Co…" at bounding box center [745, 353] width 1490 height 707
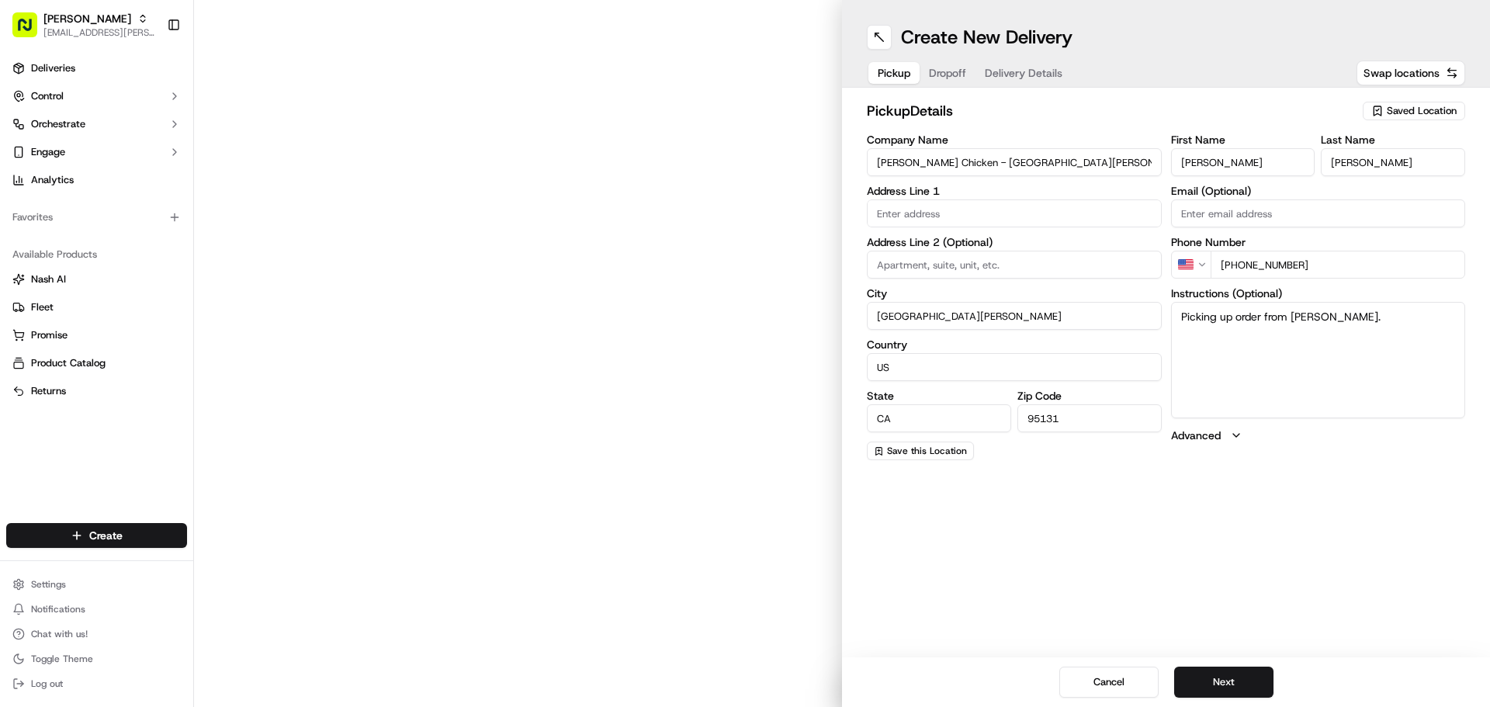
type input "[STREET_ADDRESS][PERSON_NAME]"
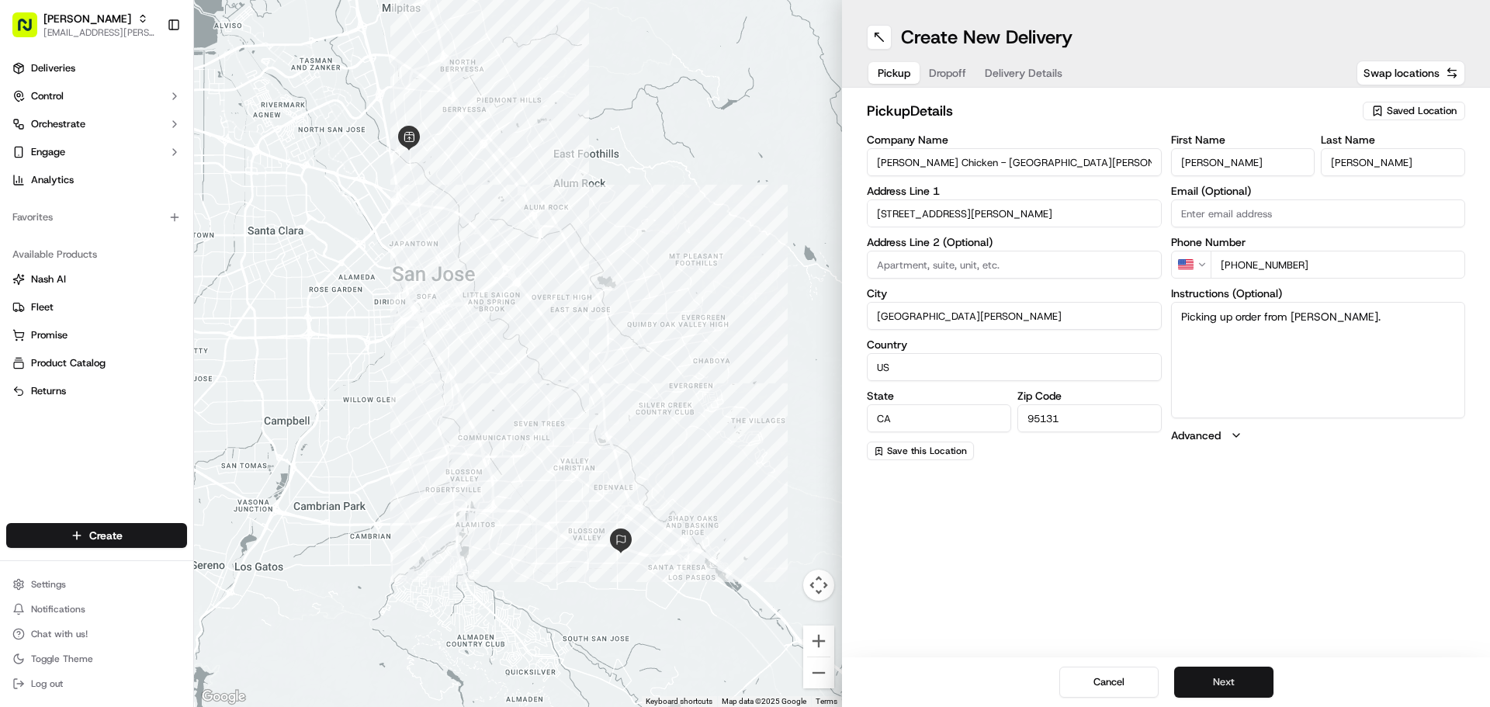
click at [1216, 676] on button "Next" at bounding box center [1223, 682] width 99 height 31
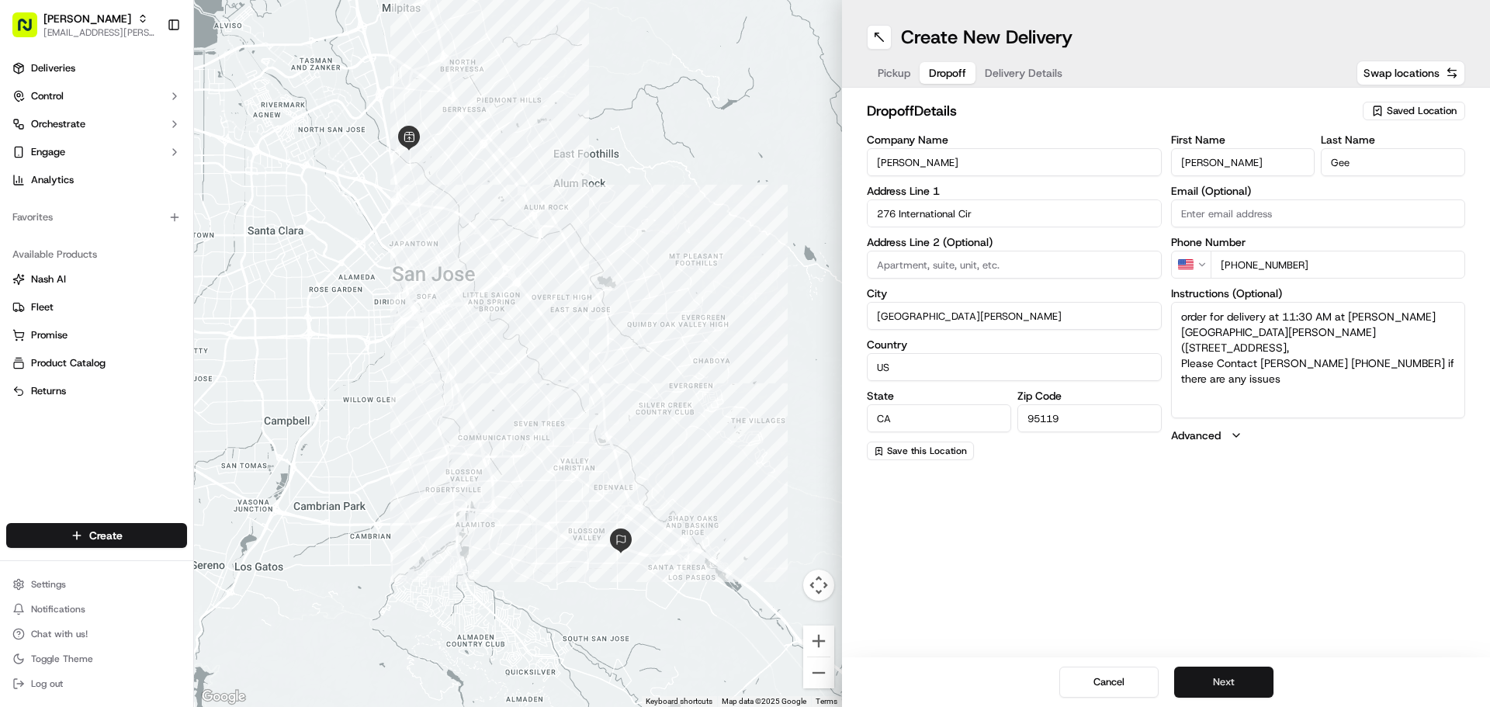
click at [1216, 676] on button "Next" at bounding box center [1223, 682] width 99 height 31
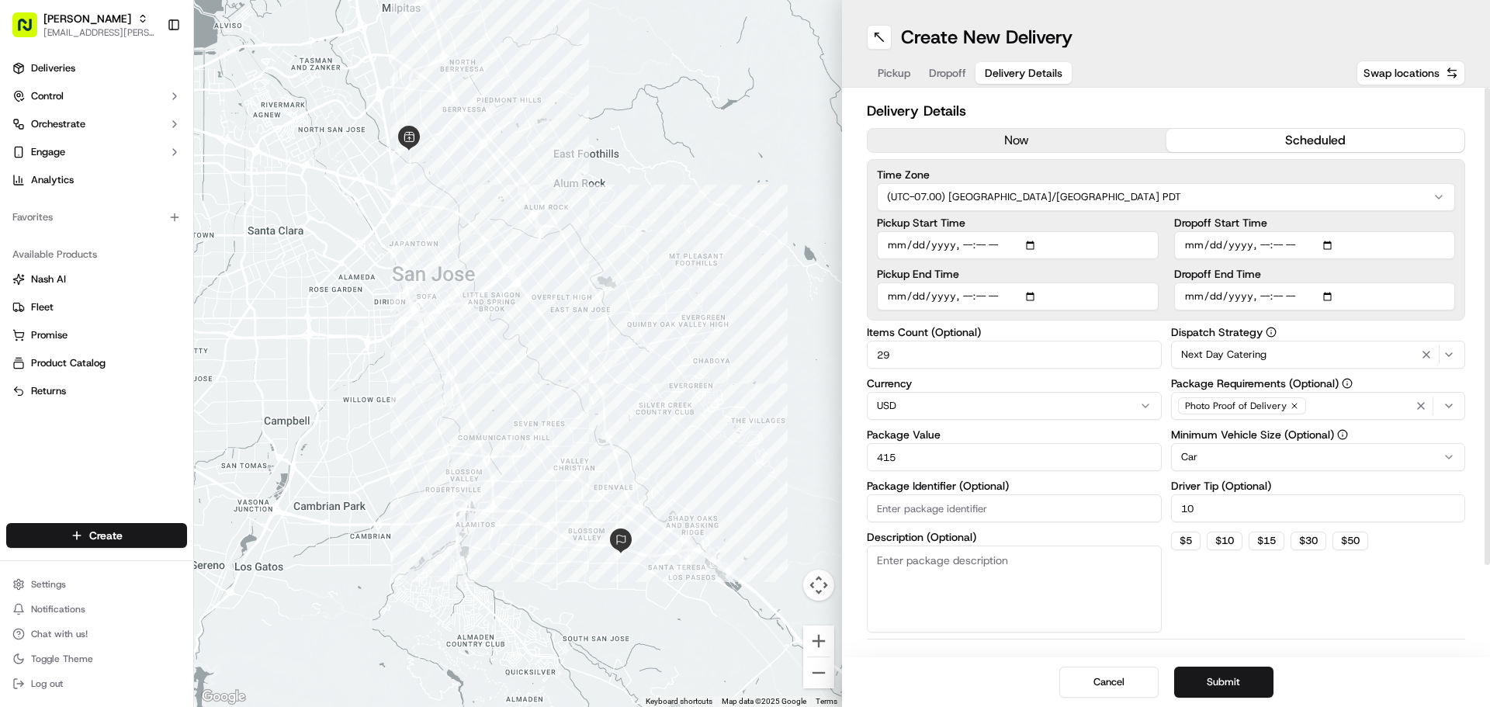
drag, startPoint x: 927, startPoint y: 356, endPoint x: 782, endPoint y: 347, distance: 145.4
click at [784, 347] on div "To navigate the map with touch gestures double-tap and hold your finger on the …" at bounding box center [842, 353] width 1296 height 707
type input "22"
click at [1300, 583] on div "Dispatch Strategy Next Day Catering Package Requirements (Optional) Photo Proof…" at bounding box center [1318, 480] width 295 height 306
click at [1034, 298] on input "Pickup End Time" at bounding box center [1018, 296] width 282 height 28
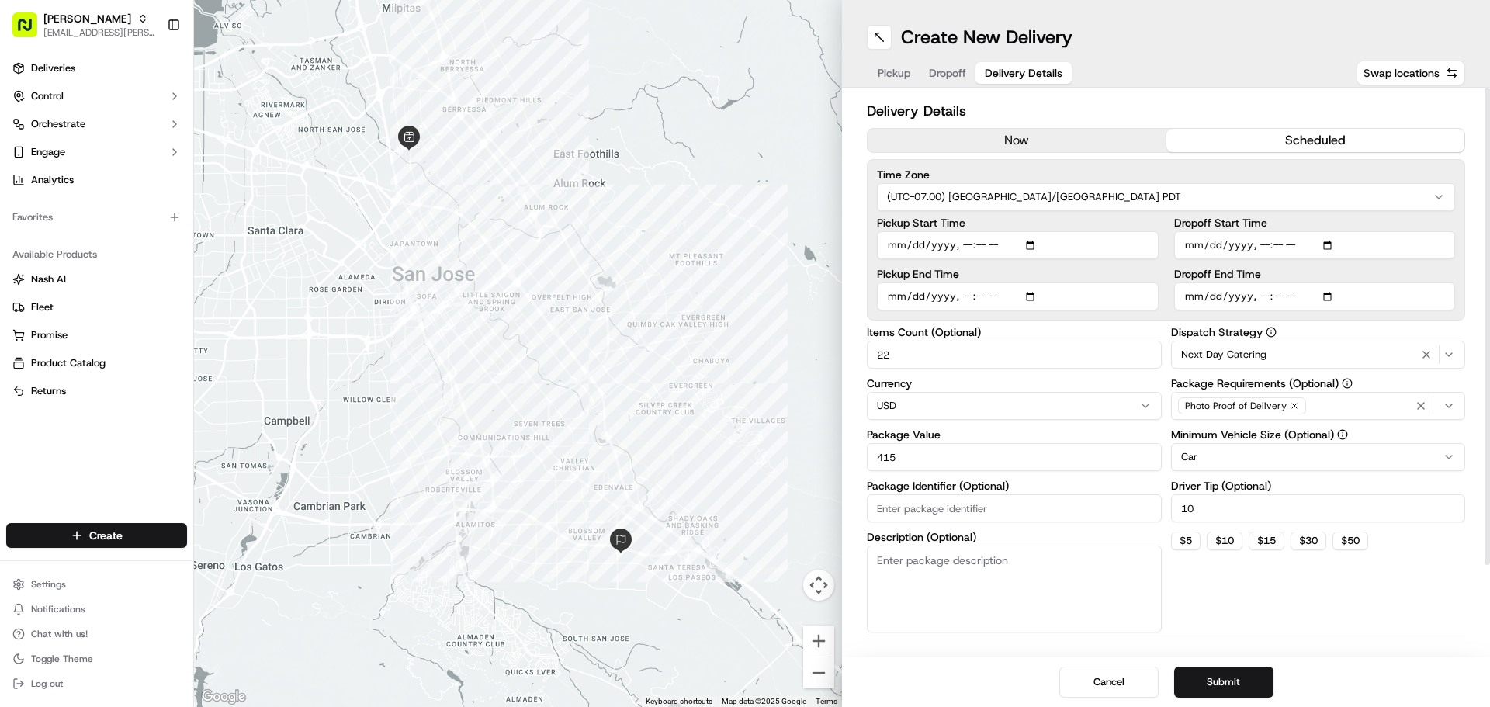
click at [1033, 244] on input "Pickup Start Time" at bounding box center [1018, 245] width 282 height 28
click at [1247, 352] on span "Next Day Catering" at bounding box center [1223, 355] width 85 height 14
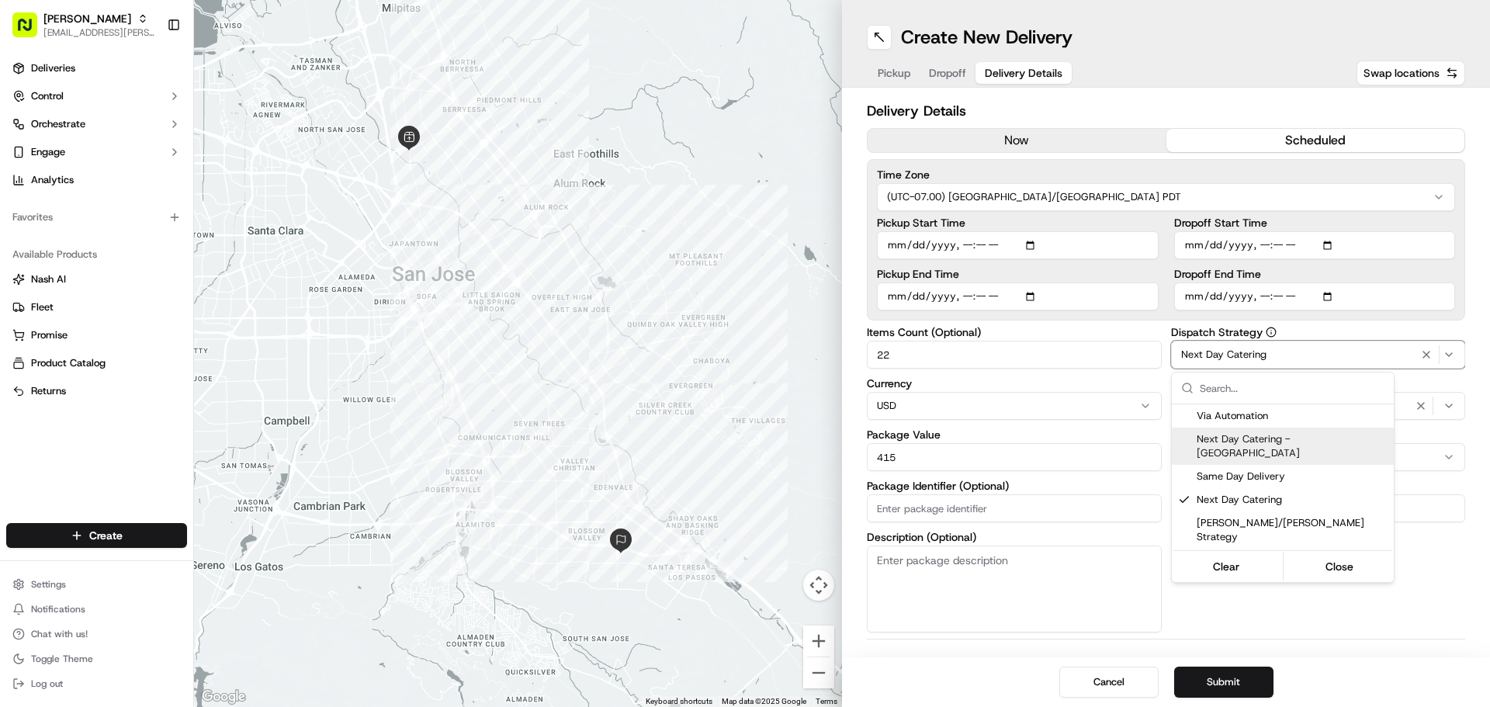
click at [1249, 465] on div "Same Day Delivery" at bounding box center [1283, 476] width 222 height 23
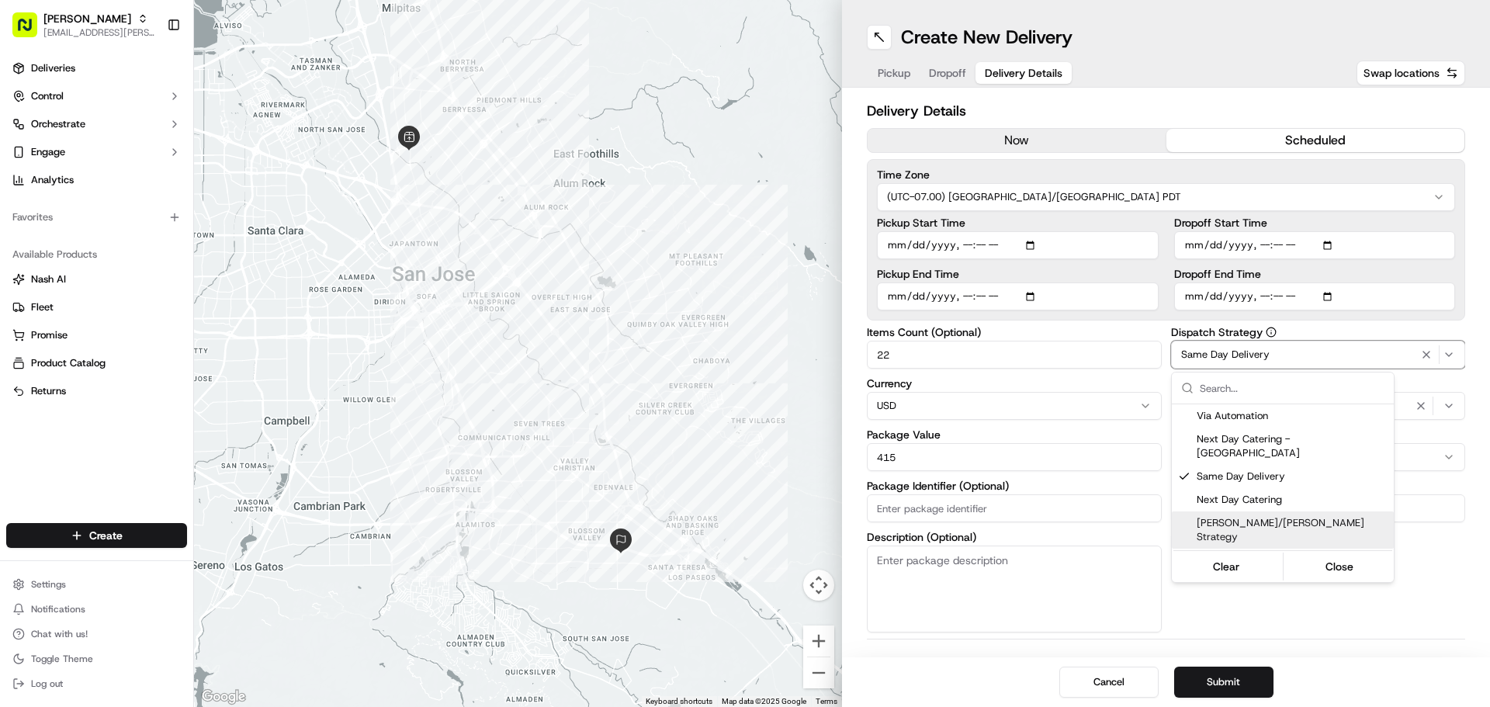
click at [1395, 549] on html "Starbird [EMAIL_ADDRESS][PERSON_NAME][DOMAIN_NAME] Toggle Sidebar Deliveries Co…" at bounding box center [745, 353] width 1490 height 707
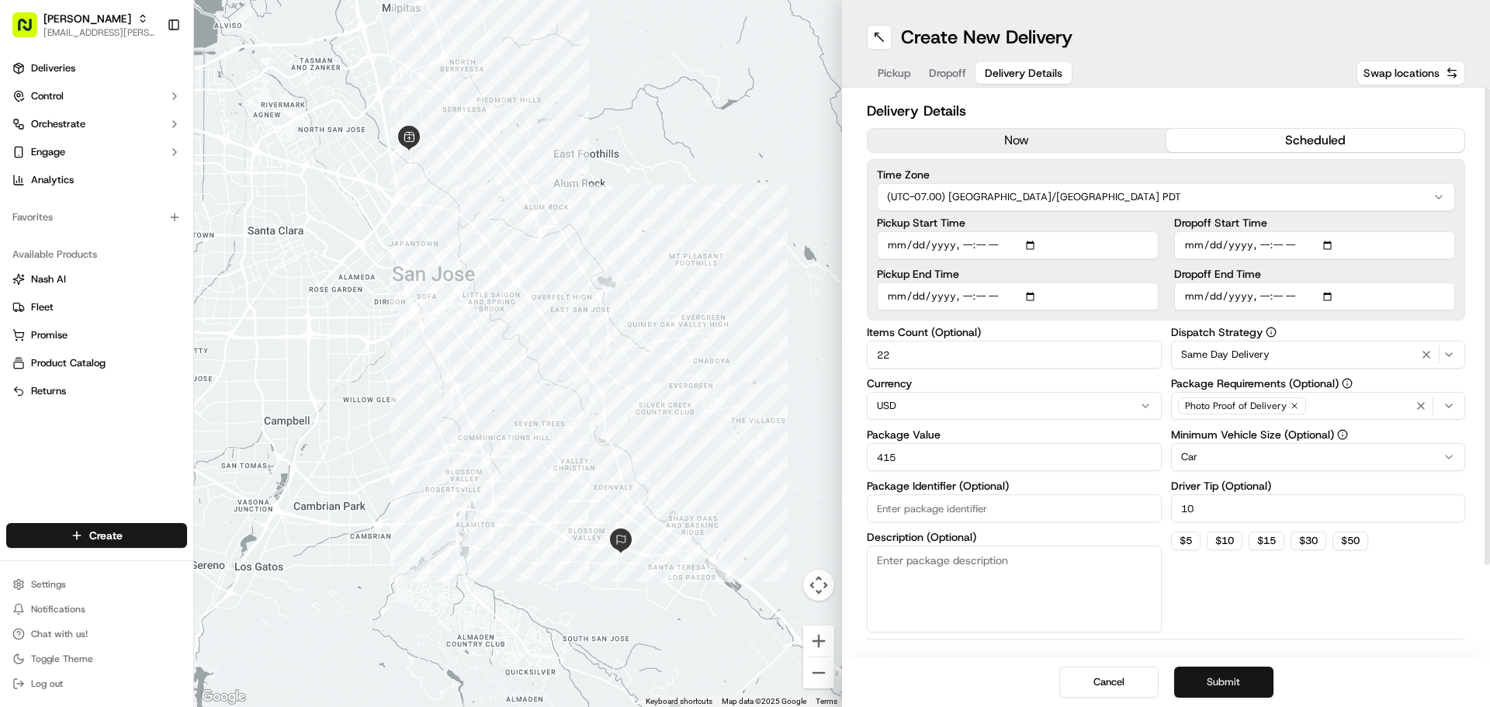
click at [1248, 677] on button "Submit" at bounding box center [1223, 682] width 99 height 31
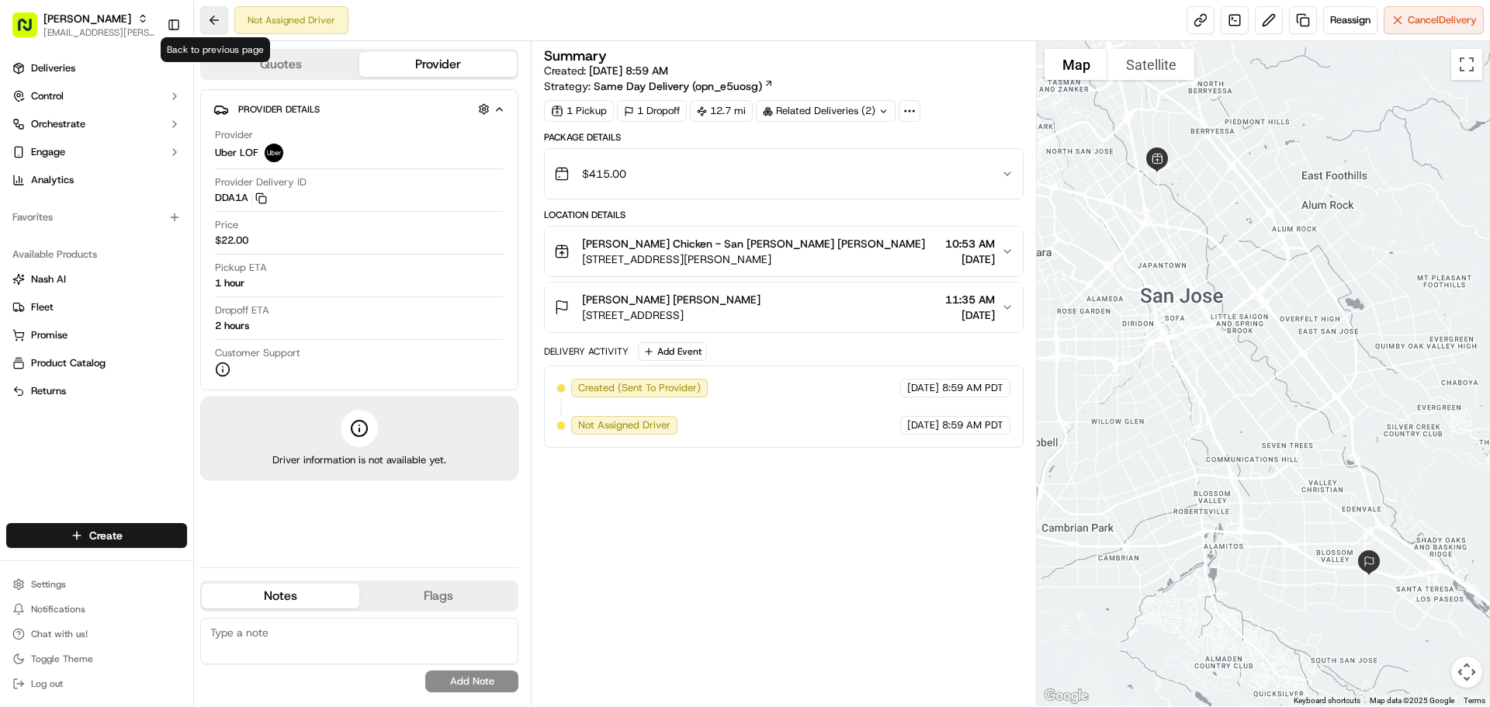
click at [214, 15] on button at bounding box center [214, 20] width 28 height 28
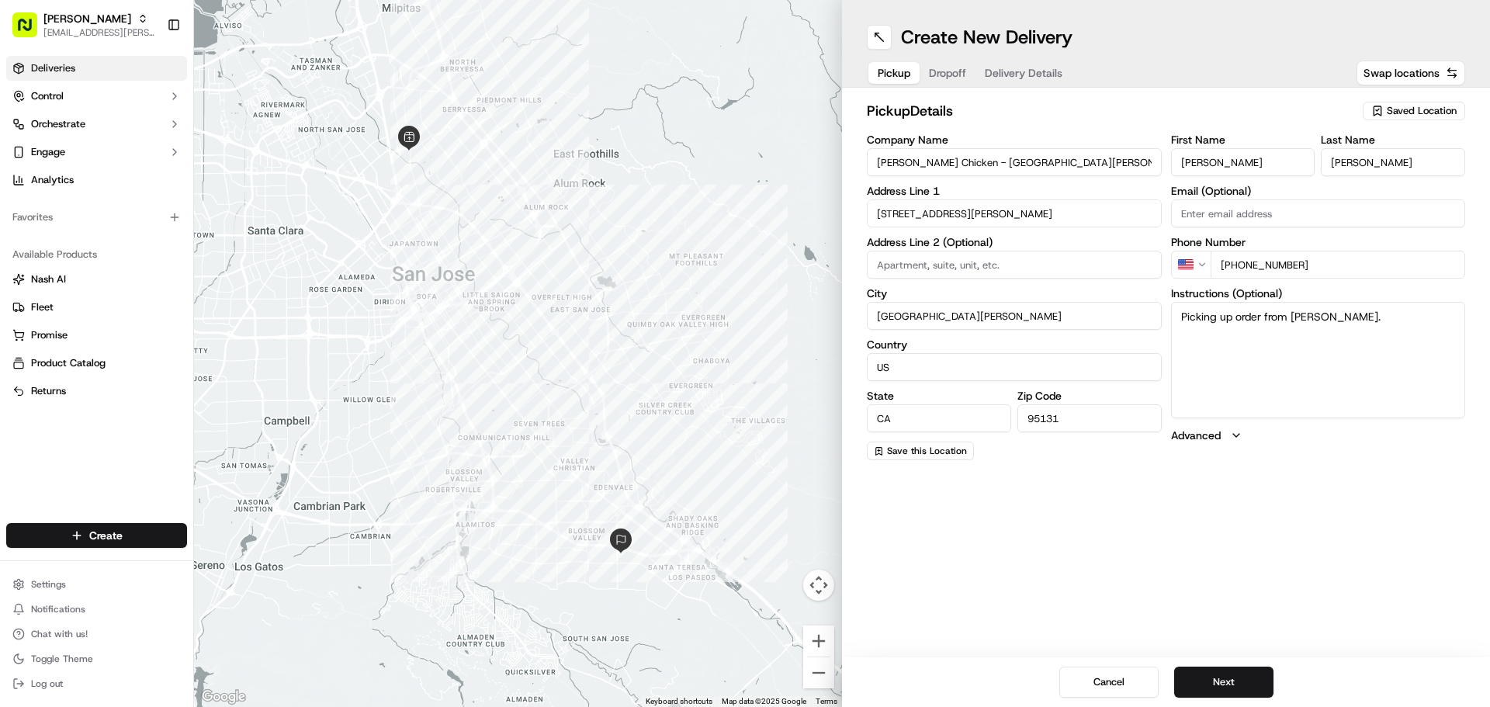
click at [68, 68] on span "Deliveries" at bounding box center [53, 68] width 44 height 14
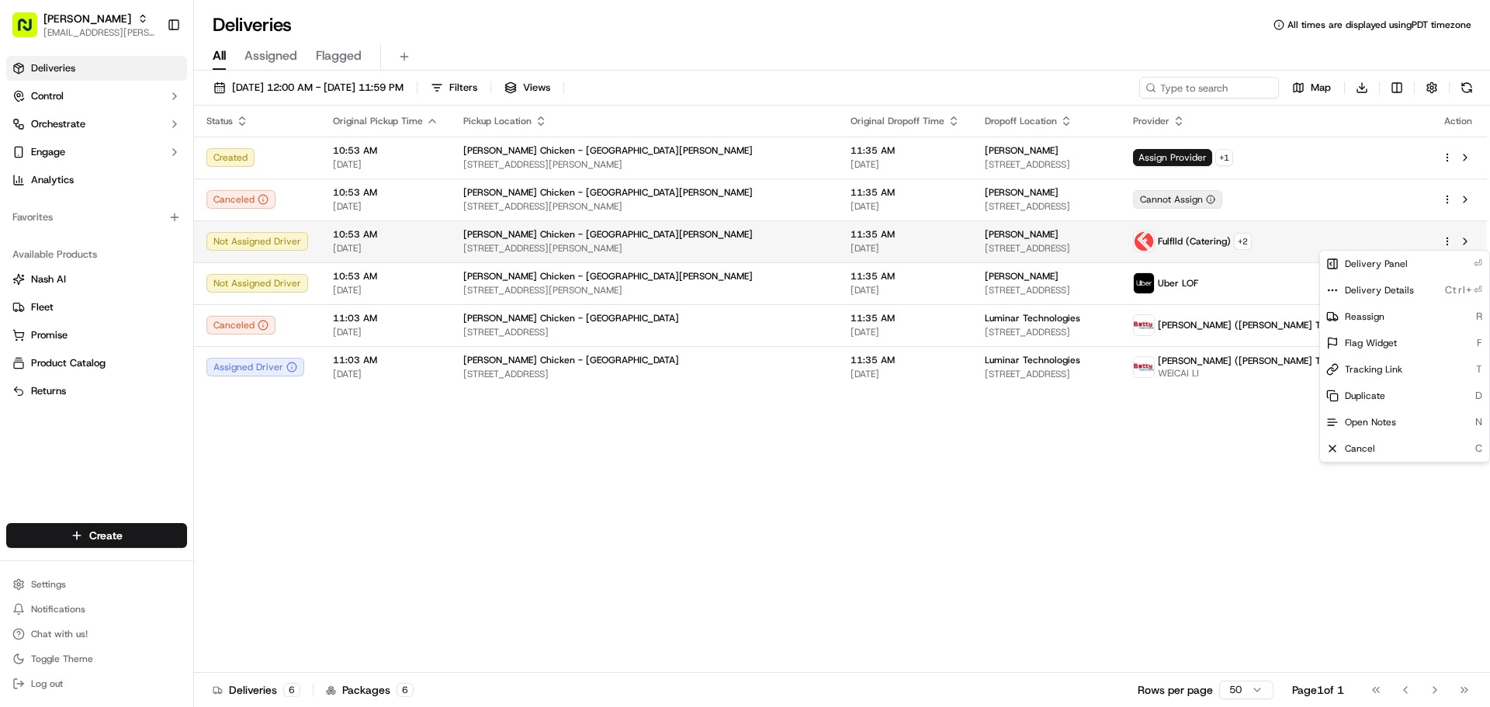
click at [1445, 238] on html "Starbird max.wills@starbirdchicken.com Toggle Sidebar Deliveries Control Orches…" at bounding box center [745, 353] width 1490 height 707
click at [1361, 439] on div "Cancel C" at bounding box center [1404, 448] width 169 height 26
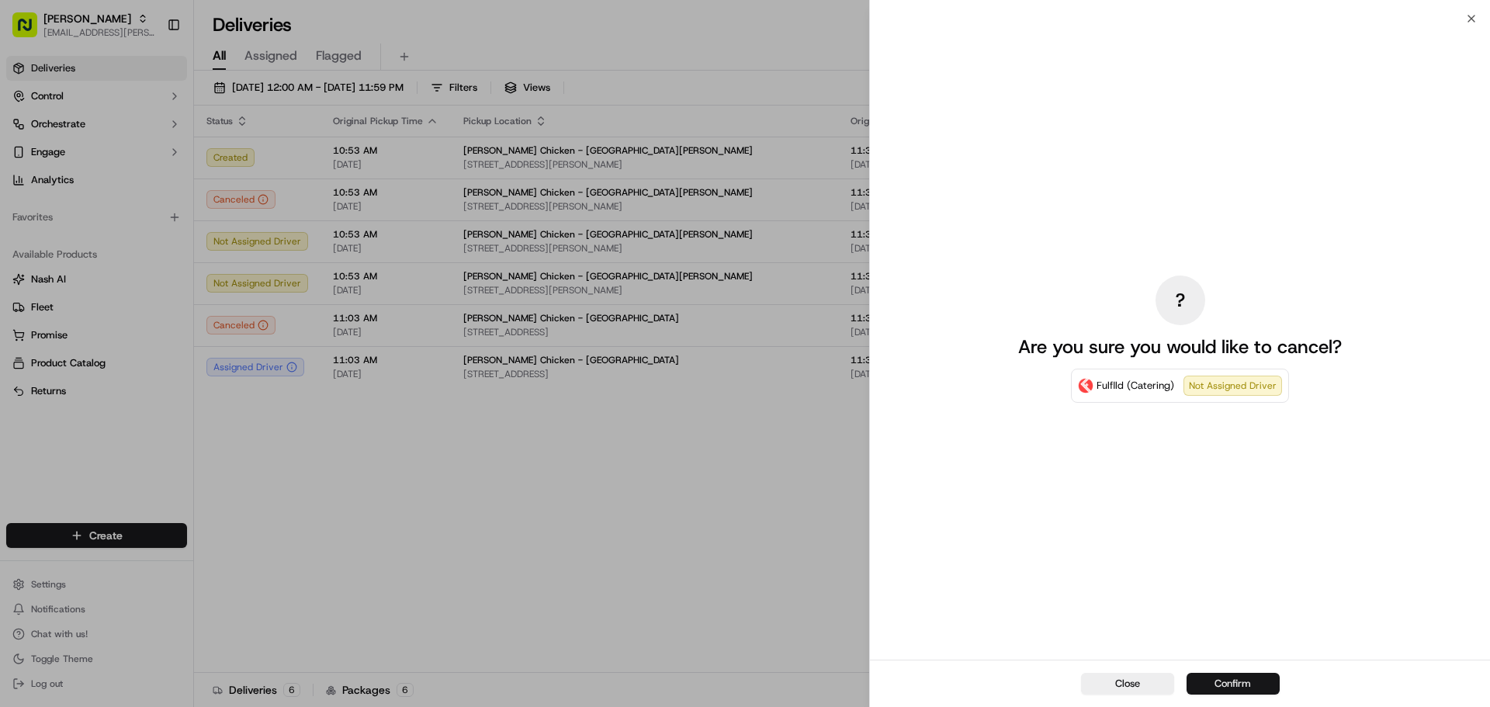
click at [1244, 684] on button "Confirm" at bounding box center [1232, 684] width 93 height 22
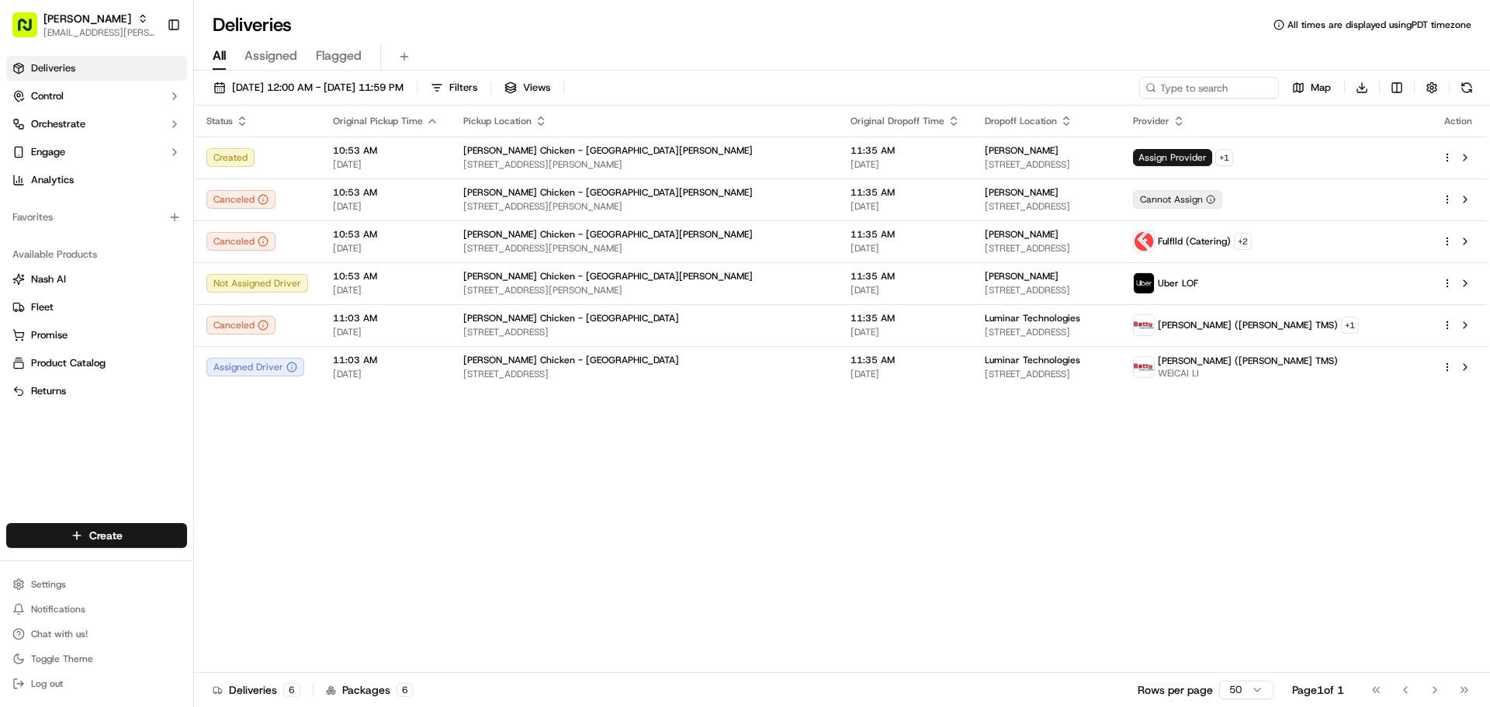
click at [786, 438] on div "Status Original Pickup Time Pickup Location Original Dropoff Time Dropoff Locat…" at bounding box center [840, 389] width 1293 height 567
click at [90, 631] on button "Chat with us!" at bounding box center [96, 634] width 181 height 22
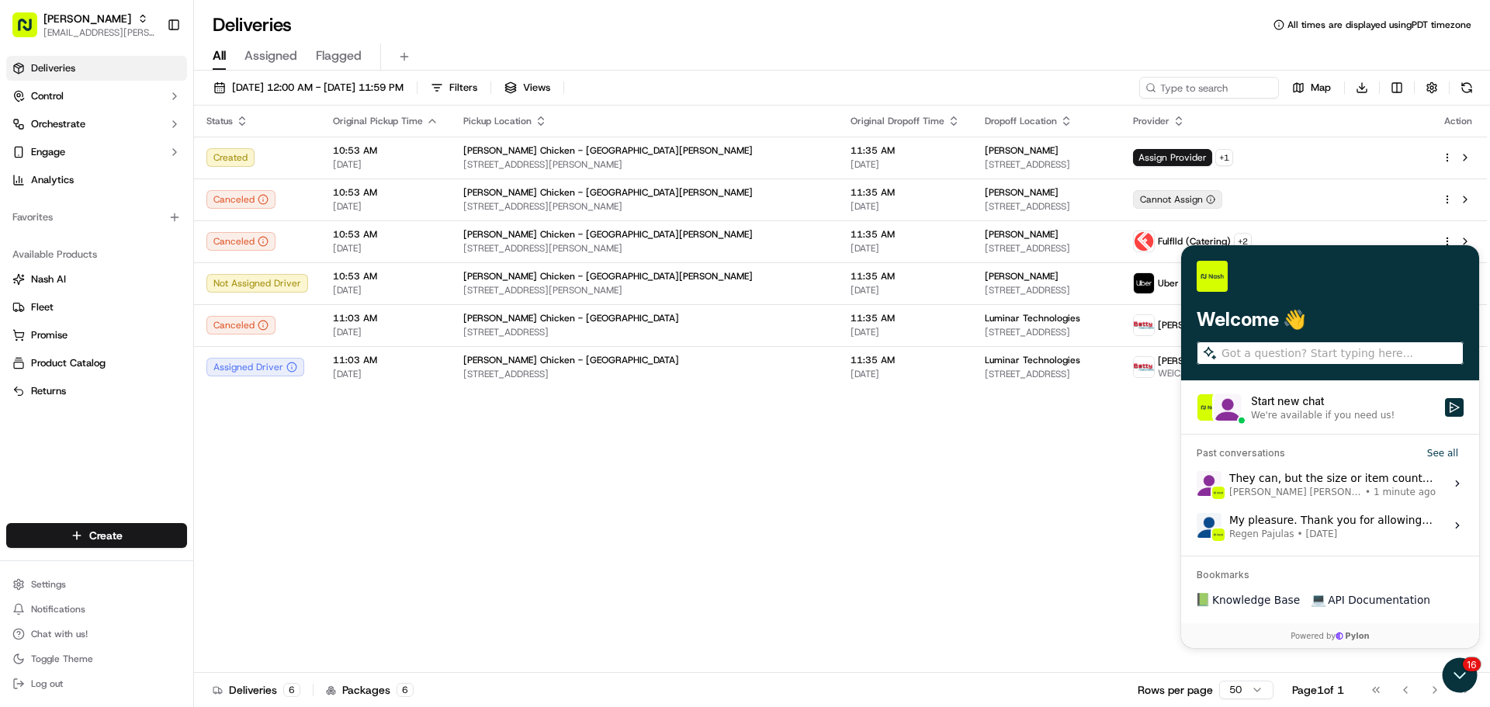
click at [1247, 487] on span "[PERSON_NAME] [PERSON_NAME]" at bounding box center [1295, 492] width 133 height 12
click at [1197, 484] on button "View issue" at bounding box center [1196, 483] width 1 height 1
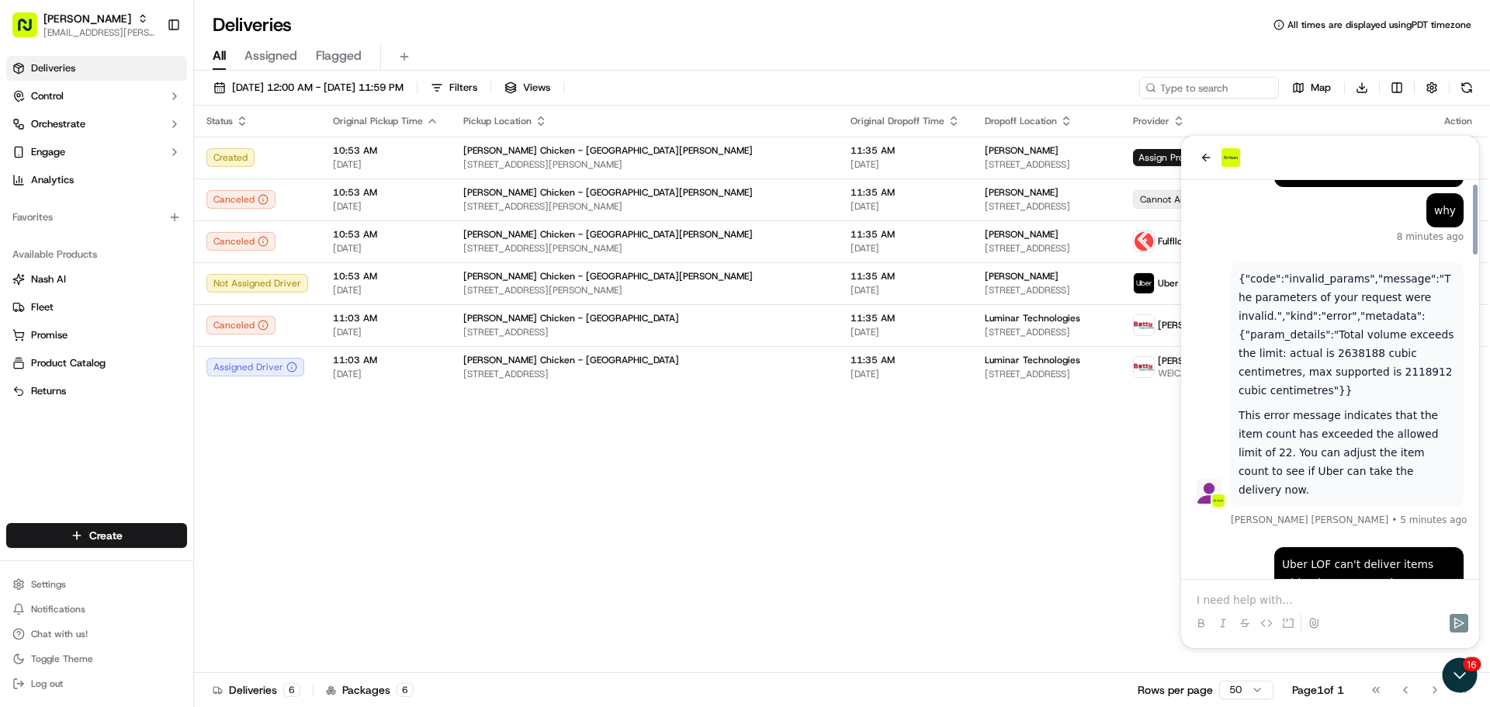
scroll to position [1848, 0]
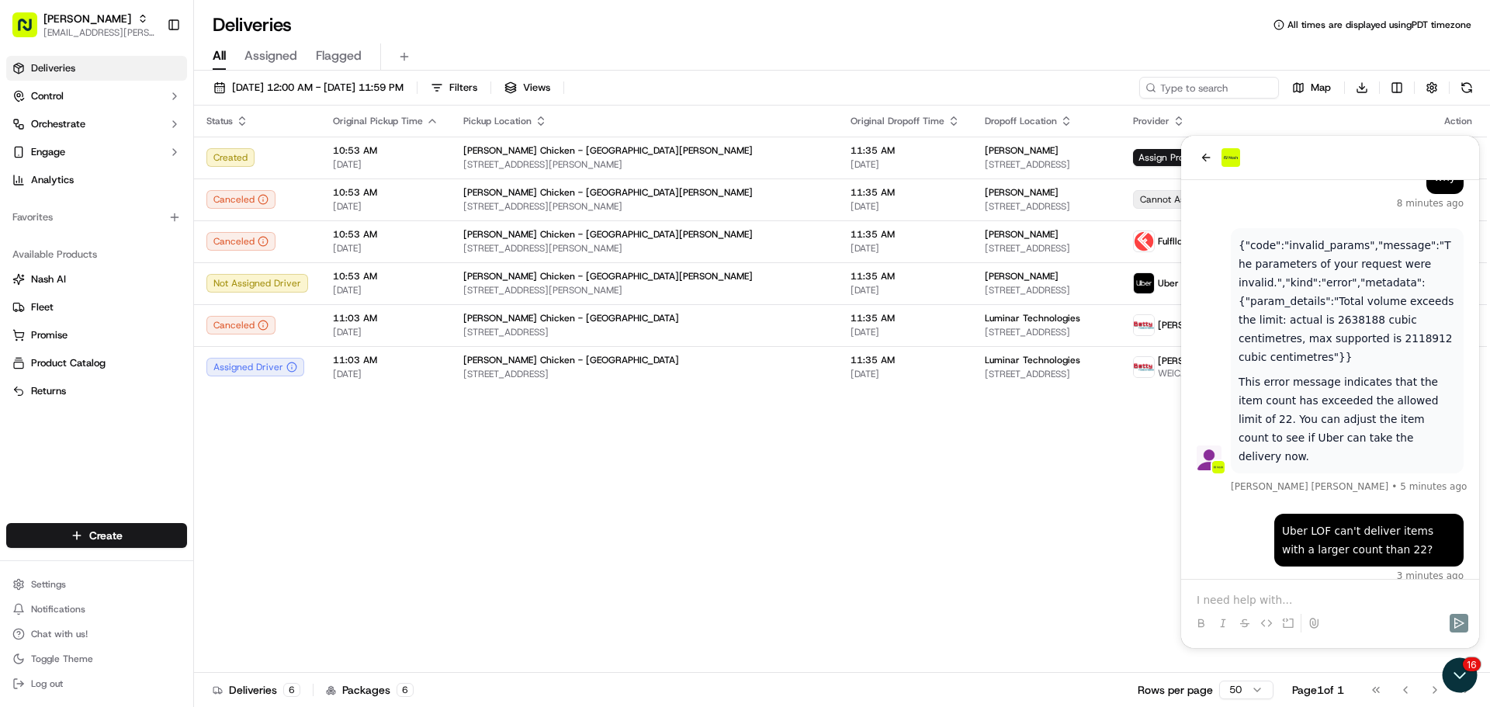
click at [1215, 603] on p at bounding box center [1330, 600] width 267 height 16
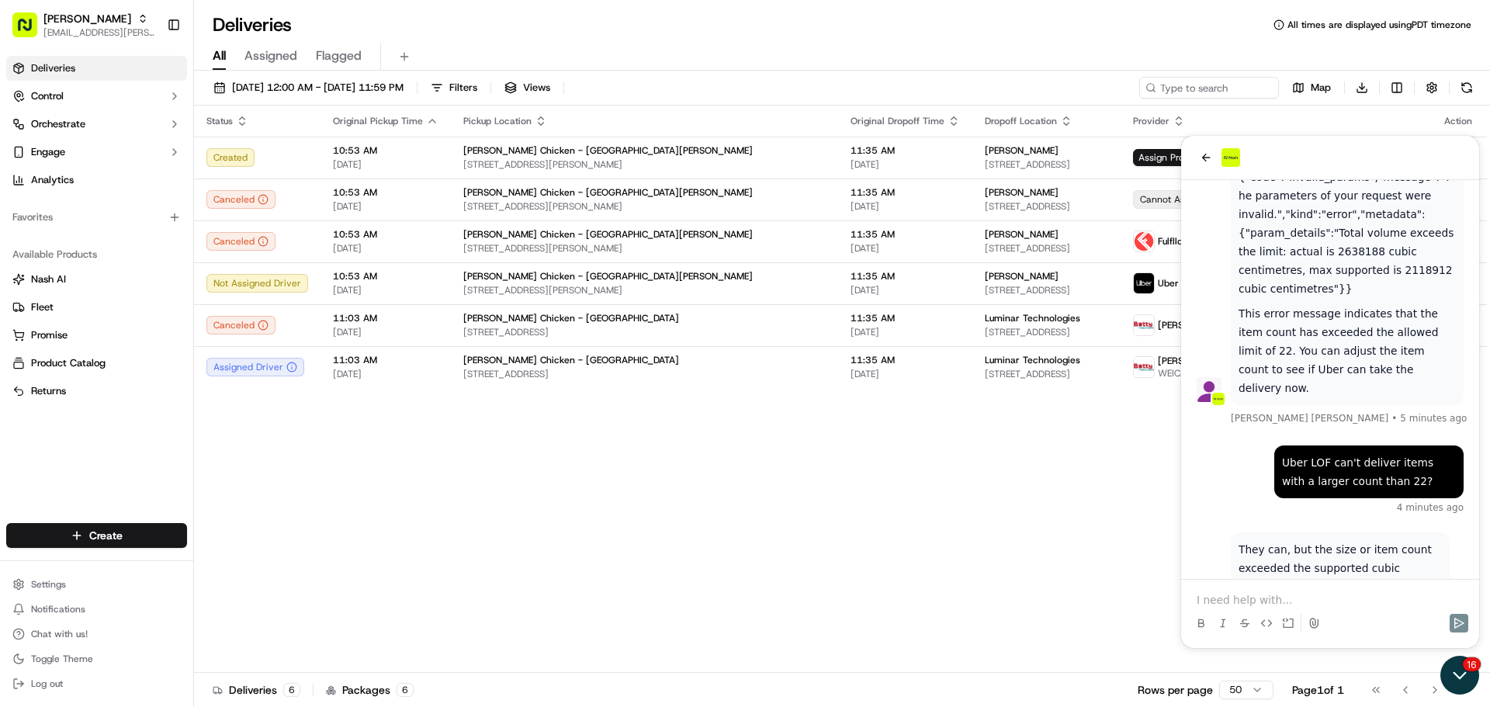
click at [1451, 670] on icon "Open customer support" at bounding box center [1459, 675] width 39 height 39
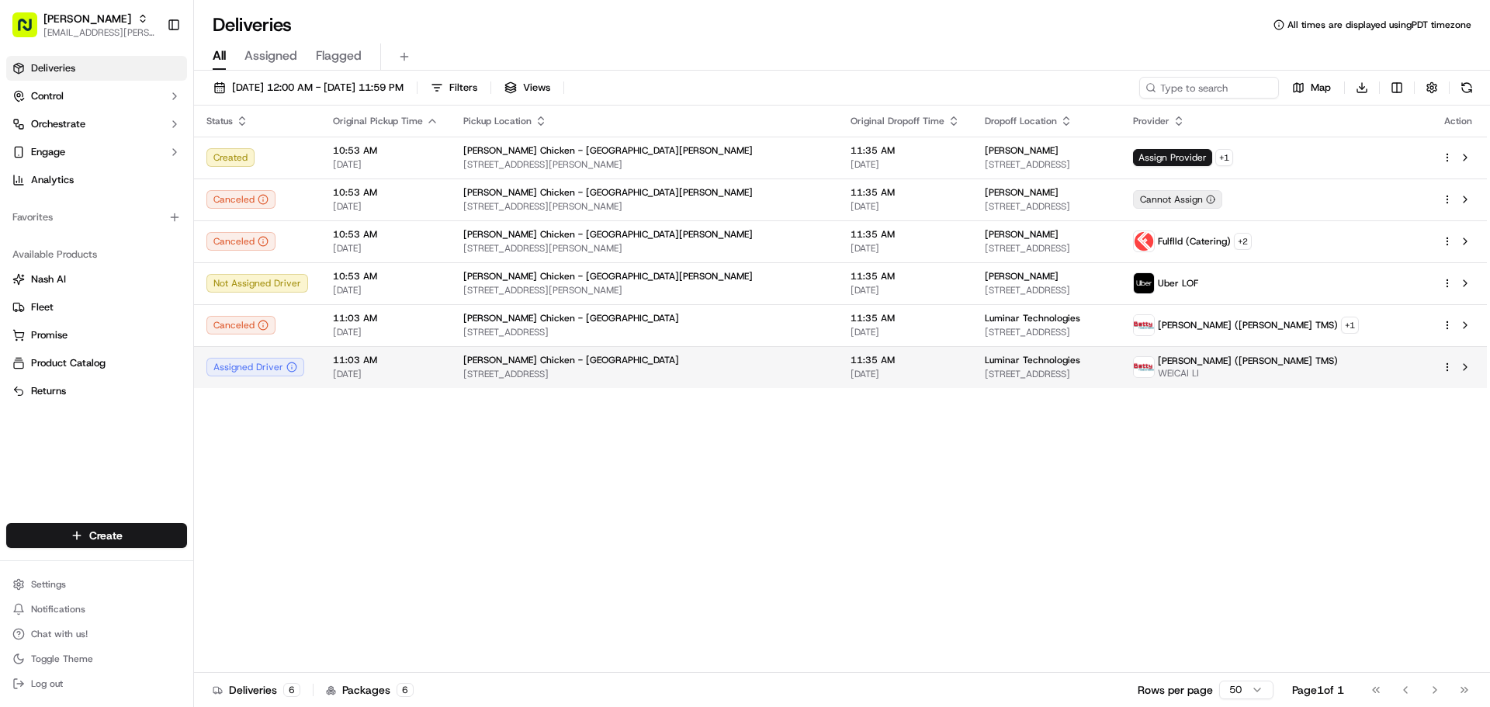
click at [289, 370] on icon at bounding box center [291, 367] width 11 height 11
click at [497, 356] on span "Starbird Chicken - Sunnyvale" at bounding box center [571, 360] width 216 height 12
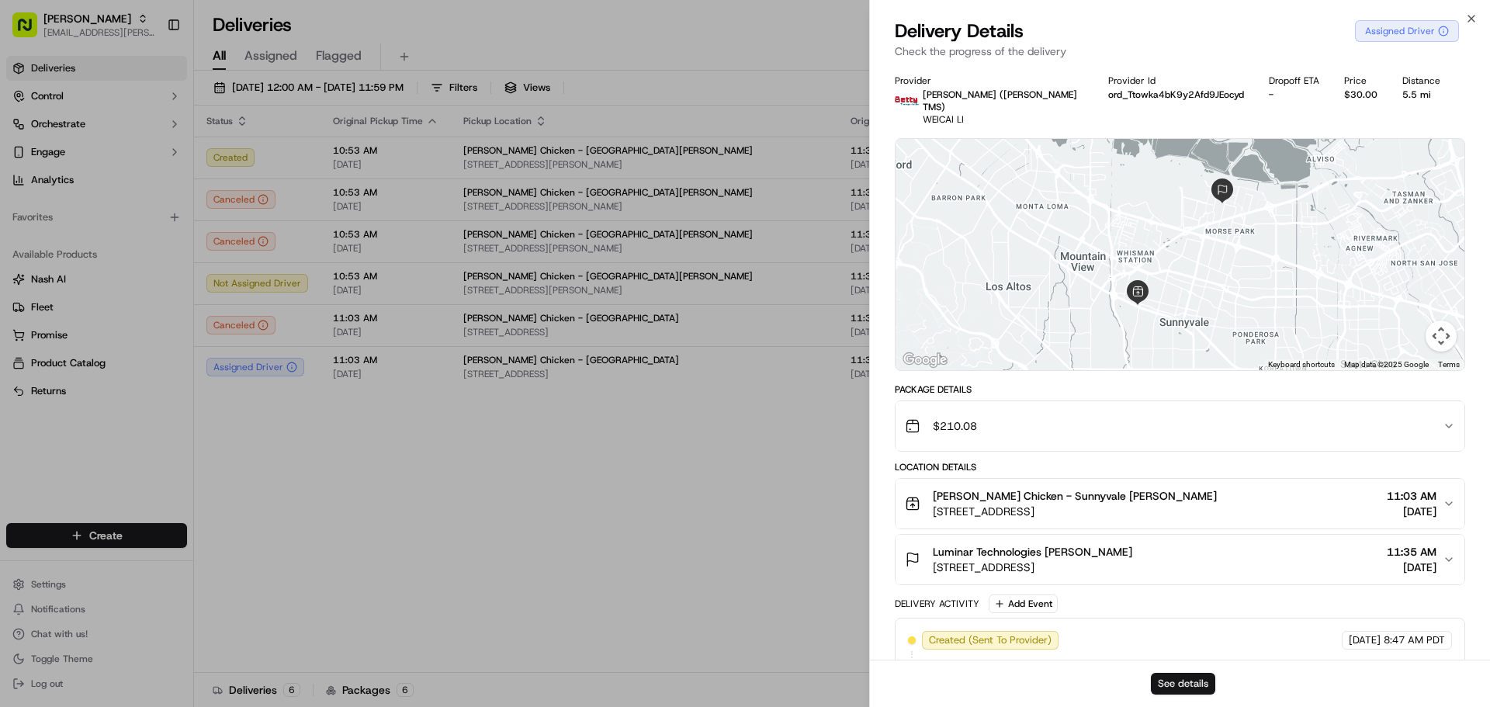
click at [1161, 684] on button "See details" at bounding box center [1183, 684] width 64 height 22
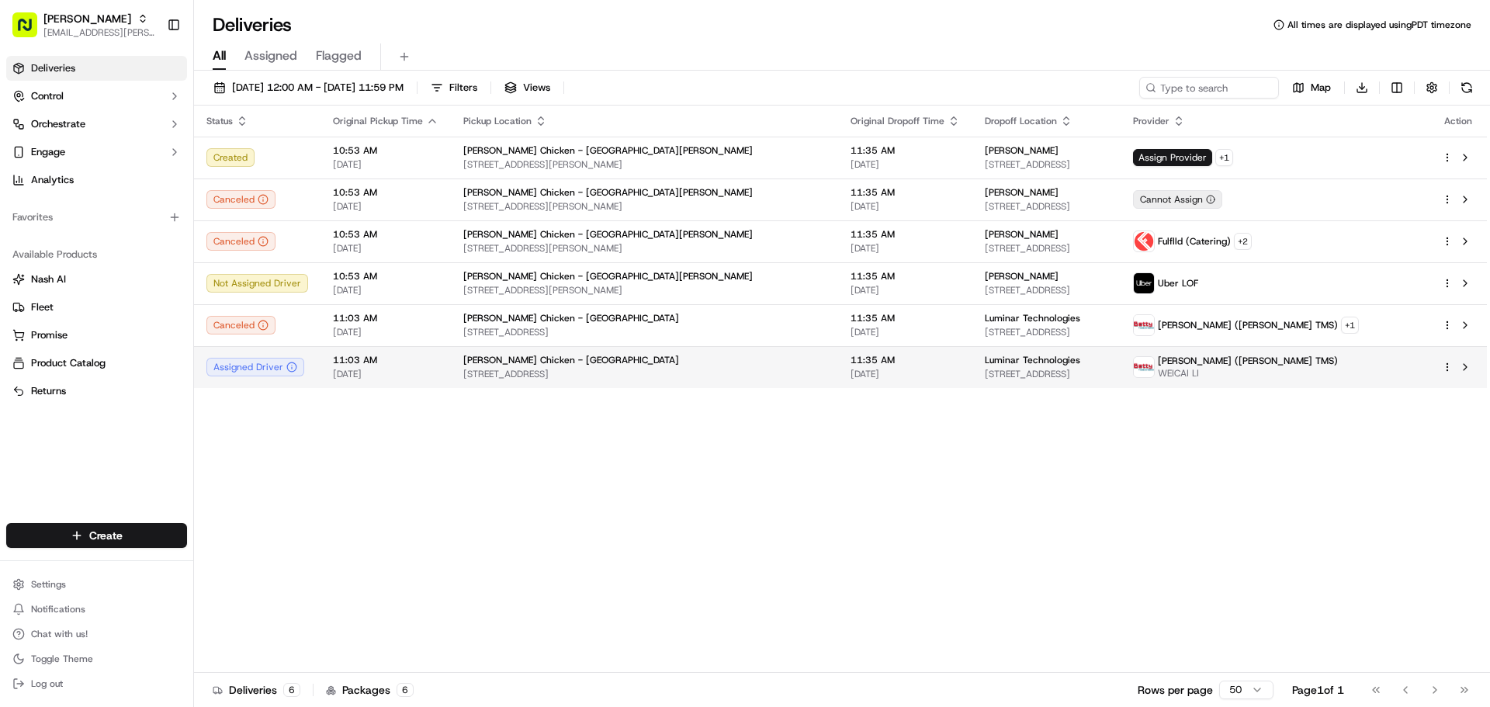
click at [687, 368] on div "Starbird Chicken - Sunnyvale 1241 W El Camino Real, Sunnyvale, CA 94086, USA" at bounding box center [644, 367] width 362 height 26
click at [687, 365] on div "Starbird Chicken - Sunnyvale" at bounding box center [644, 360] width 362 height 12
click at [850, 365] on span "11:35 AM" at bounding box center [904, 360] width 109 height 12
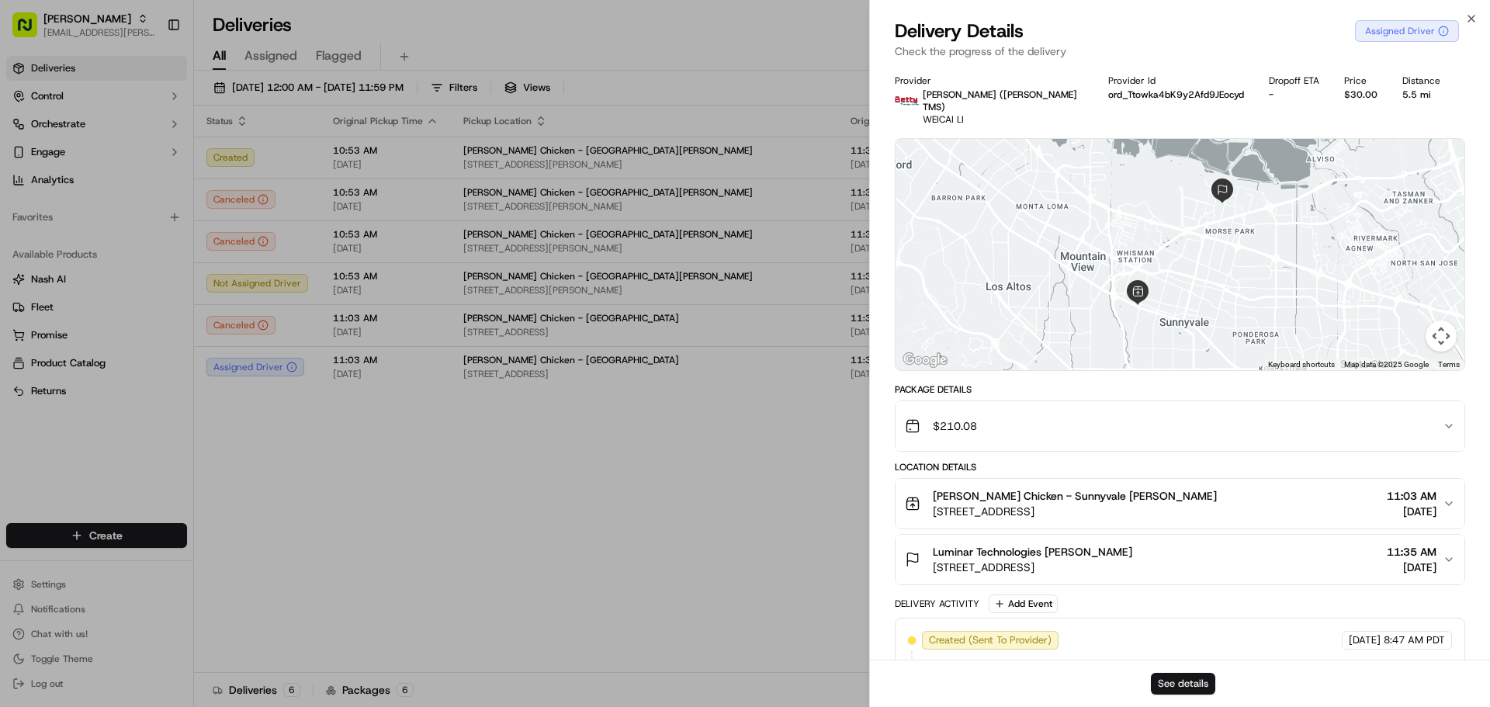
click at [1159, 678] on button "See details" at bounding box center [1183, 684] width 64 height 22
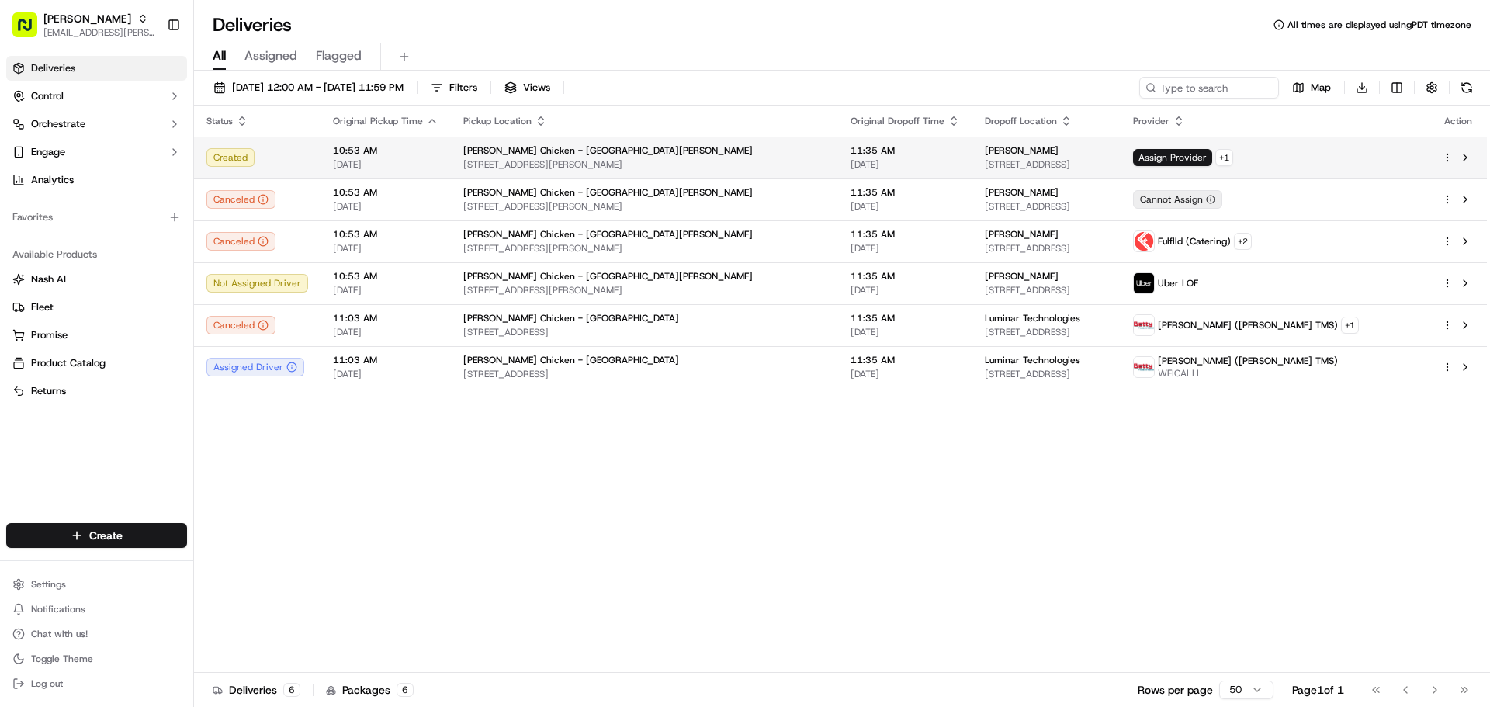
click at [1451, 158] on html "Starbird max.wills@starbirdchicken.com Toggle Sidebar Deliveries Control Orches…" at bounding box center [745, 353] width 1490 height 707
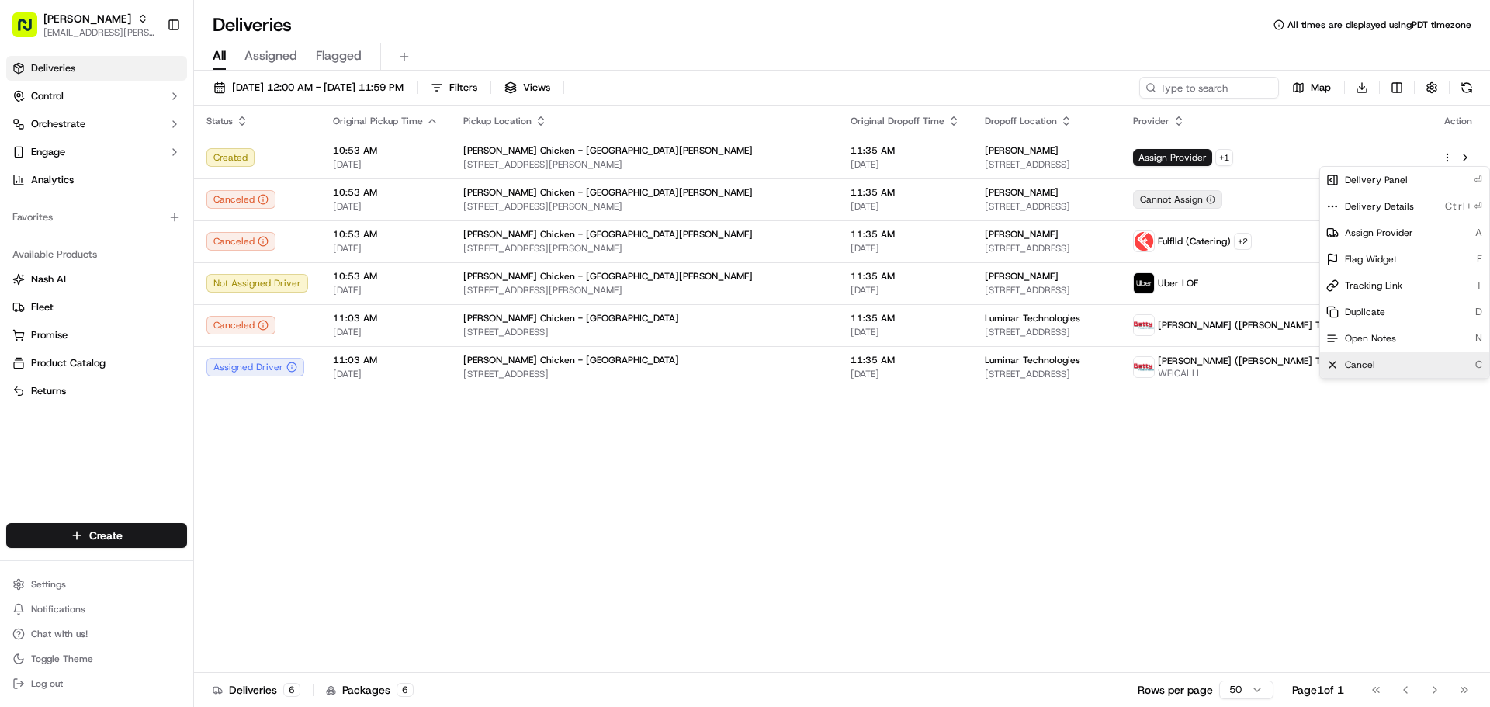
click at [1368, 364] on span "Cancel" at bounding box center [1360, 365] width 30 height 12
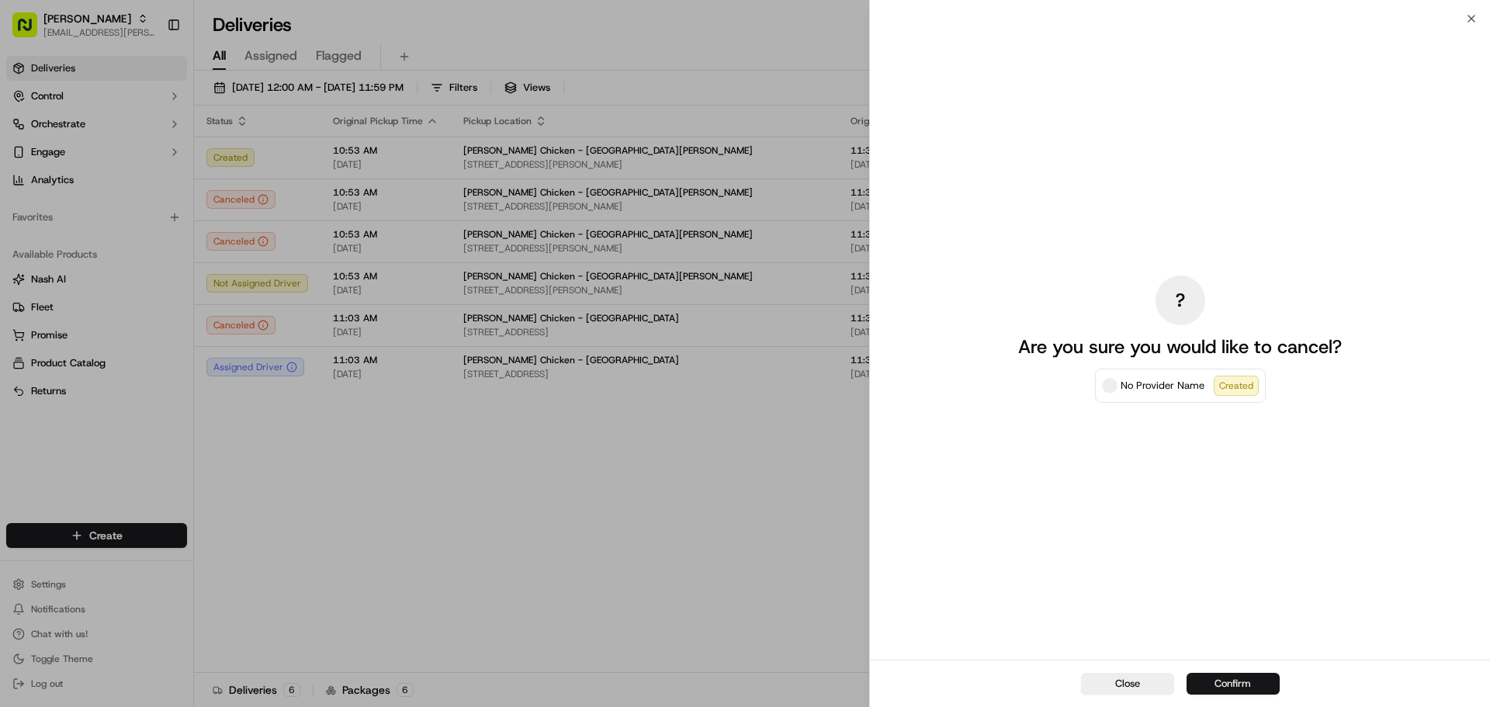
click at [1235, 681] on button "Confirm" at bounding box center [1232, 684] width 93 height 22
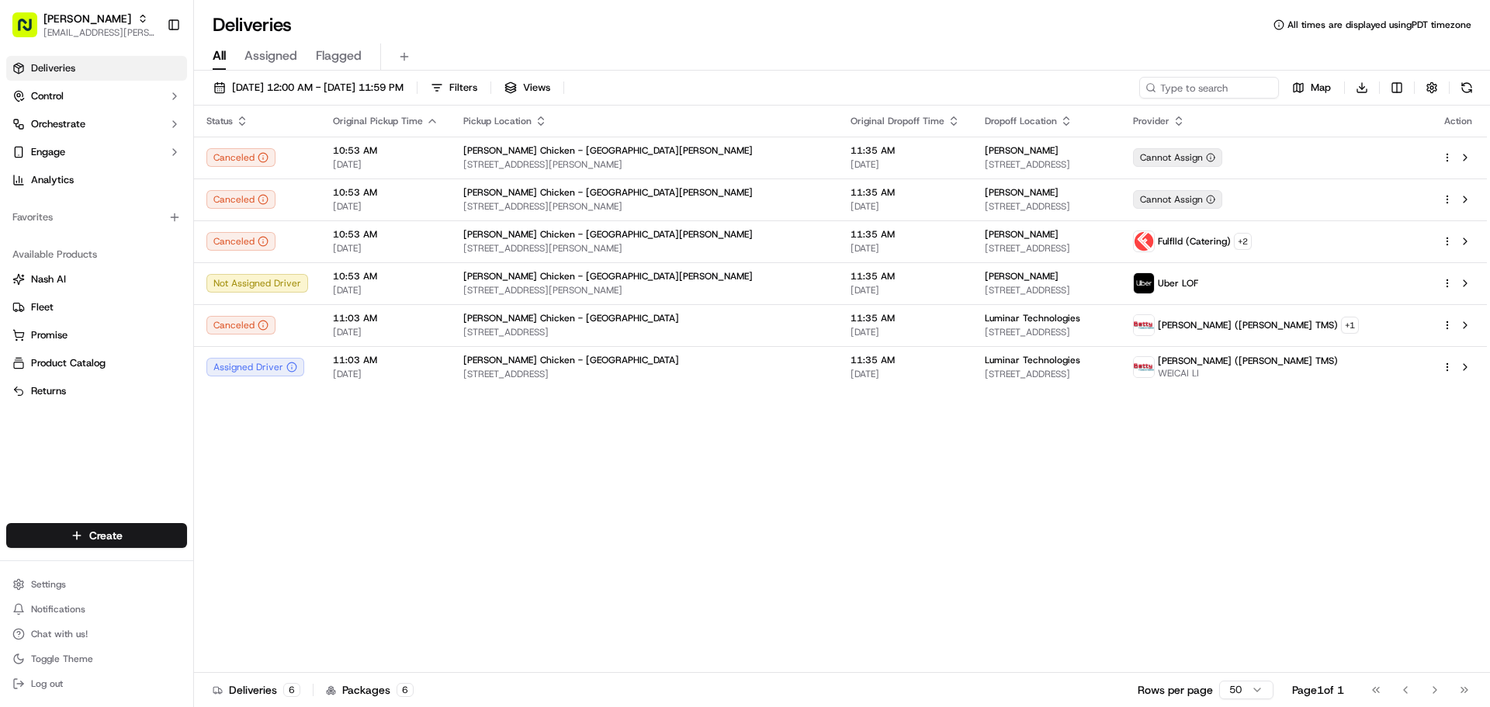
click at [684, 510] on div "Status Original Pickup Time Pickup Location Original Dropoff Time Dropoff Locat…" at bounding box center [840, 389] width 1293 height 567
